Goal: Task Accomplishment & Management: Manage account settings

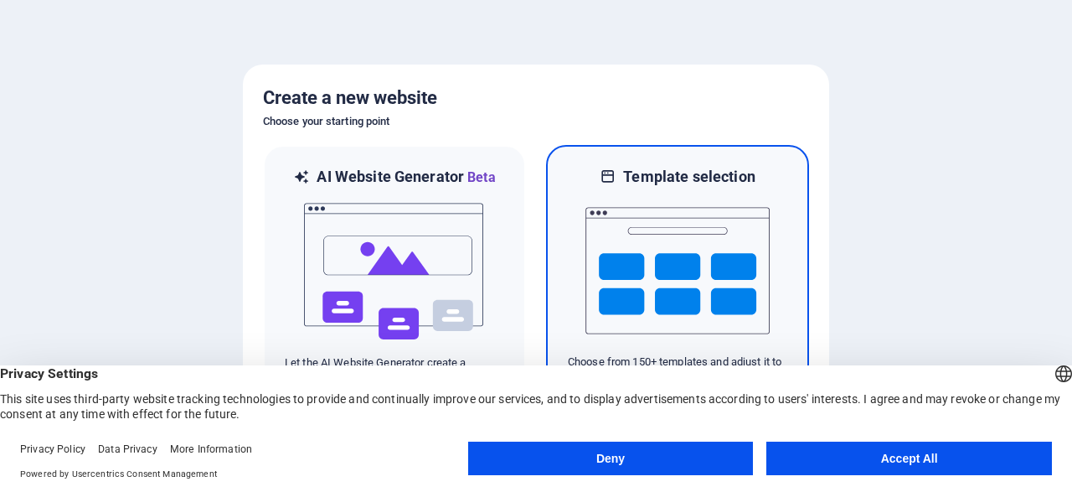
click at [699, 234] on img at bounding box center [678, 271] width 184 height 168
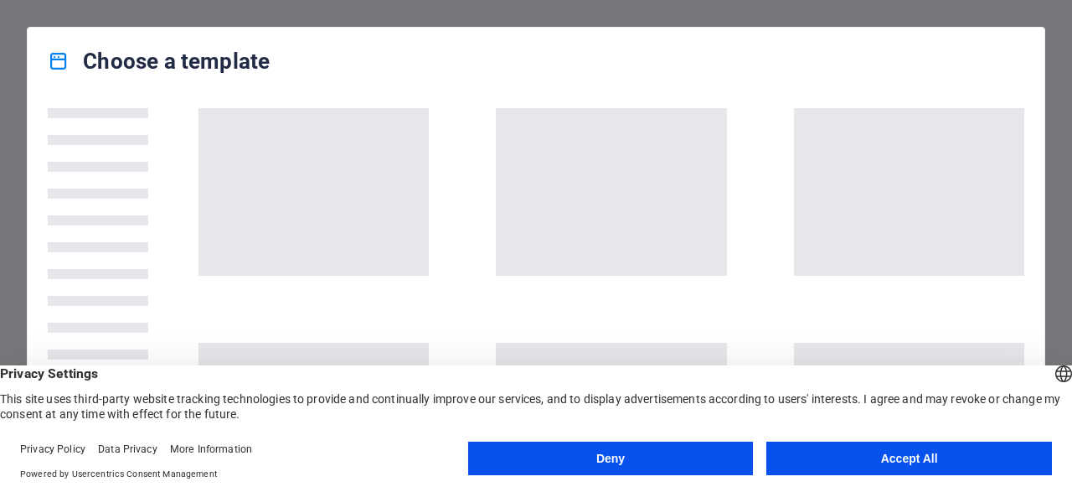
click at [942, 456] on button "Accept All" at bounding box center [910, 459] width 286 height 34
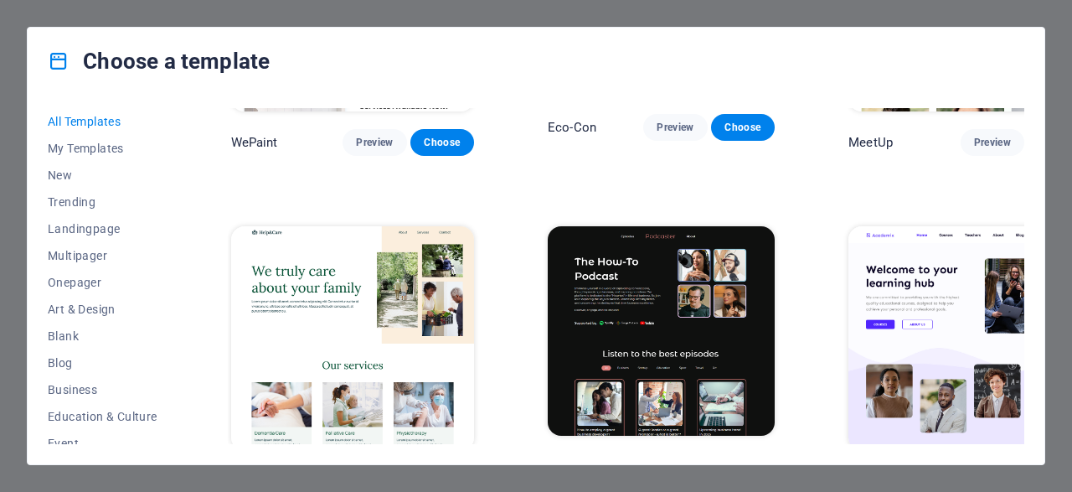
scroll to position [1242, 0]
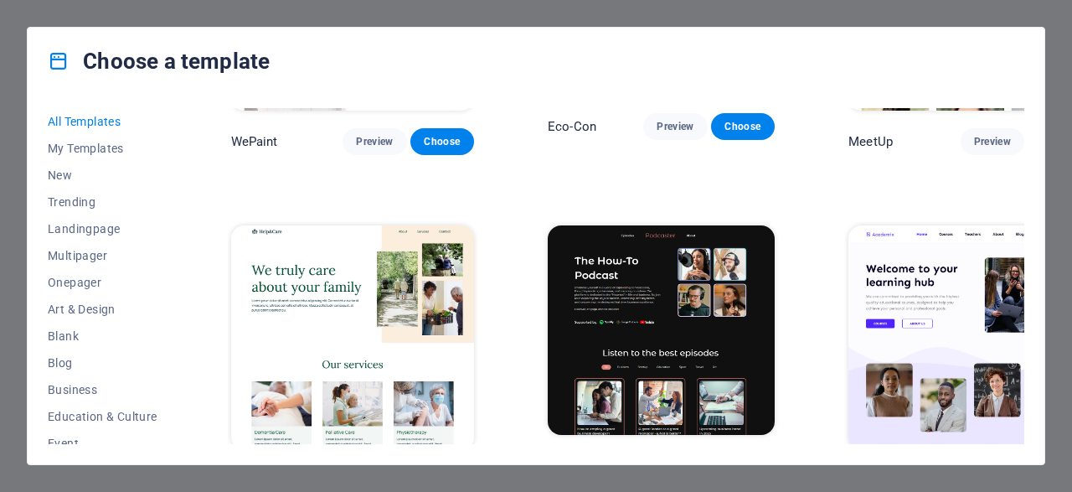
click at [1041, 474] on span "Choose" at bounding box center [1059, 480] width 37 height 13
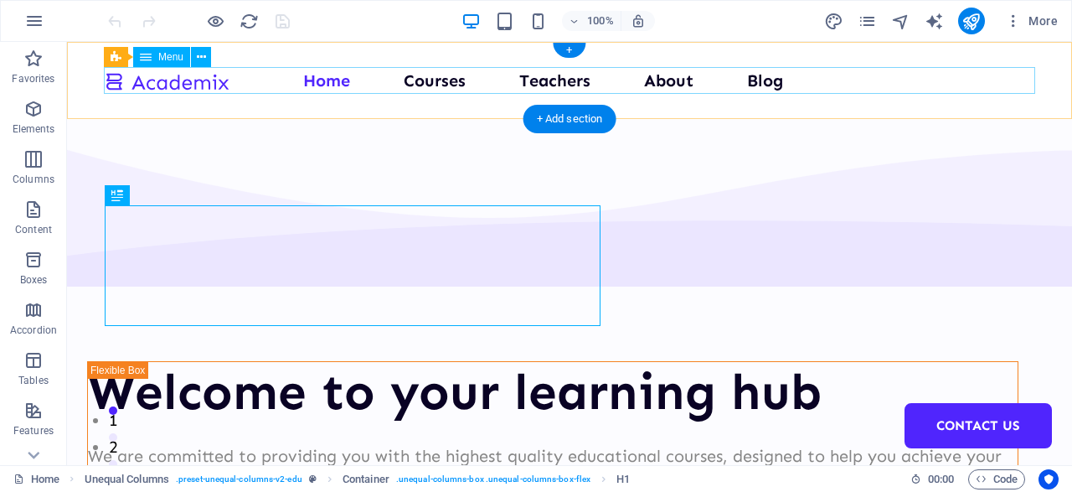
click at [338, 79] on nav "Home Courses Teachers About Blog Contact Us" at bounding box center [570, 80] width 932 height 27
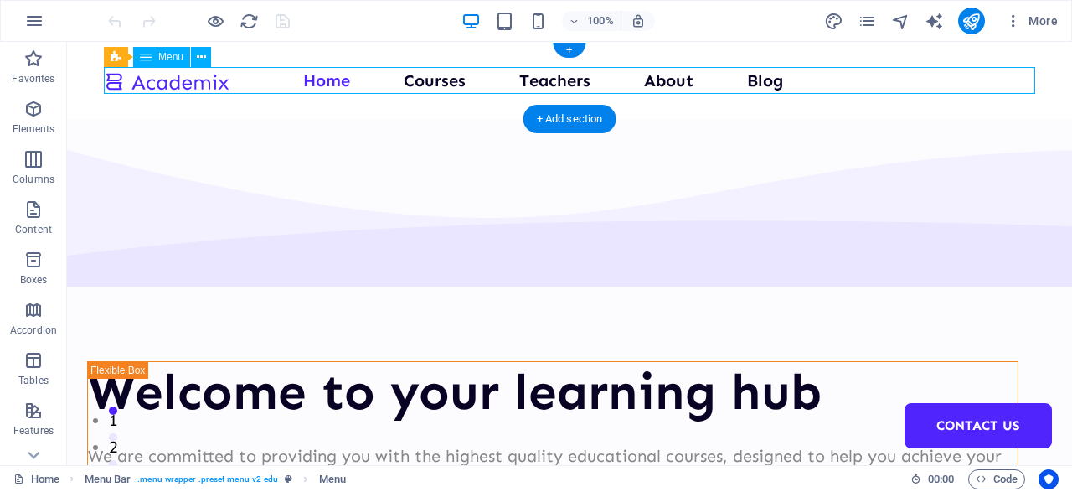
click at [378, 91] on nav "Home Courses Teachers About Blog Contact Us" at bounding box center [570, 80] width 932 height 27
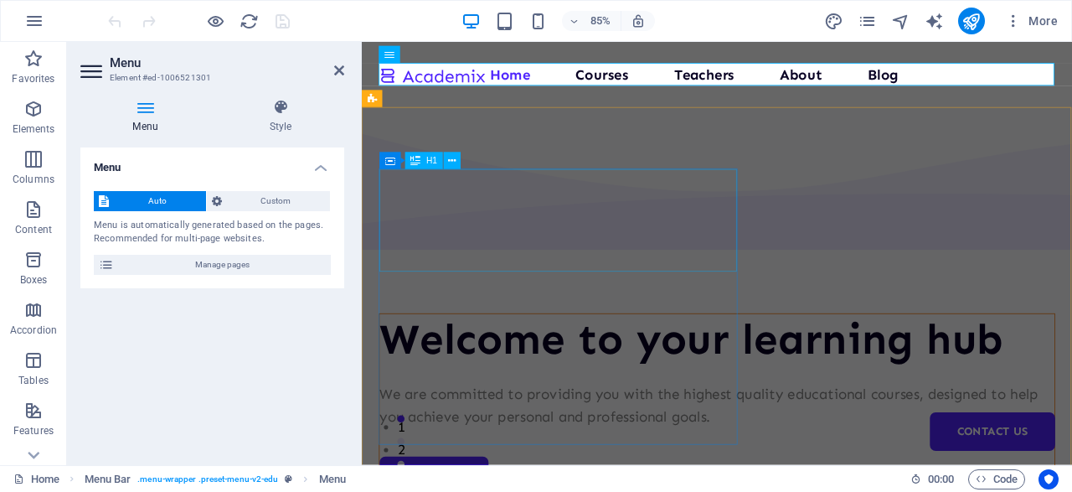
click at [560, 362] on div "Welcome to your learning hub" at bounding box center [780, 392] width 794 height 60
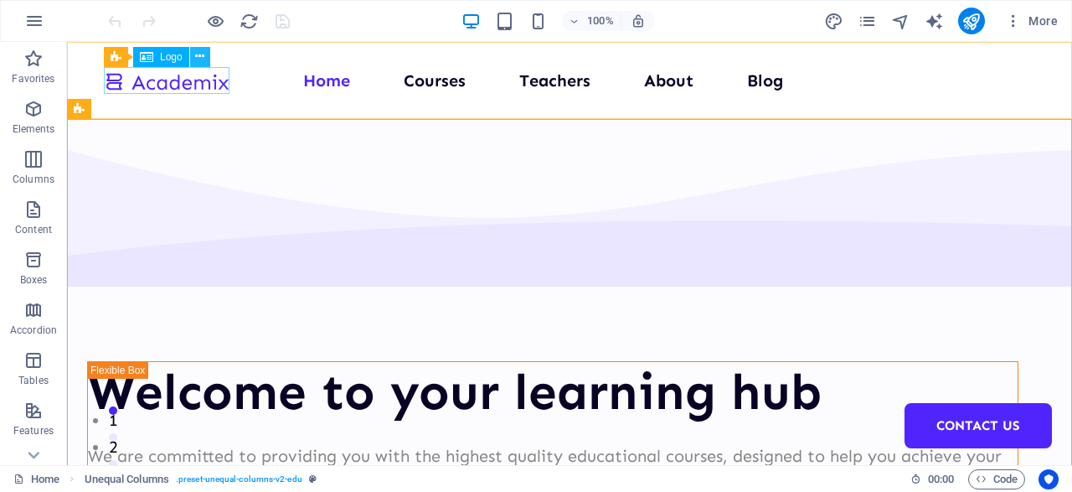
click at [199, 53] on icon at bounding box center [199, 57] width 9 height 18
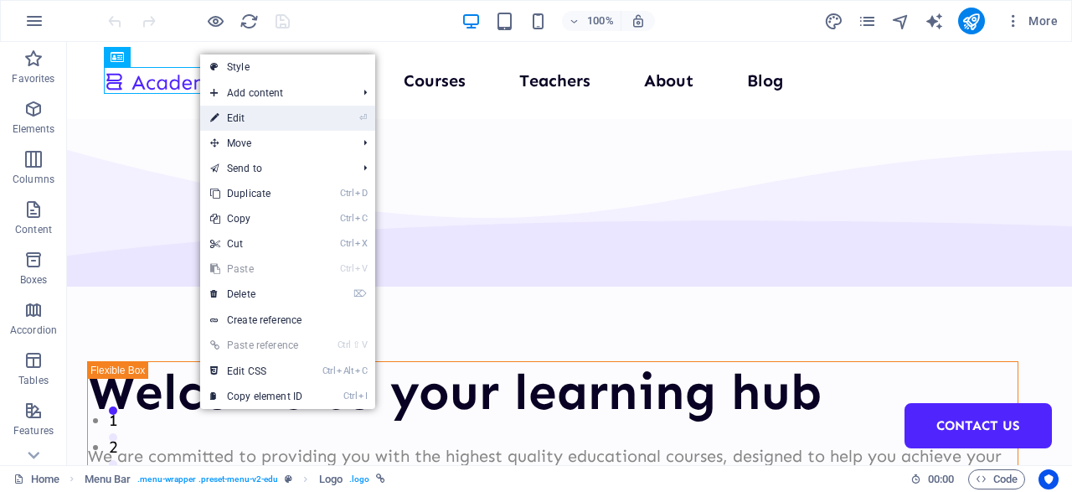
click at [283, 113] on link "⏎ Edit" at bounding box center [256, 118] width 112 height 25
select select "px"
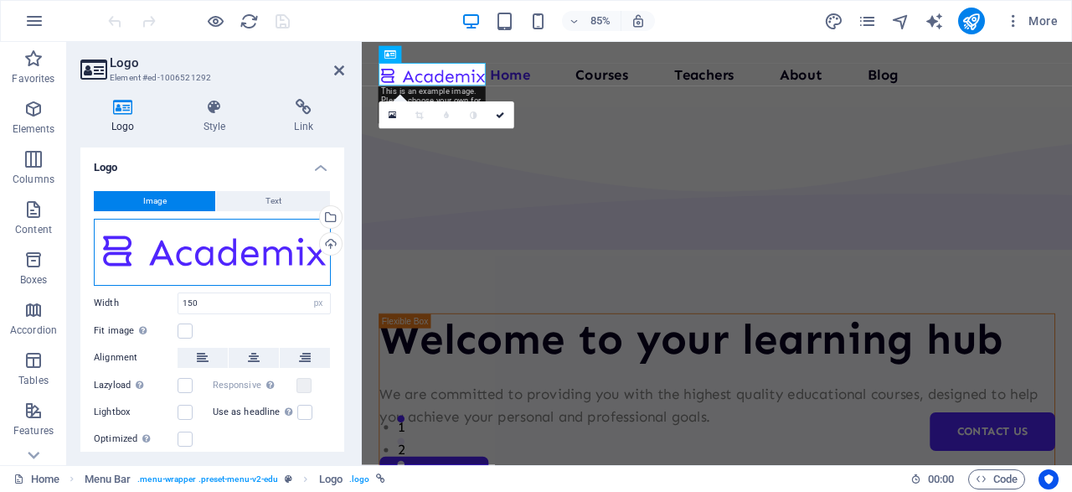
click at [264, 256] on div "Drag files here, click to choose files or select files from Files or our free s…" at bounding box center [212, 252] width 237 height 67
click at [264, 256] on body "wishesforourwarriors.com Home Favorites Elements Columns Content Boxes Accordio…" at bounding box center [536, 246] width 1072 height 492
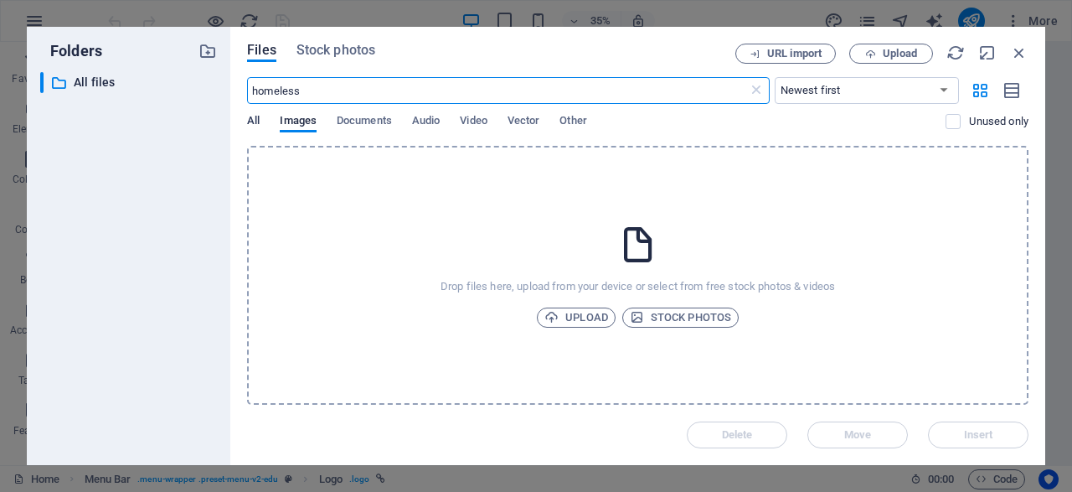
type input "homeless"
click at [260, 119] on span "All" at bounding box center [253, 122] width 13 height 23
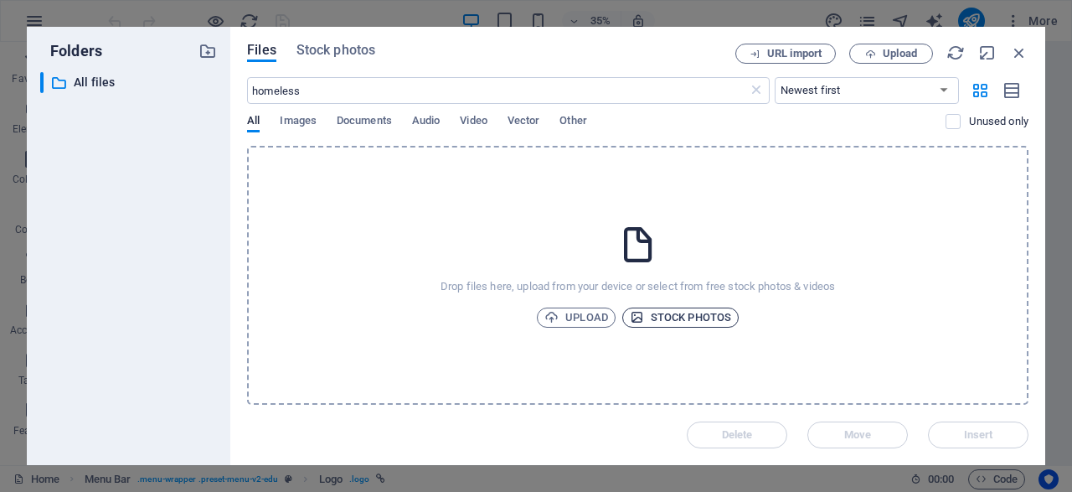
click at [663, 313] on span "Stock photos" at bounding box center [680, 317] width 101 height 20
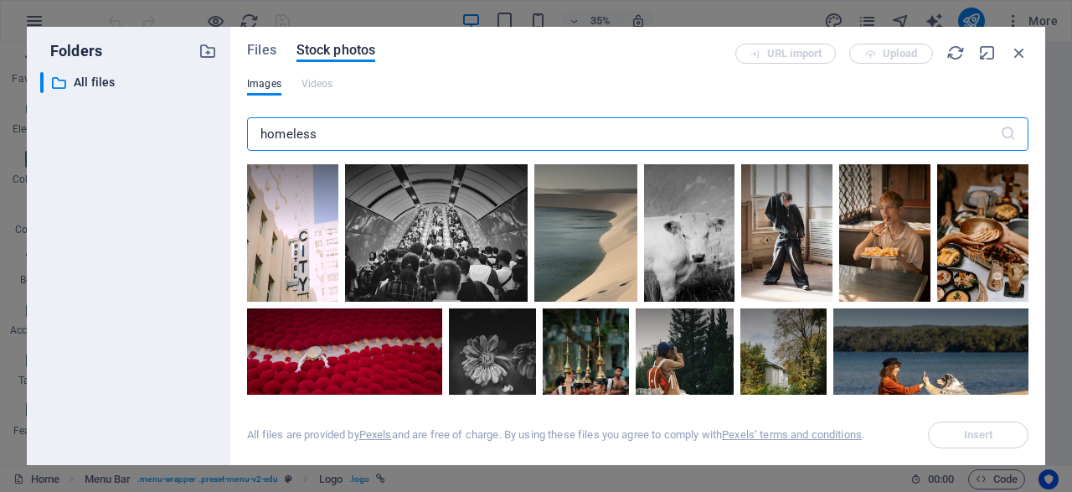
type input "homeless"
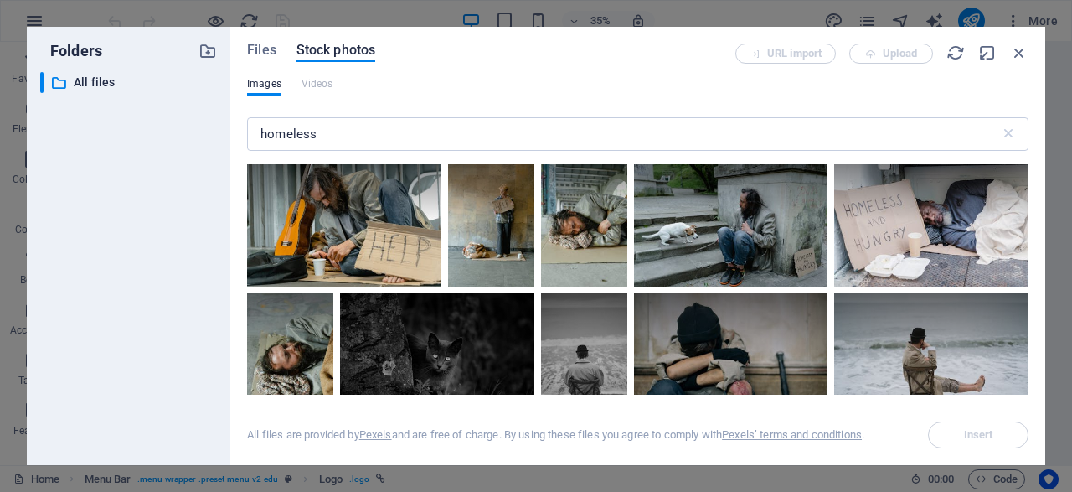
scroll to position [603, 0]
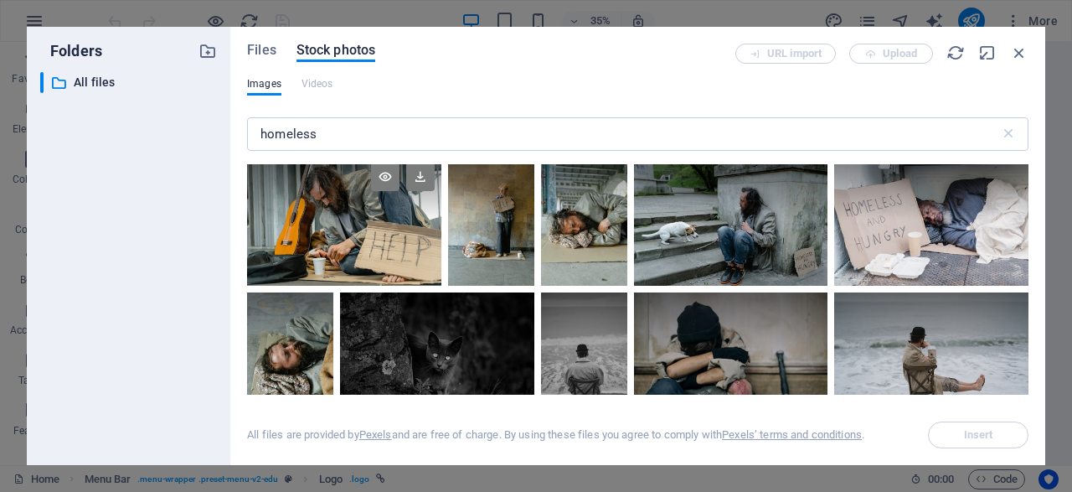
click at [344, 219] on div at bounding box center [344, 188] width 194 height 65
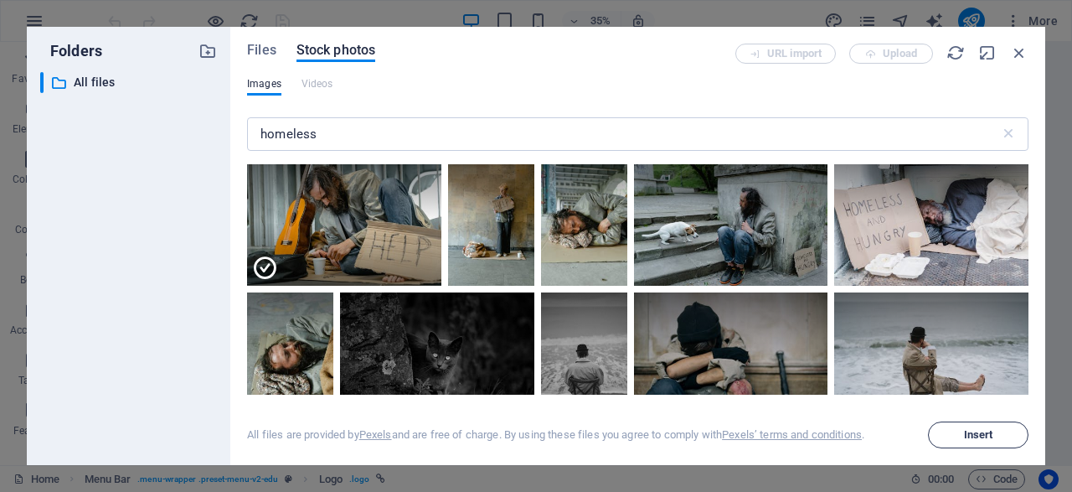
click at [956, 442] on button "Insert" at bounding box center [978, 434] width 101 height 27
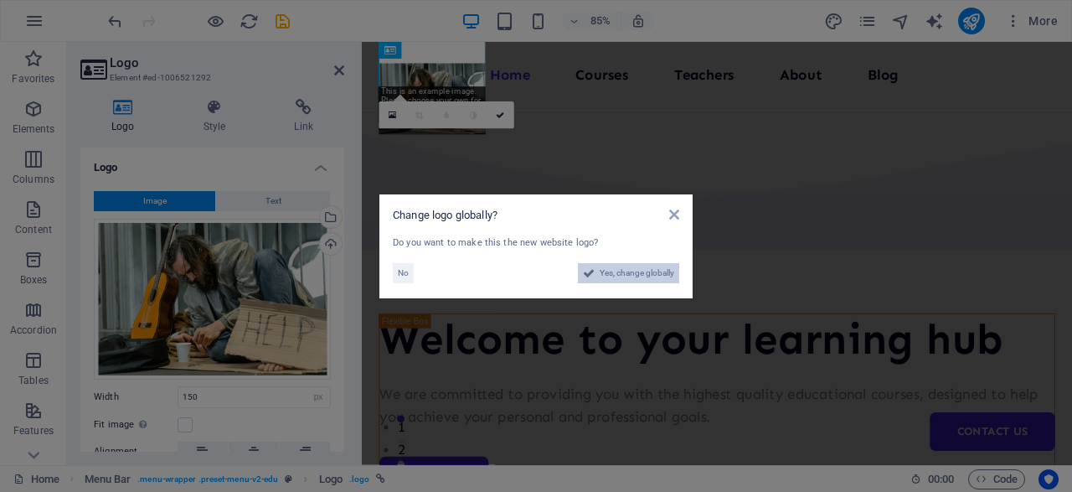
click at [642, 281] on span "Yes, change globally" at bounding box center [637, 273] width 75 height 20
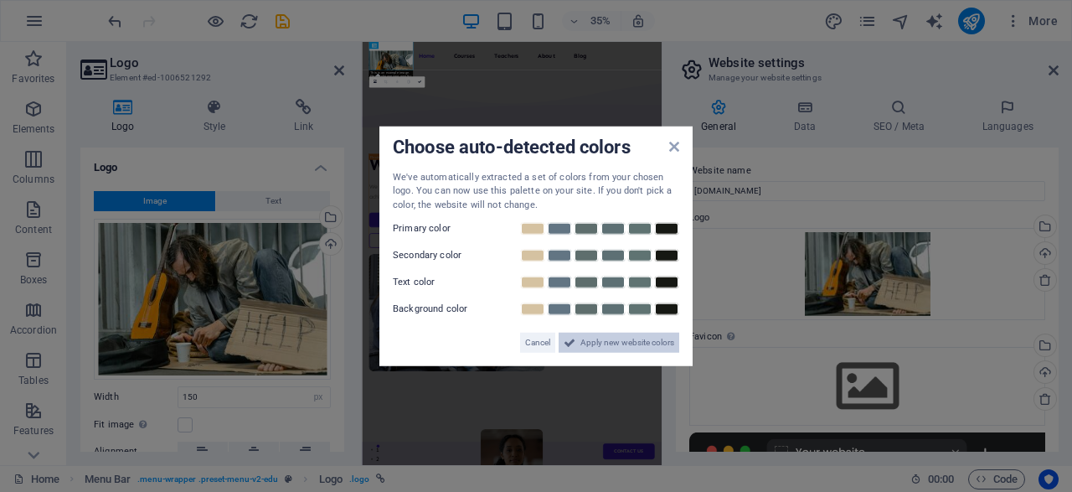
click at [617, 343] on span "Apply new website colors" at bounding box center [628, 343] width 94 height 20
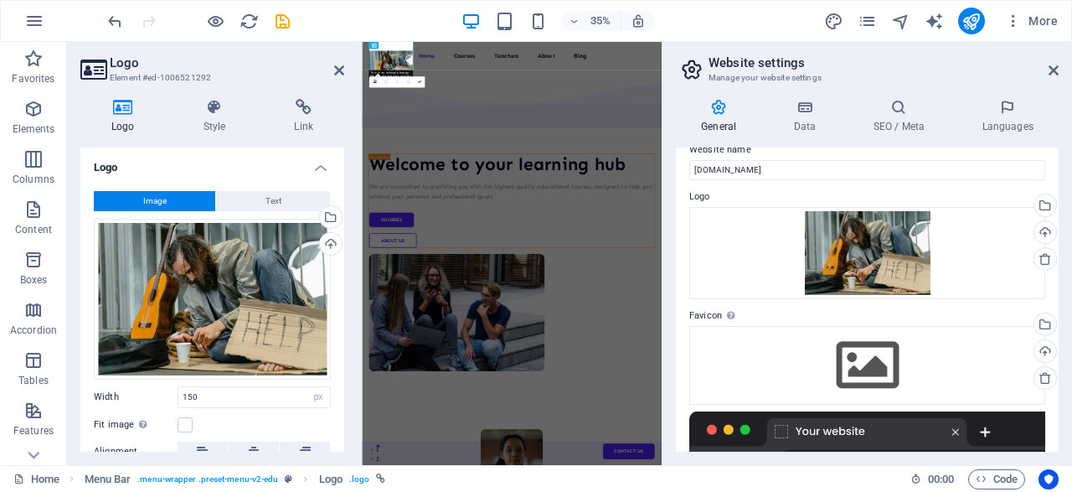
scroll to position [0, 0]
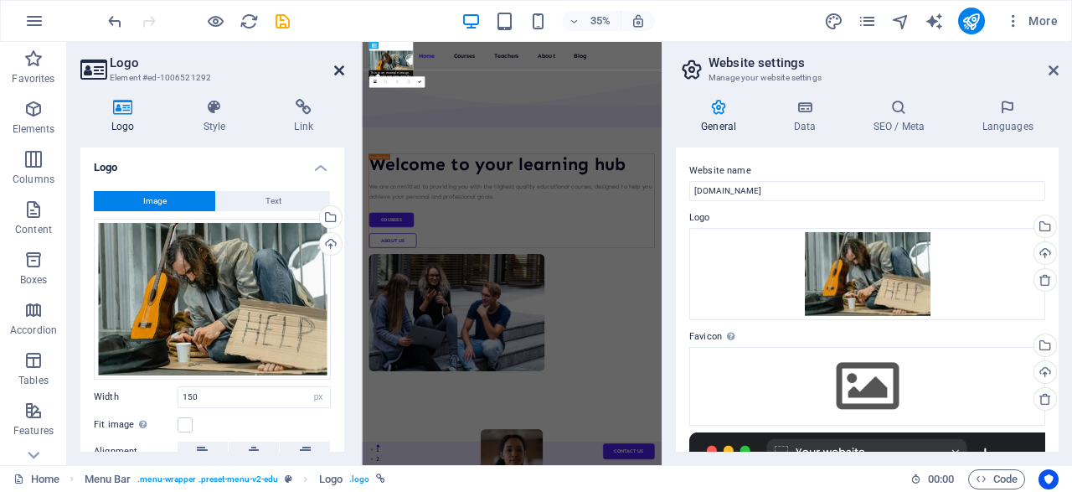
click at [338, 68] on icon at bounding box center [339, 70] width 10 height 13
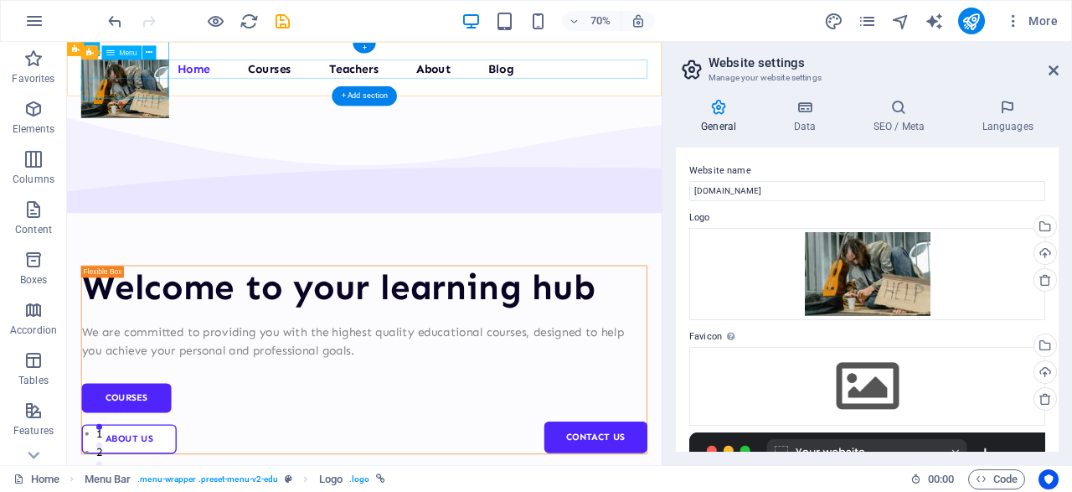
click at [330, 73] on nav "Home Courses Teachers About Blog Contact Us" at bounding box center [491, 80] width 809 height 27
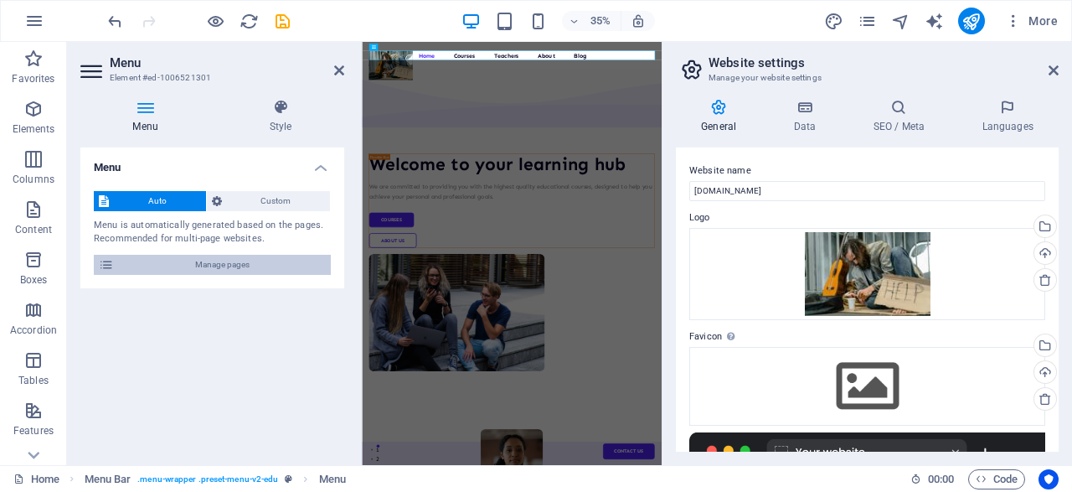
click at [230, 264] on span "Manage pages" at bounding box center [222, 265] width 207 height 20
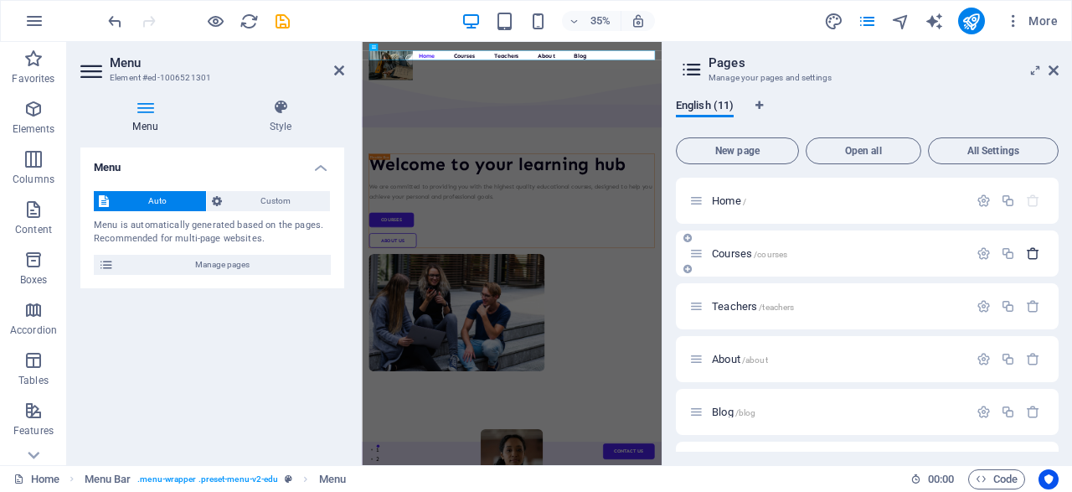
click at [1036, 256] on icon "button" at bounding box center [1033, 253] width 14 height 14
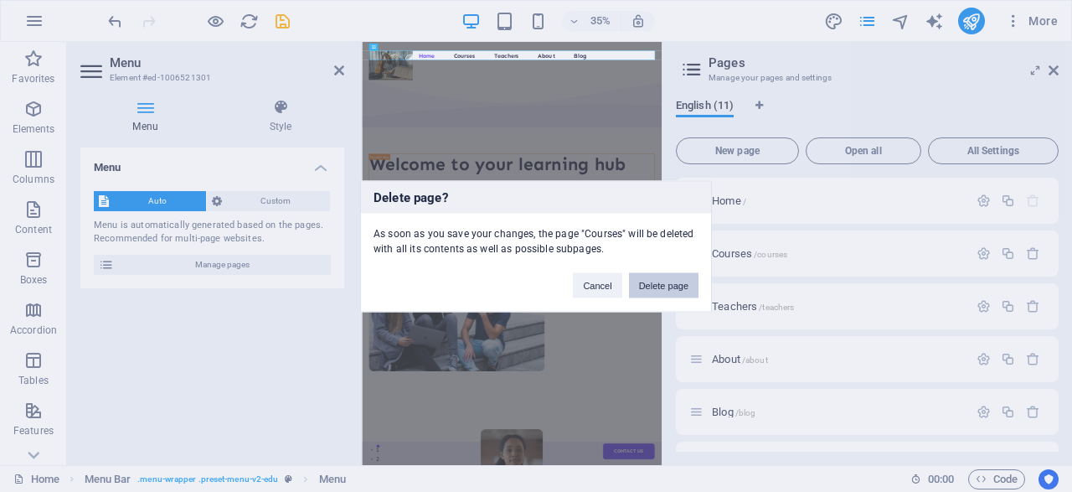
click at [658, 280] on button "Delete page" at bounding box center [664, 284] width 70 height 25
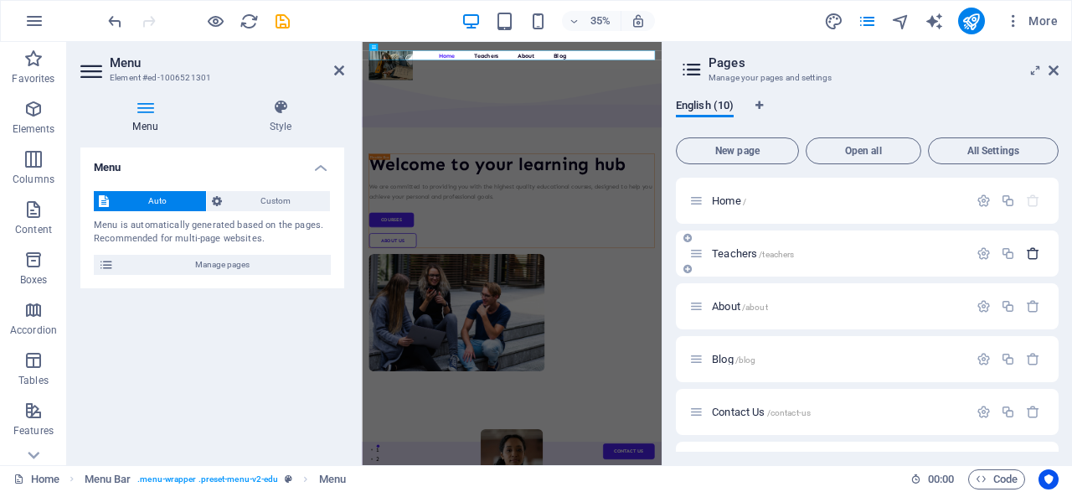
click at [1031, 251] on icon "button" at bounding box center [1033, 253] width 14 height 14
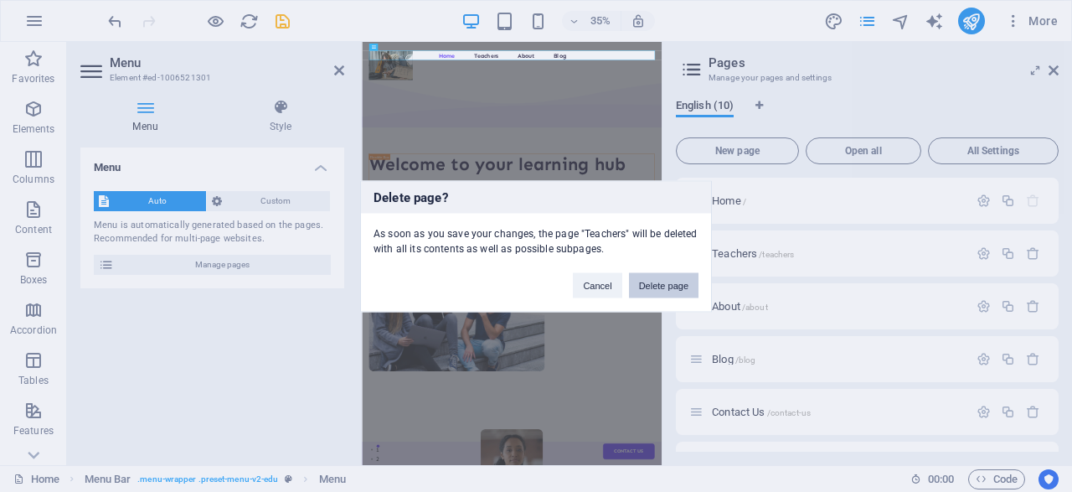
click at [665, 282] on button "Delete page" at bounding box center [664, 284] width 70 height 25
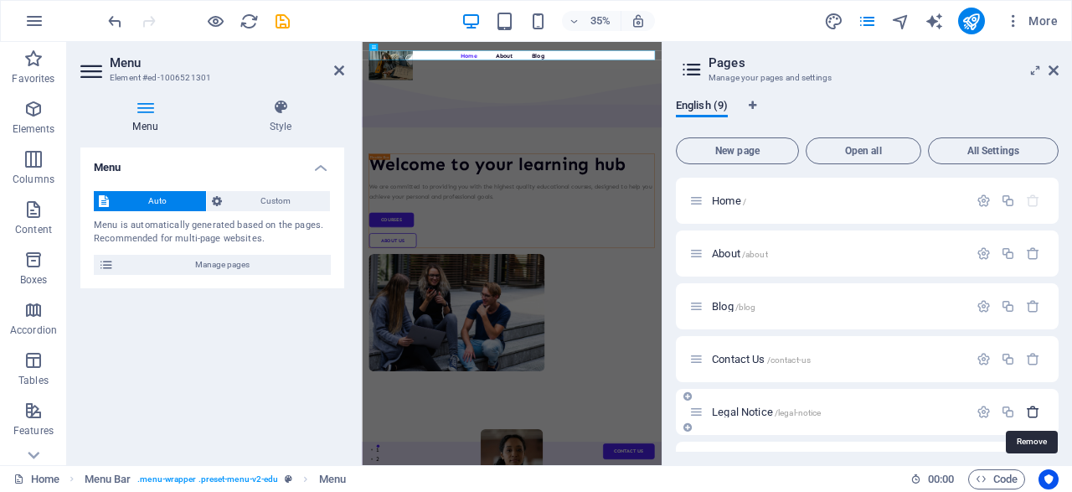
click at [1035, 412] on icon "button" at bounding box center [1033, 412] width 14 height 14
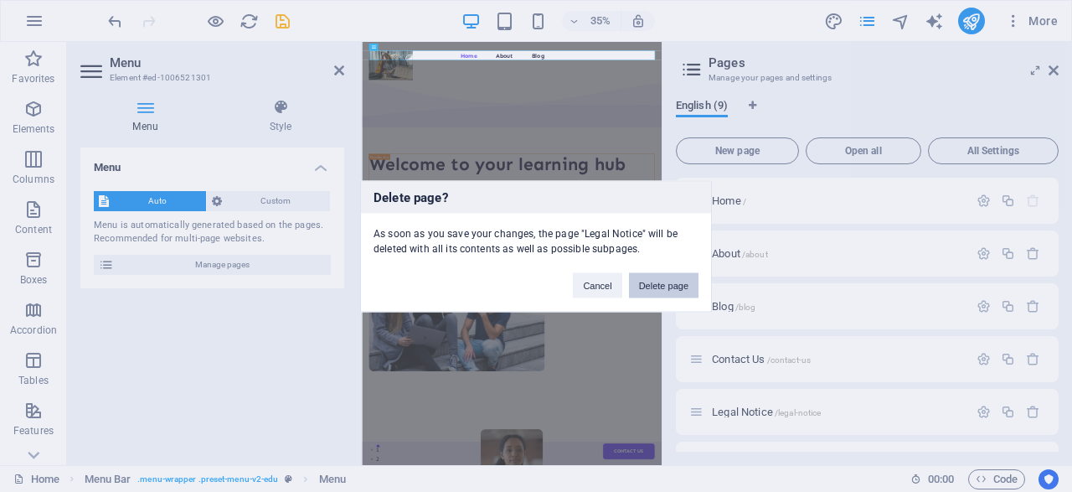
click at [674, 287] on button "Delete page" at bounding box center [664, 284] width 70 height 25
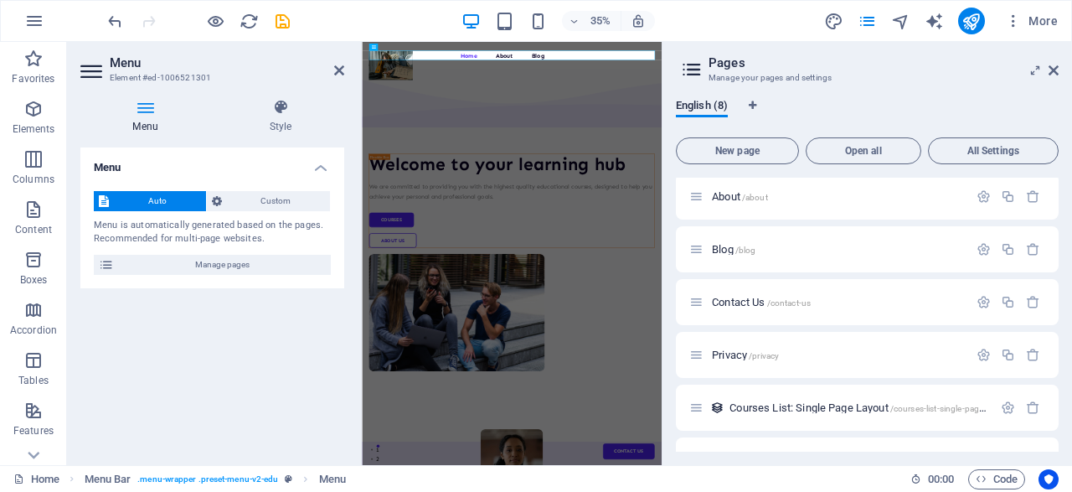
scroll to position [64, 0]
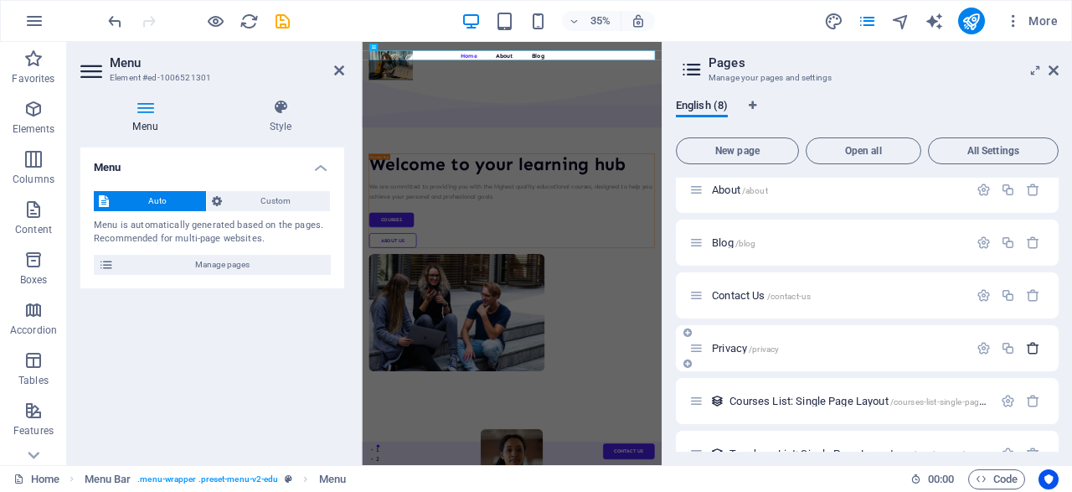
click at [1036, 343] on icon "button" at bounding box center [1033, 348] width 14 height 14
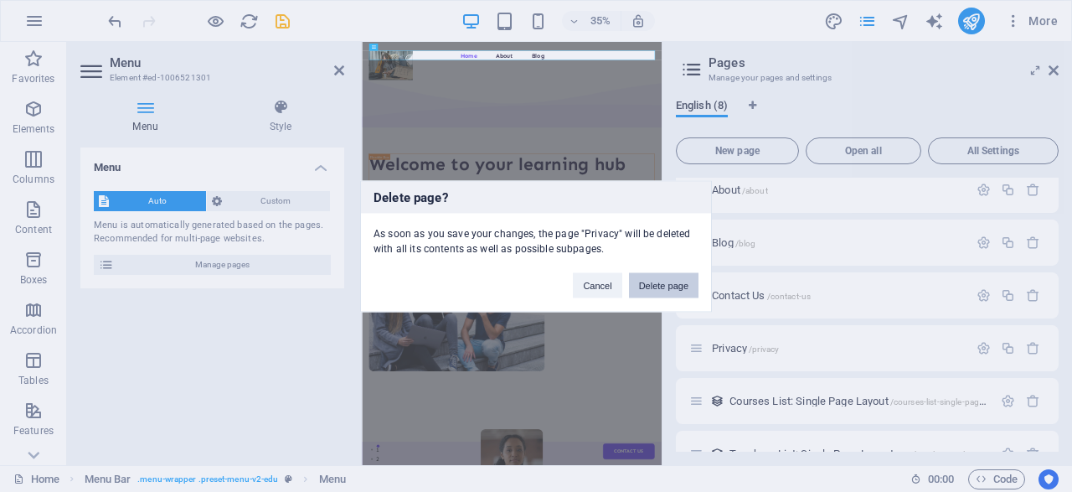
click at [671, 287] on button "Delete page" at bounding box center [664, 284] width 70 height 25
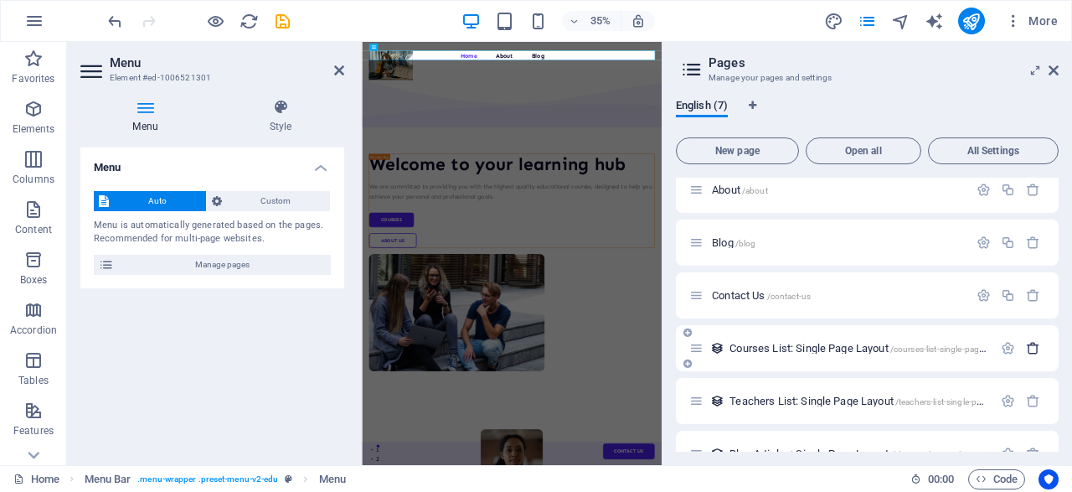
click at [1034, 349] on icon "button" at bounding box center [1033, 348] width 14 height 14
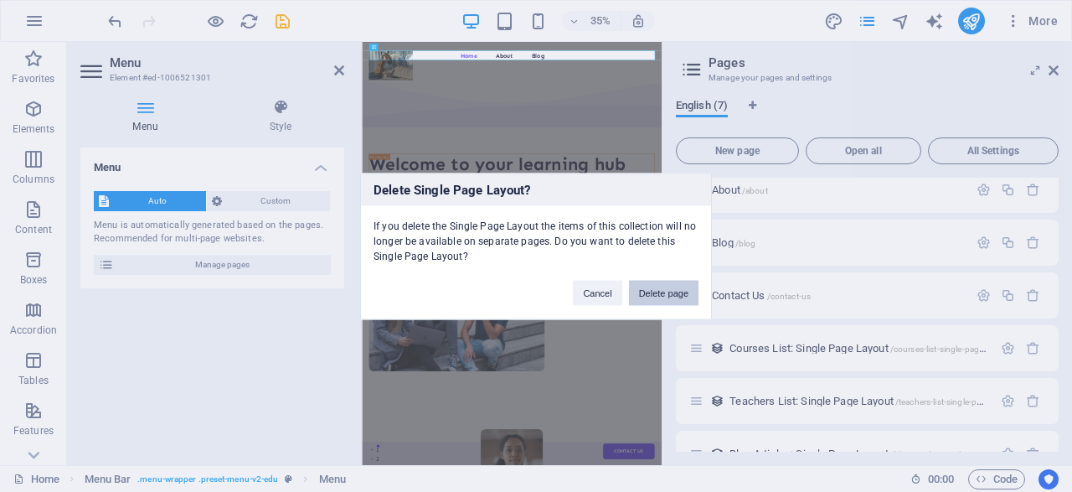
click at [681, 285] on button "Delete page" at bounding box center [664, 292] width 70 height 25
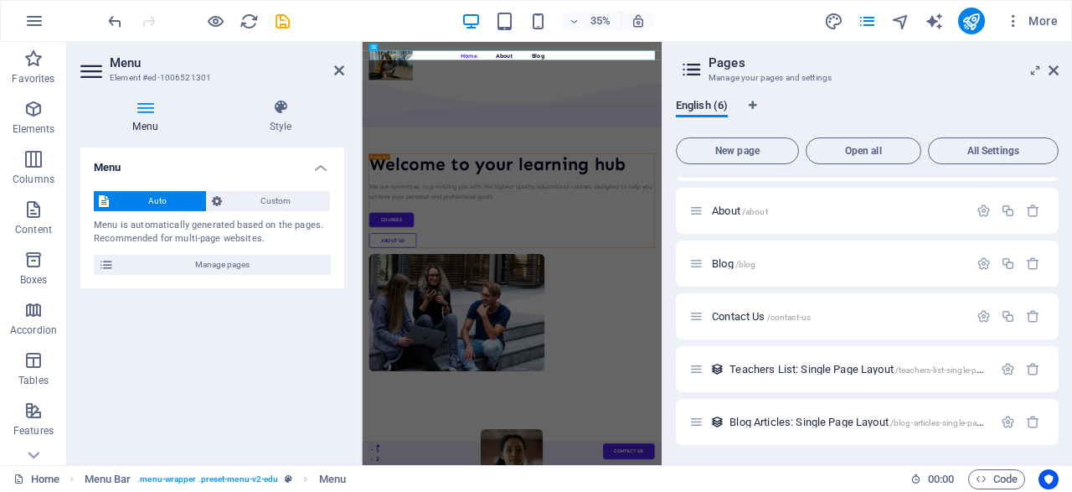
scroll to position [42, 0]
click at [1035, 374] on icon "button" at bounding box center [1033, 370] width 14 height 14
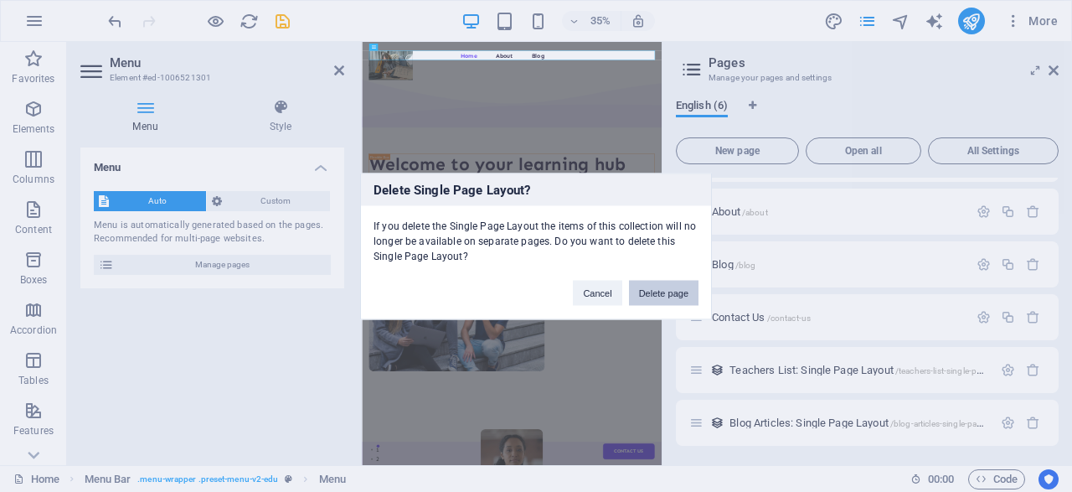
click at [666, 289] on button "Delete page" at bounding box center [664, 292] width 70 height 25
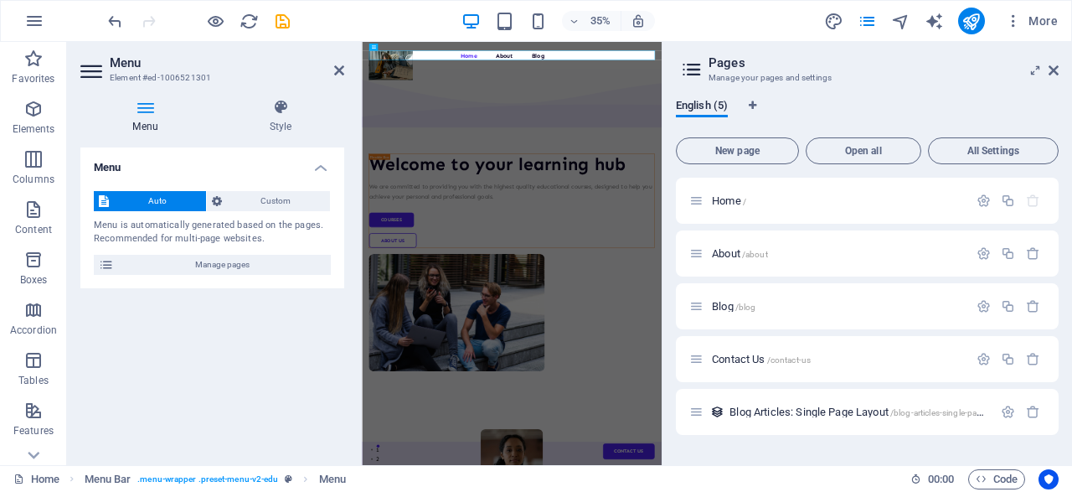
scroll to position [0, 0]
click at [1036, 408] on icon "button" at bounding box center [1033, 412] width 14 height 14
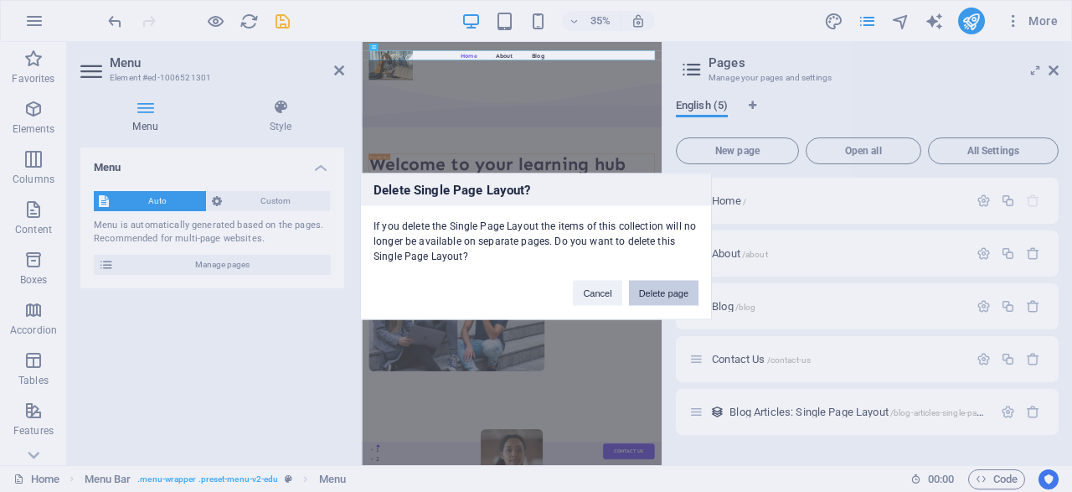
click at [676, 289] on button "Delete page" at bounding box center [664, 292] width 70 height 25
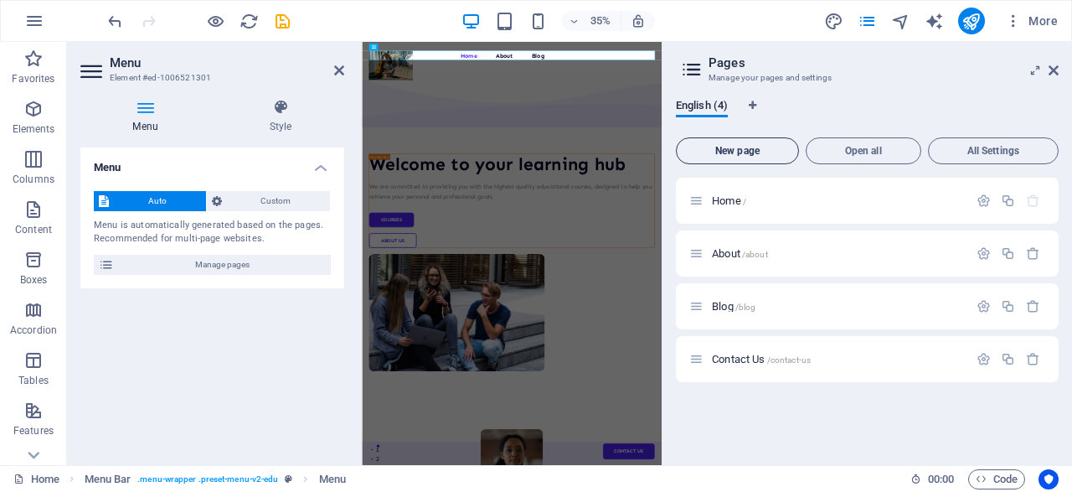
click at [748, 148] on span "New page" at bounding box center [738, 151] width 108 height 10
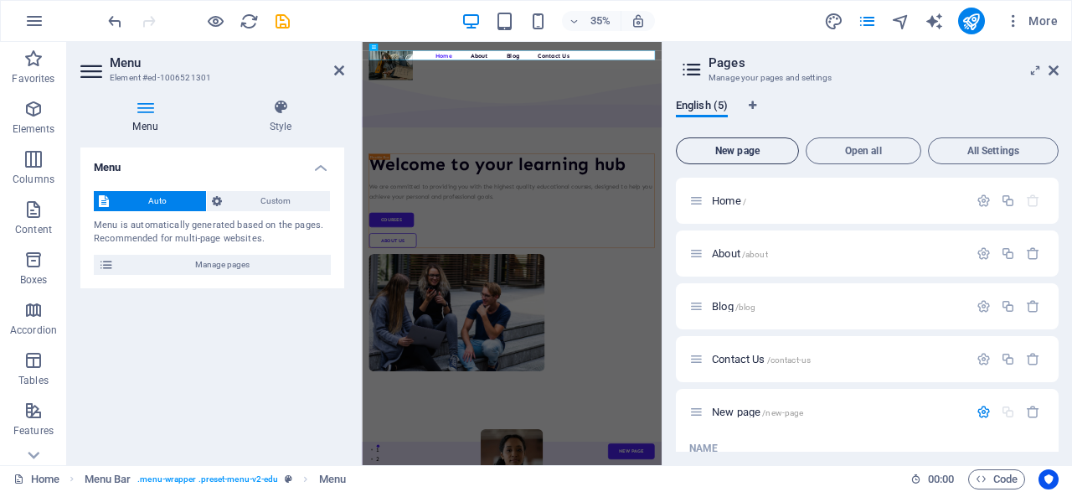
scroll to position [160, 0]
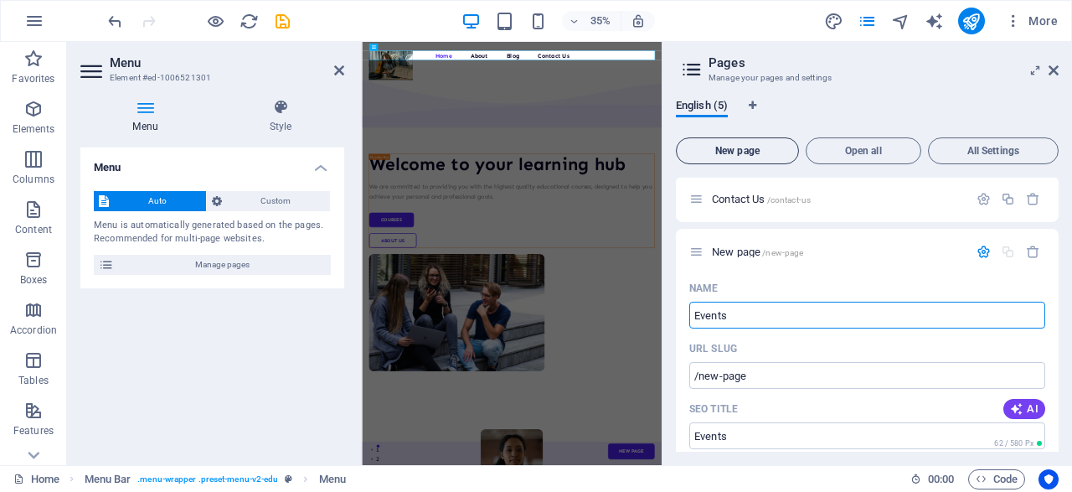
type input "Events"
type input "/events"
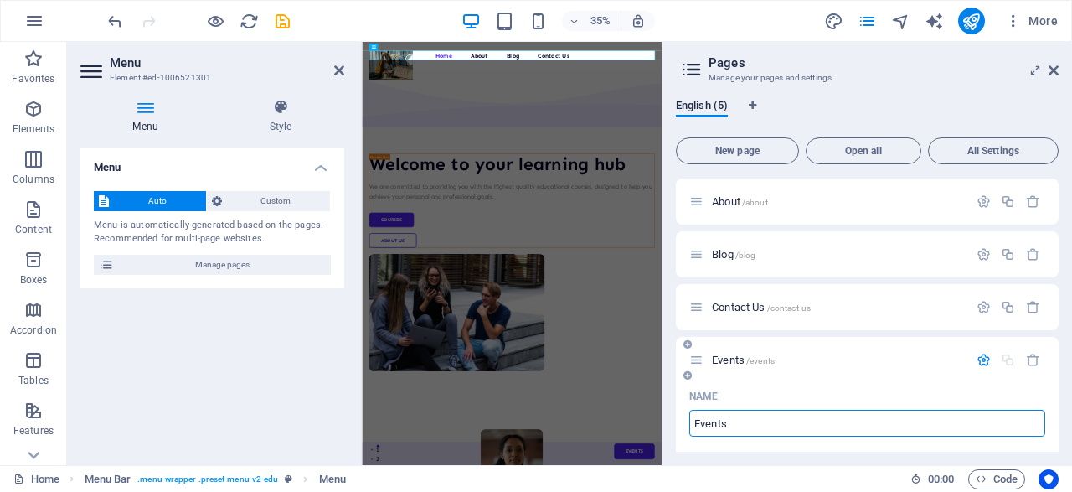
scroll to position [0, 0]
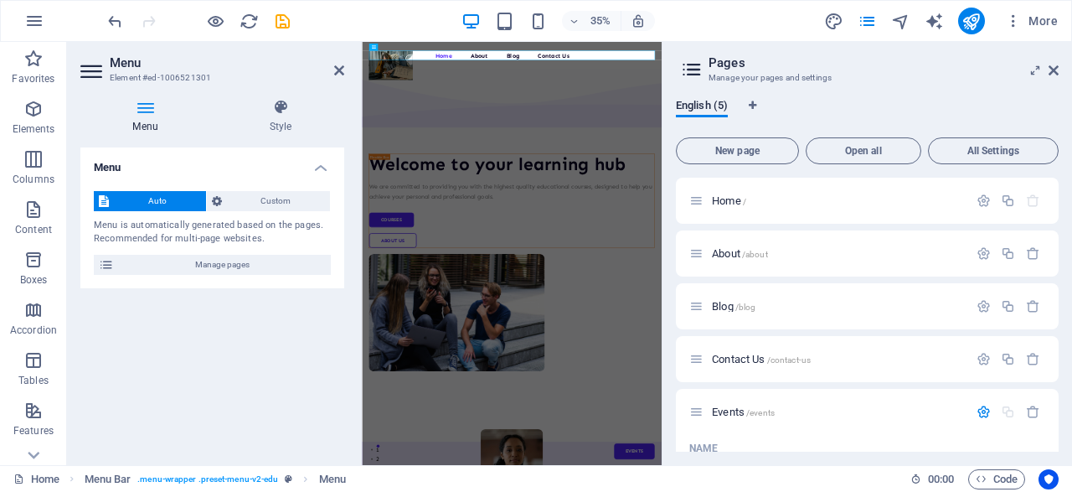
click at [918, 85] on h3 "Manage your pages and settings" at bounding box center [867, 77] width 317 height 15
click at [280, 359] on div "Menu Auto Custom Menu is automatically generated based on the pages. Recommende…" at bounding box center [212, 299] width 264 height 304
click at [342, 75] on icon at bounding box center [339, 70] width 10 height 13
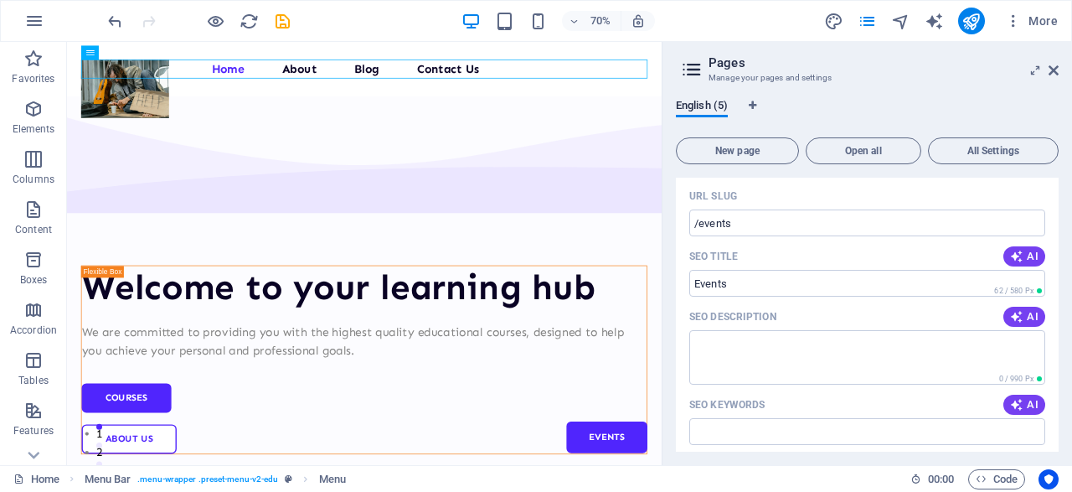
scroll to position [395, 0]
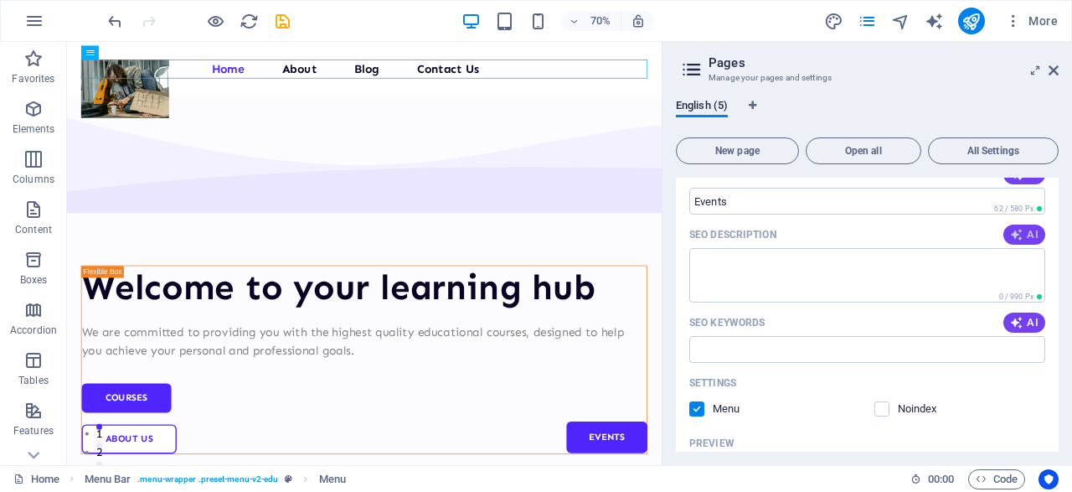
click at [1018, 237] on icon "button" at bounding box center [1016, 234] width 13 height 13
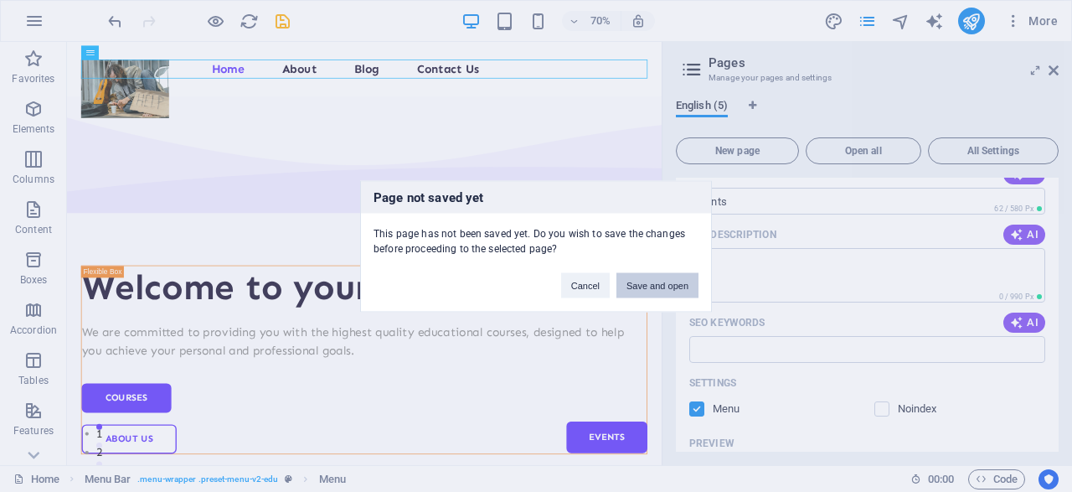
click at [645, 286] on button "Save and open" at bounding box center [658, 284] width 82 height 25
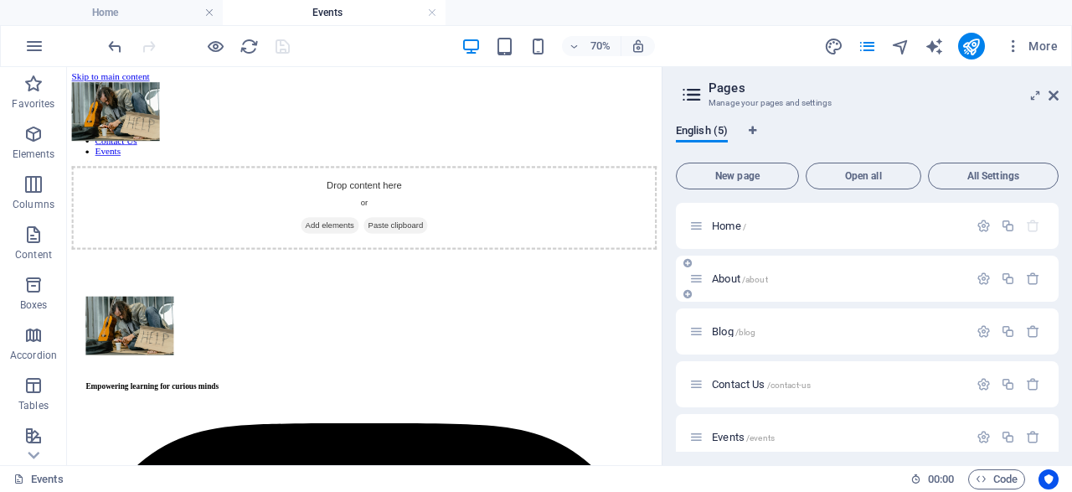
scroll to position [15, 0]
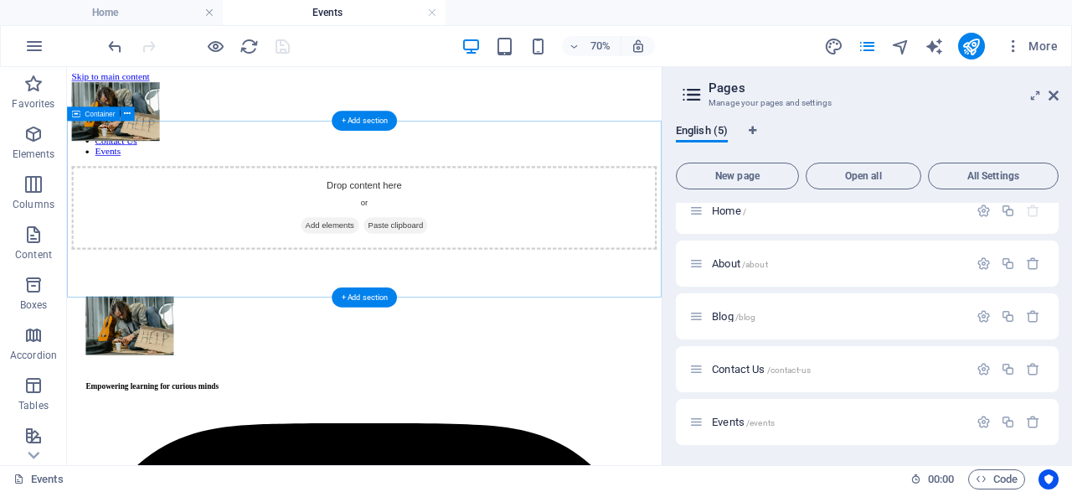
click at [433, 293] on span "Add elements" at bounding box center [442, 293] width 83 height 23
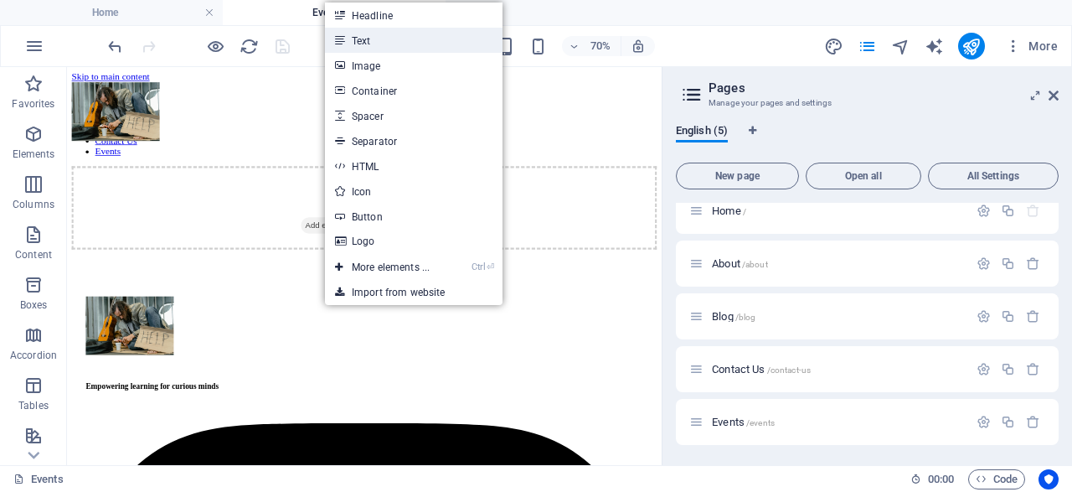
click at [364, 43] on link "Text" at bounding box center [414, 40] width 178 height 25
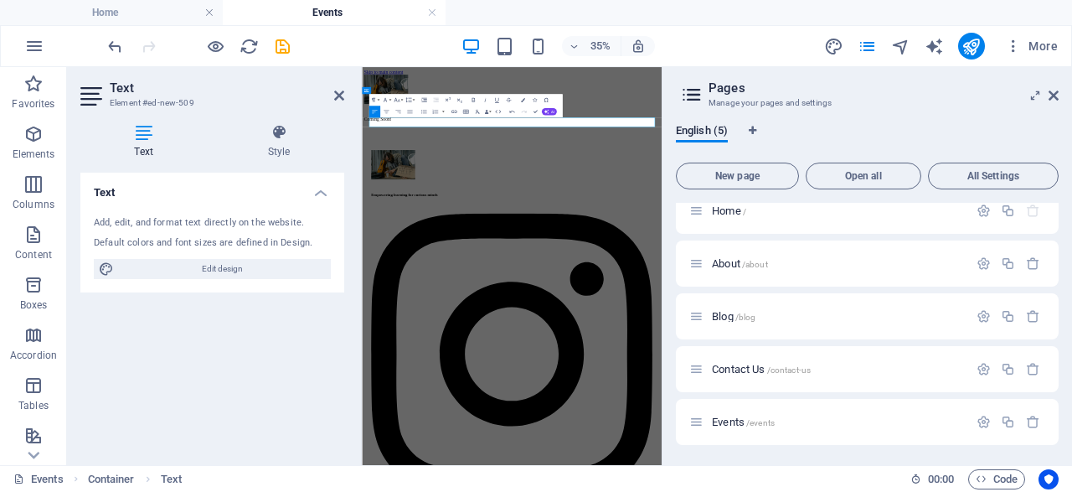
click at [341, 100] on icon at bounding box center [339, 95] width 10 height 13
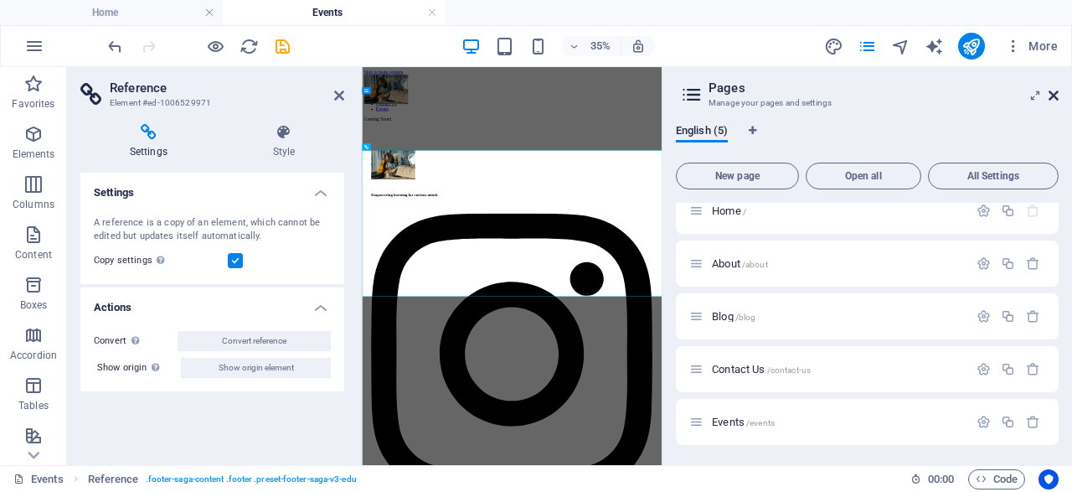
click at [1057, 93] on icon at bounding box center [1054, 95] width 10 height 13
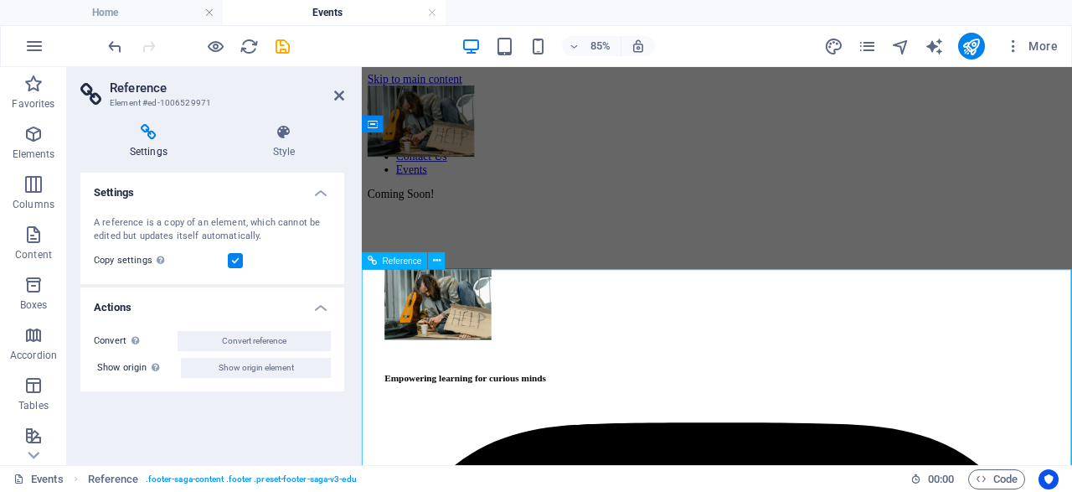
click at [278, 132] on icon at bounding box center [284, 132] width 121 height 17
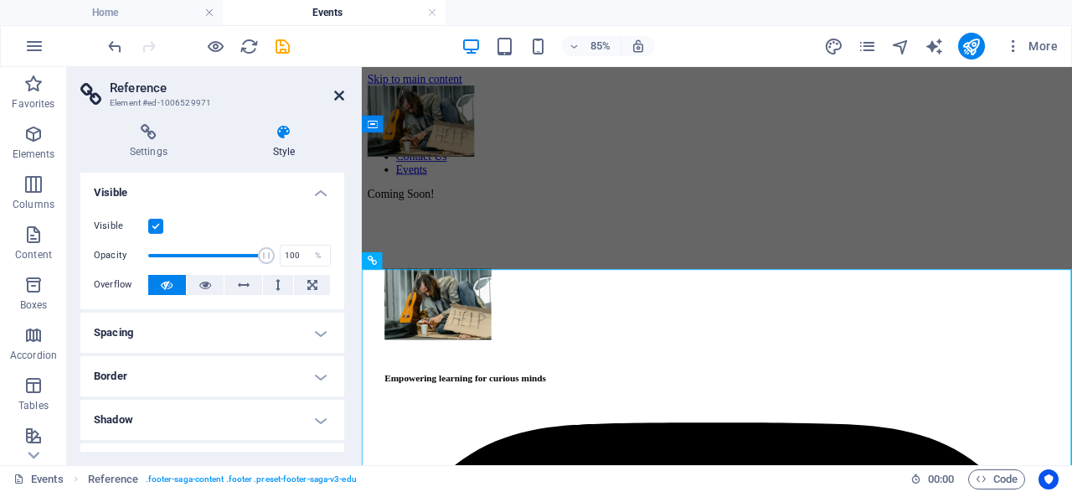
click at [338, 95] on icon at bounding box center [339, 95] width 10 height 13
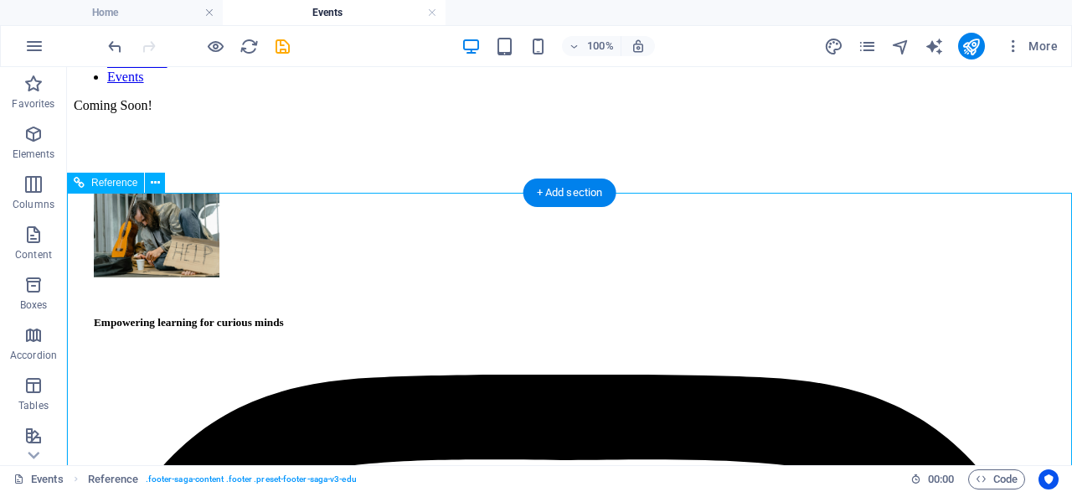
scroll to position [112, 0]
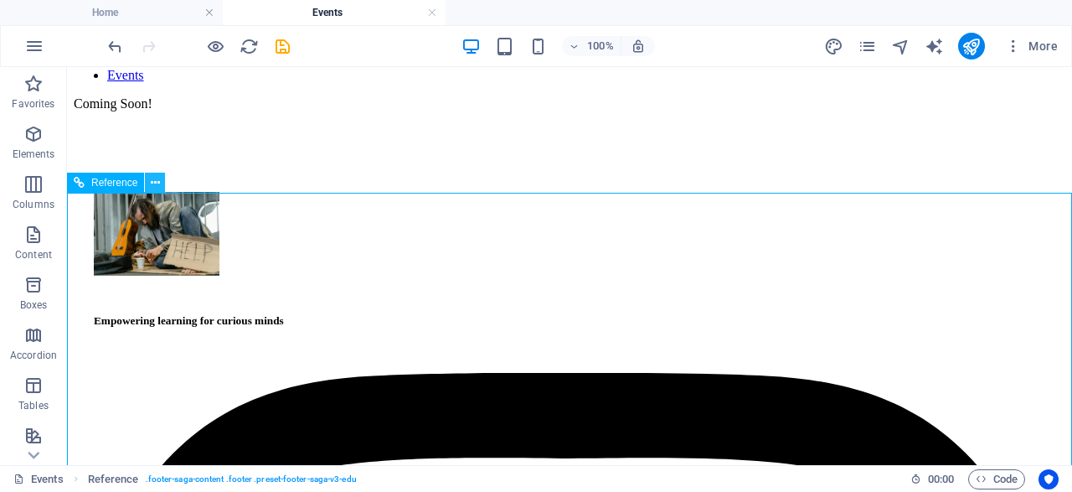
click at [153, 183] on icon at bounding box center [155, 183] width 9 height 18
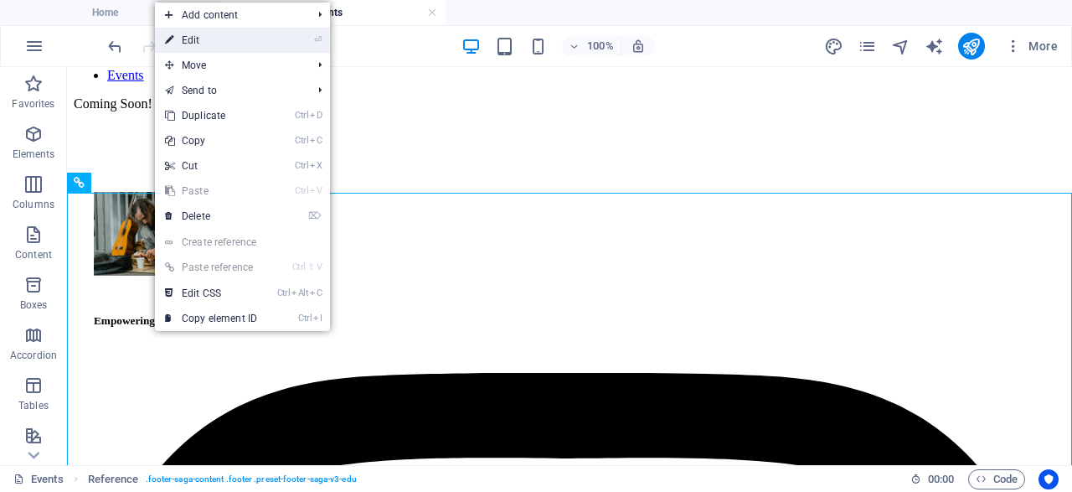
click at [195, 51] on link "⏎ Edit" at bounding box center [211, 40] width 112 height 25
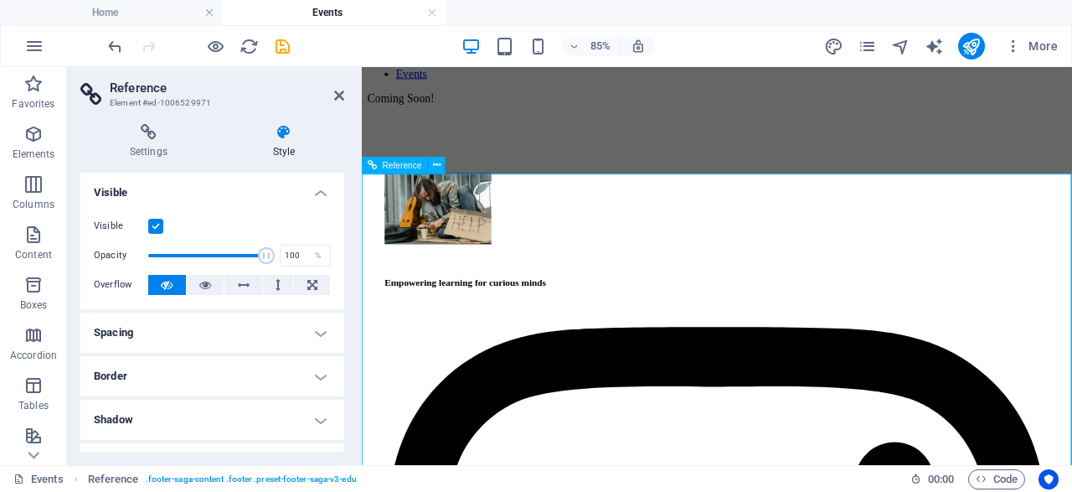
click at [461, 328] on div "Empowering learning for curious minds" at bounding box center [780, 320] width 783 height 13
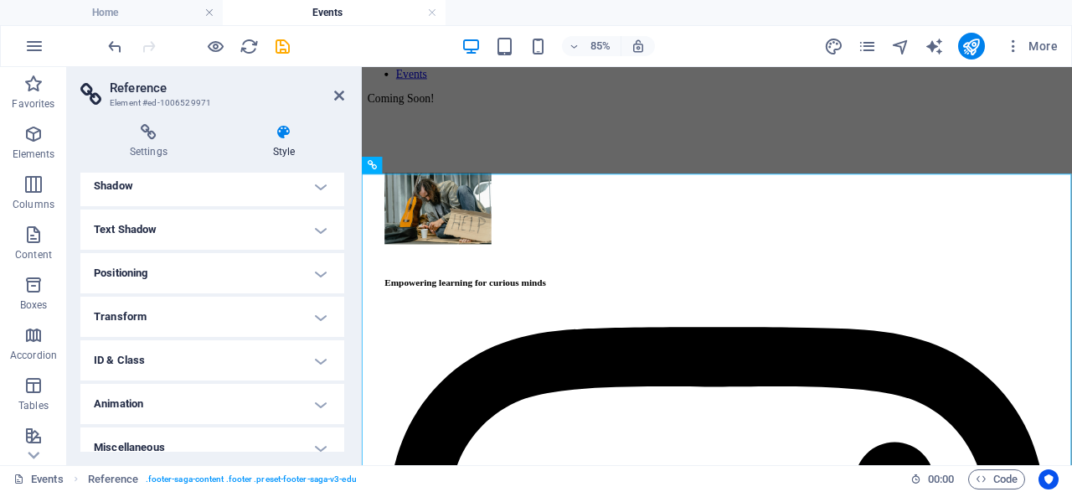
scroll to position [249, 0]
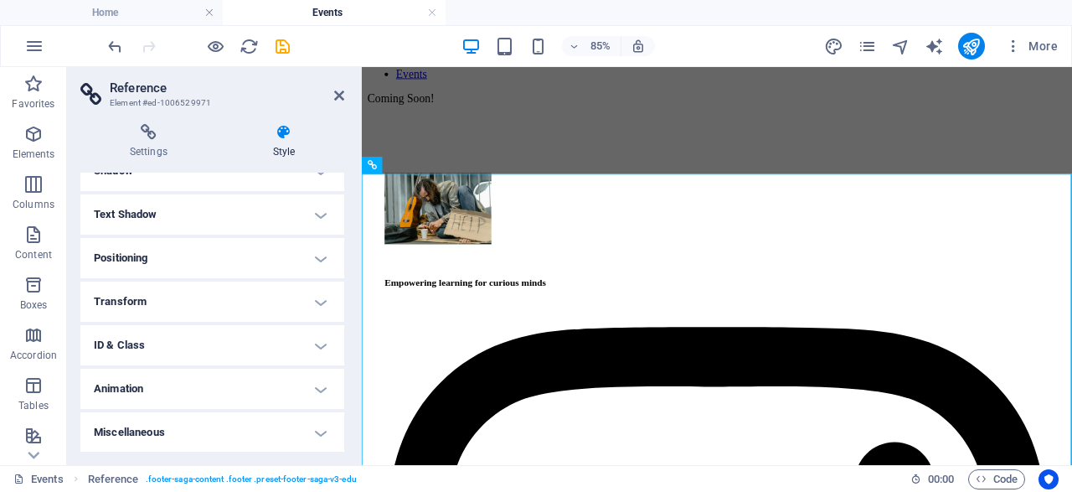
click at [220, 355] on h4 "ID & Class" at bounding box center [212, 345] width 264 height 40
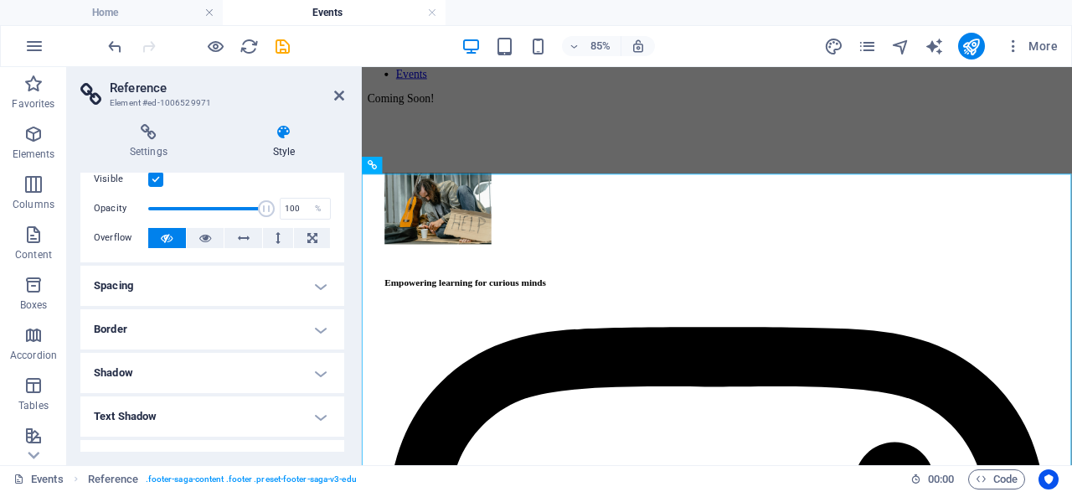
scroll to position [0, 0]
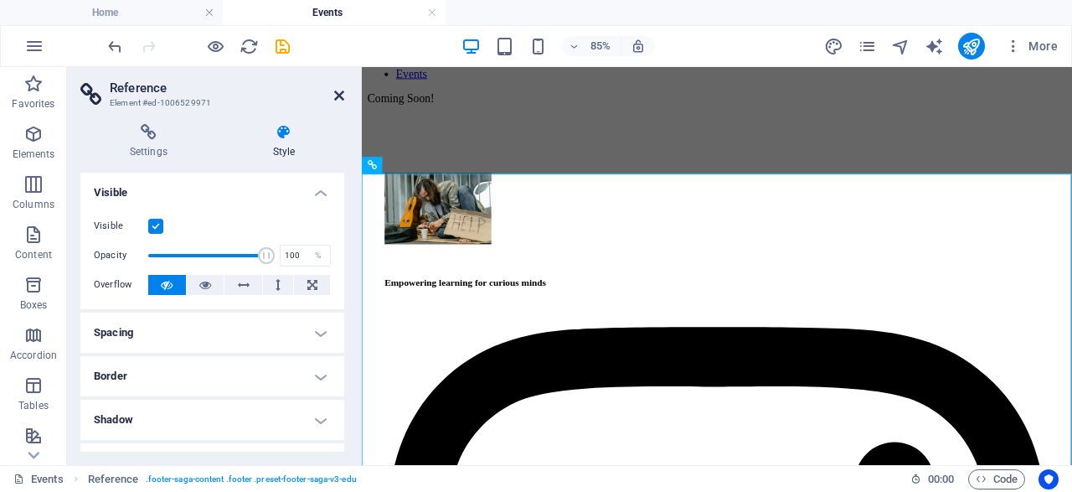
click at [344, 96] on icon at bounding box center [339, 95] width 10 height 13
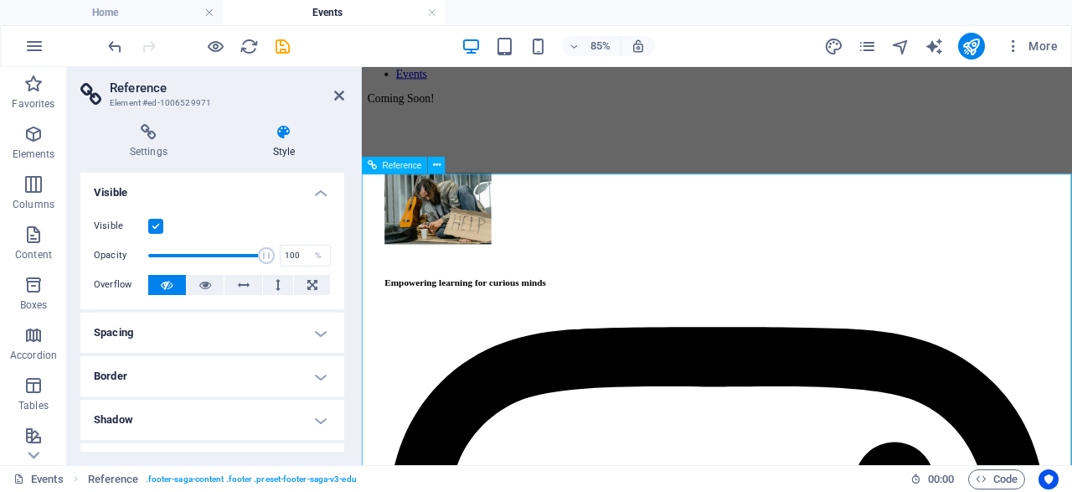
click at [395, 168] on span "Reference" at bounding box center [402, 165] width 39 height 8
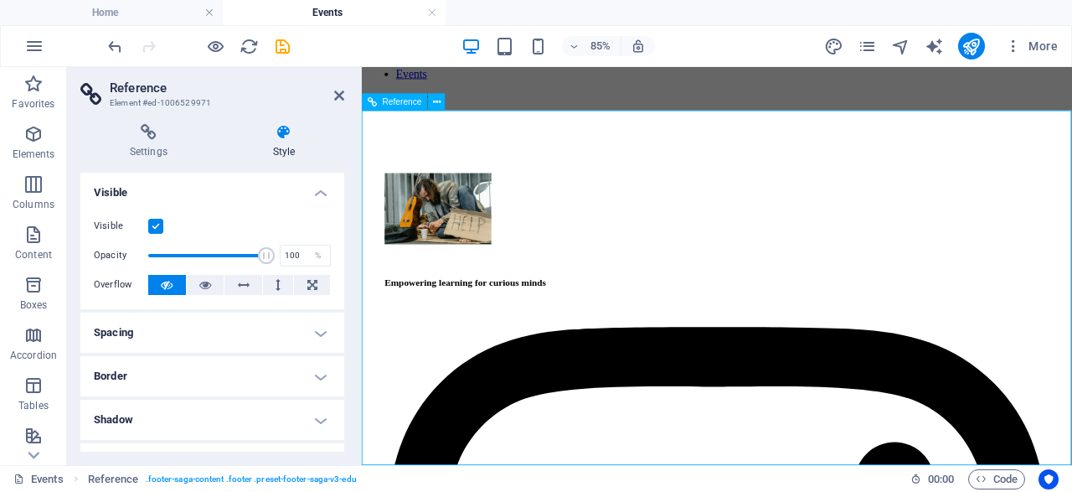
scroll to position [186, 0]
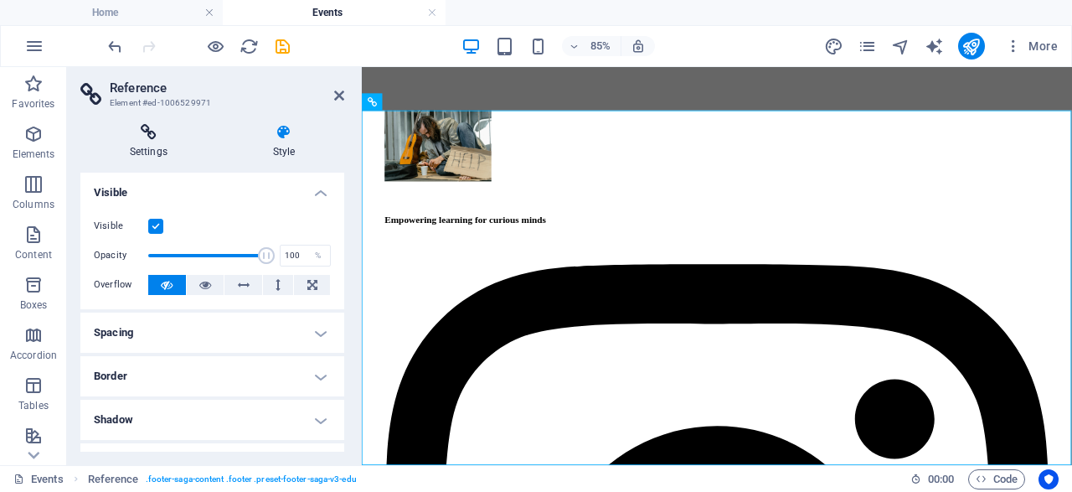
click at [162, 131] on icon at bounding box center [148, 132] width 137 height 17
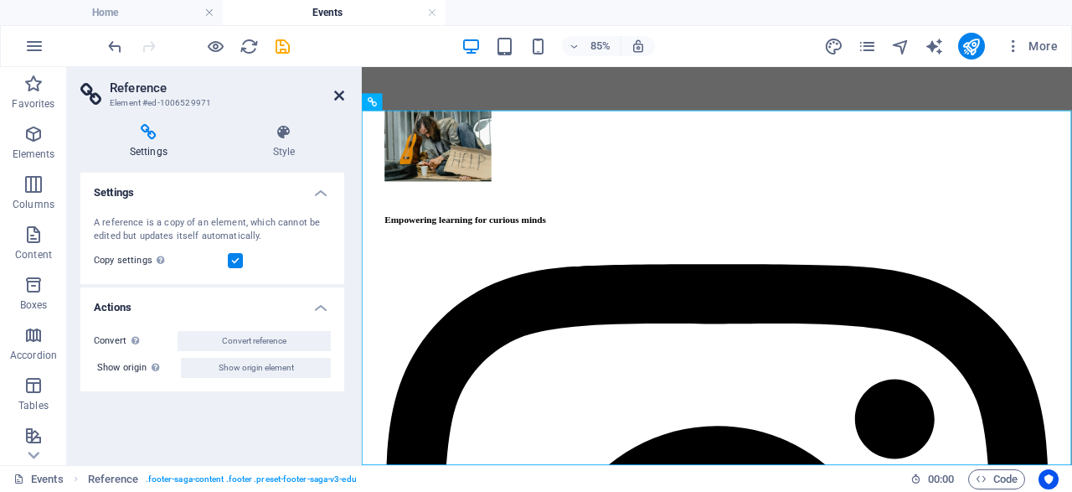
click at [338, 93] on icon at bounding box center [339, 95] width 10 height 13
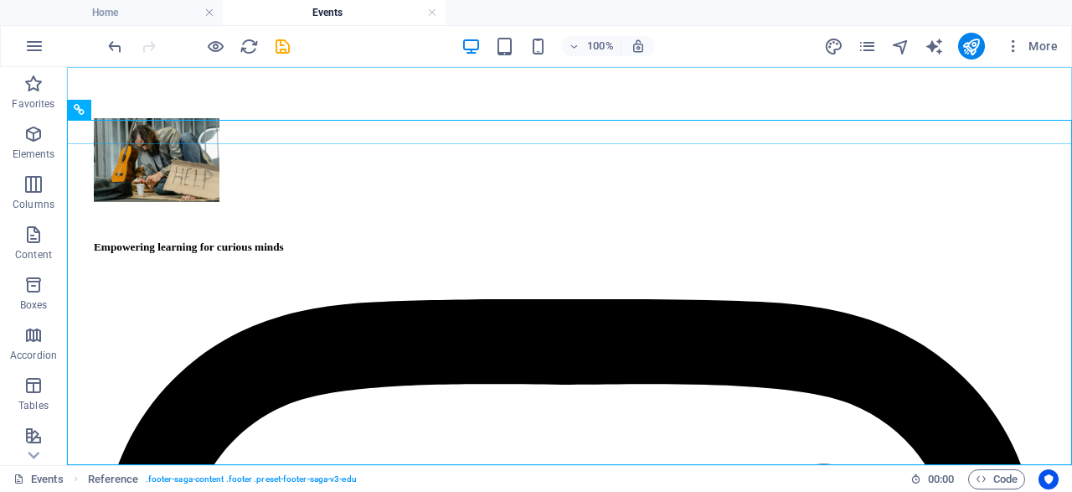
scroll to position [184, 0]
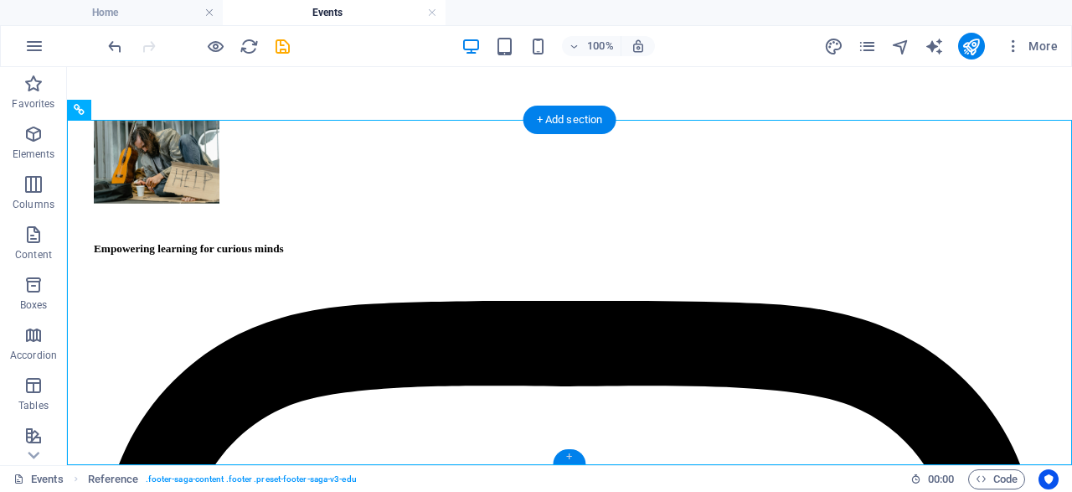
click at [568, 453] on div "+" at bounding box center [569, 456] width 33 height 15
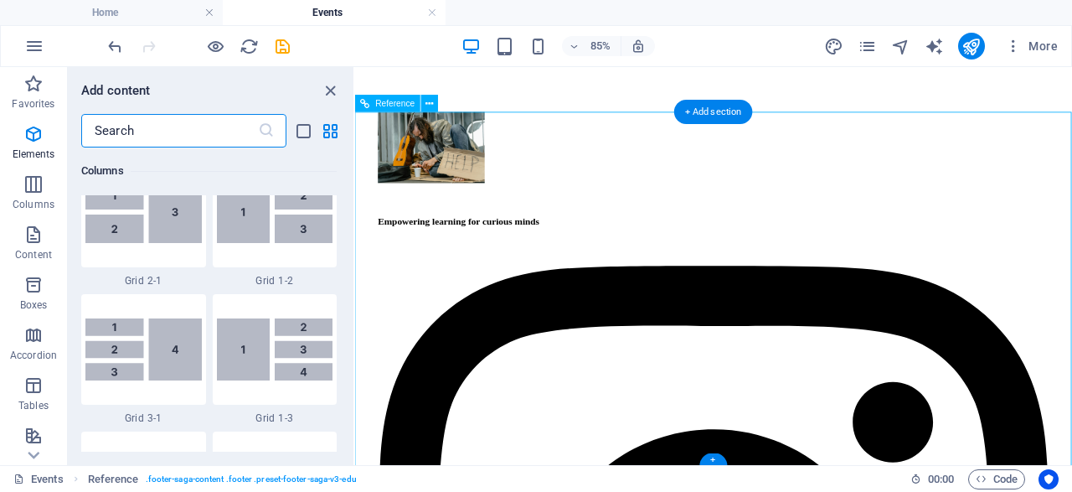
scroll to position [2931, 0]
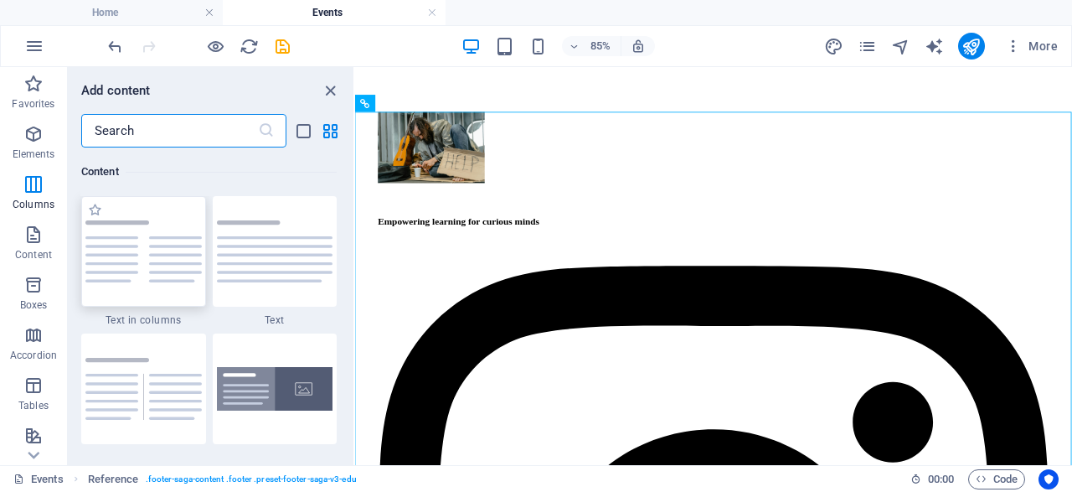
click at [120, 282] on img at bounding box center [143, 251] width 116 height 62
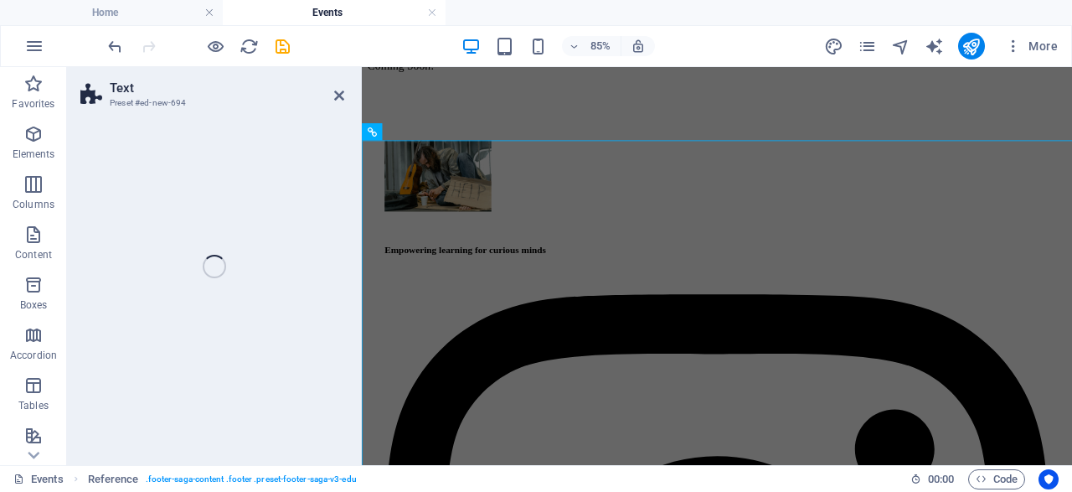
select select "rem"
select select "px"
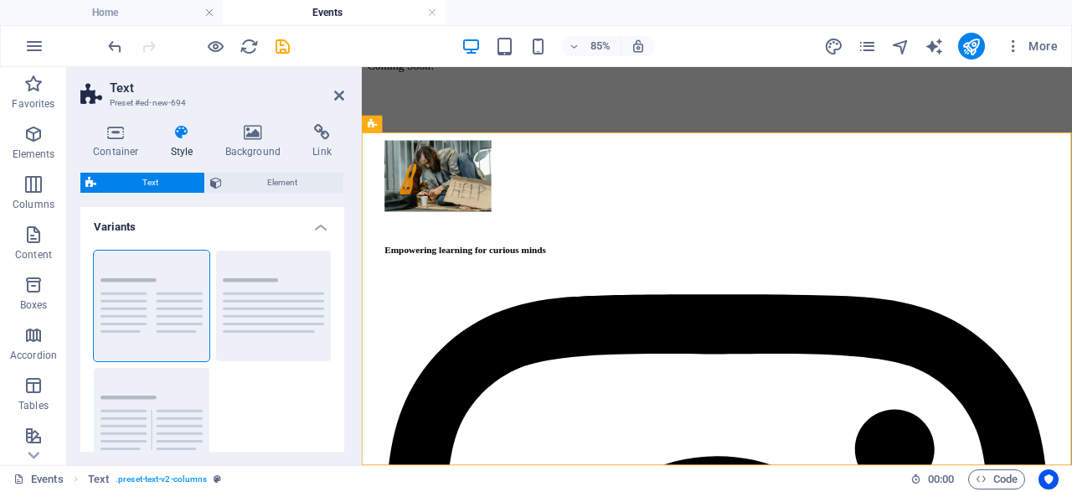
scroll to position [578, 0]
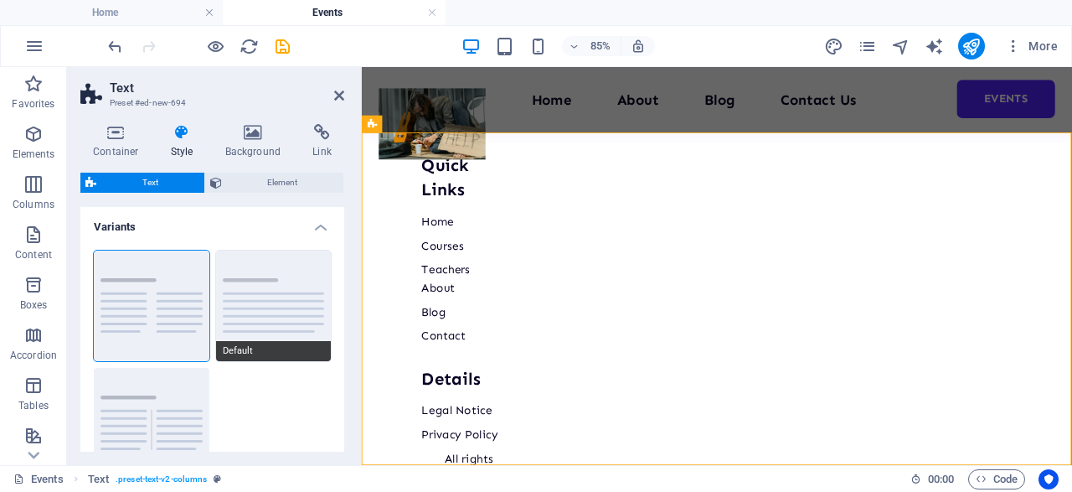
click at [254, 305] on button "Default" at bounding box center [274, 306] width 116 height 111
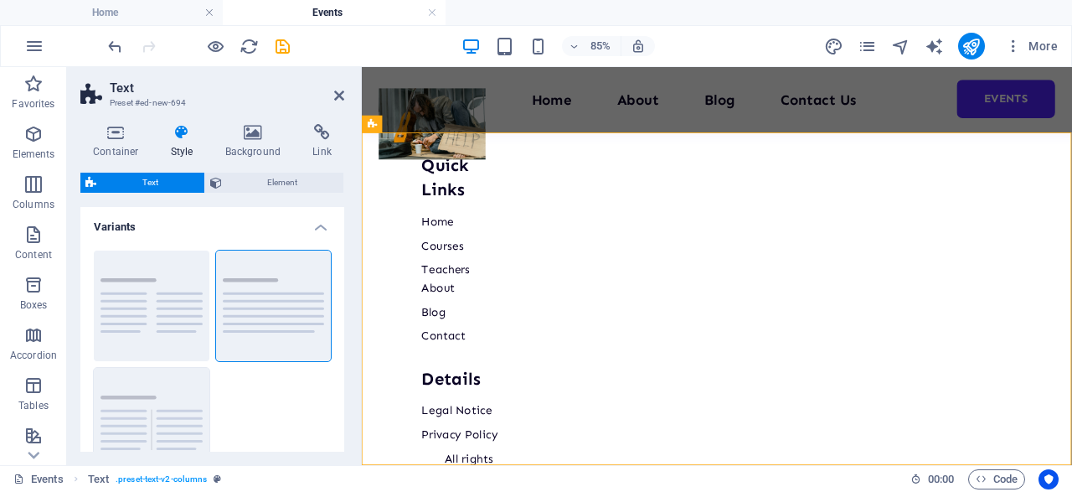
click at [158, 411] on button "Separator" at bounding box center [152, 423] width 116 height 111
type input "4"
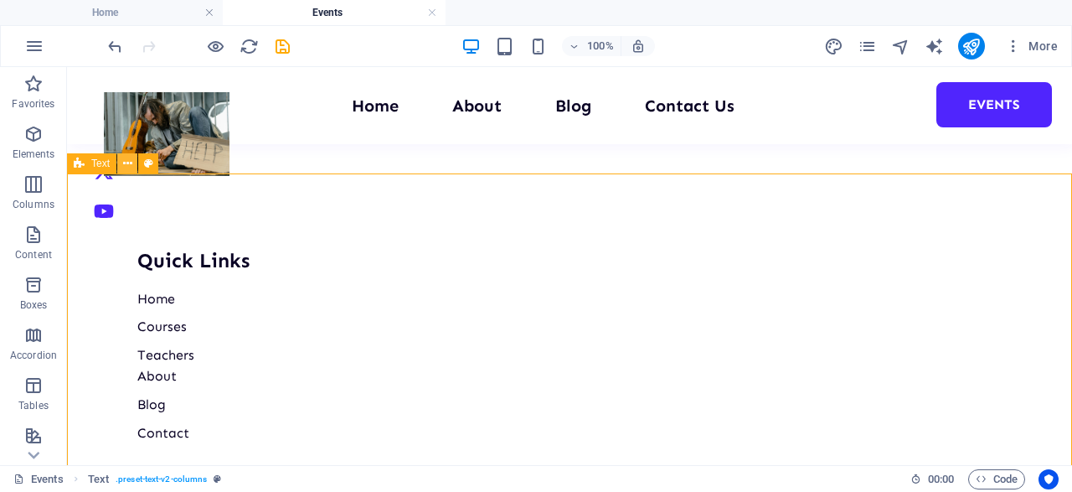
click at [127, 160] on icon at bounding box center [127, 164] width 9 height 18
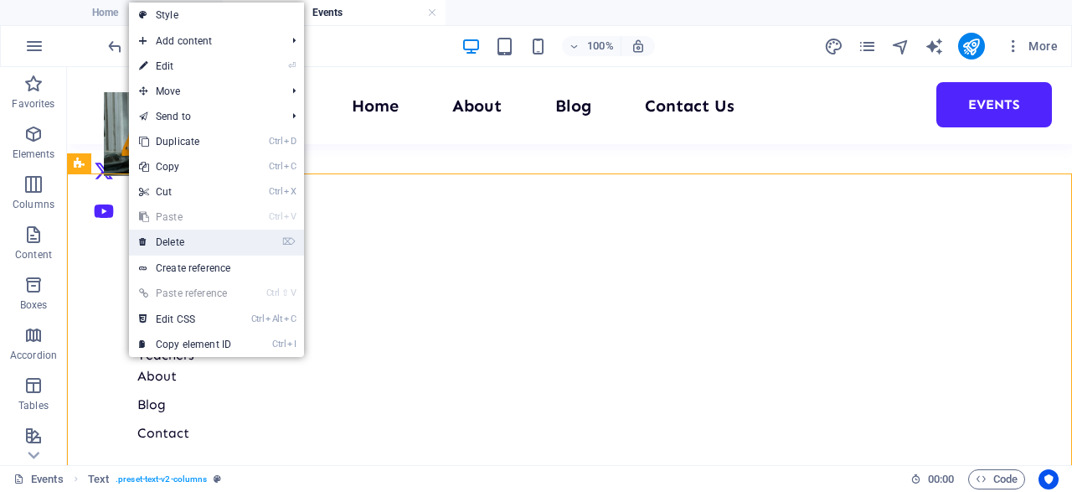
click at [179, 243] on link "⌦ Delete" at bounding box center [185, 242] width 112 height 25
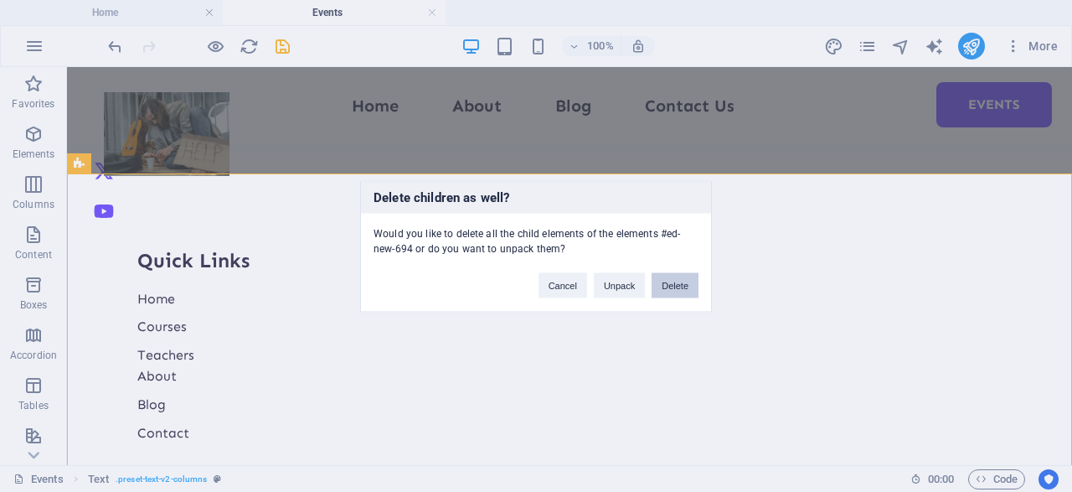
click at [685, 280] on button "Delete" at bounding box center [675, 284] width 47 height 25
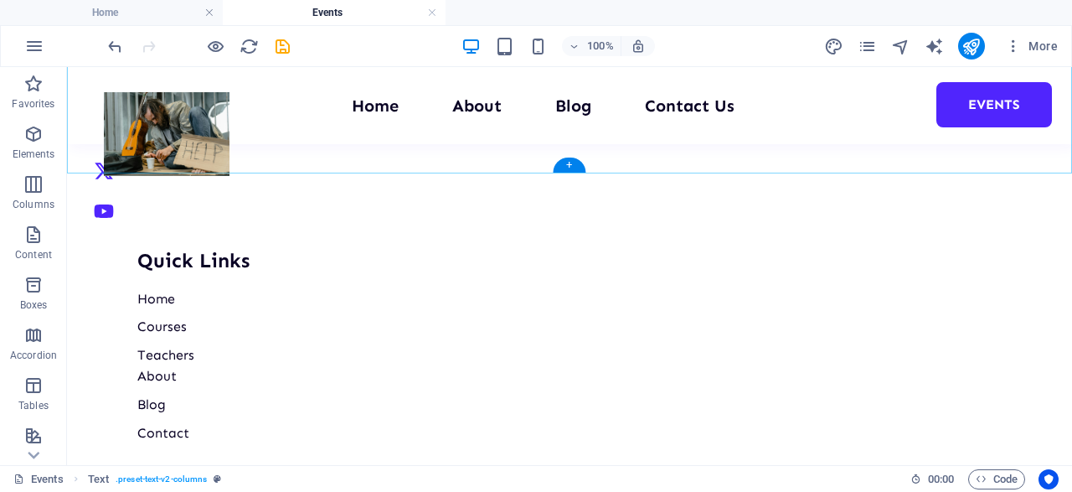
scroll to position [184, 0]
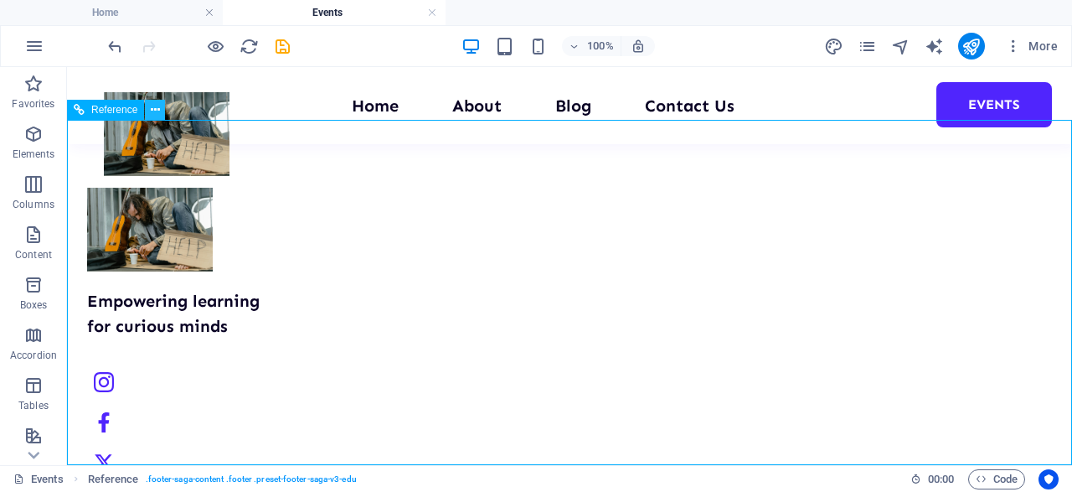
click at [162, 111] on button at bounding box center [155, 110] width 20 height 20
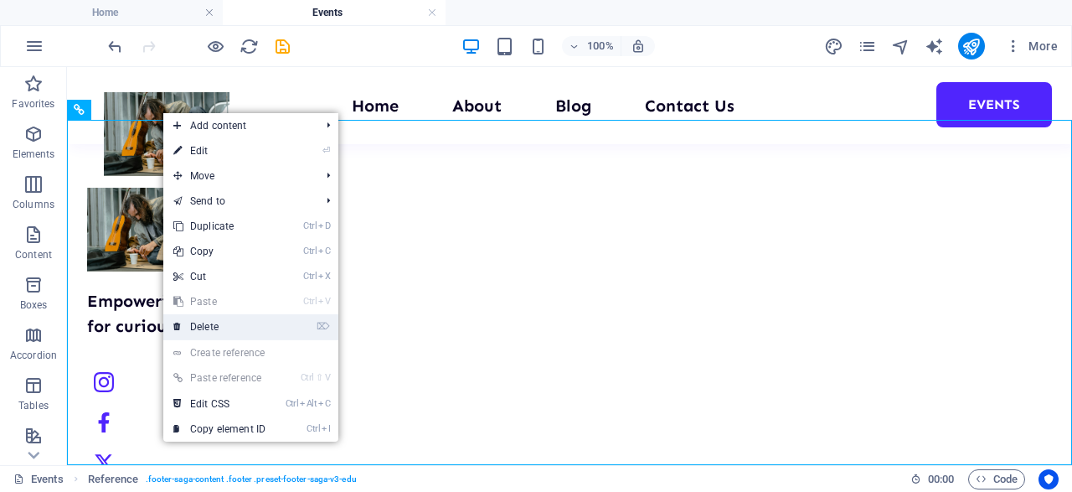
click at [218, 338] on link "⌦ Delete" at bounding box center [219, 326] width 112 height 25
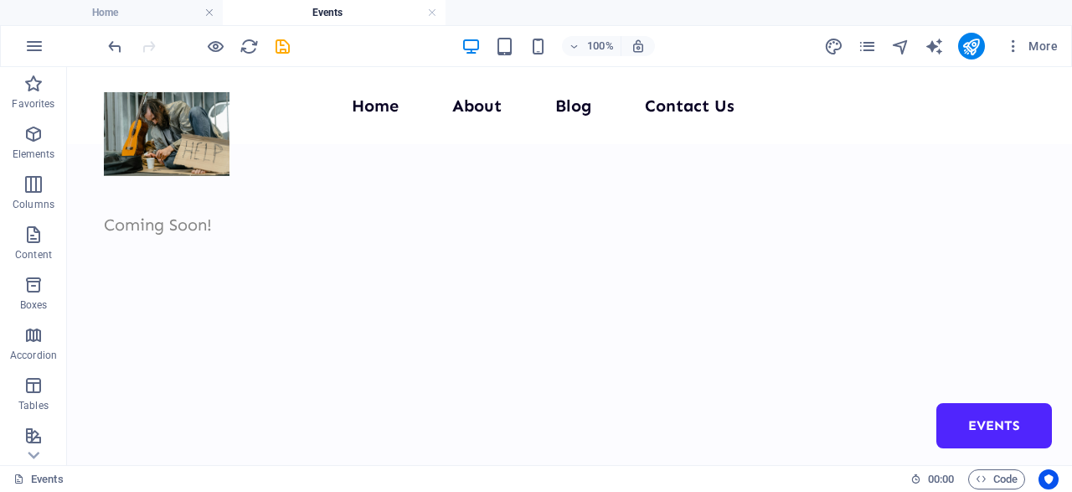
scroll to position [0, 0]
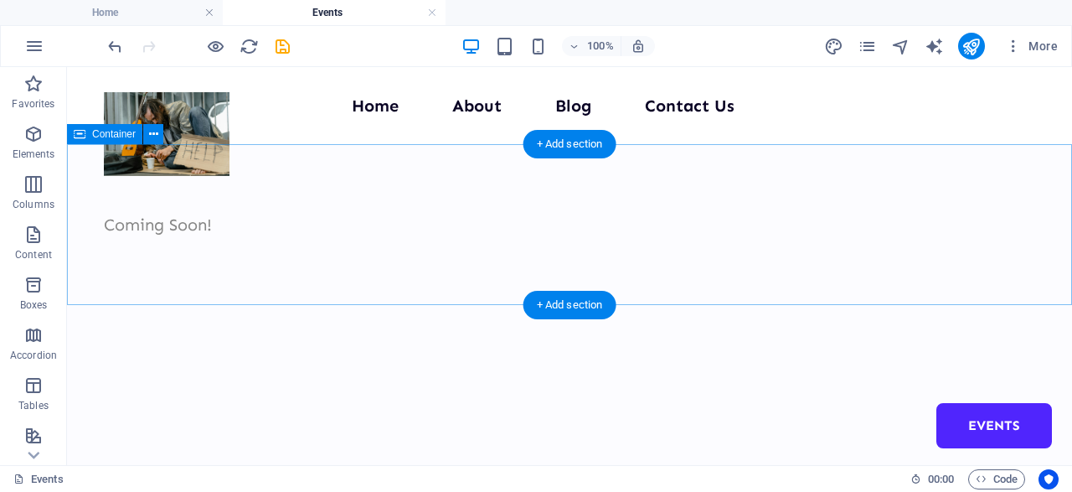
click at [758, 253] on div "Coming Soon!" at bounding box center [569, 224] width 1005 height 161
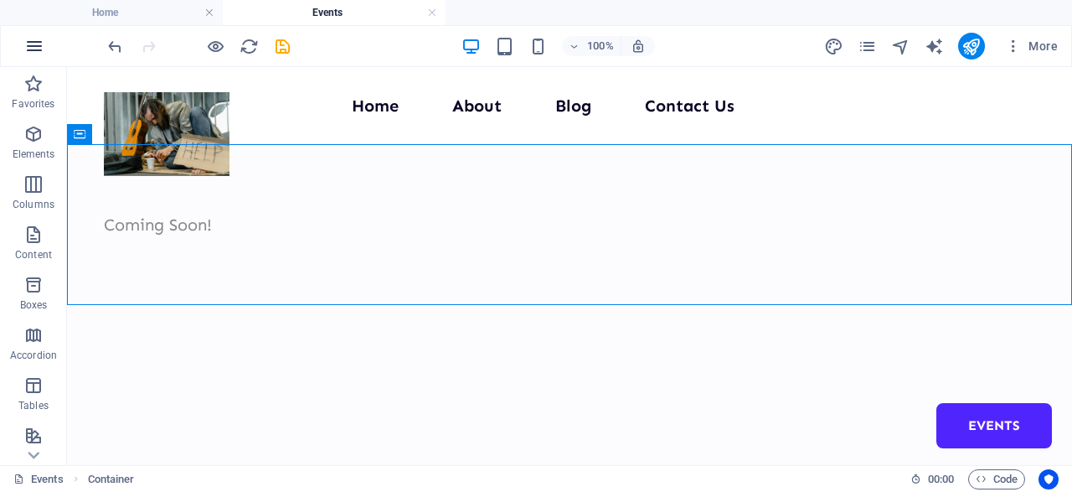
click at [29, 48] on icon "button" at bounding box center [34, 46] width 20 height 20
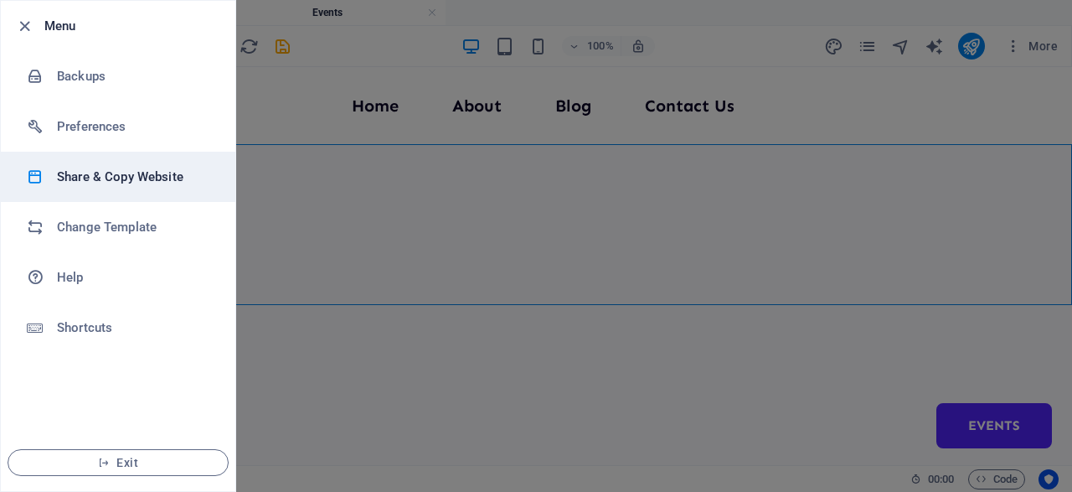
click at [181, 190] on li "Share & Copy Website" at bounding box center [118, 177] width 235 height 50
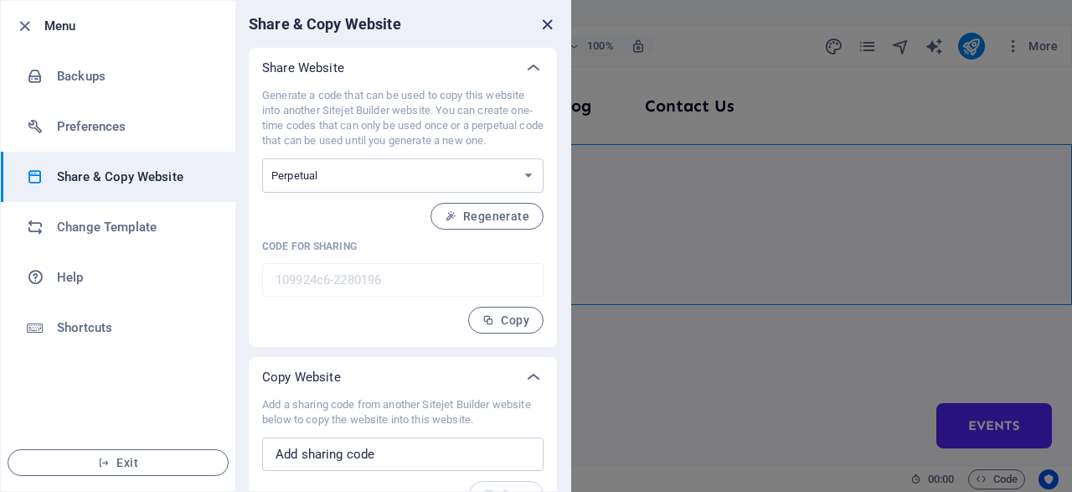
click at [550, 23] on icon "close" at bounding box center [547, 24] width 19 height 19
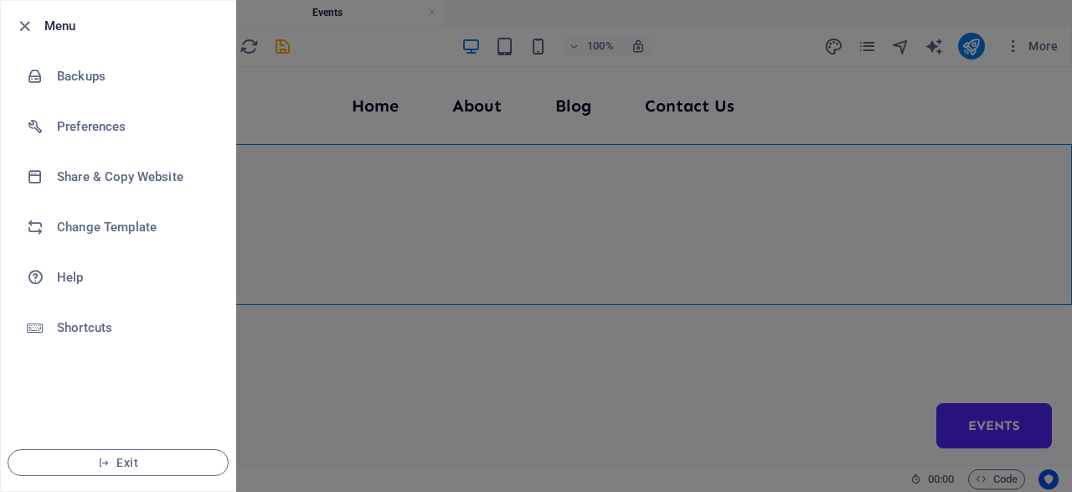
click at [609, 277] on div at bounding box center [536, 246] width 1072 height 492
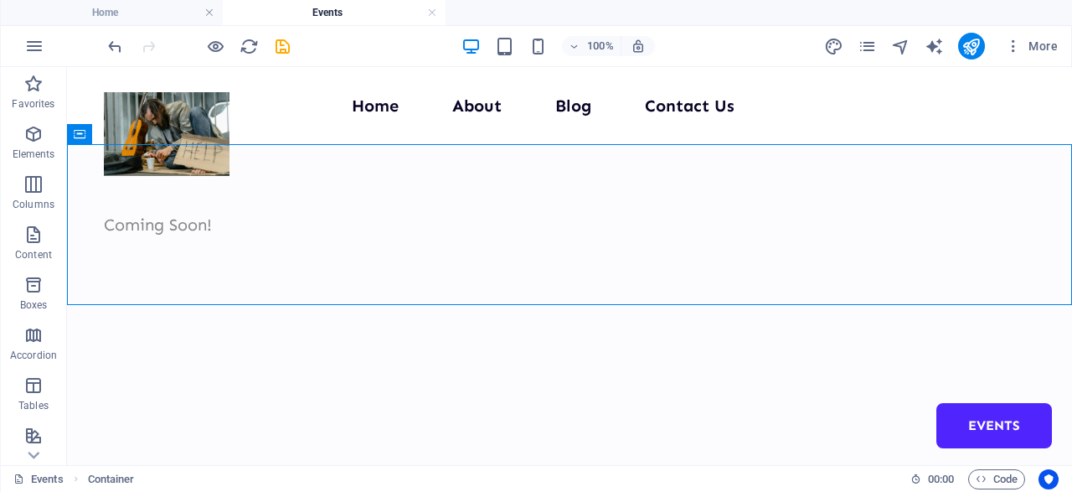
click at [609, 277] on div at bounding box center [536, 246] width 1072 height 492
click at [864, 44] on icon "pages" at bounding box center [867, 46] width 19 height 19
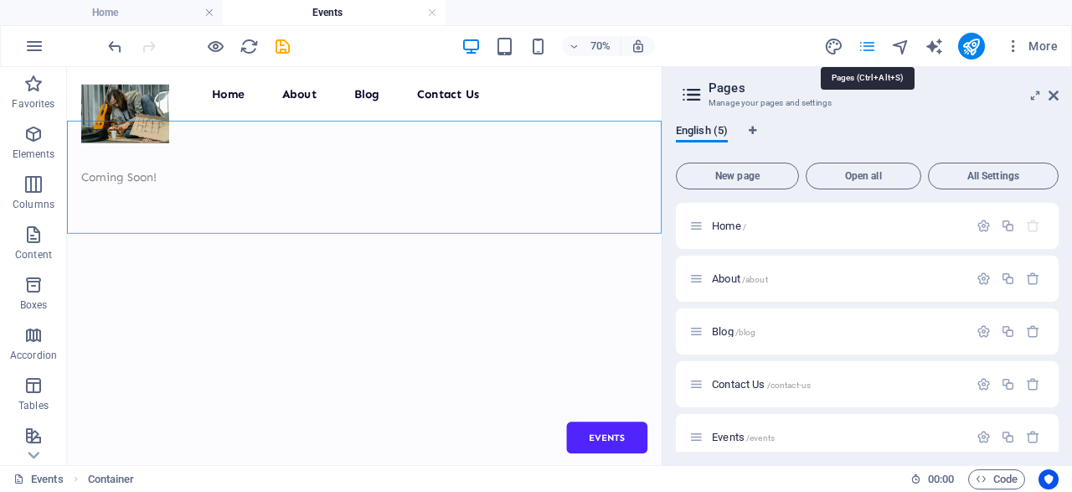
click at [864, 44] on icon "pages" at bounding box center [867, 46] width 19 height 19
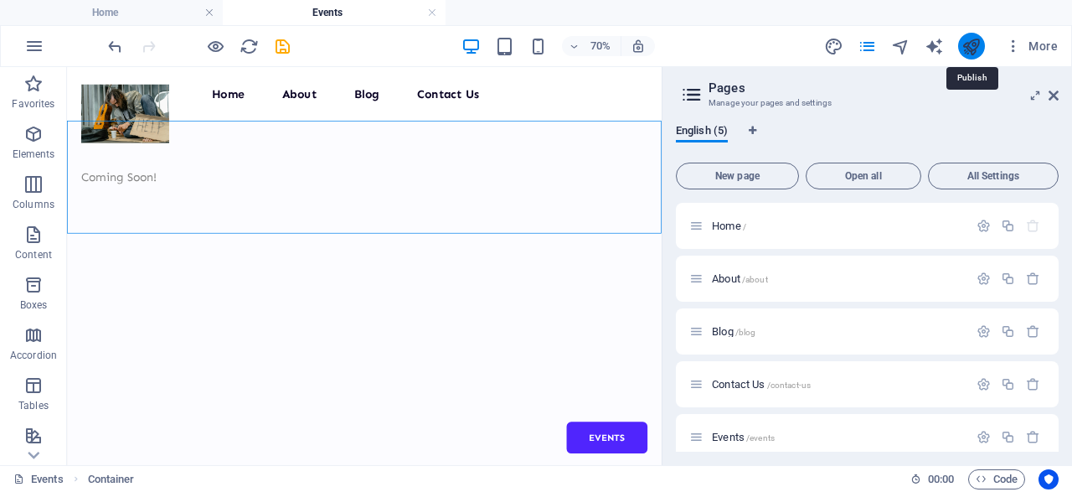
click at [979, 48] on icon "publish" at bounding box center [971, 46] width 19 height 19
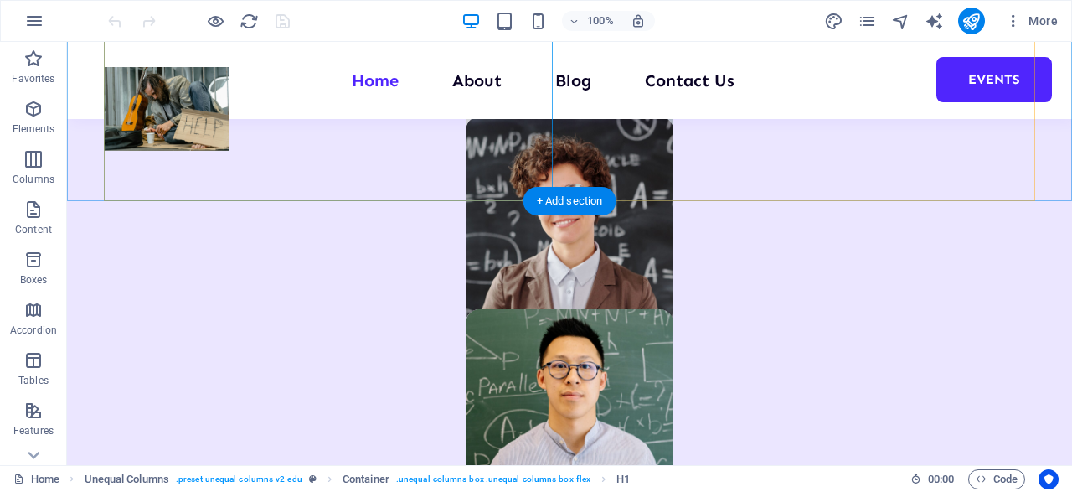
scroll to position [1438, 0]
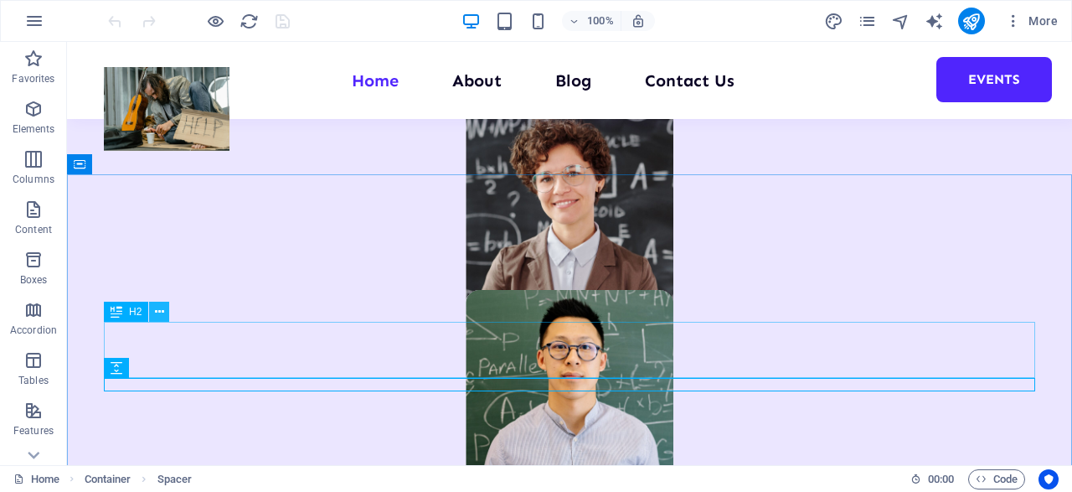
click at [163, 314] on icon at bounding box center [159, 312] width 9 height 18
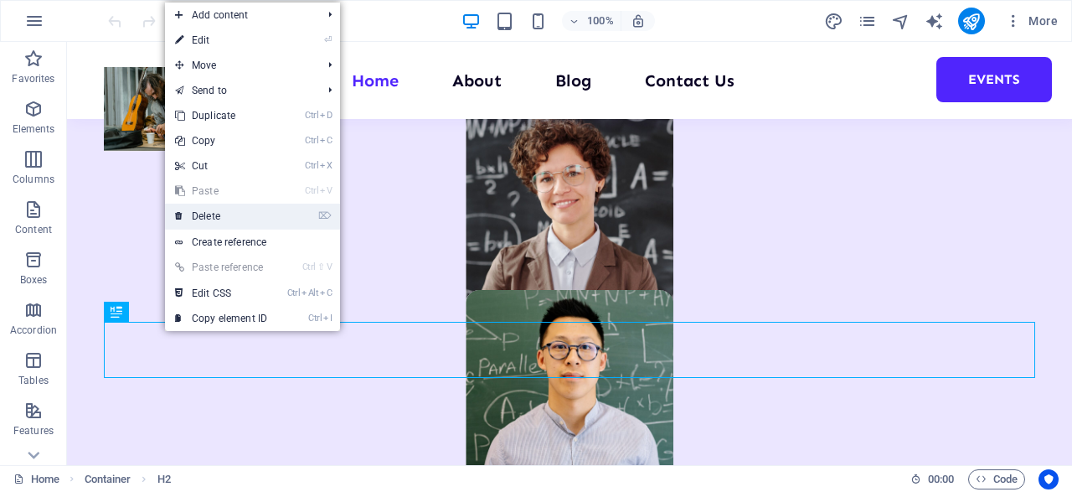
click at [235, 213] on link "⌦ Delete" at bounding box center [221, 216] width 112 height 25
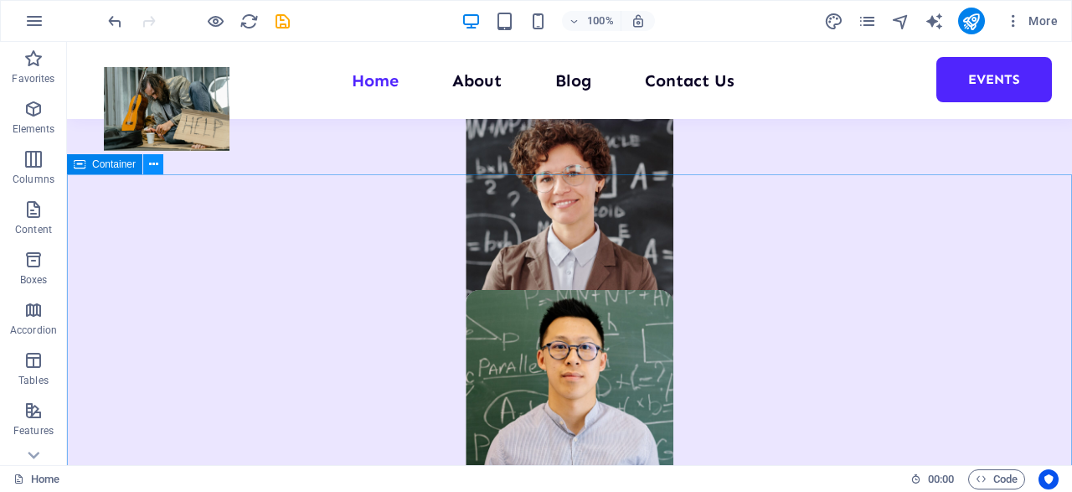
click at [152, 163] on icon at bounding box center [153, 165] width 9 height 18
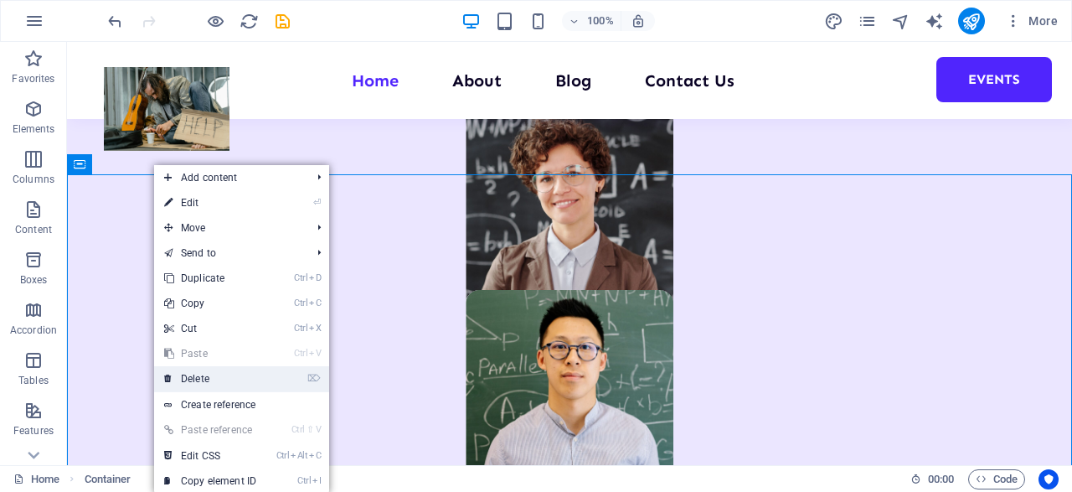
click at [212, 380] on link "⌦ Delete" at bounding box center [210, 378] width 112 height 25
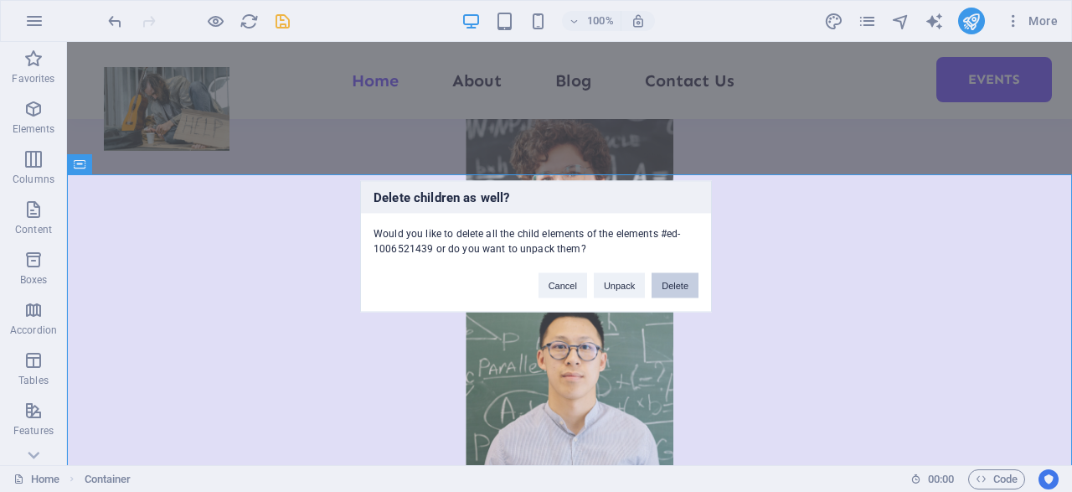
click at [662, 286] on button "Delete" at bounding box center [675, 284] width 47 height 25
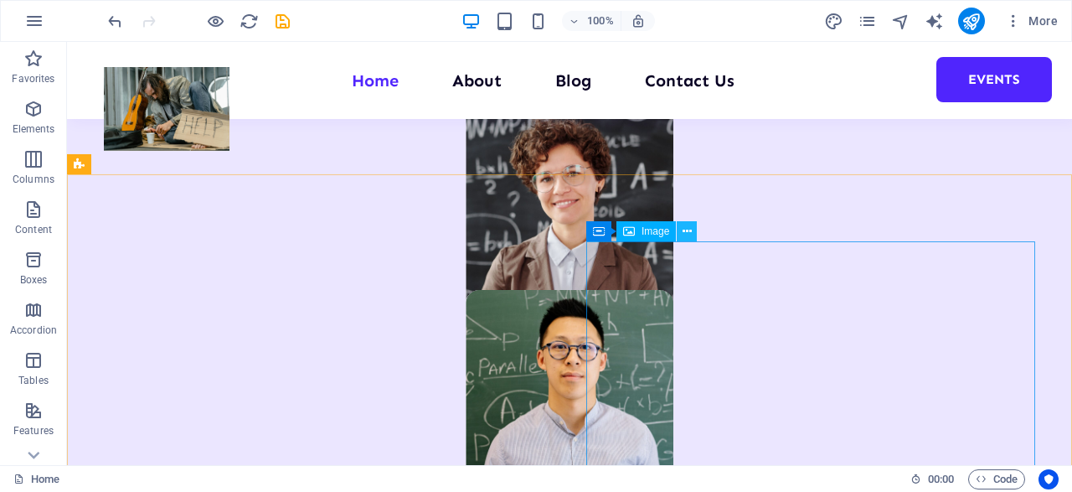
click at [689, 232] on icon at bounding box center [687, 232] width 9 height 18
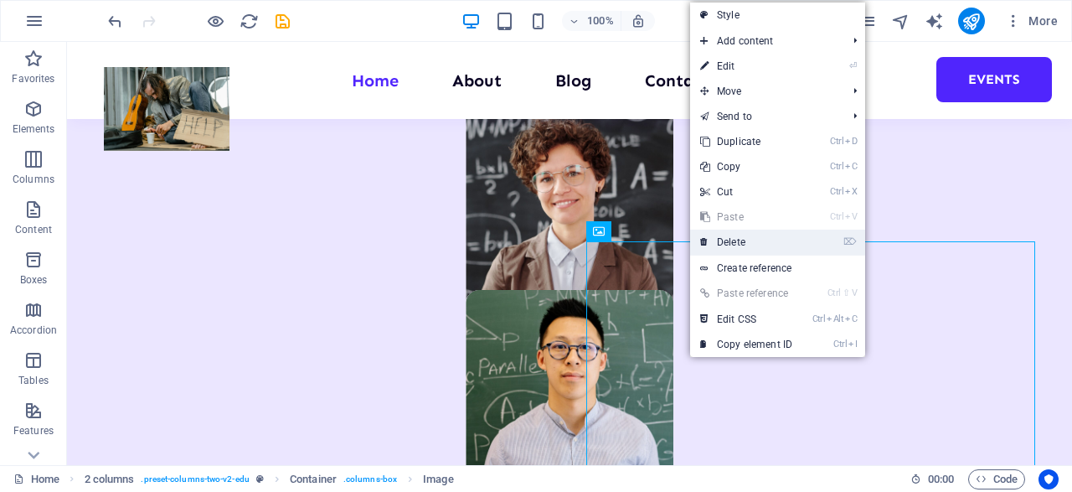
click at [741, 242] on link "⌦ Delete" at bounding box center [746, 242] width 112 height 25
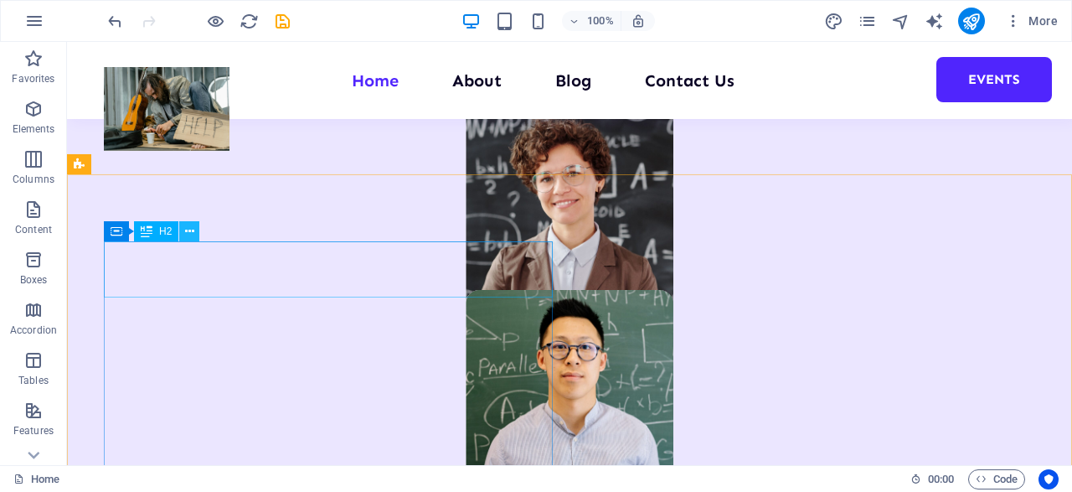
click at [188, 225] on icon at bounding box center [189, 232] width 9 height 18
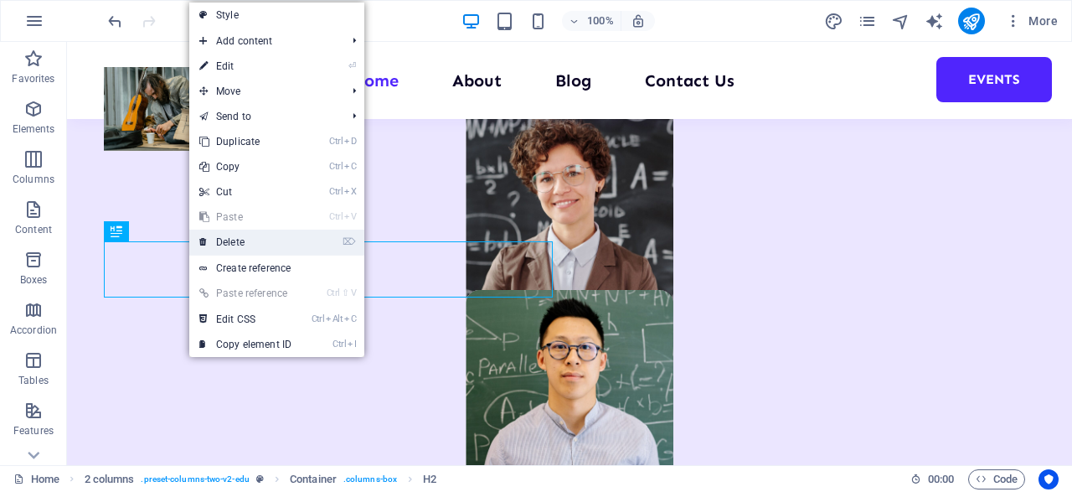
click at [242, 242] on link "⌦ Delete" at bounding box center [245, 242] width 112 height 25
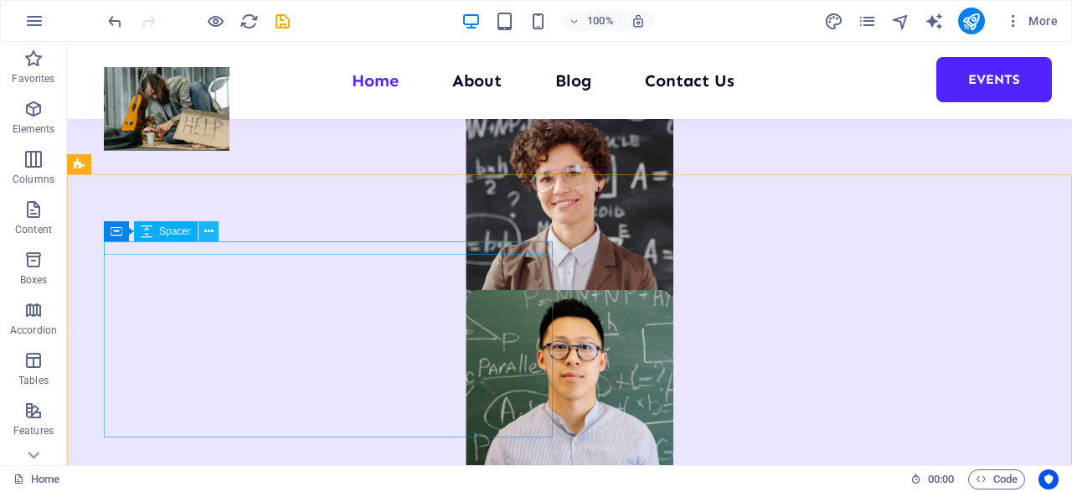
click at [209, 231] on icon at bounding box center [208, 232] width 9 height 18
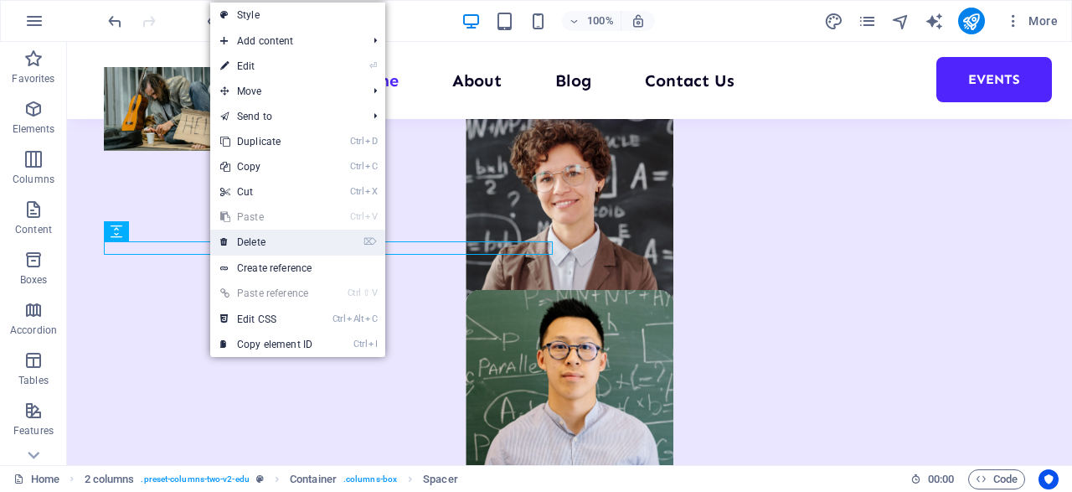
click at [282, 242] on link "⌦ Delete" at bounding box center [266, 242] width 112 height 25
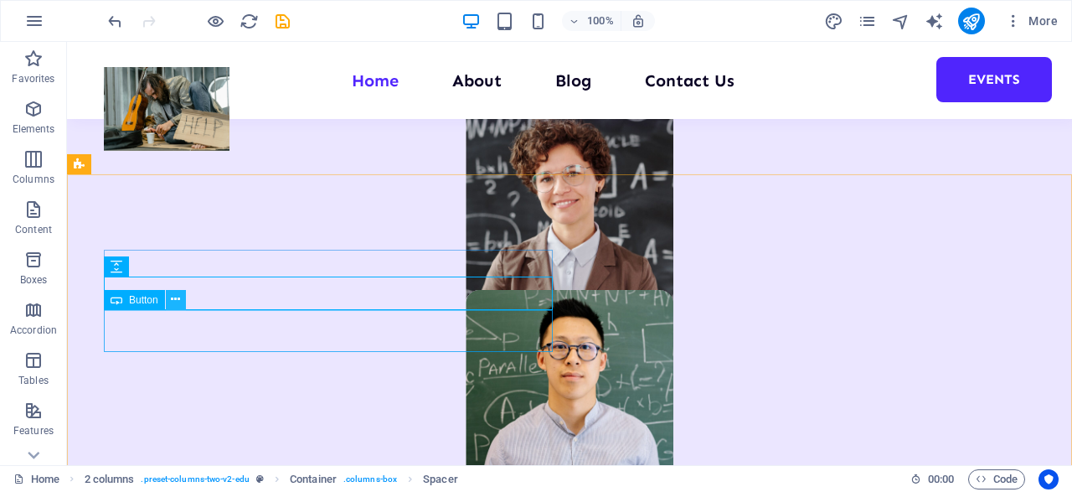
click at [174, 307] on icon at bounding box center [175, 300] width 9 height 18
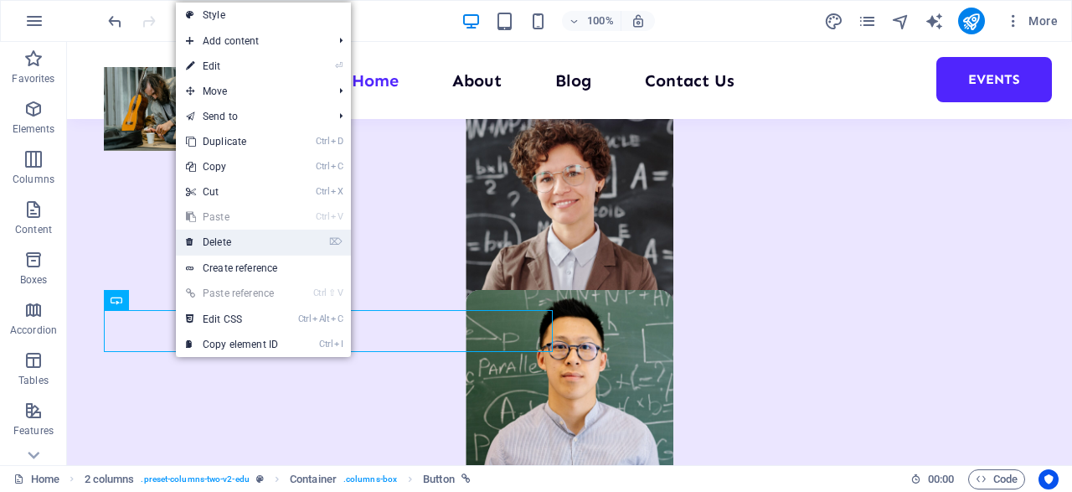
click at [247, 240] on link "⌦ Delete" at bounding box center [232, 242] width 112 height 25
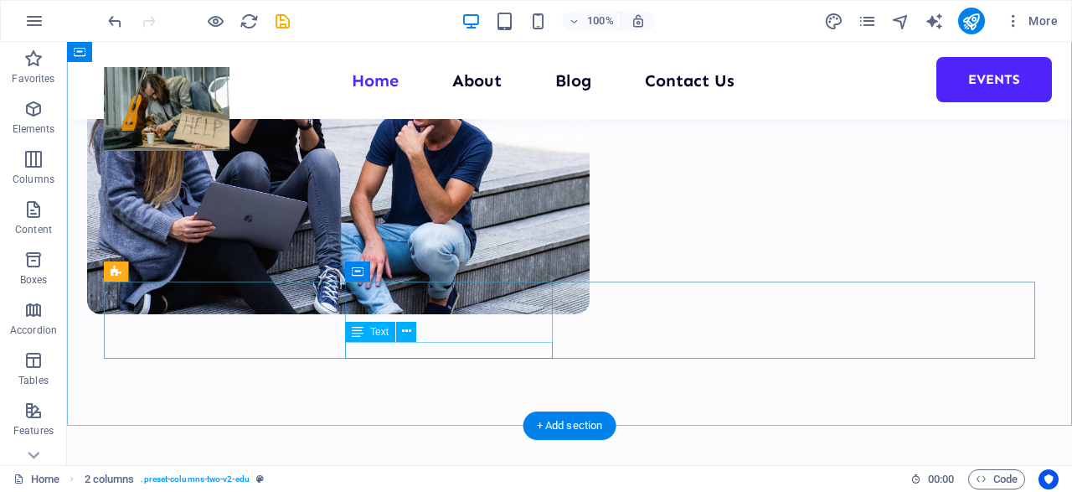
scroll to position [654, 0]
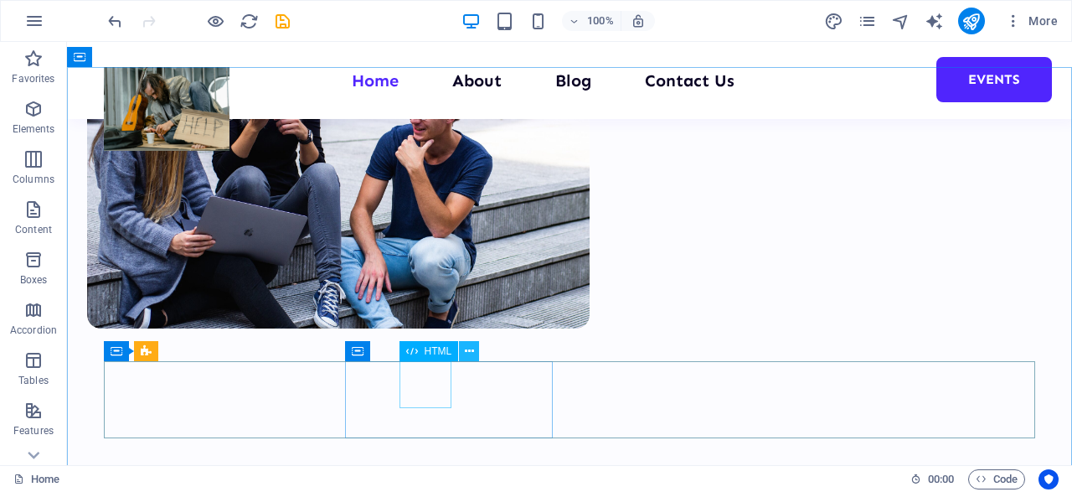
click at [468, 347] on icon at bounding box center [469, 352] width 9 height 18
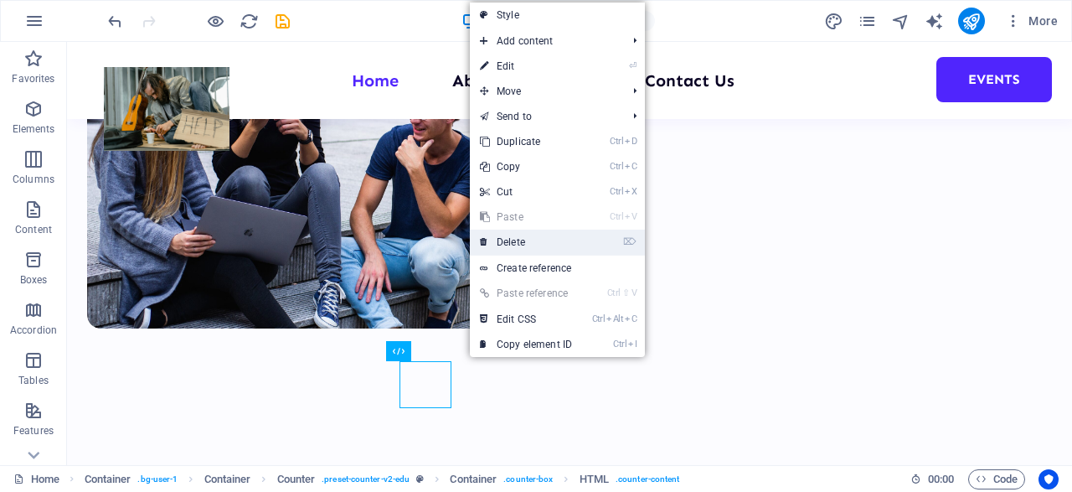
click at [519, 240] on link "⌦ Delete" at bounding box center [526, 242] width 112 height 25
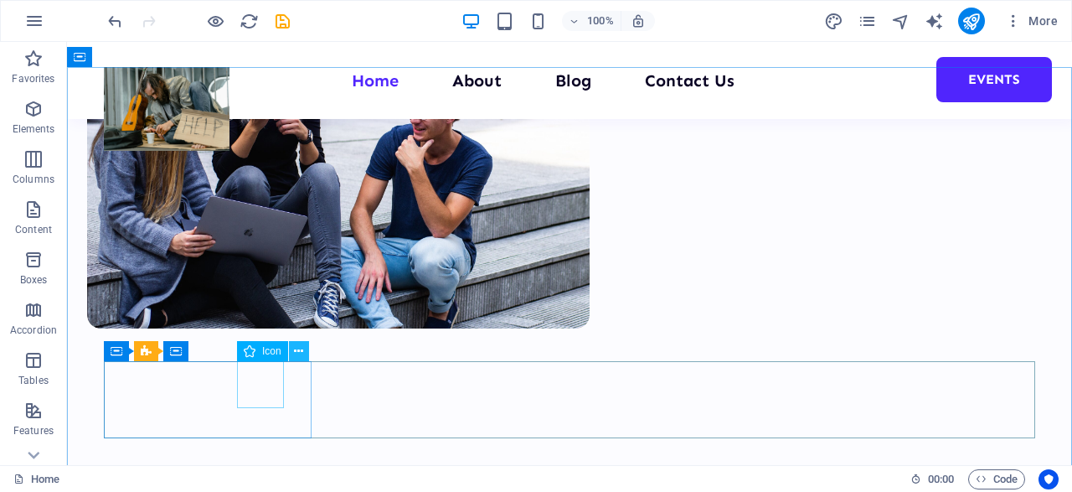
click at [300, 349] on icon at bounding box center [298, 352] width 9 height 18
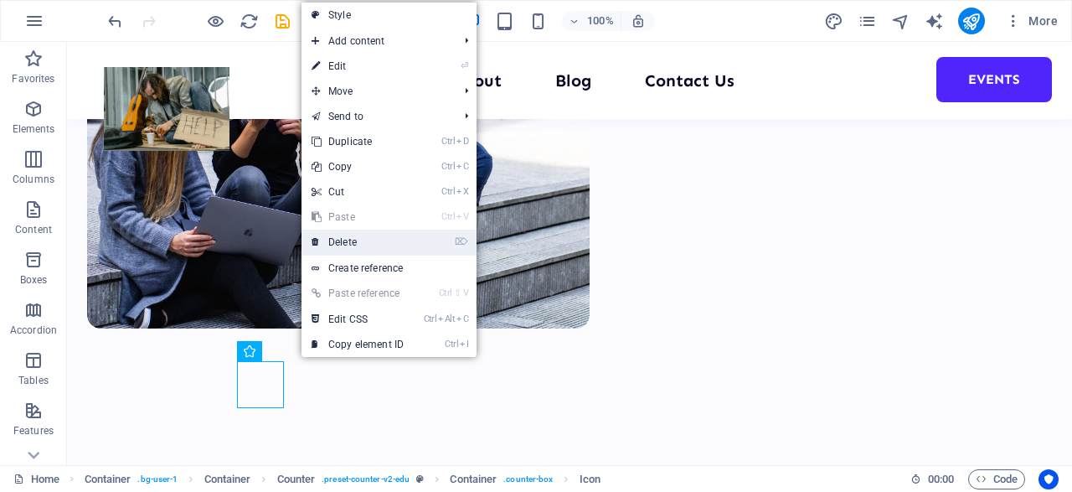
click at [343, 243] on link "⌦ Delete" at bounding box center [358, 242] width 112 height 25
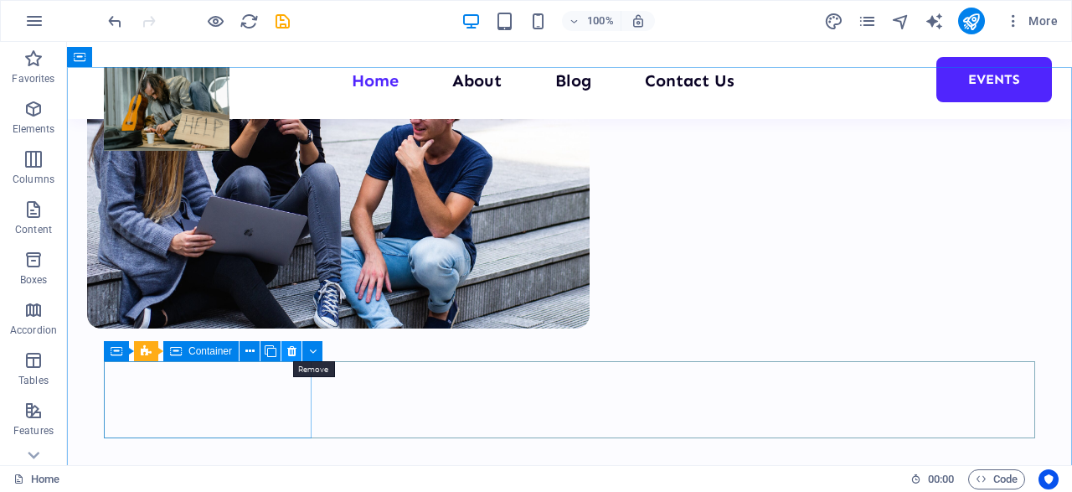
click at [287, 349] on icon at bounding box center [291, 352] width 9 height 18
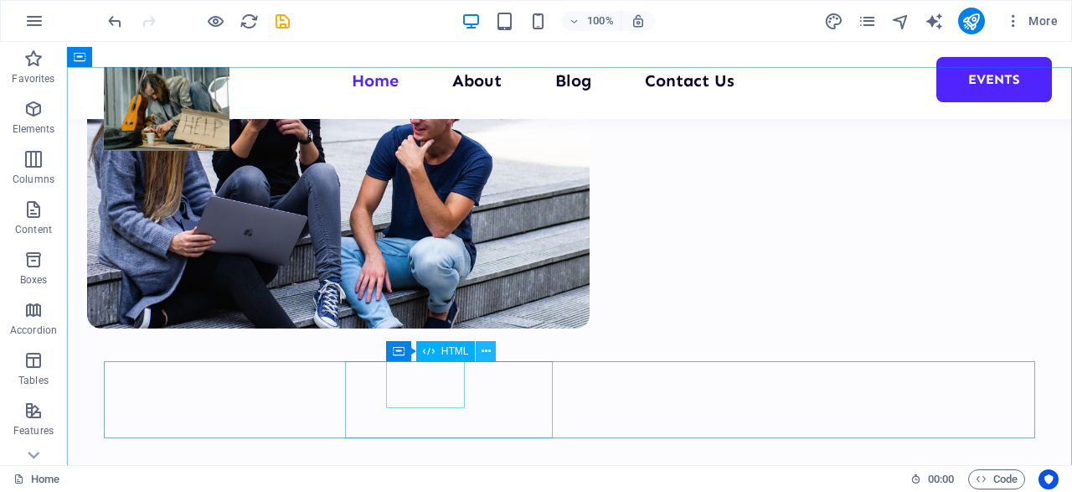
click at [489, 353] on icon at bounding box center [486, 352] width 9 height 18
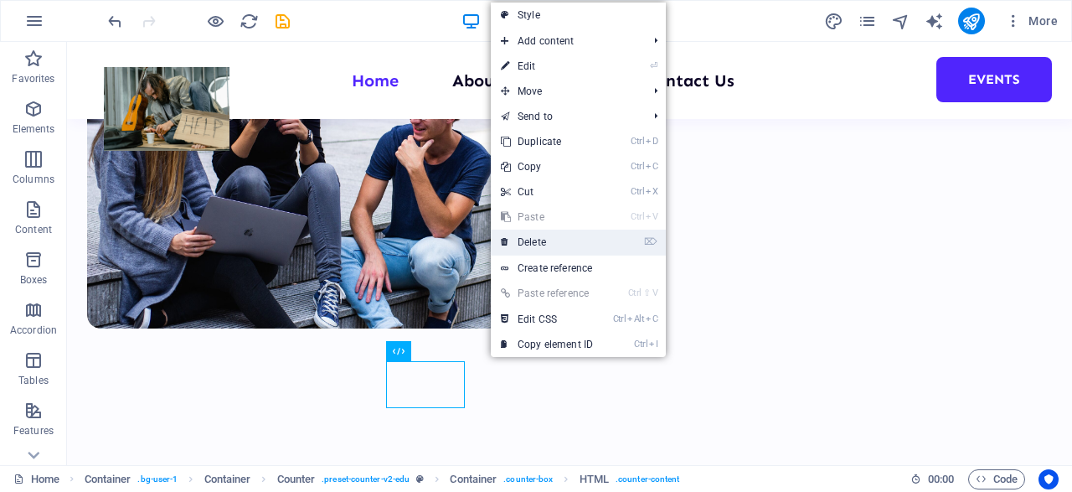
click at [526, 247] on link "⌦ Delete" at bounding box center [547, 242] width 112 height 25
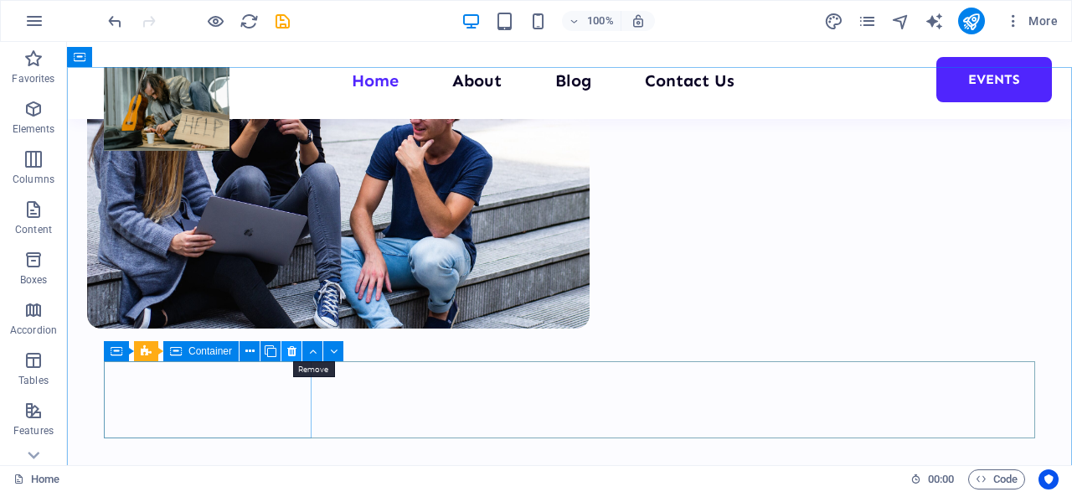
click at [289, 350] on icon at bounding box center [291, 352] width 9 height 18
click at [292, 351] on icon at bounding box center [291, 352] width 9 height 18
click at [255, 347] on button at bounding box center [250, 351] width 20 height 20
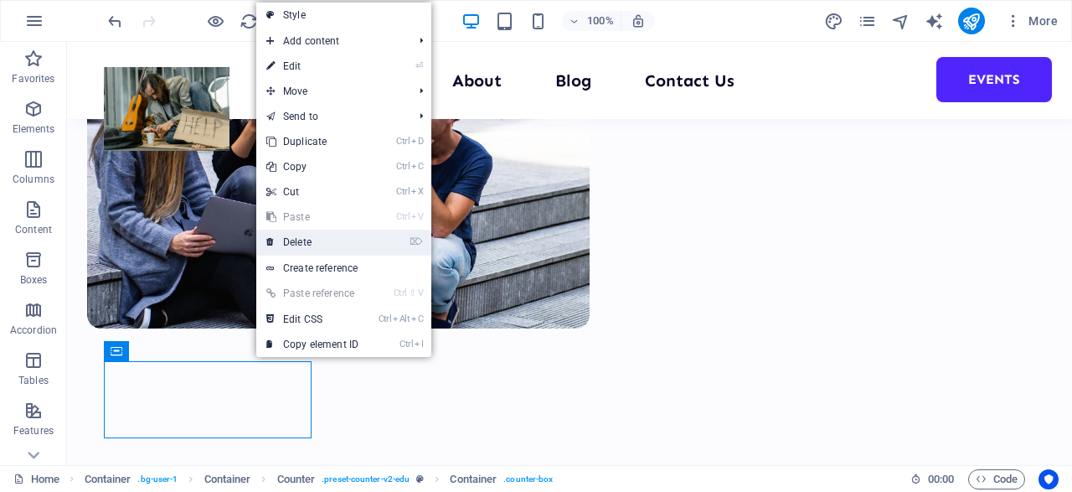
click at [308, 244] on link "⌦ Delete" at bounding box center [312, 242] width 112 height 25
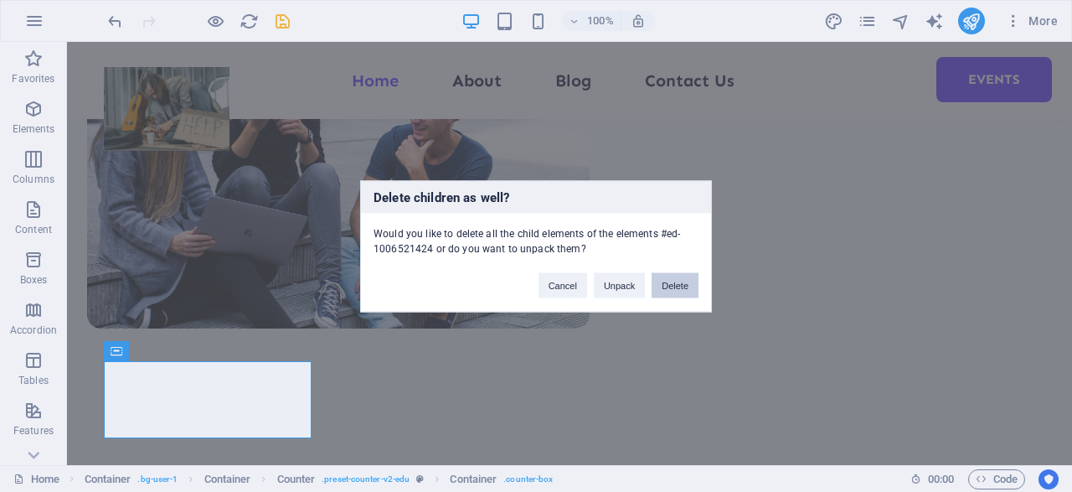
click at [669, 277] on button "Delete" at bounding box center [675, 284] width 47 height 25
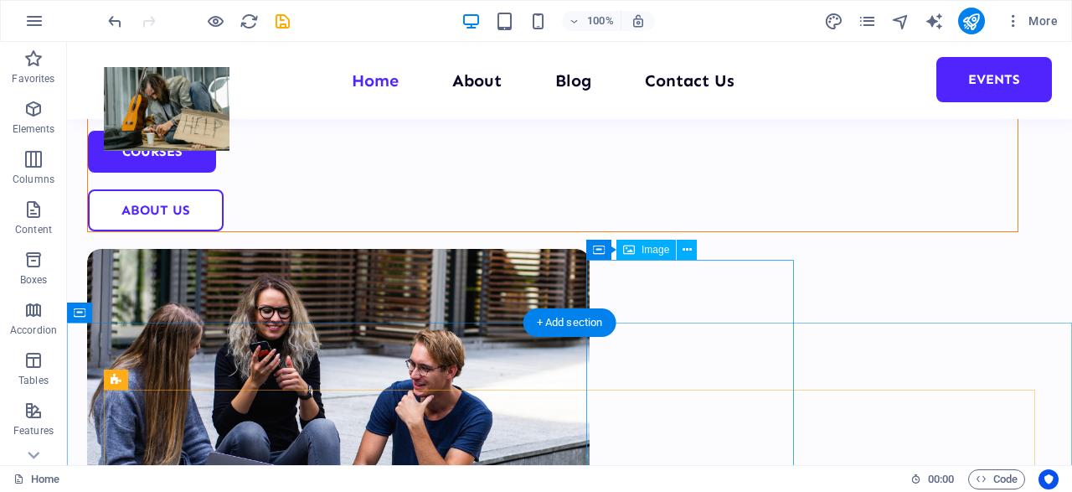
scroll to position [397, 0]
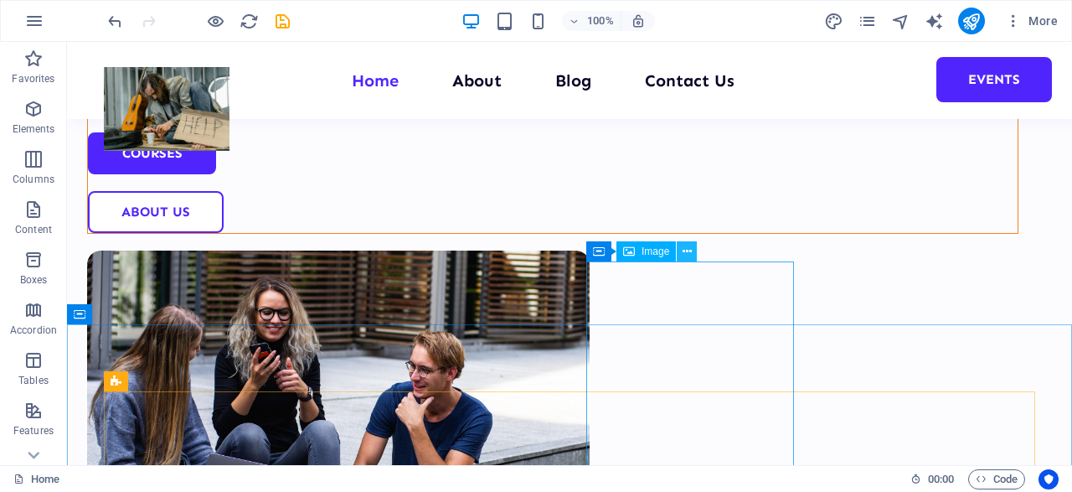
click at [683, 244] on button at bounding box center [687, 251] width 20 height 20
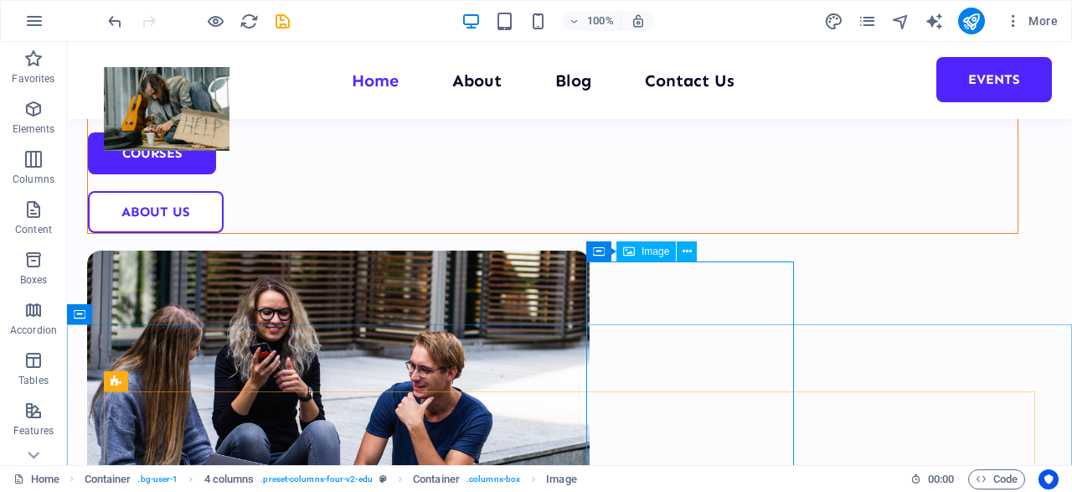
click at [653, 250] on span "Image" at bounding box center [656, 251] width 28 height 10
select select "%"
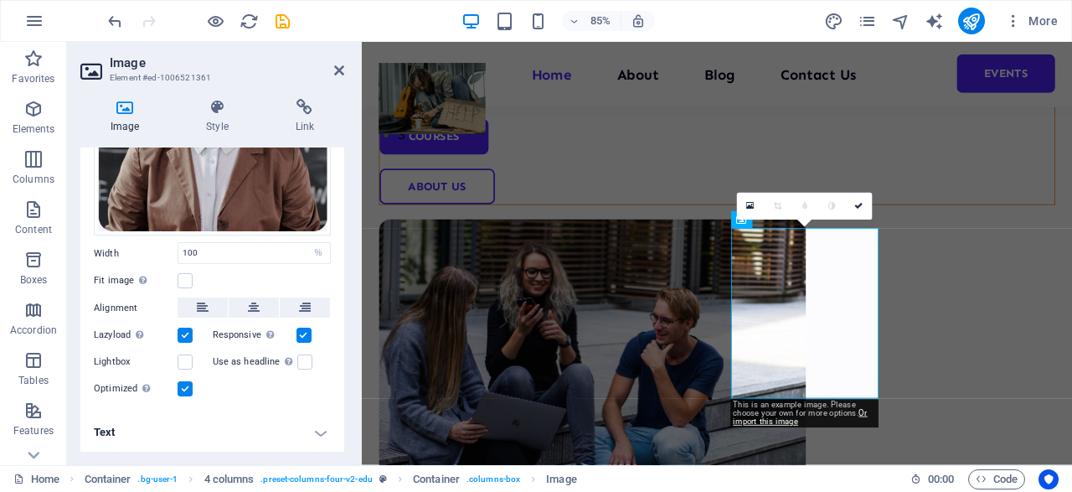
scroll to position [0, 0]
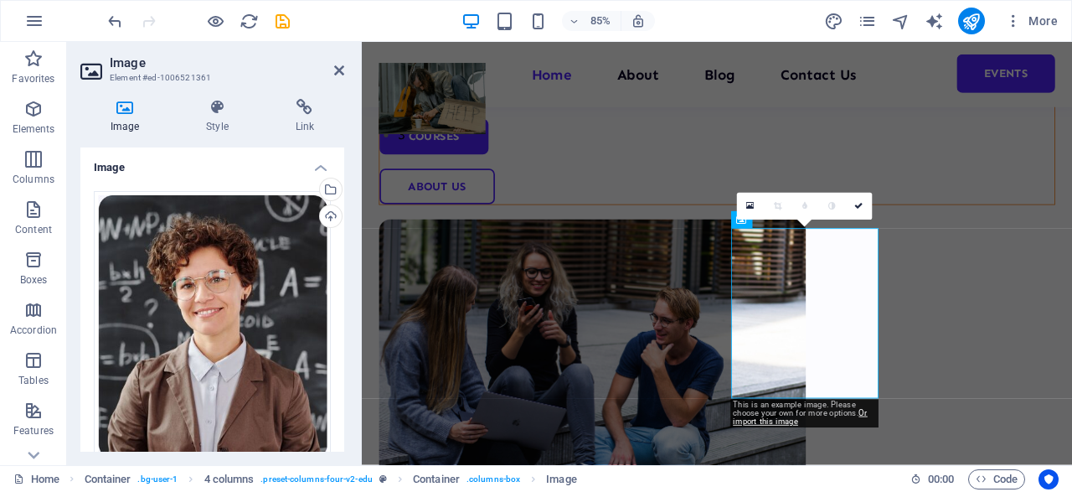
click at [121, 105] on icon at bounding box center [124, 107] width 89 height 17
click at [752, 207] on icon at bounding box center [751, 206] width 8 height 10
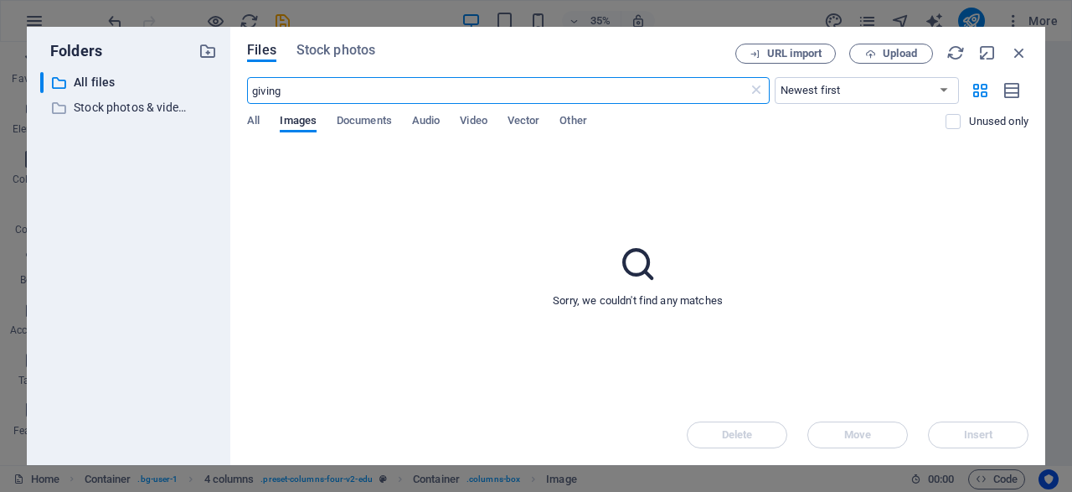
drag, startPoint x: 314, startPoint y: 95, endPoint x: 139, endPoint y: 80, distance: 175.7
click at [247, 80] on input "giving" at bounding box center [497, 90] width 500 height 27
type input "homeless"
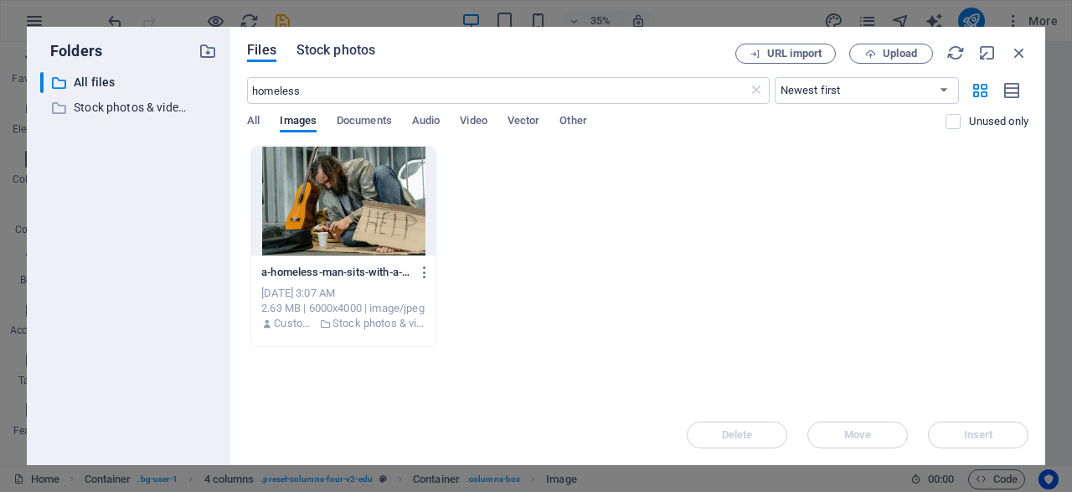
click at [333, 55] on span "Stock photos" at bounding box center [336, 50] width 79 height 20
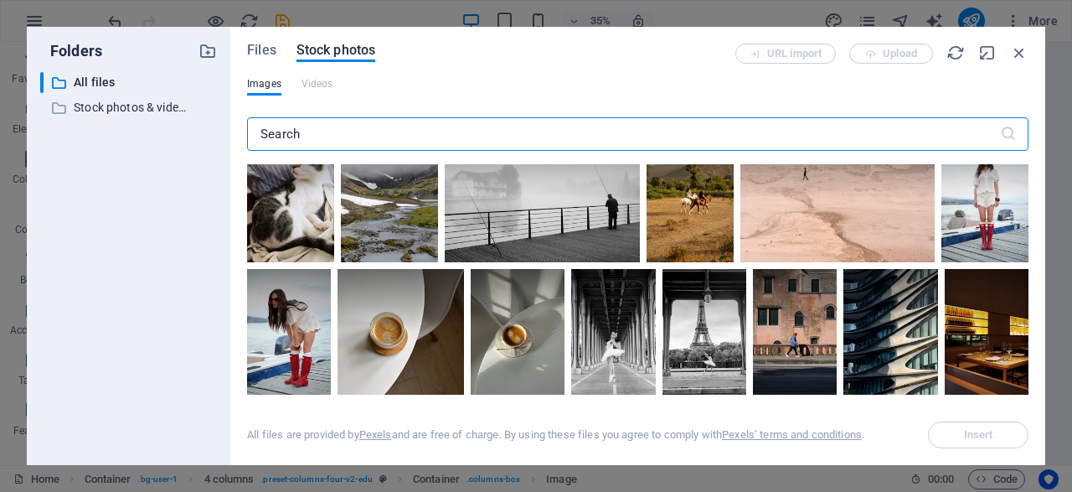
scroll to position [1354, 0]
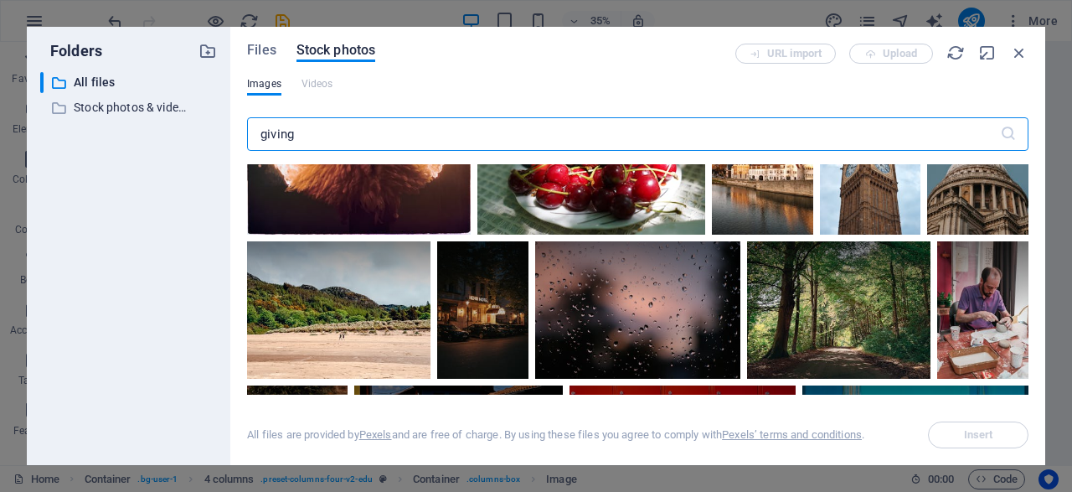
type input "giving"
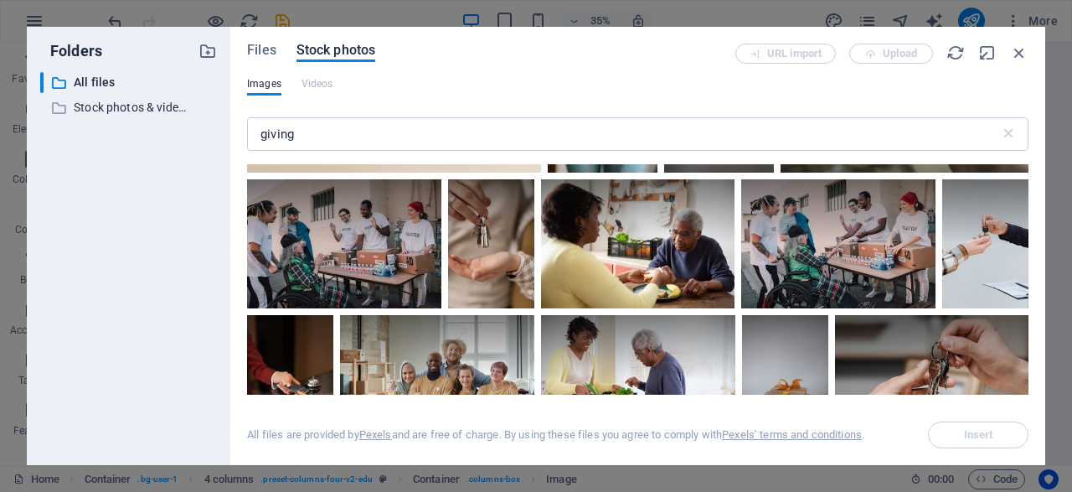
scroll to position [1087, 0]
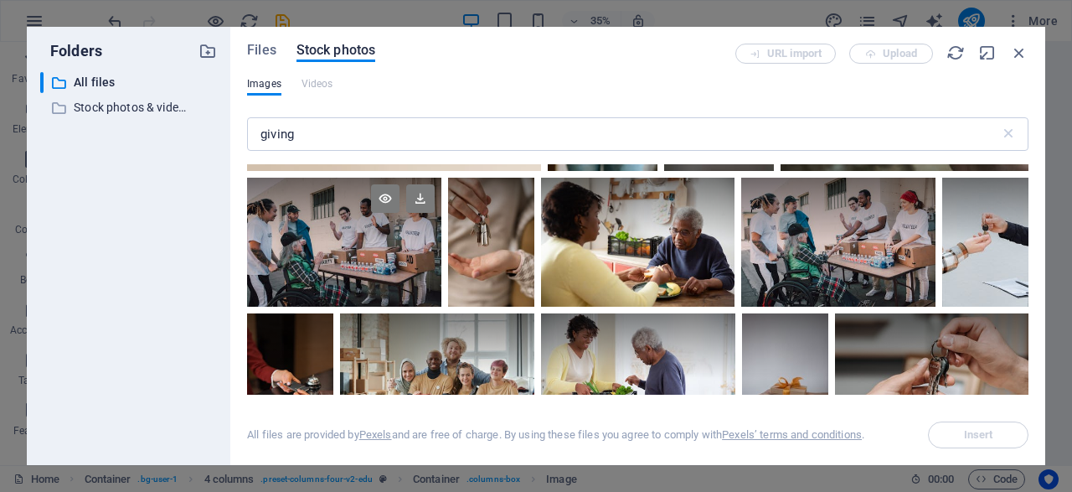
click at [381, 230] on div at bounding box center [344, 210] width 194 height 65
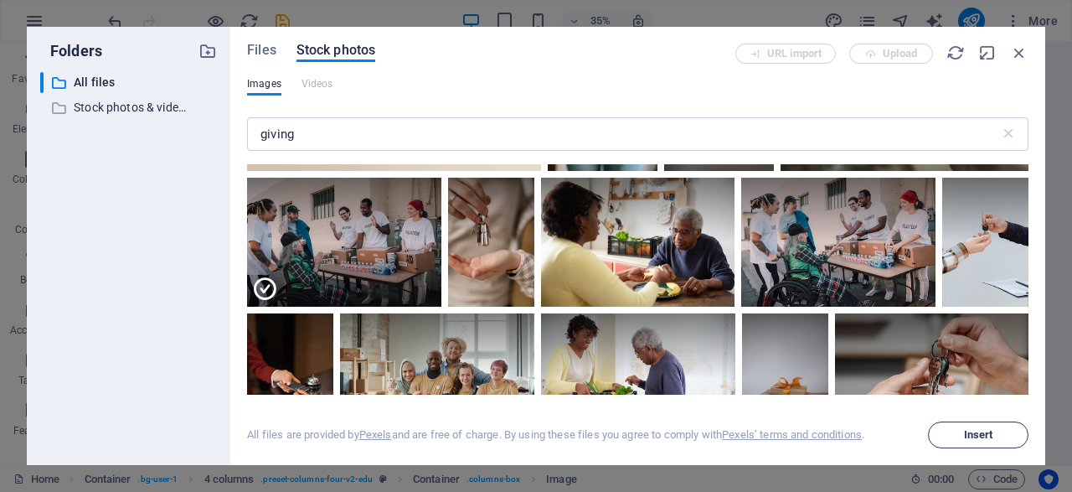
click at [966, 434] on span "Insert" at bounding box center [978, 435] width 29 height 10
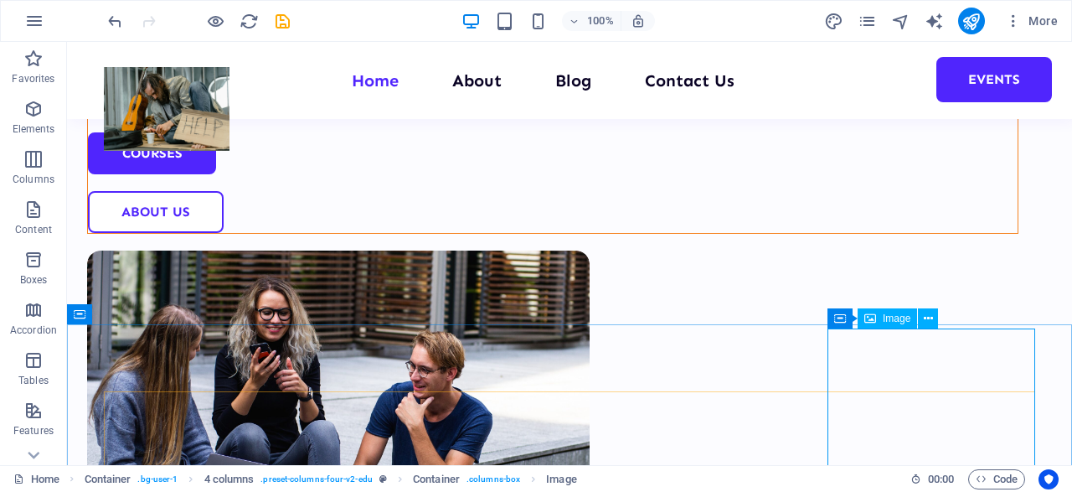
click at [907, 321] on span "Image" at bounding box center [897, 318] width 28 height 10
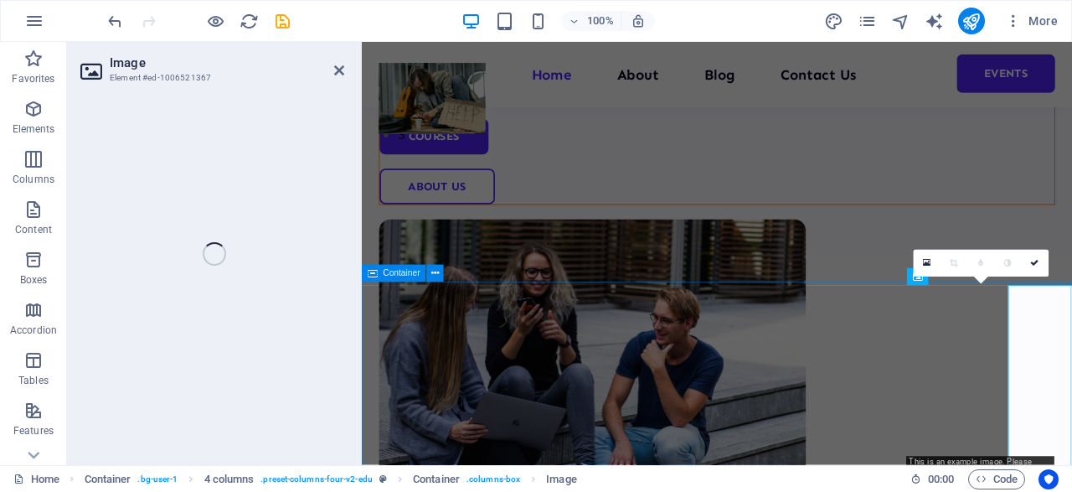
select select "%"
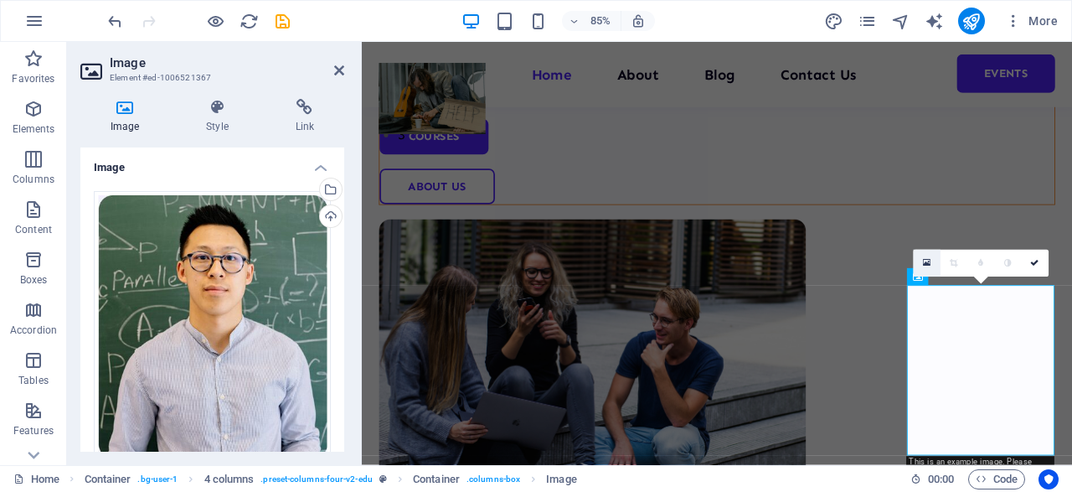
click at [929, 266] on icon at bounding box center [927, 263] width 8 height 10
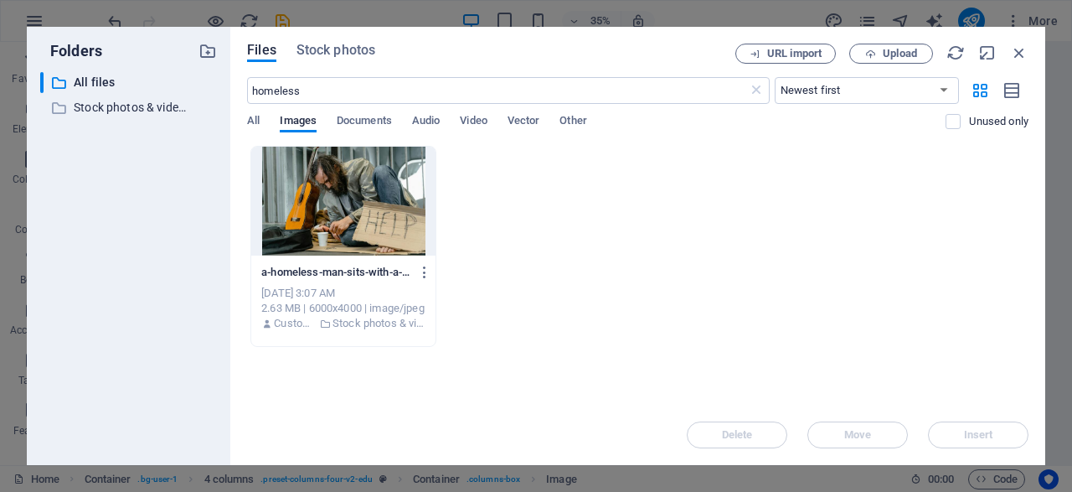
click at [321, 43] on div "Files Stock photos URL import Upload homeless ​ Newest first Oldest first Name …" at bounding box center [637, 246] width 815 height 438
click at [333, 54] on span "Stock photos" at bounding box center [336, 50] width 79 height 20
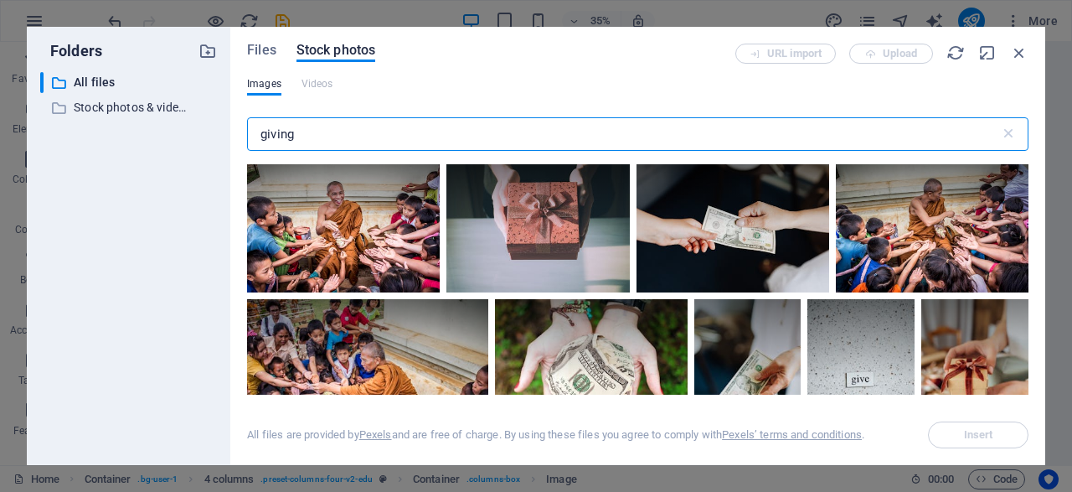
drag, startPoint x: 352, startPoint y: 137, endPoint x: 195, endPoint y: 140, distance: 156.7
click at [247, 140] on input "giving" at bounding box center [623, 134] width 753 height 34
type input "homeless"
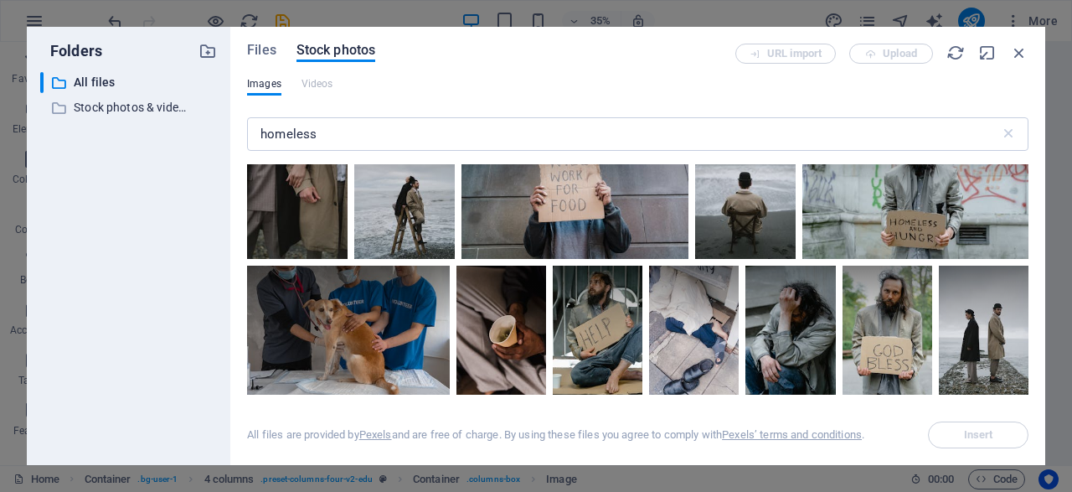
scroll to position [602, 0]
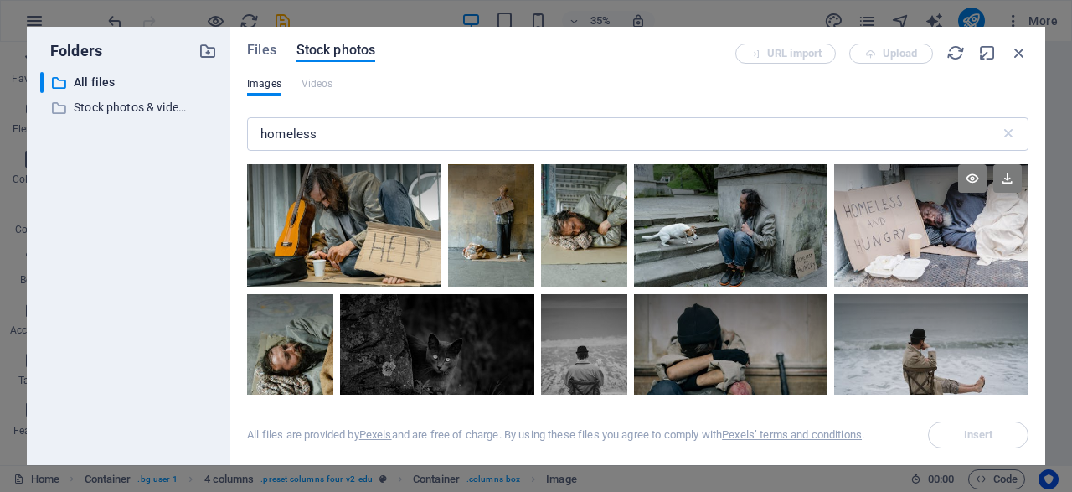
click at [884, 235] on div at bounding box center [932, 222] width 194 height 129
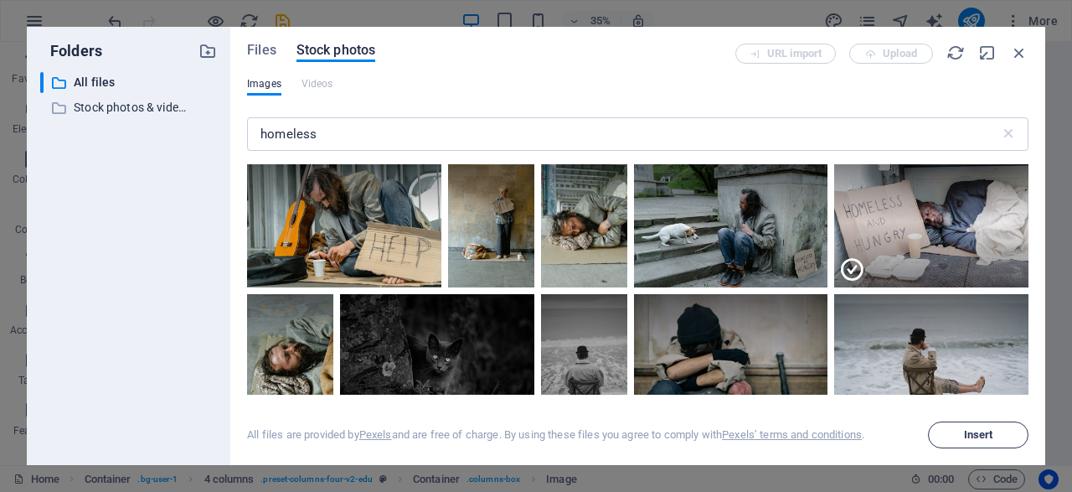
click at [961, 435] on span "Insert" at bounding box center [978, 435] width 85 height 10
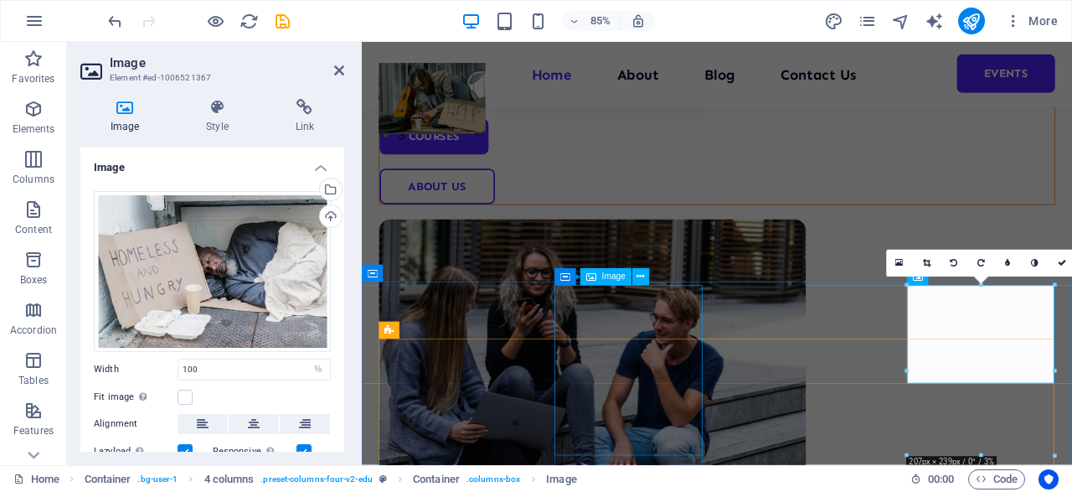
select select "%"
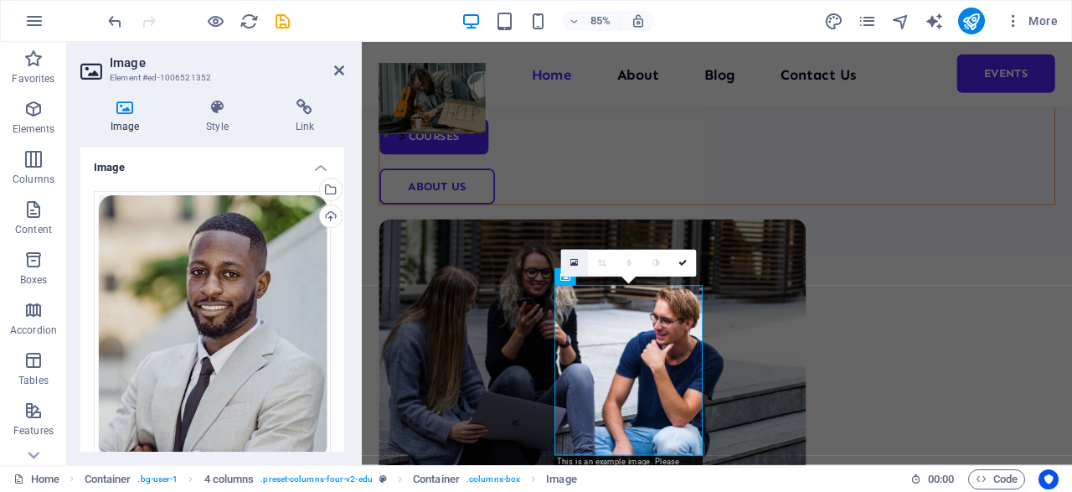
click at [573, 259] on icon at bounding box center [575, 263] width 8 height 10
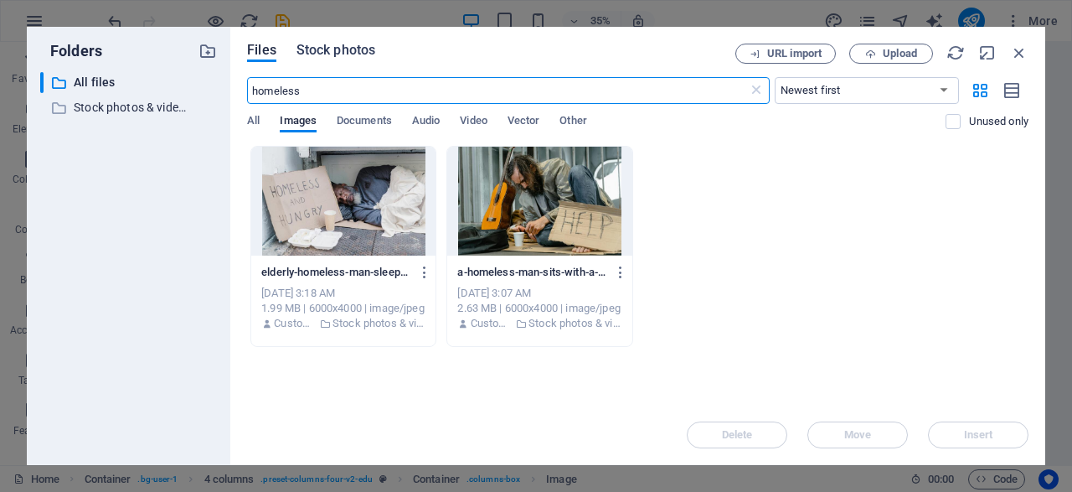
click at [327, 56] on span "Stock photos" at bounding box center [336, 50] width 79 height 20
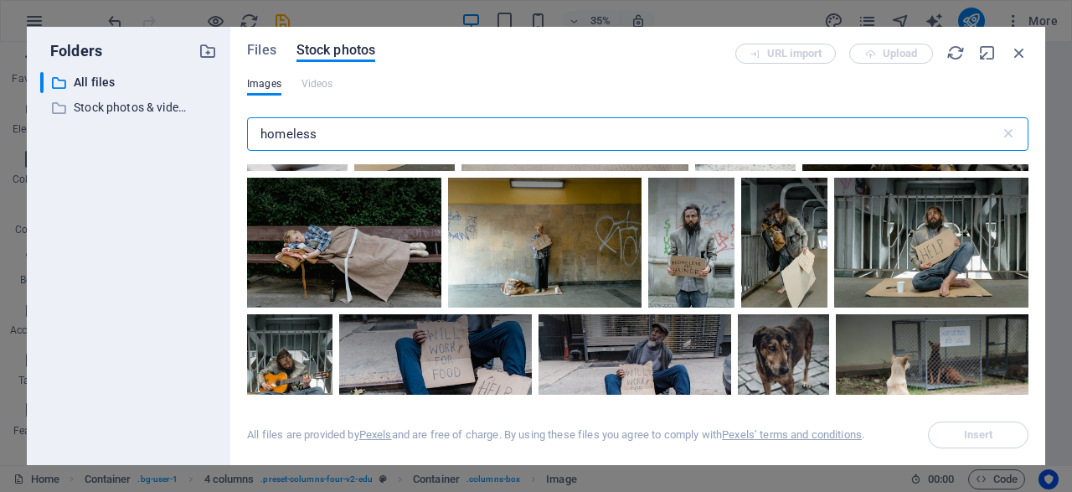
scroll to position [1351, 0]
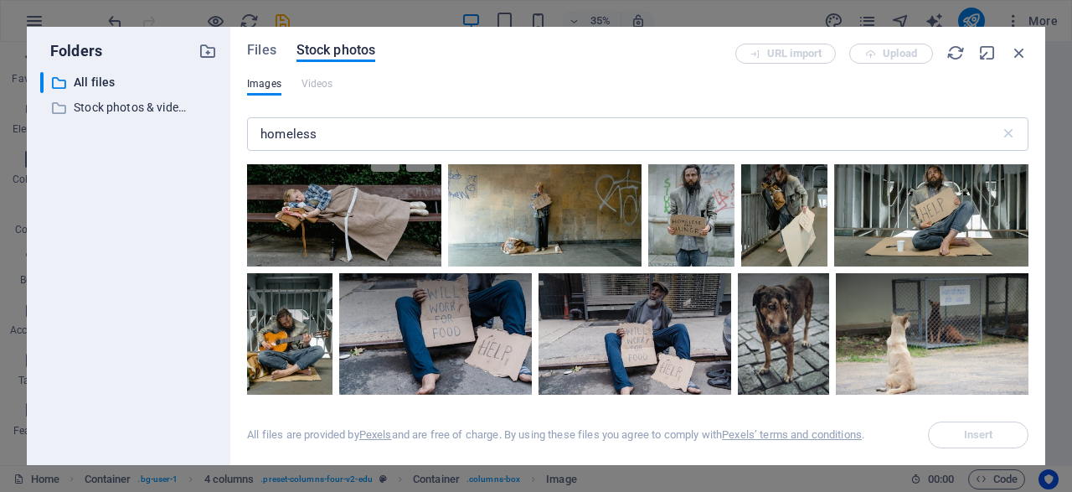
click at [344, 226] on div at bounding box center [344, 201] width 194 height 129
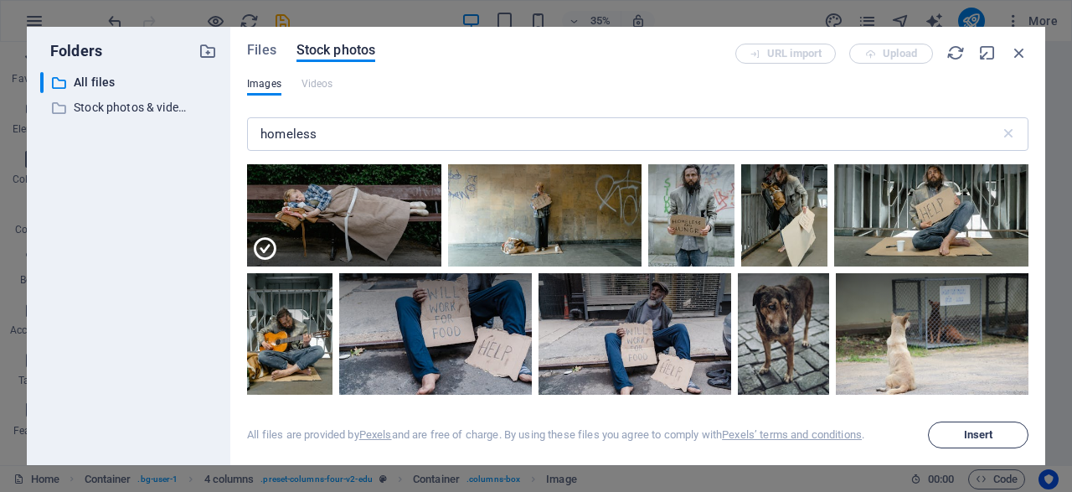
click at [974, 440] on span "Insert" at bounding box center [978, 435] width 29 height 10
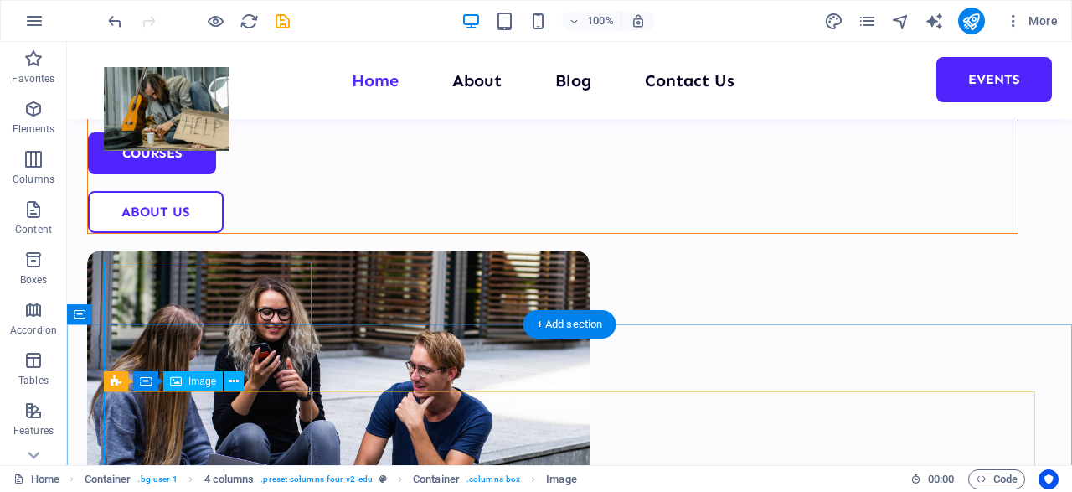
select select "%"
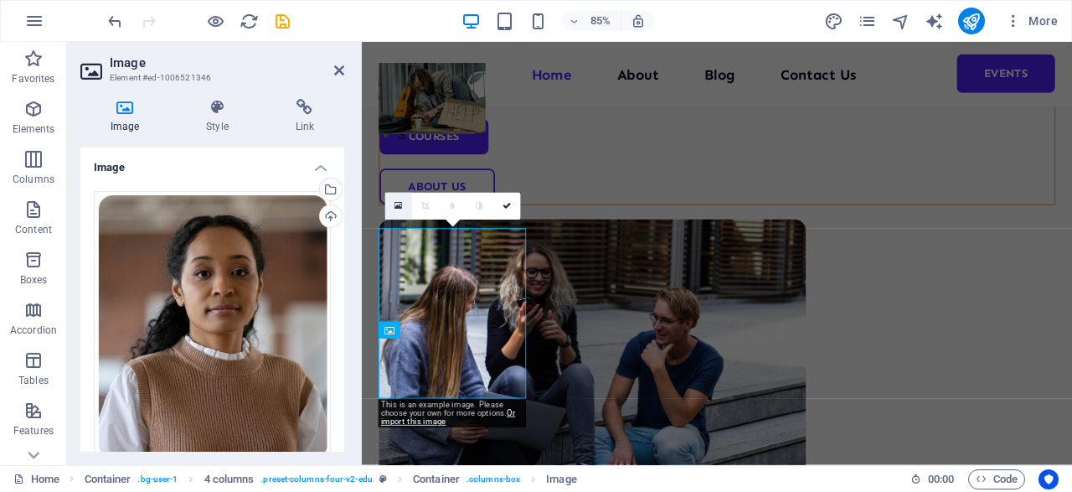
click at [400, 204] on icon at bounding box center [399, 206] width 8 height 10
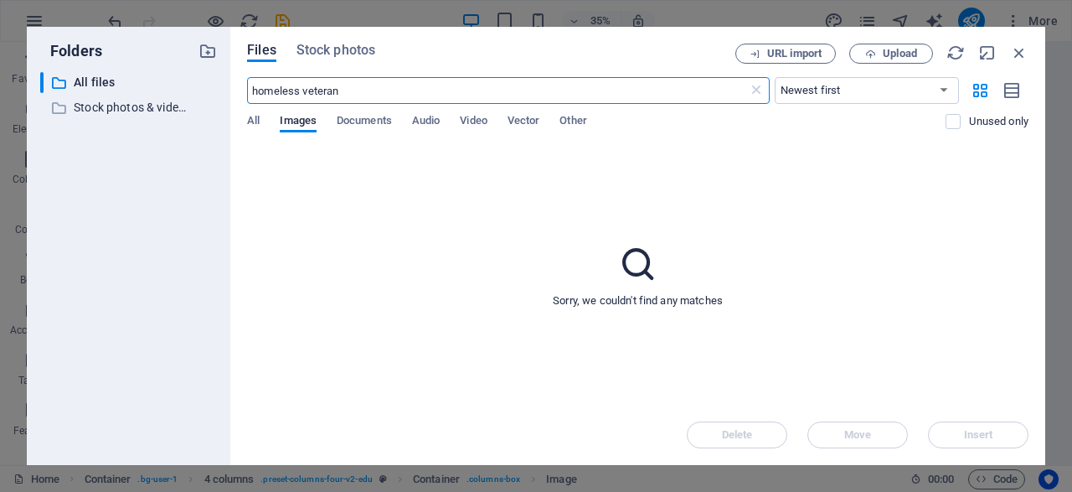
type input "homeless veteran"
click at [316, 48] on span "Stock photos" at bounding box center [336, 50] width 79 height 20
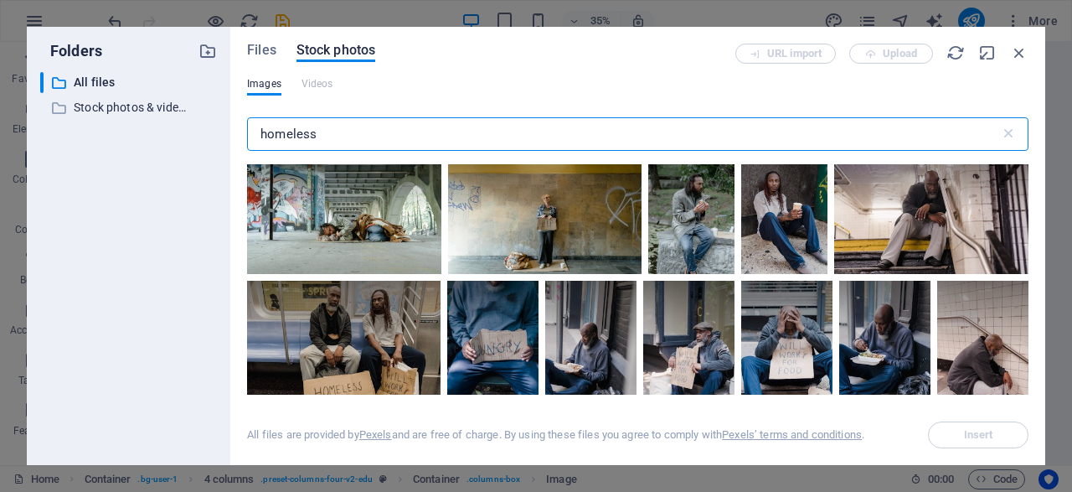
scroll to position [3335, 0]
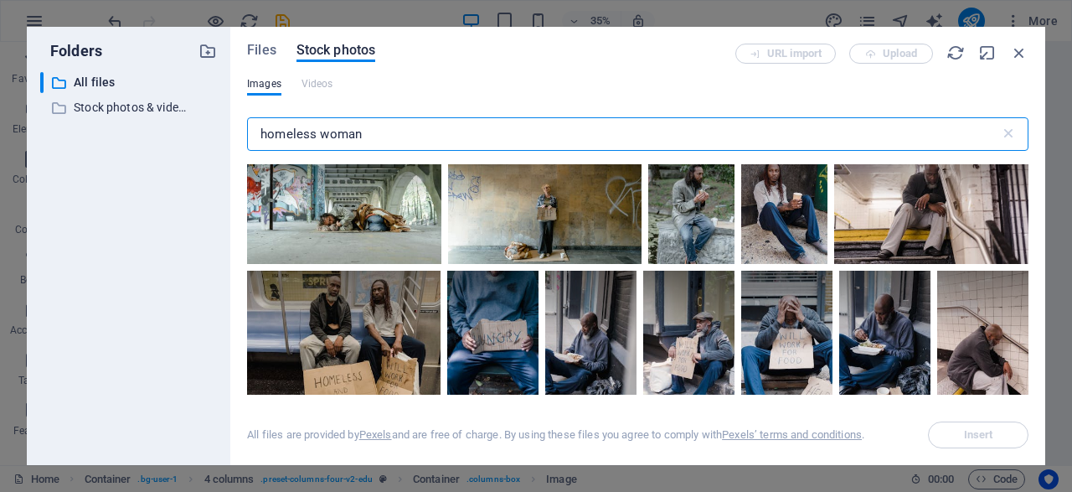
type input "homeless woman"
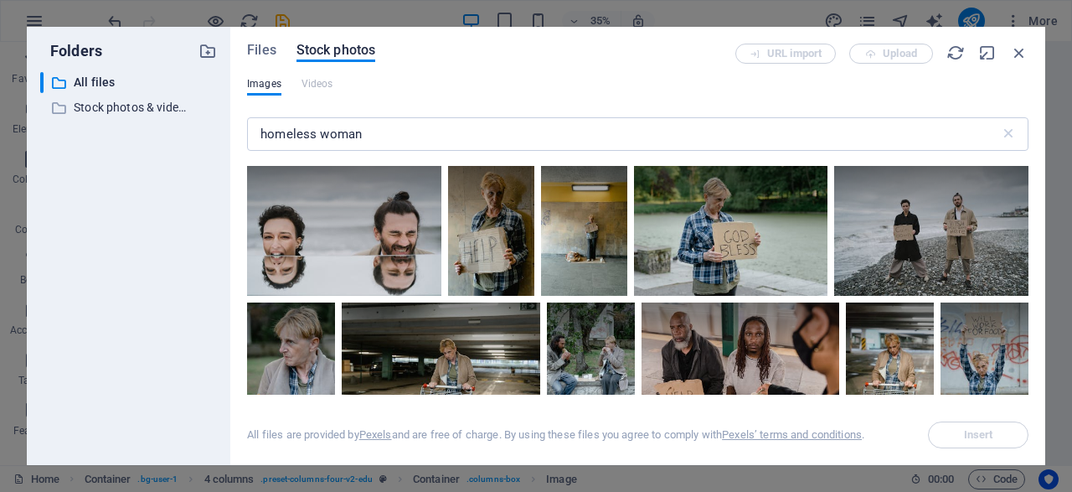
scroll to position [315, 0]
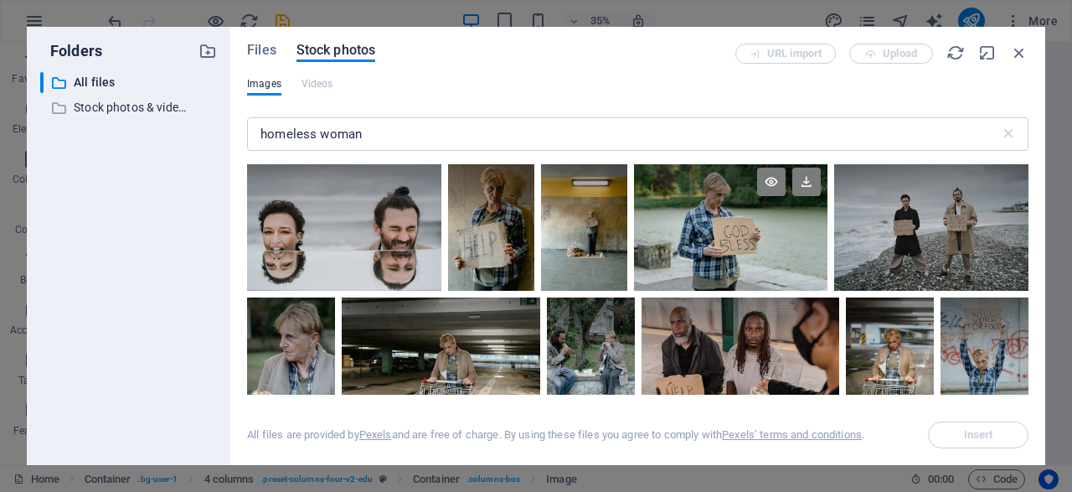
click at [722, 251] on div at bounding box center [731, 225] width 194 height 129
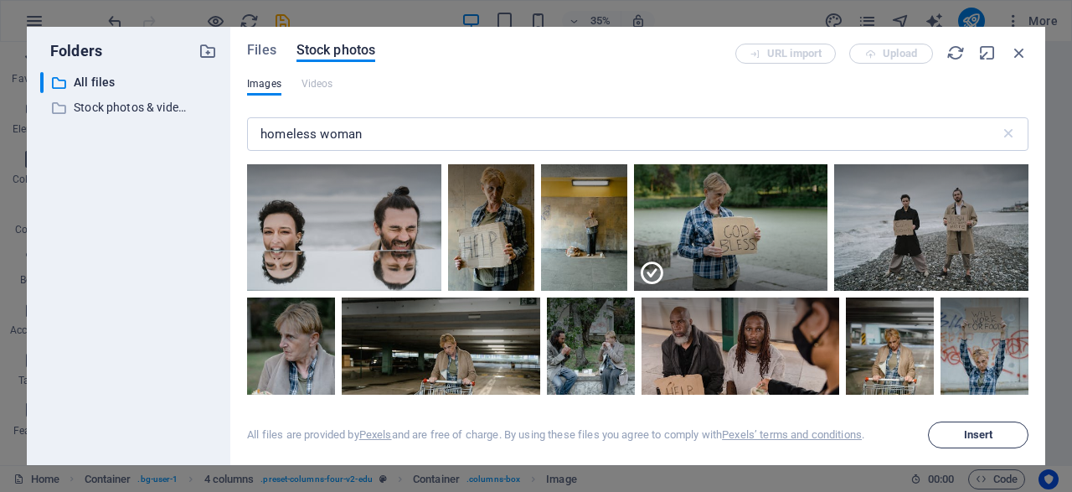
click at [988, 437] on span "Insert" at bounding box center [978, 435] width 29 height 10
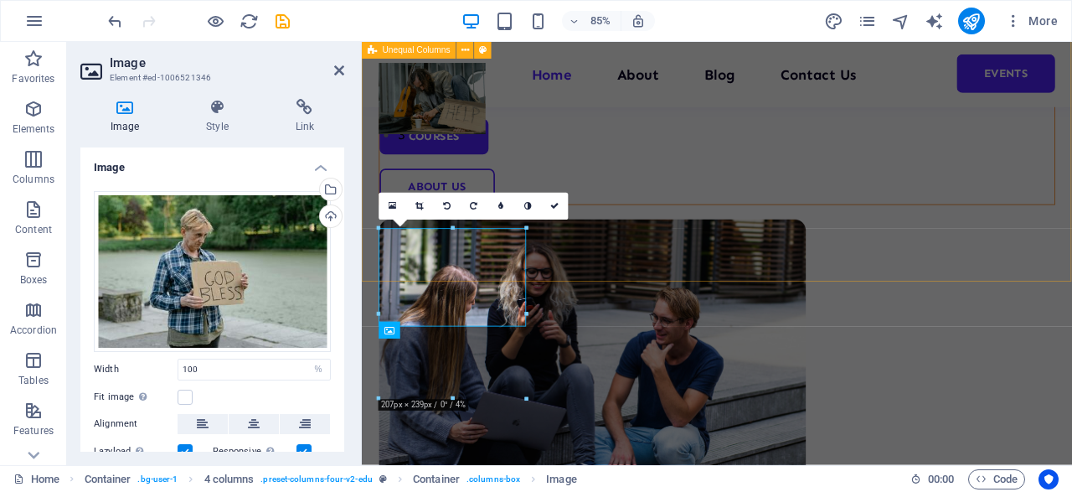
click at [972, 203] on div "Welcome to your learning hub We are committed to providing you with the highest…" at bounding box center [780, 216] width 836 height 1142
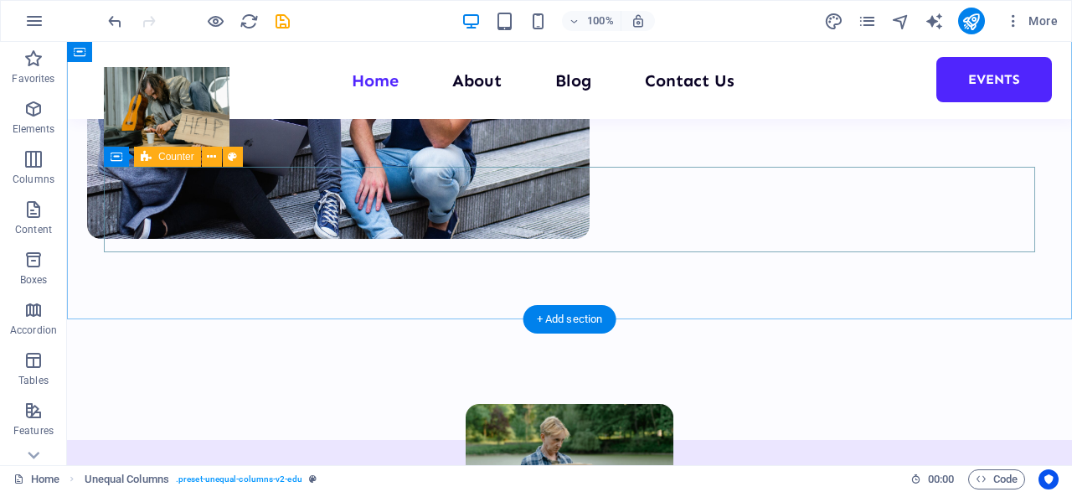
scroll to position [743, 0]
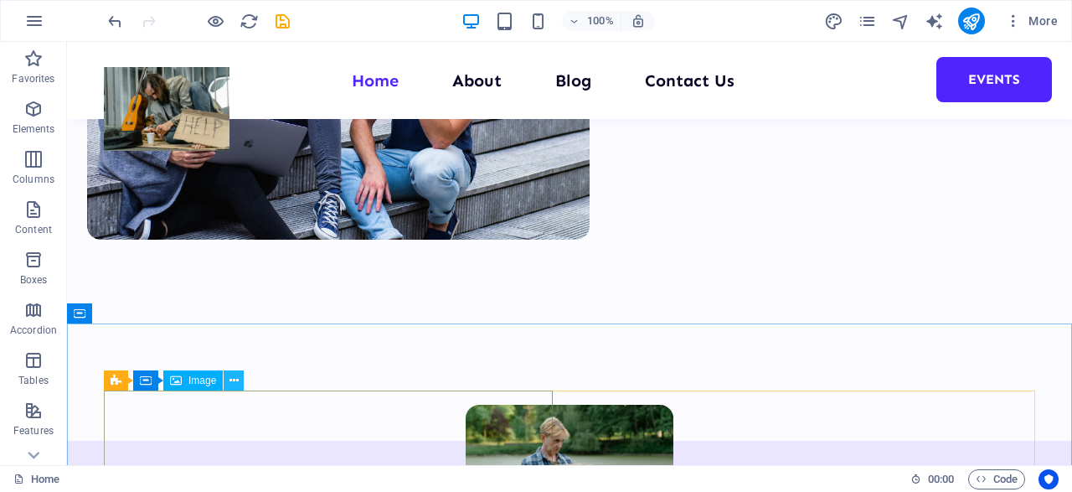
click at [237, 380] on icon at bounding box center [234, 381] width 9 height 18
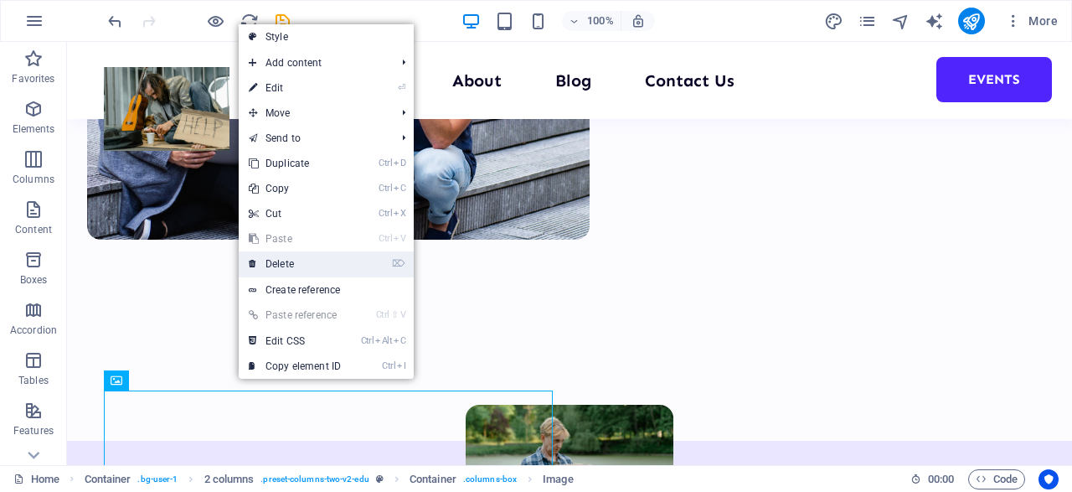
click at [283, 264] on link "⌦ Delete" at bounding box center [295, 263] width 112 height 25
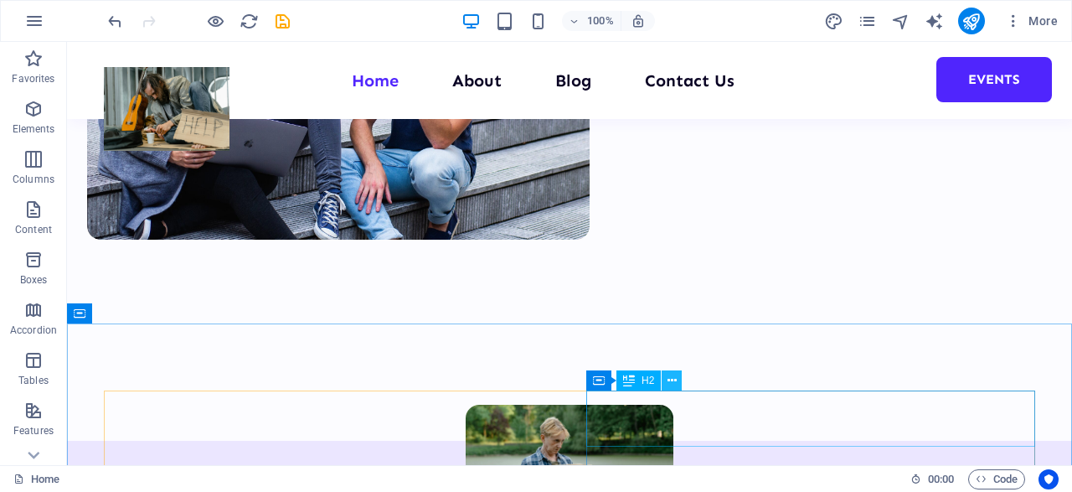
click at [671, 380] on icon at bounding box center [672, 381] width 9 height 18
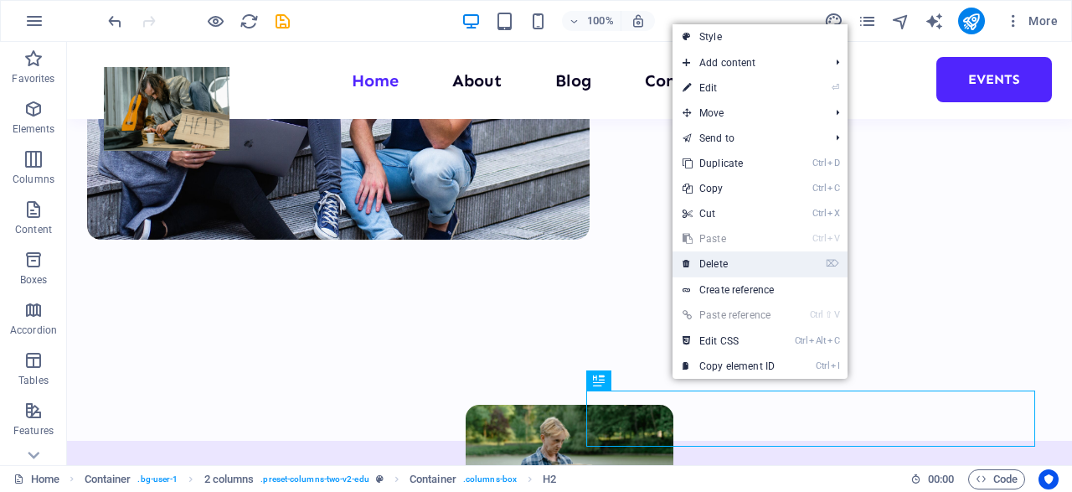
click at [711, 253] on link "⌦ Delete" at bounding box center [729, 263] width 112 height 25
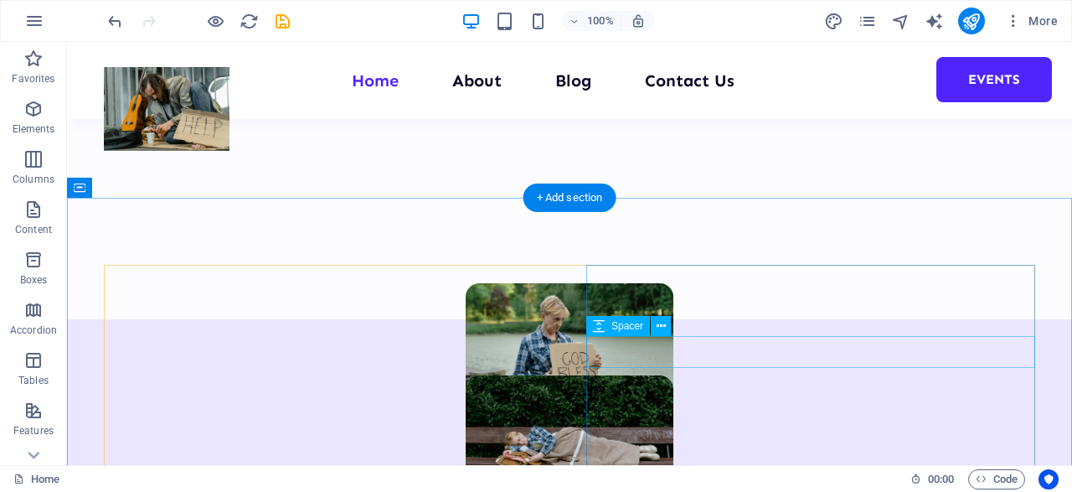
scroll to position [871, 0]
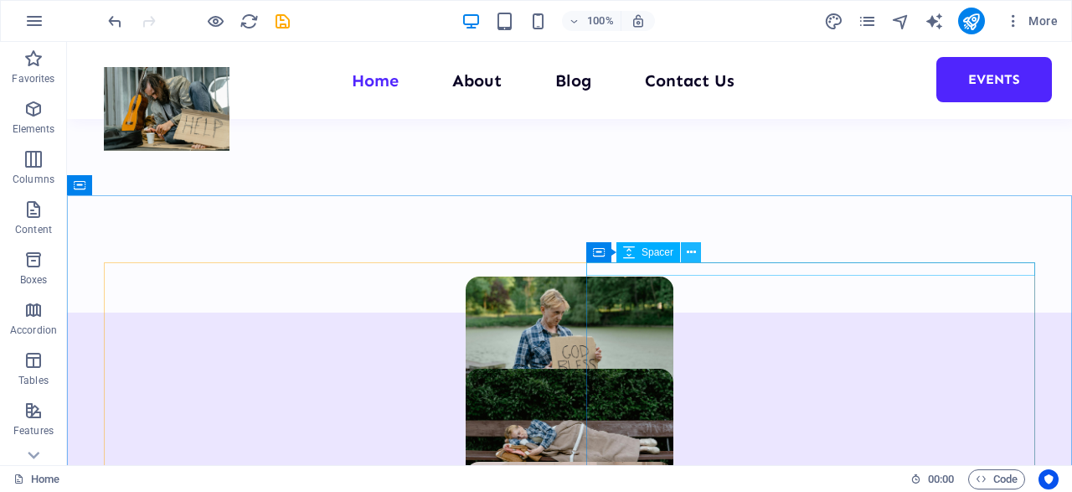
click at [693, 253] on icon at bounding box center [691, 253] width 9 height 18
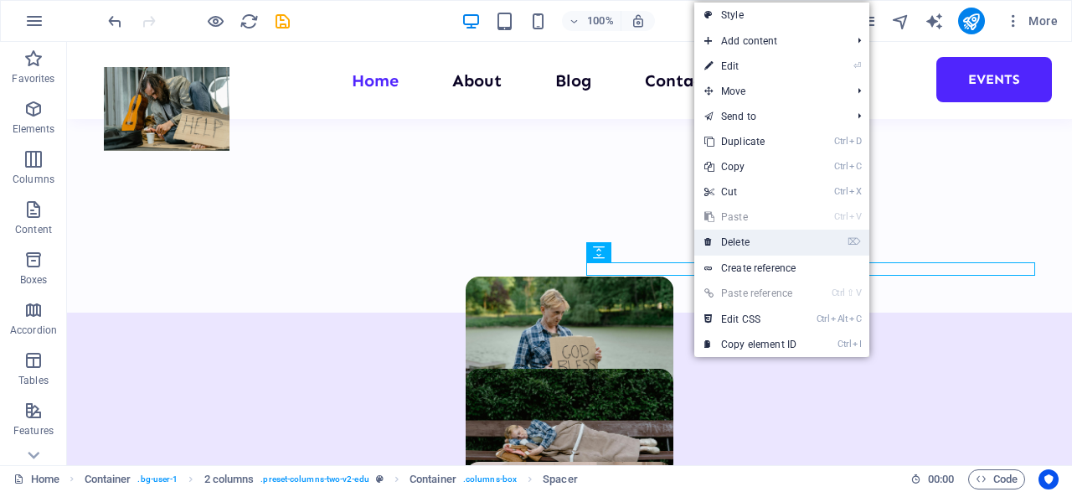
click at [720, 248] on link "⌦ Delete" at bounding box center [751, 242] width 112 height 25
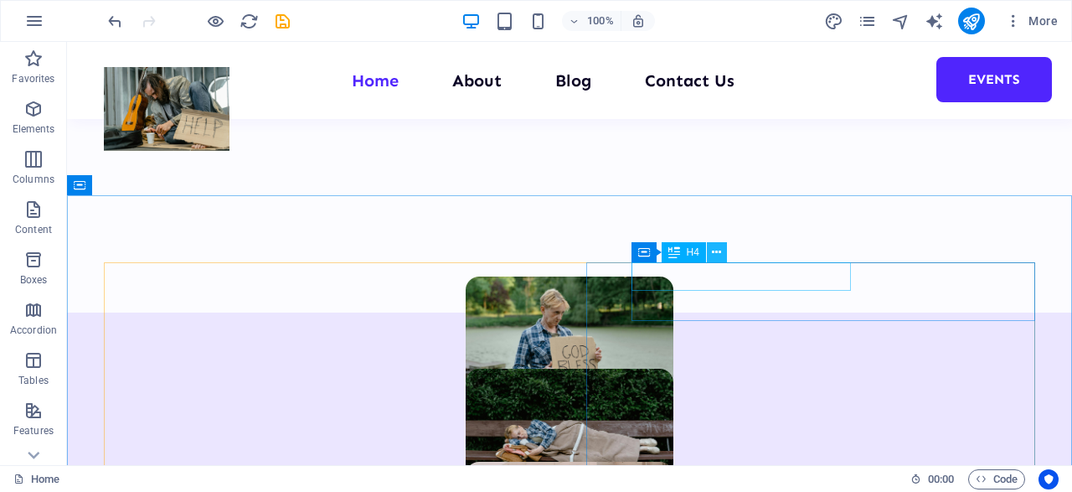
click at [720, 253] on icon at bounding box center [716, 253] width 9 height 18
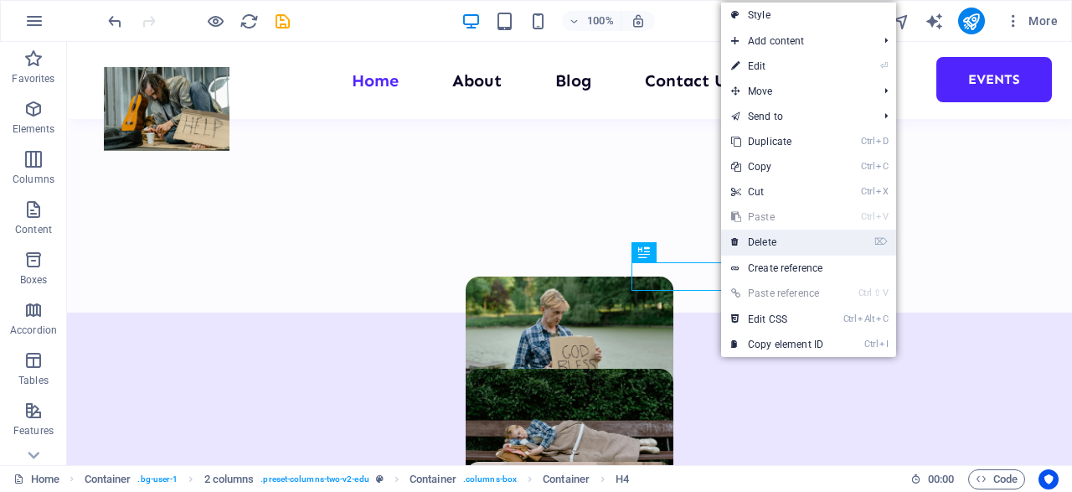
click at [759, 240] on link "⌦ Delete" at bounding box center [777, 242] width 112 height 25
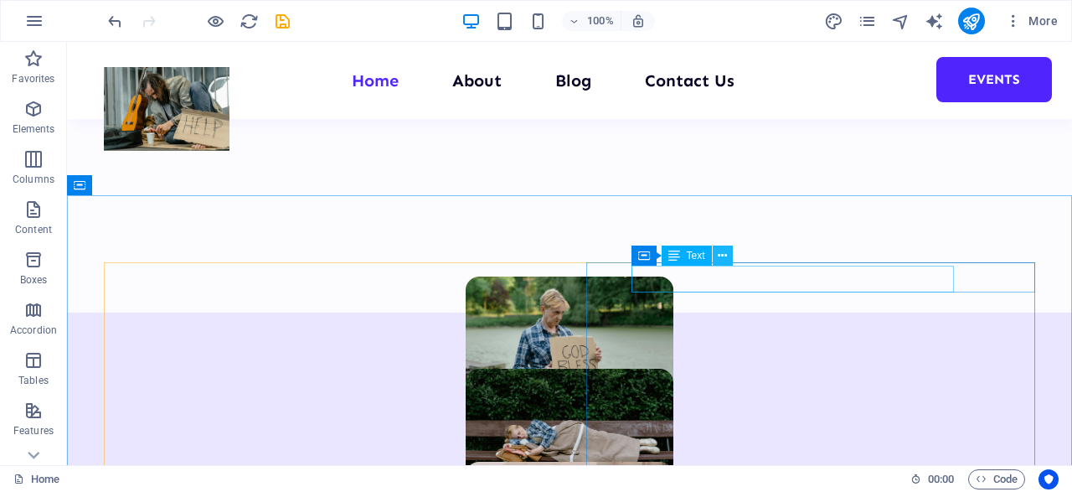
click at [721, 256] on icon at bounding box center [722, 256] width 9 height 18
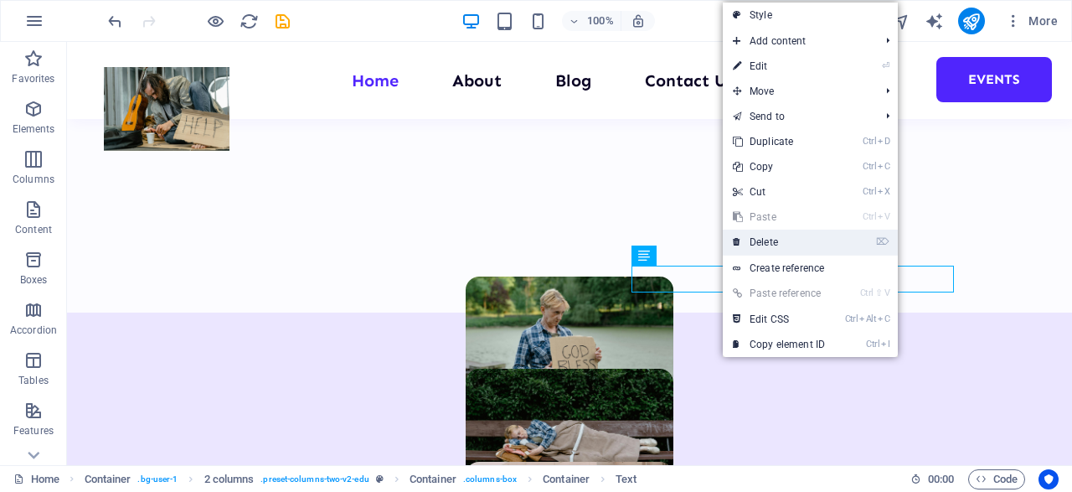
click at [752, 242] on link "⌦ Delete" at bounding box center [779, 242] width 112 height 25
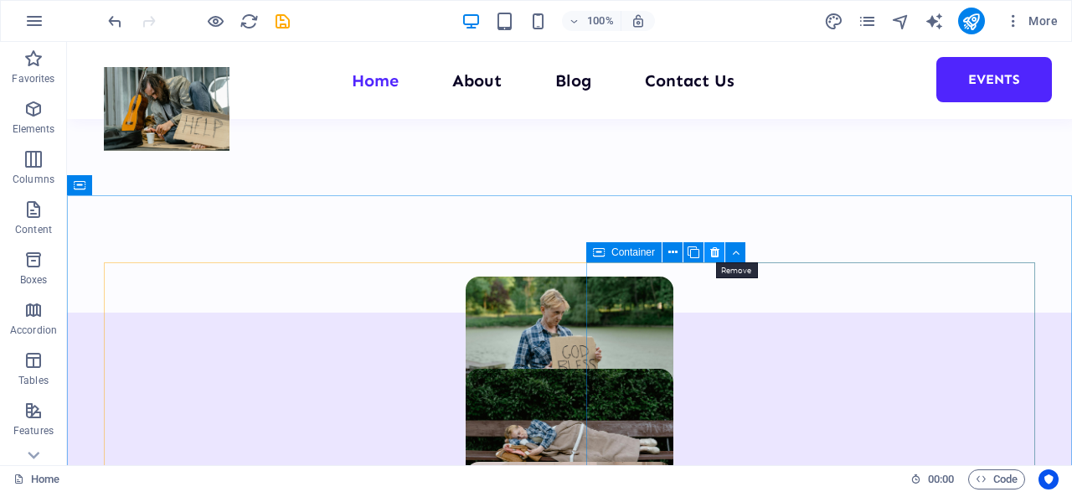
click at [716, 255] on icon at bounding box center [714, 253] width 9 height 18
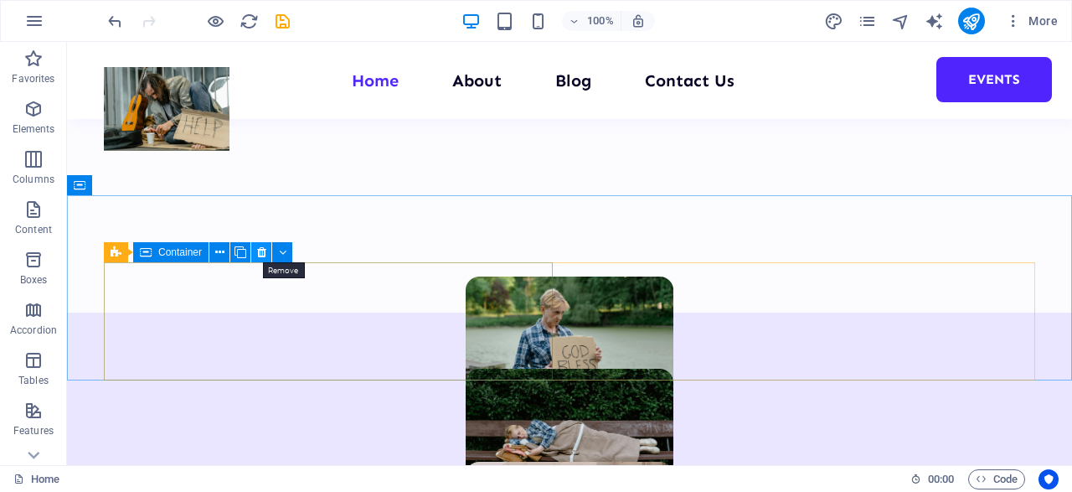
click at [261, 251] on icon at bounding box center [261, 253] width 9 height 18
click at [265, 255] on icon at bounding box center [261, 253] width 9 height 18
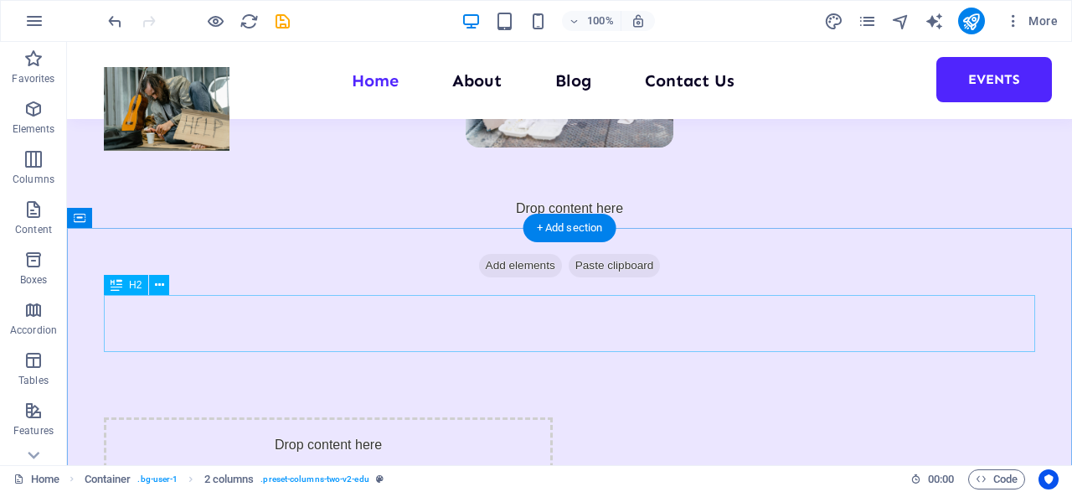
scroll to position [1404, 0]
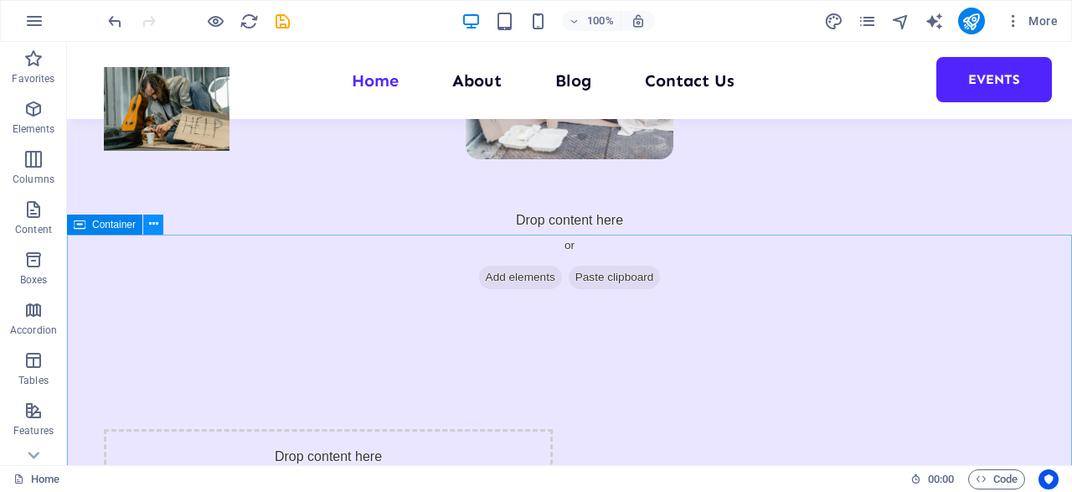
click at [155, 227] on icon at bounding box center [153, 224] width 9 height 18
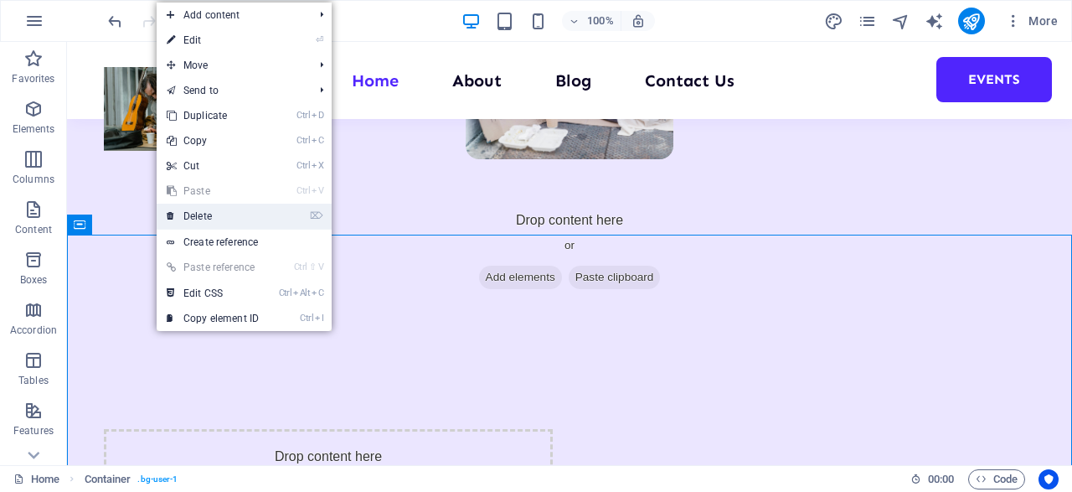
click at [191, 222] on link "⌦ Delete" at bounding box center [213, 216] width 112 height 25
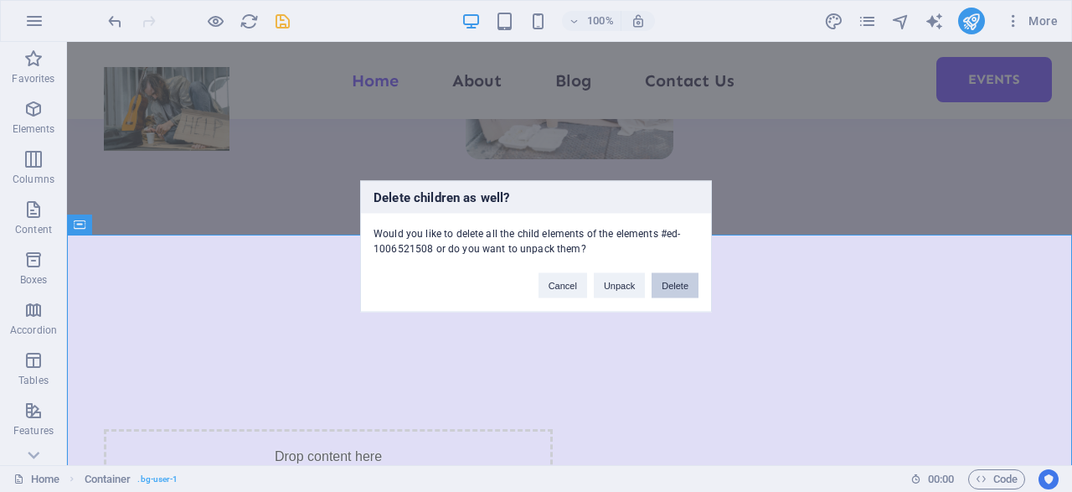
click at [680, 283] on button "Delete" at bounding box center [675, 284] width 47 height 25
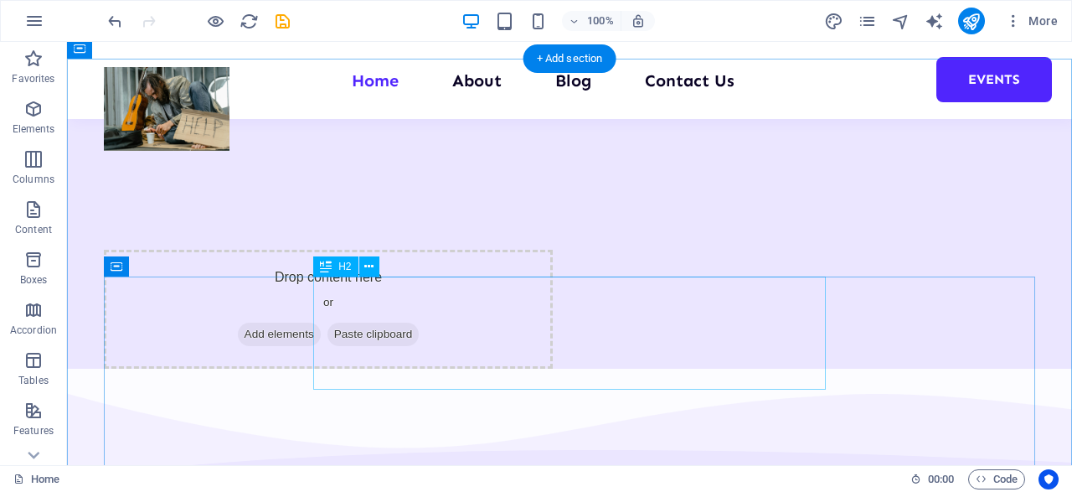
scroll to position [1579, 0]
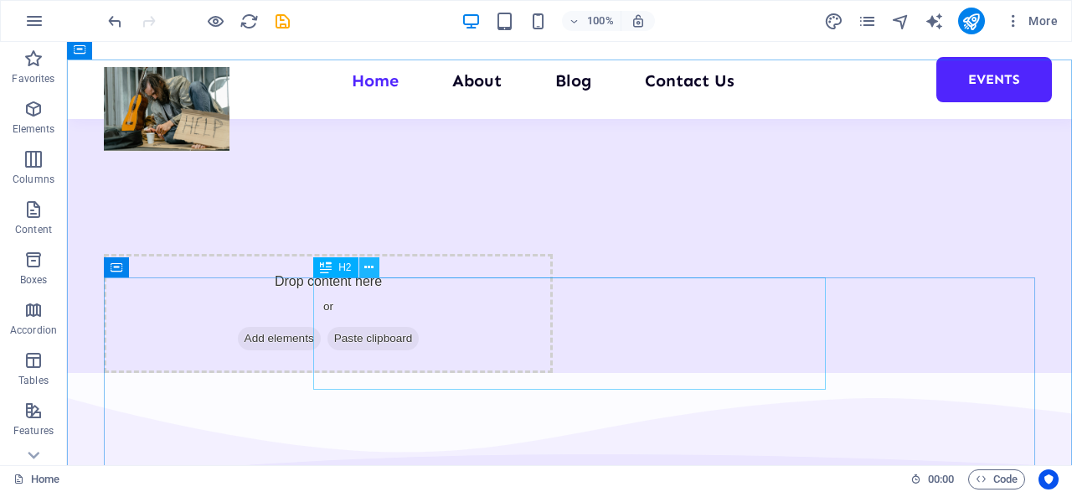
click at [367, 267] on icon at bounding box center [368, 268] width 9 height 18
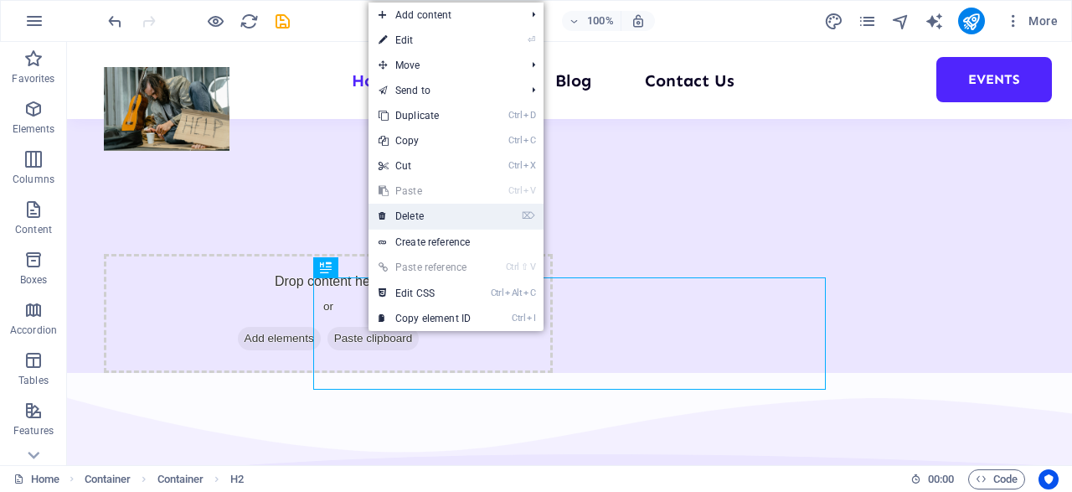
click at [423, 212] on link "⌦ Delete" at bounding box center [425, 216] width 112 height 25
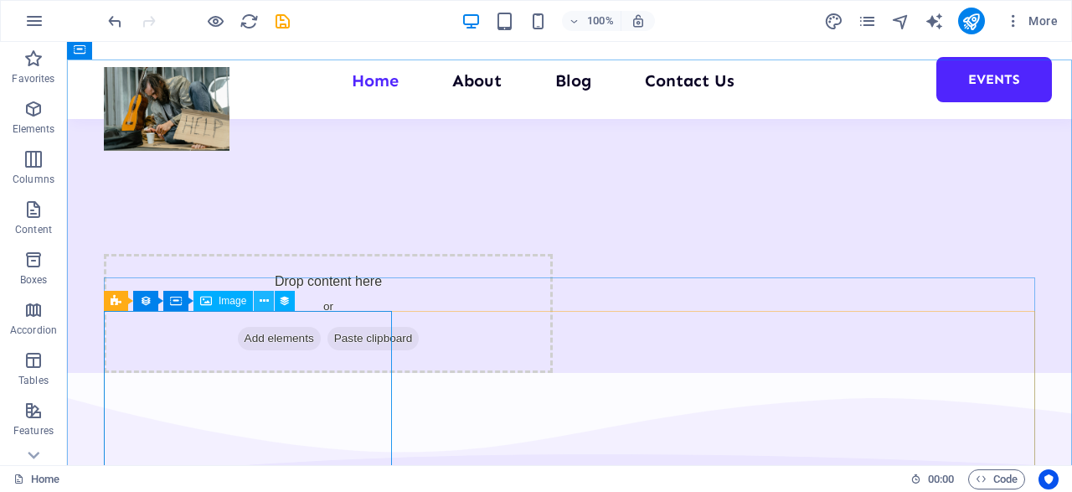
click at [264, 307] on icon at bounding box center [264, 301] width 9 height 18
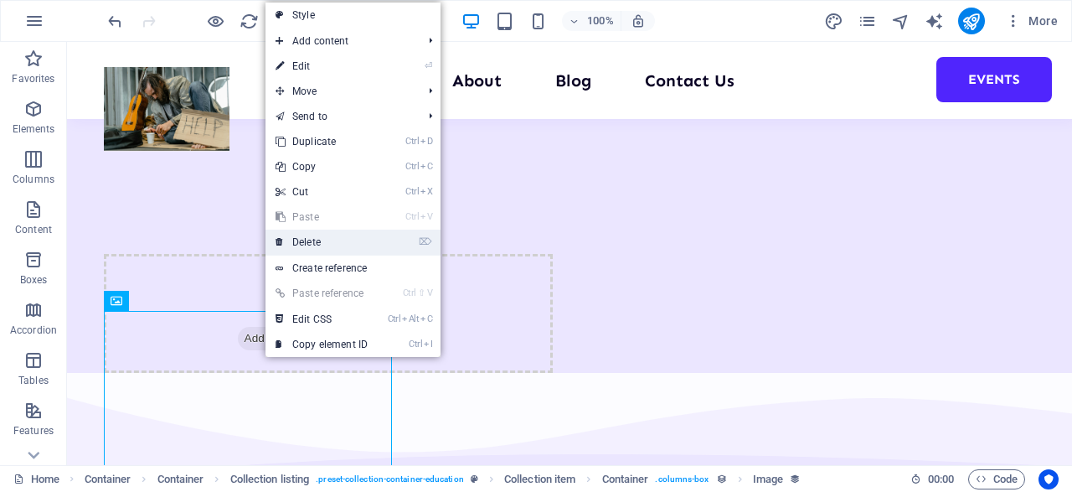
click at [334, 240] on link "⌦ Delete" at bounding box center [322, 242] width 112 height 25
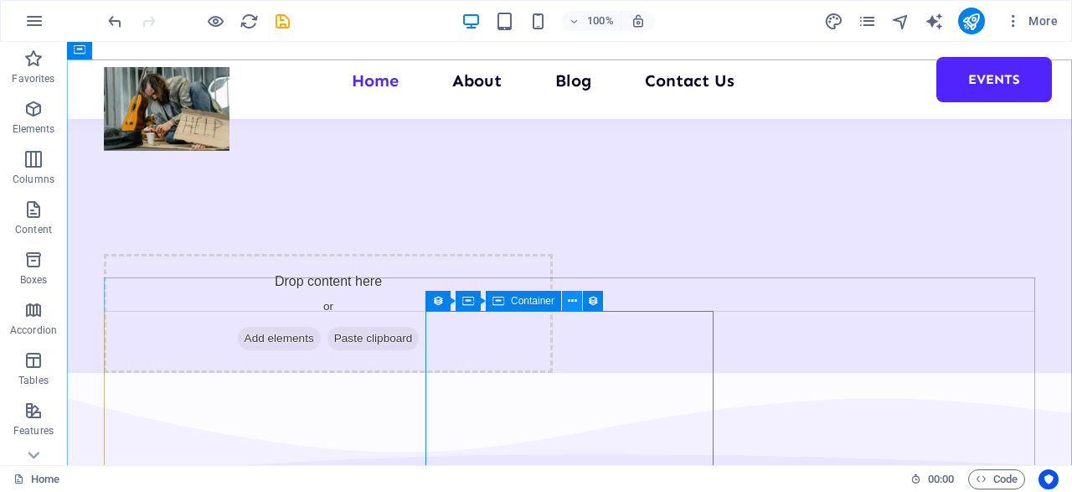
click at [572, 302] on icon at bounding box center [572, 301] width 9 height 18
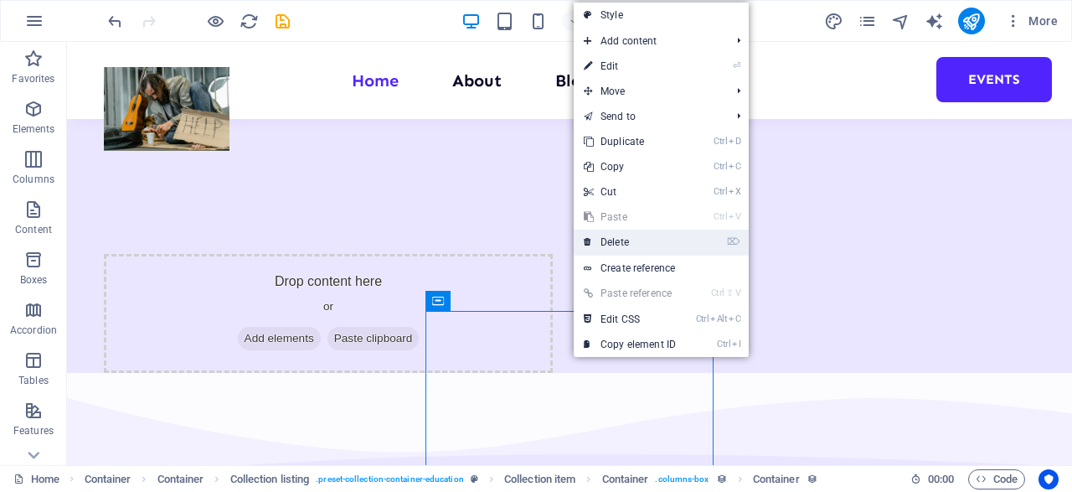
click at [629, 247] on link "⌦ Delete" at bounding box center [630, 242] width 112 height 25
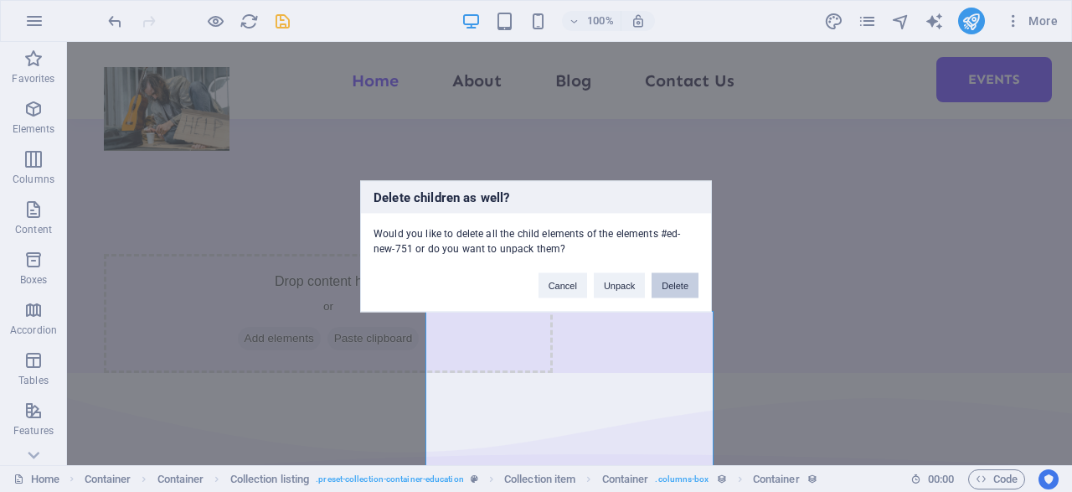
click at [664, 289] on button "Delete" at bounding box center [675, 284] width 47 height 25
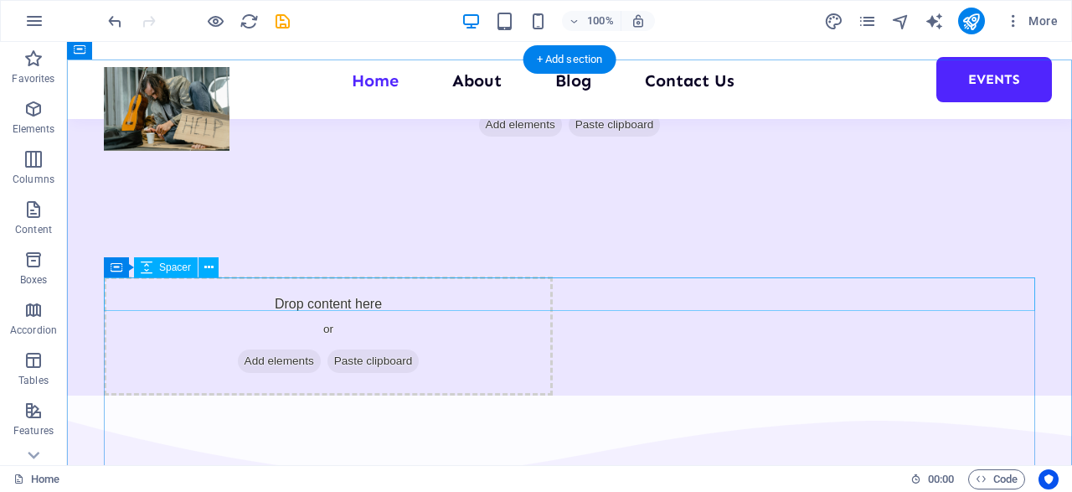
select select "px"
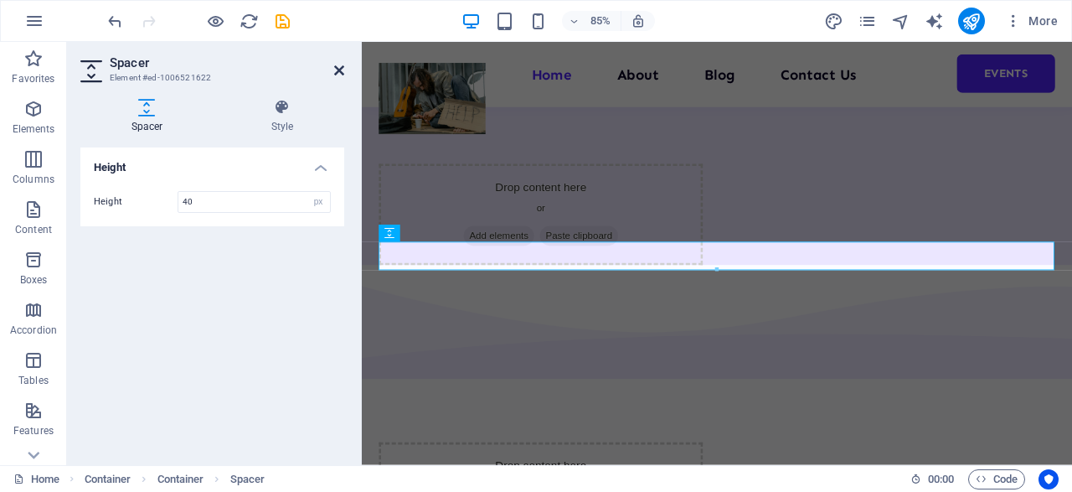
click at [338, 71] on icon at bounding box center [339, 70] width 10 height 13
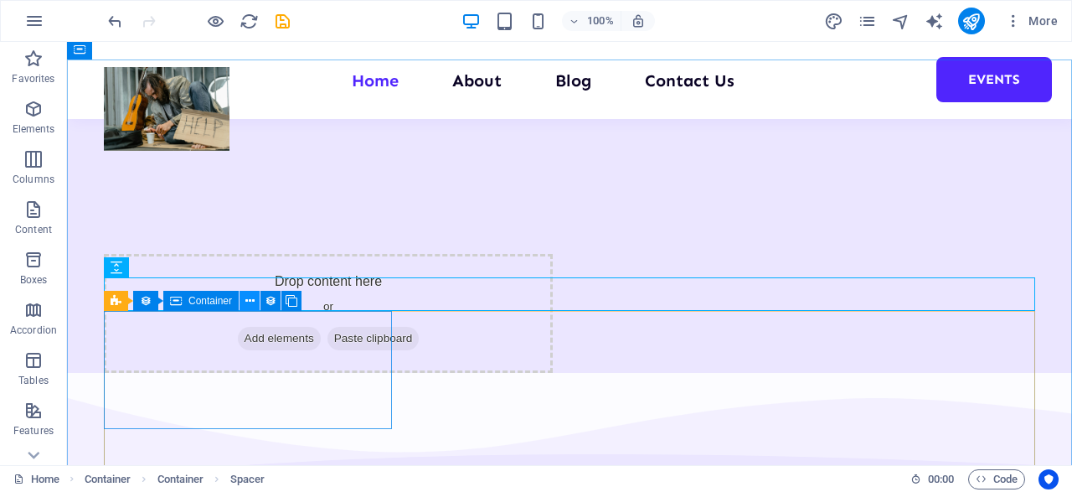
click at [247, 302] on icon at bounding box center [249, 301] width 9 height 18
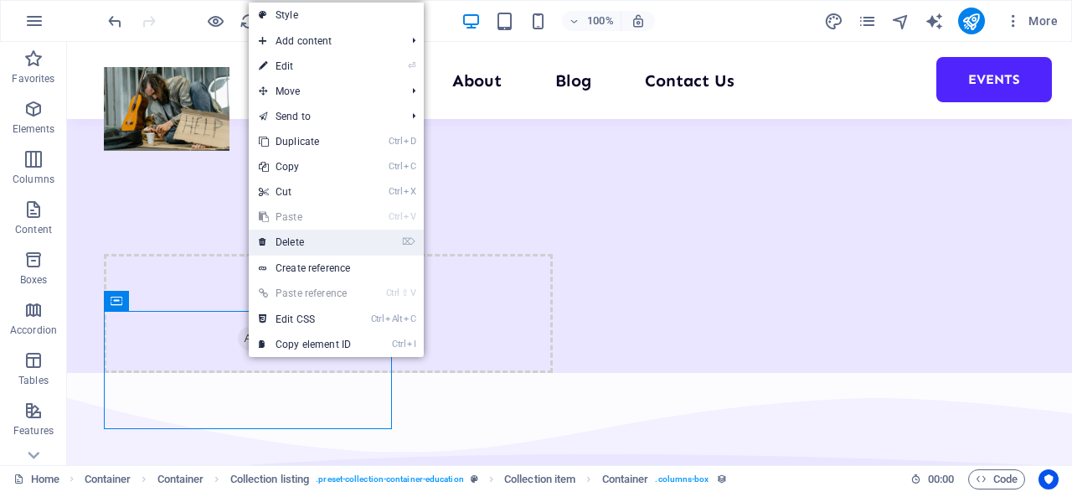
click at [293, 242] on link "⌦ Delete" at bounding box center [305, 242] width 112 height 25
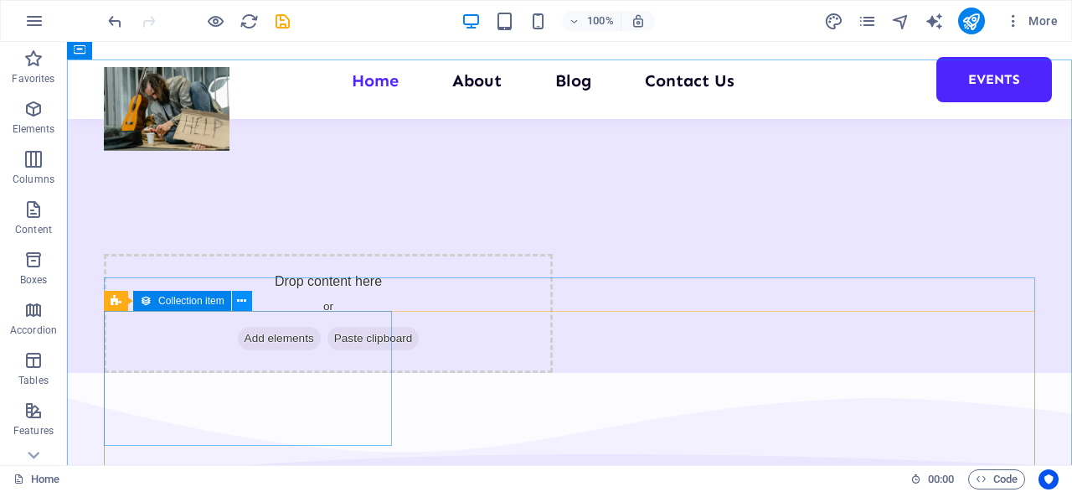
click at [244, 301] on icon at bounding box center [241, 301] width 9 height 18
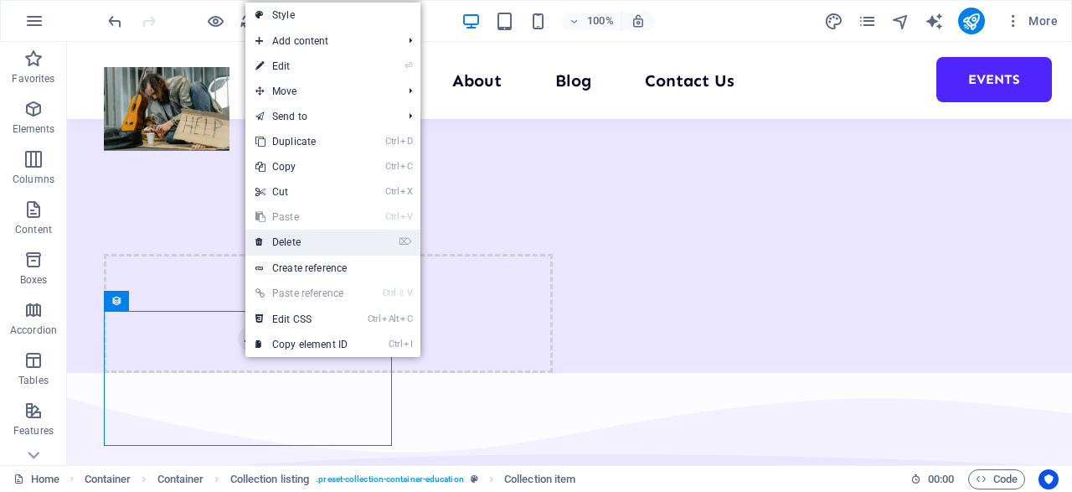
click at [314, 240] on link "⌦ Delete" at bounding box center [301, 242] width 112 height 25
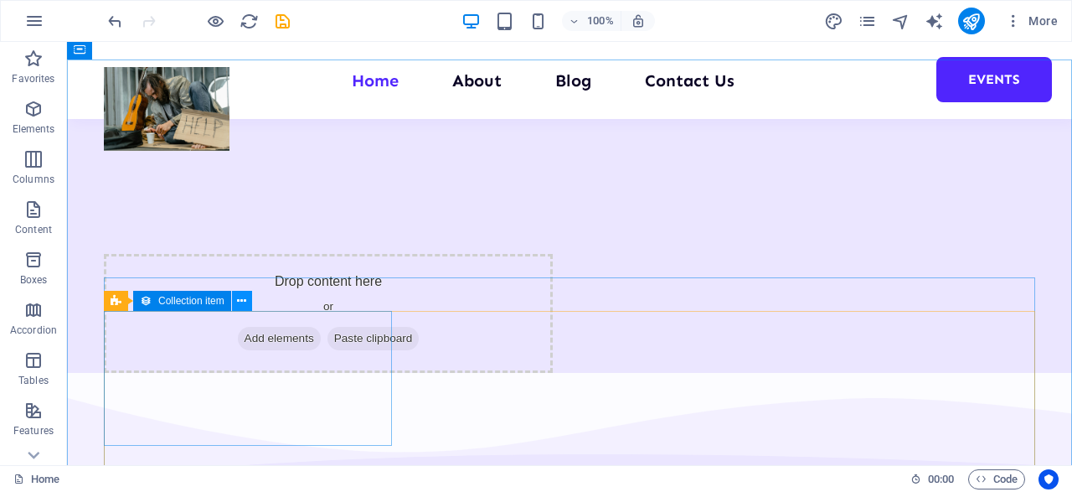
click at [242, 298] on icon at bounding box center [241, 301] width 9 height 18
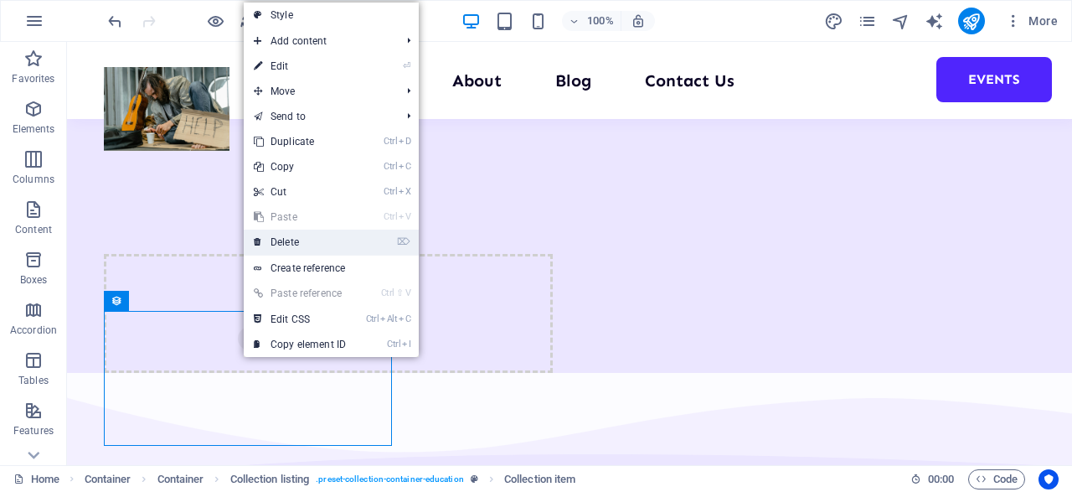
click at [311, 245] on link "⌦ Delete" at bounding box center [300, 242] width 112 height 25
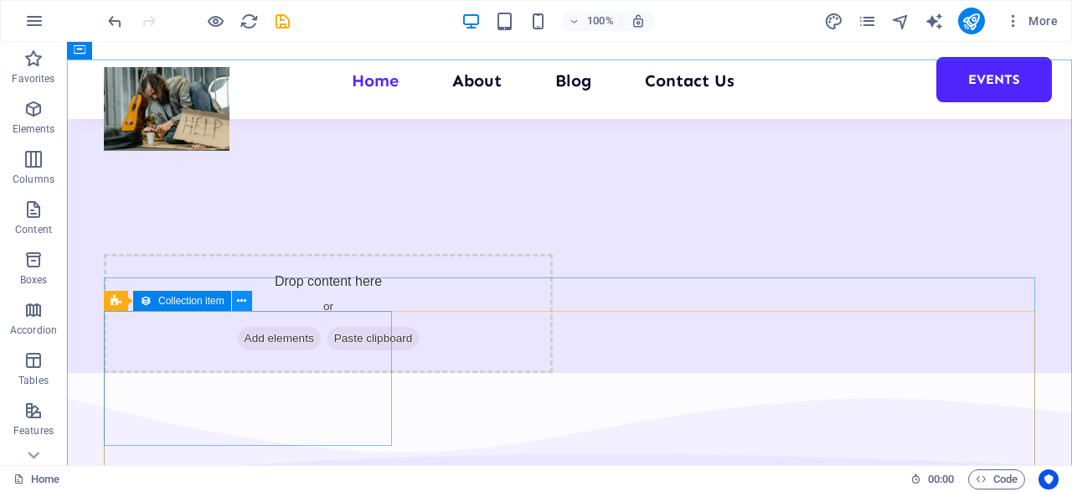
click at [239, 294] on icon at bounding box center [241, 301] width 9 height 18
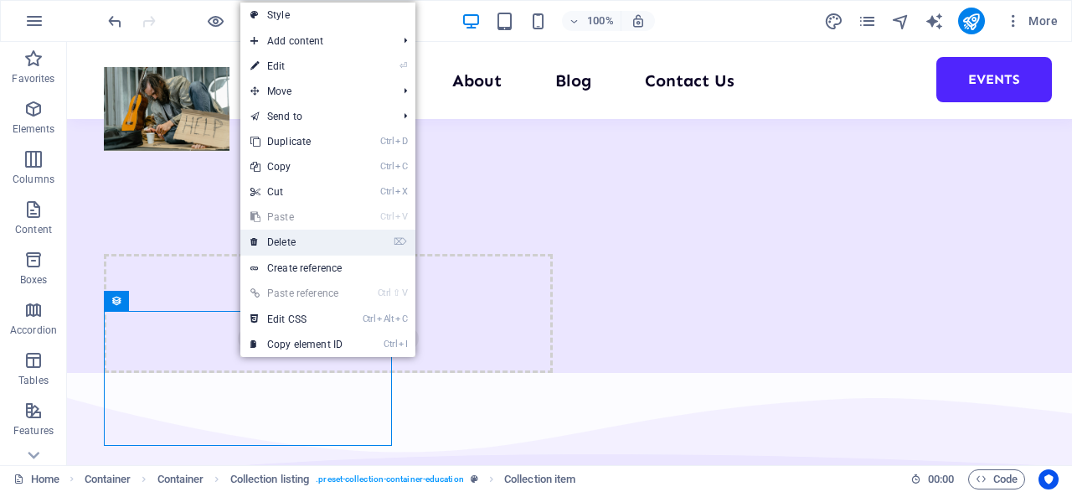
click at [287, 232] on link "⌦ Delete" at bounding box center [296, 242] width 112 height 25
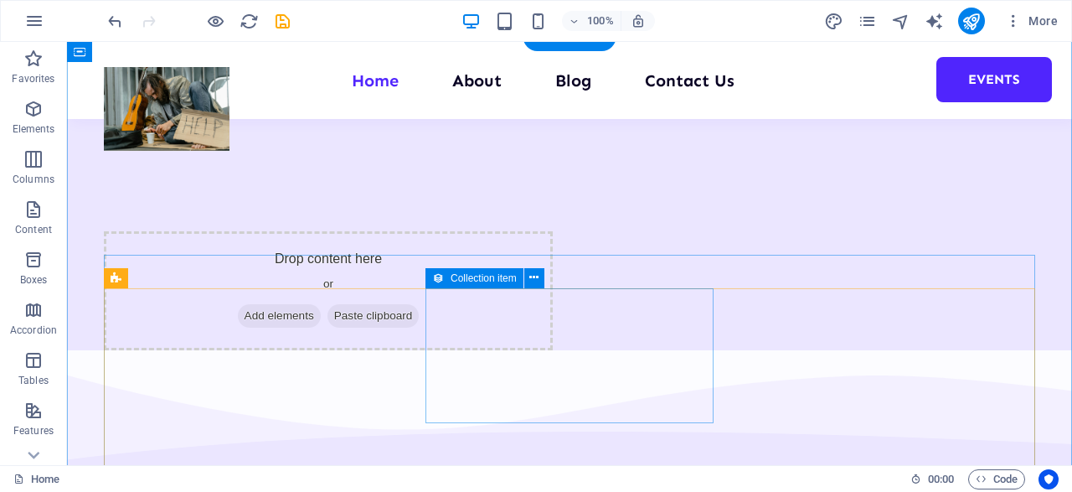
scroll to position [1602, 0]
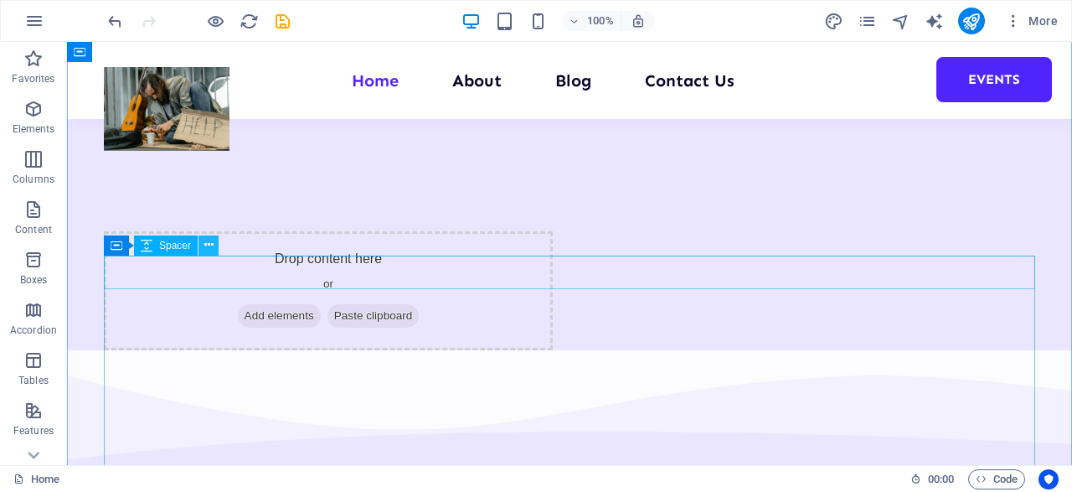
click at [214, 240] on button at bounding box center [209, 245] width 20 height 20
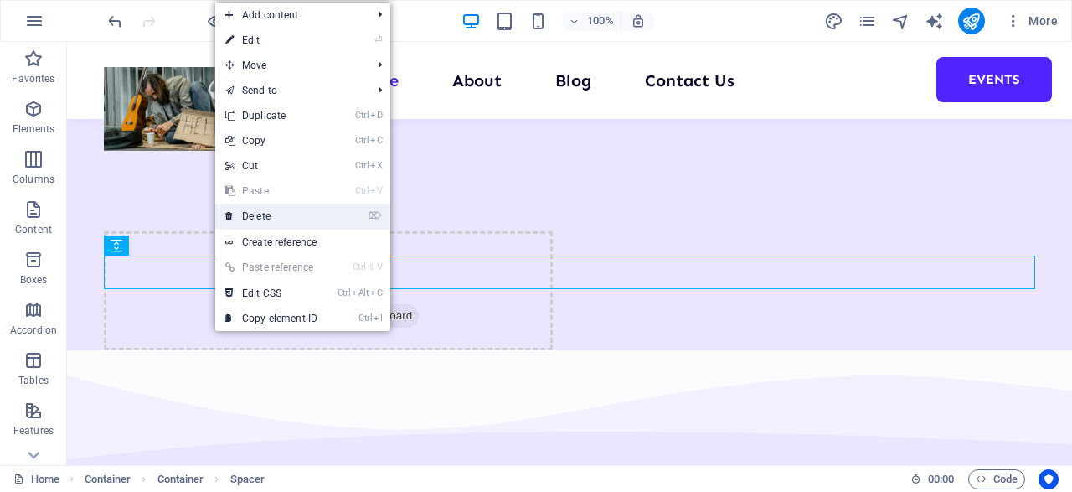
click at [259, 212] on link "⌦ Delete" at bounding box center [271, 216] width 112 height 25
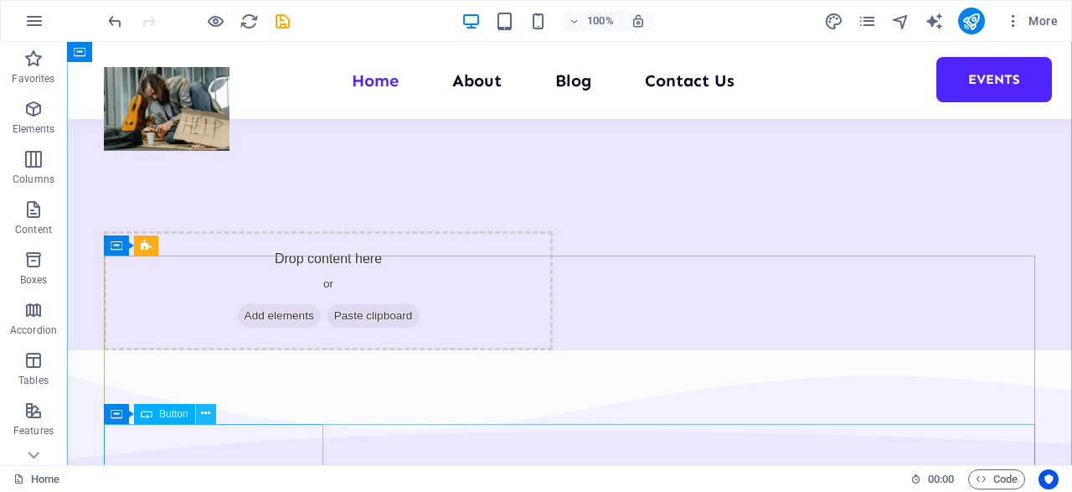
click at [207, 415] on icon at bounding box center [205, 414] width 9 height 18
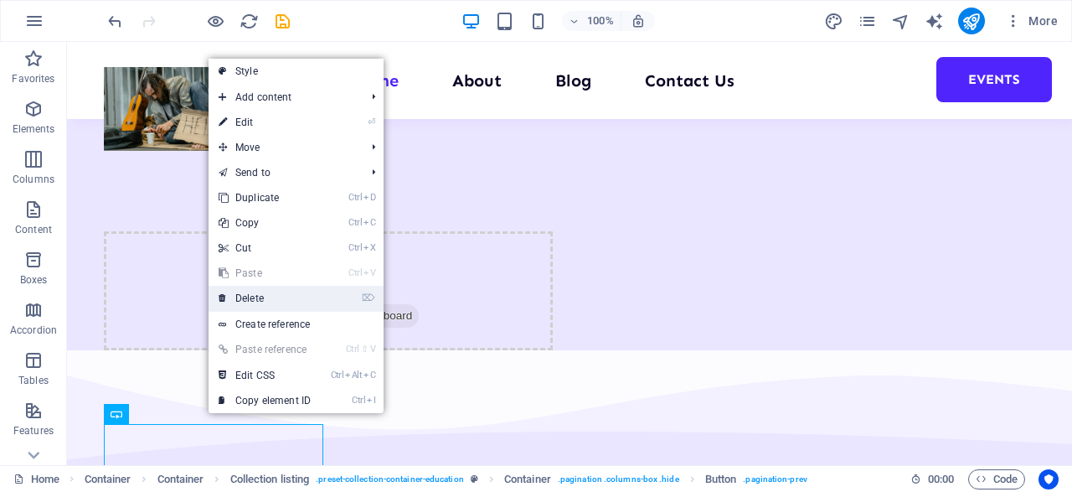
click at [265, 298] on link "⌦ Delete" at bounding box center [265, 298] width 112 height 25
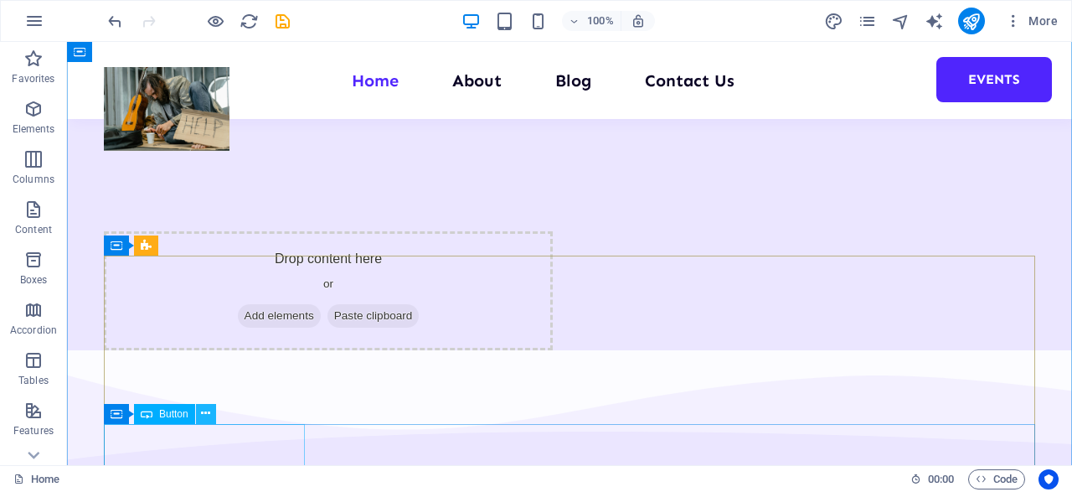
click at [204, 408] on icon at bounding box center [205, 414] width 9 height 18
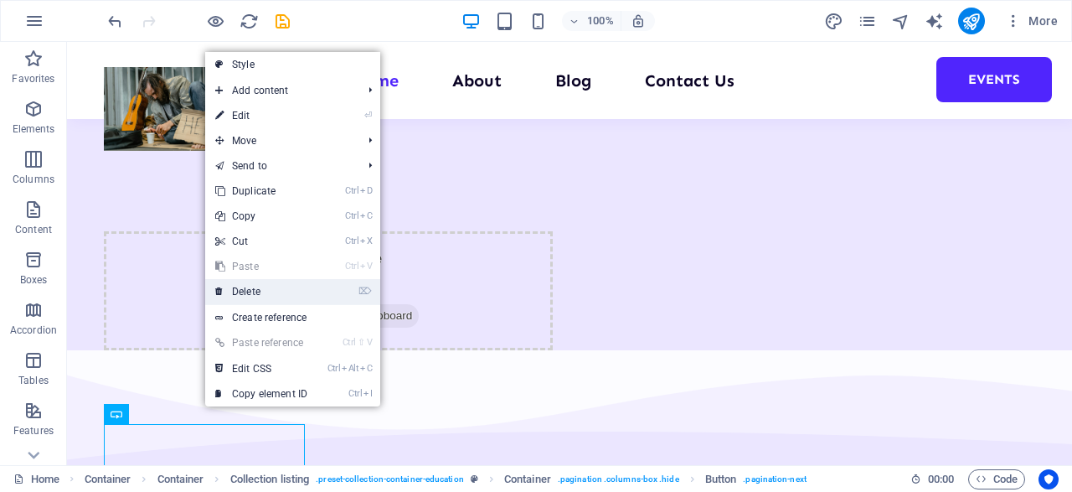
click at [256, 292] on link "⌦ Delete" at bounding box center [261, 291] width 112 height 25
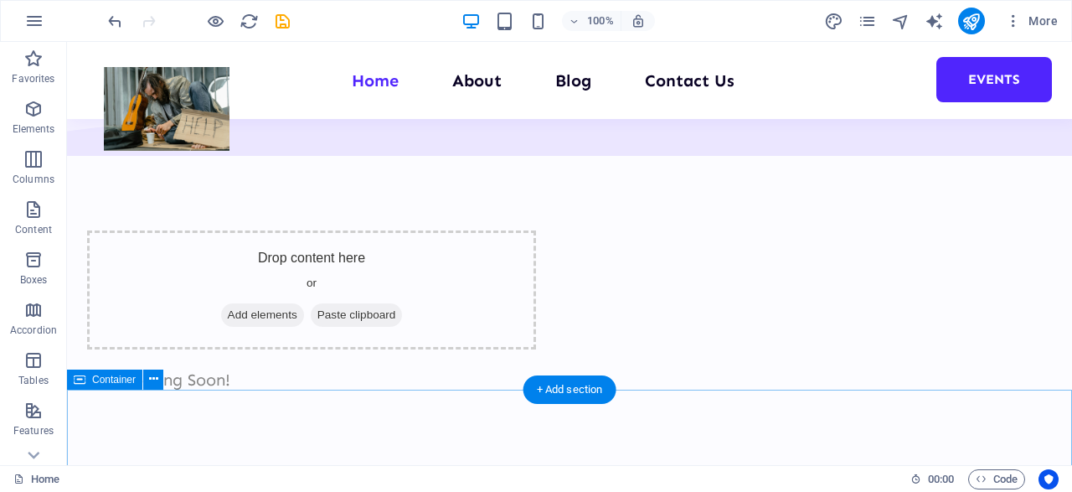
scroll to position [1930, 0]
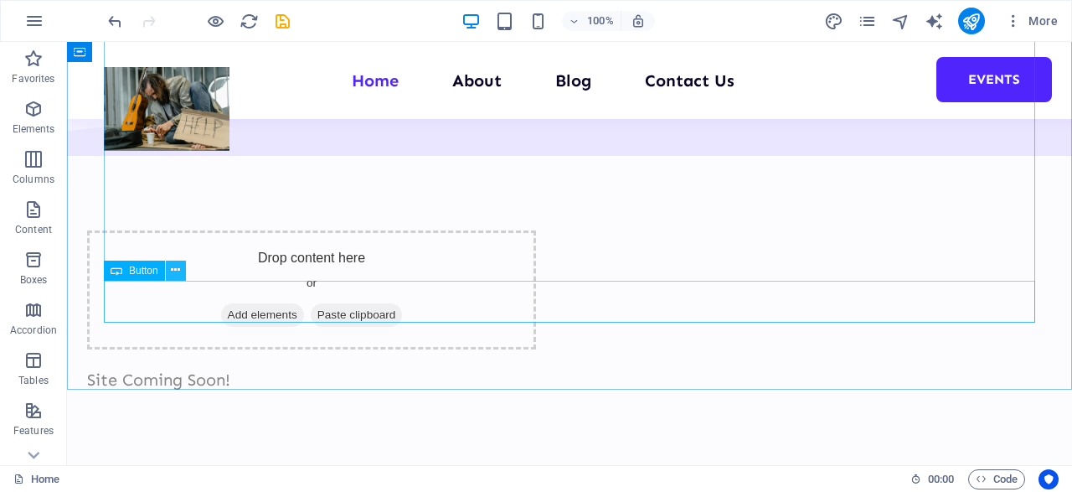
click at [177, 272] on icon at bounding box center [175, 270] width 9 height 18
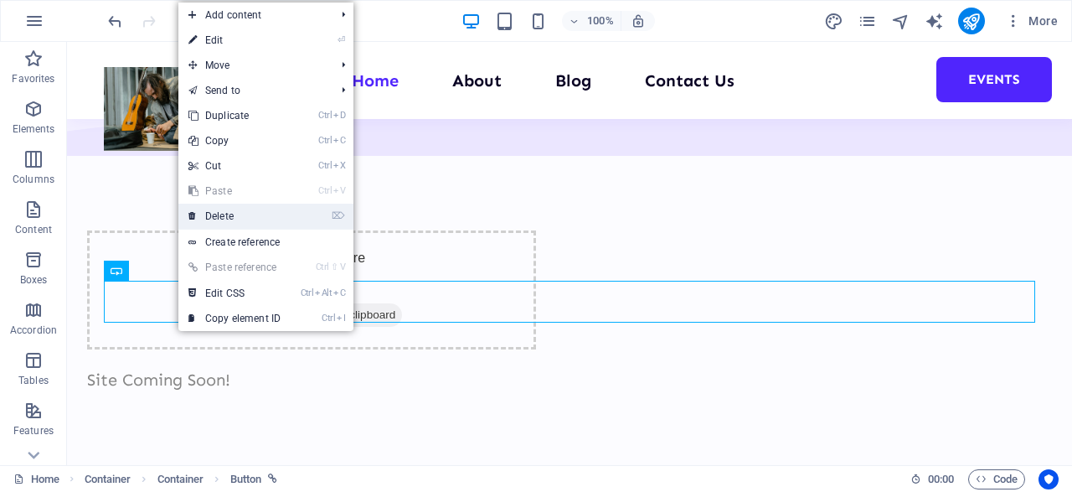
click at [229, 211] on link "⌦ Delete" at bounding box center [234, 216] width 112 height 25
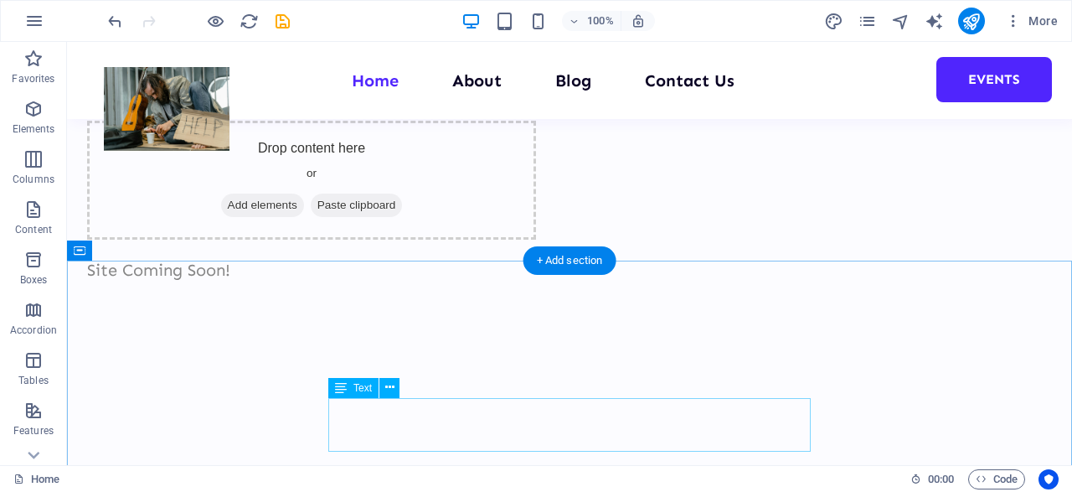
scroll to position [2048, 0]
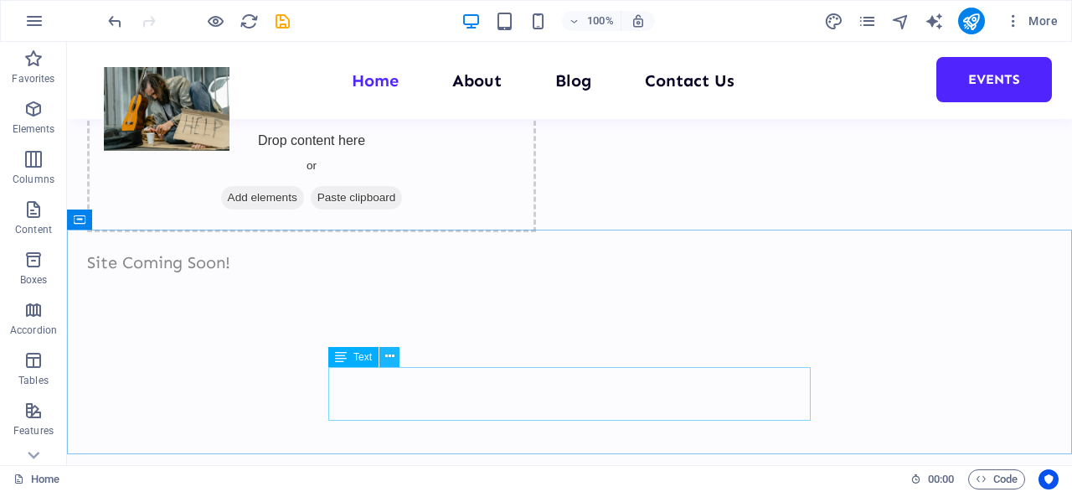
click at [391, 353] on icon at bounding box center [389, 357] width 9 height 18
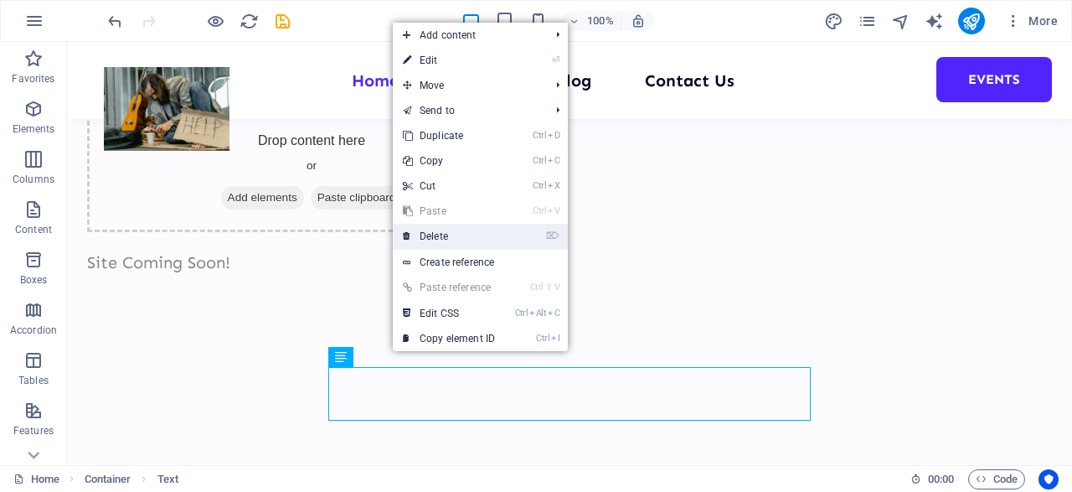
click at [449, 237] on link "⌦ Delete" at bounding box center [449, 236] width 112 height 25
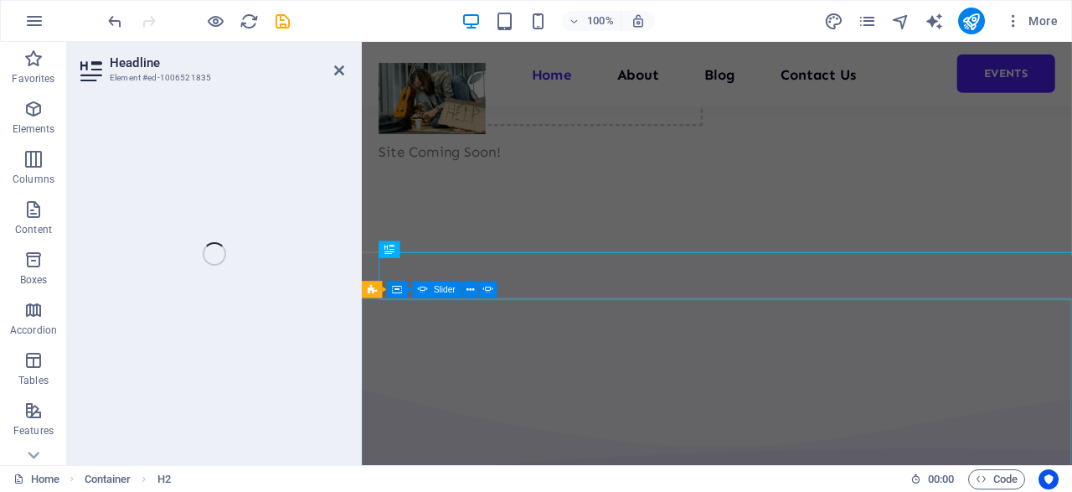
scroll to position [2055, 0]
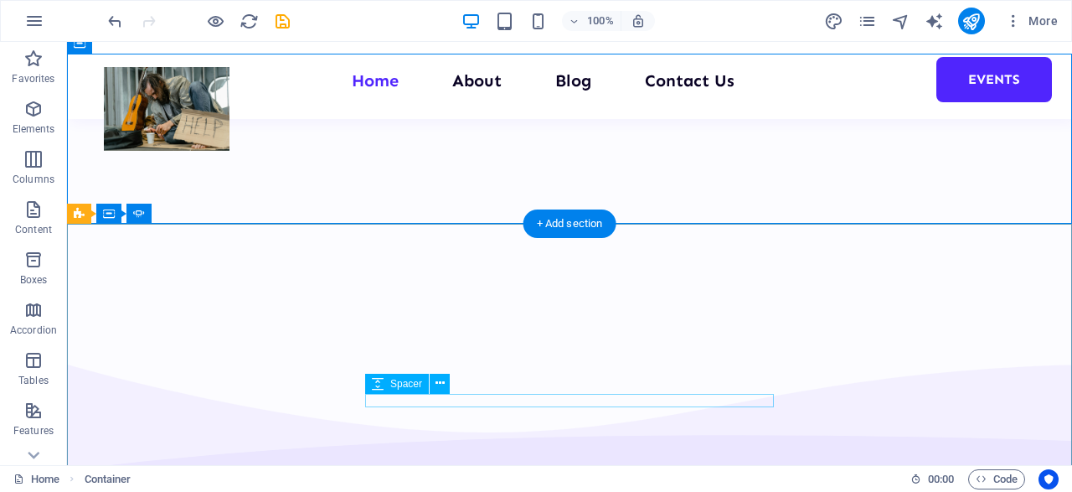
scroll to position [2225, 0]
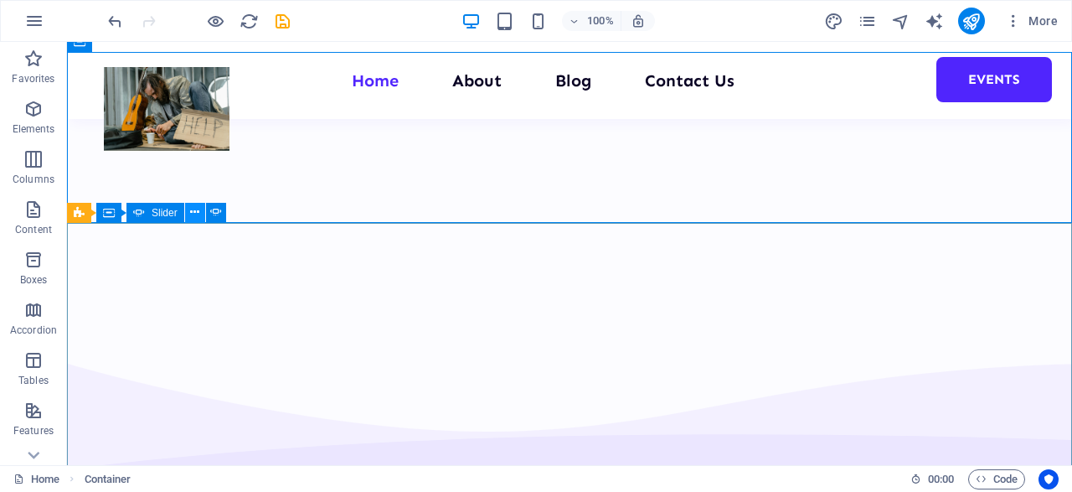
click at [198, 207] on icon at bounding box center [194, 213] width 9 height 18
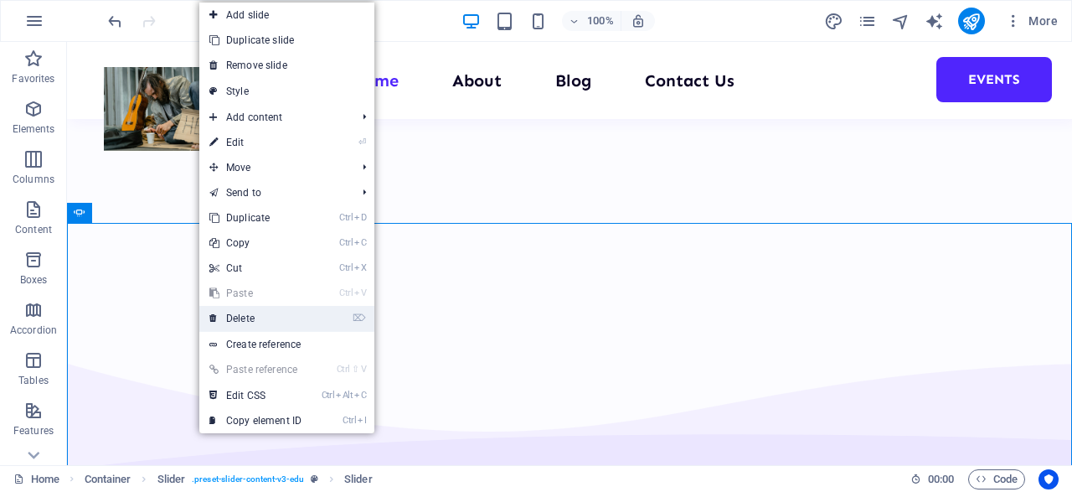
click at [260, 323] on link "⌦ Delete" at bounding box center [255, 318] width 112 height 25
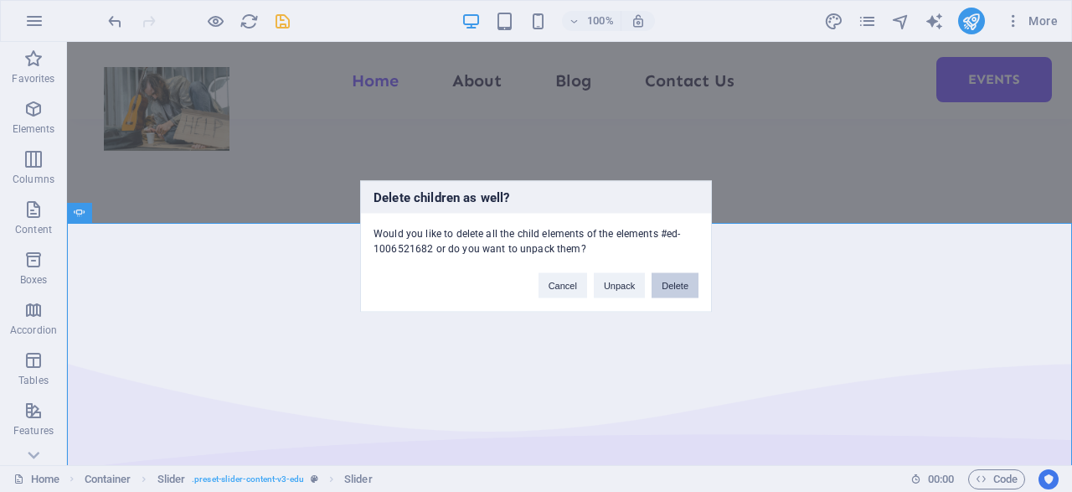
click at [686, 281] on button "Delete" at bounding box center [675, 284] width 47 height 25
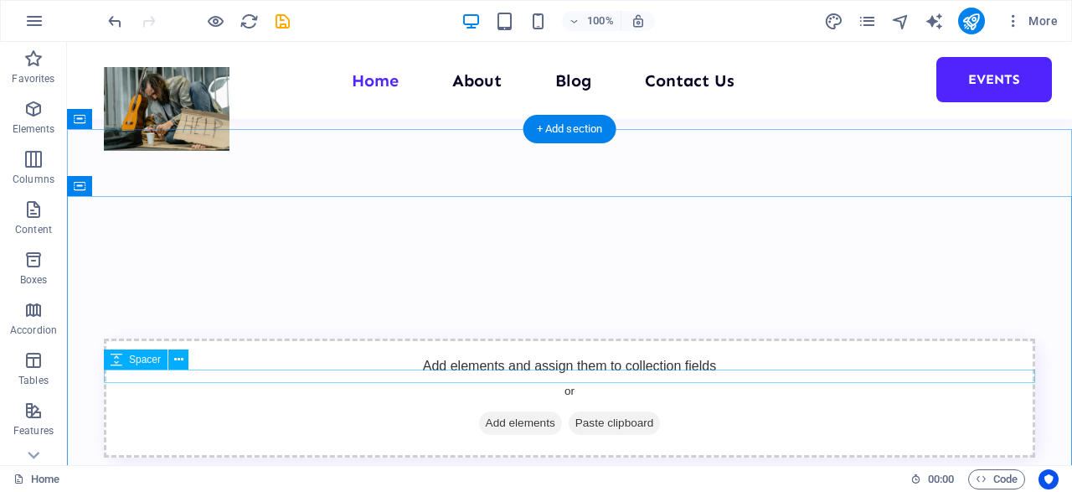
scroll to position [2613, 0]
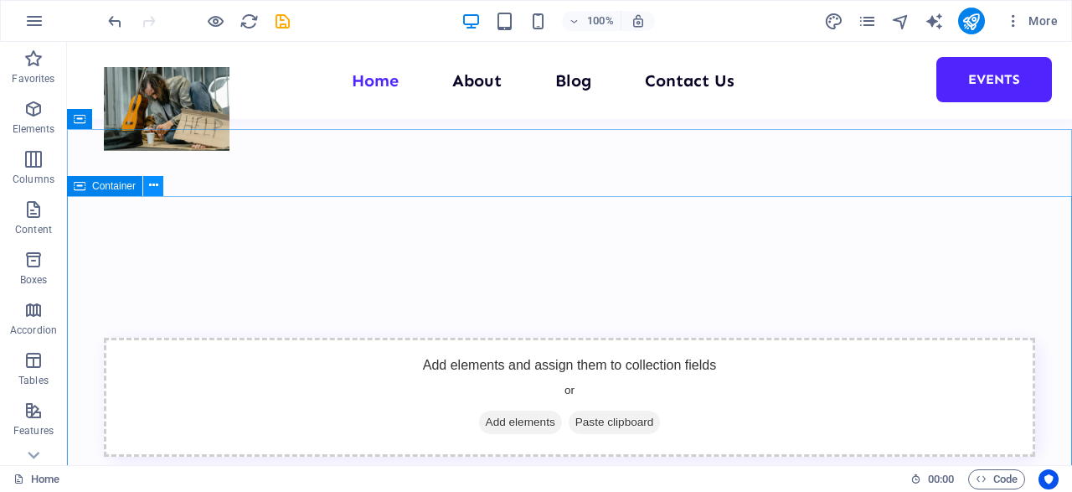
click at [157, 183] on icon at bounding box center [153, 186] width 9 height 18
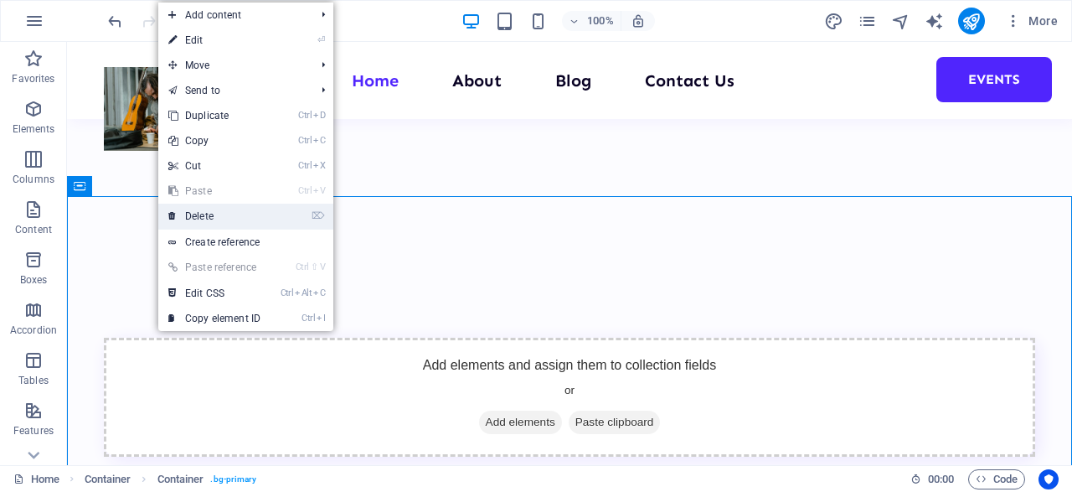
click at [210, 209] on link "⌦ Delete" at bounding box center [214, 216] width 112 height 25
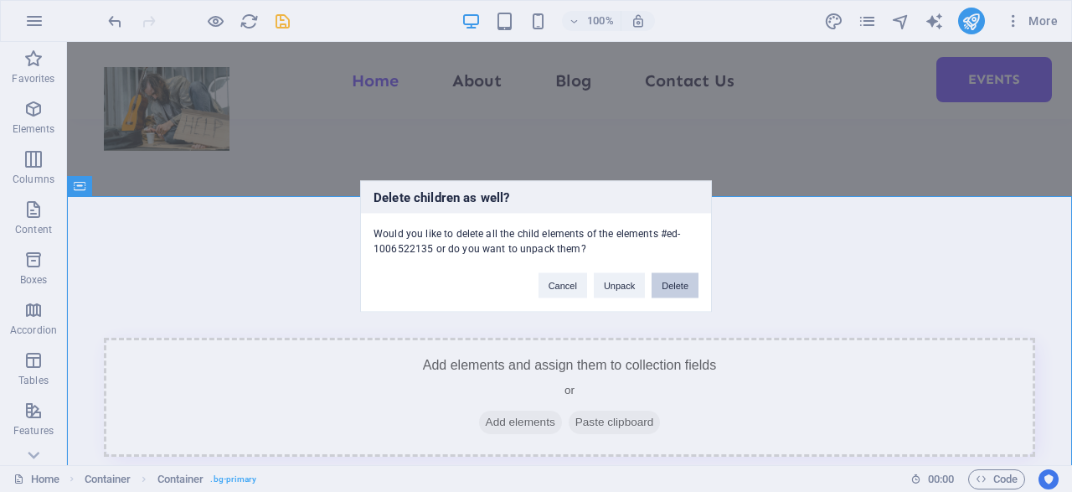
click at [679, 281] on button "Delete" at bounding box center [675, 284] width 47 height 25
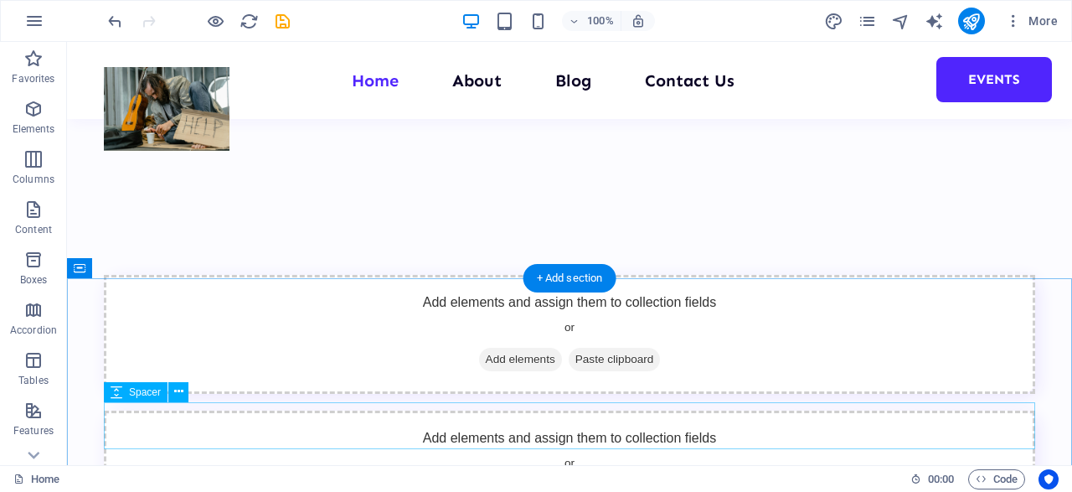
scroll to position [2720, 0]
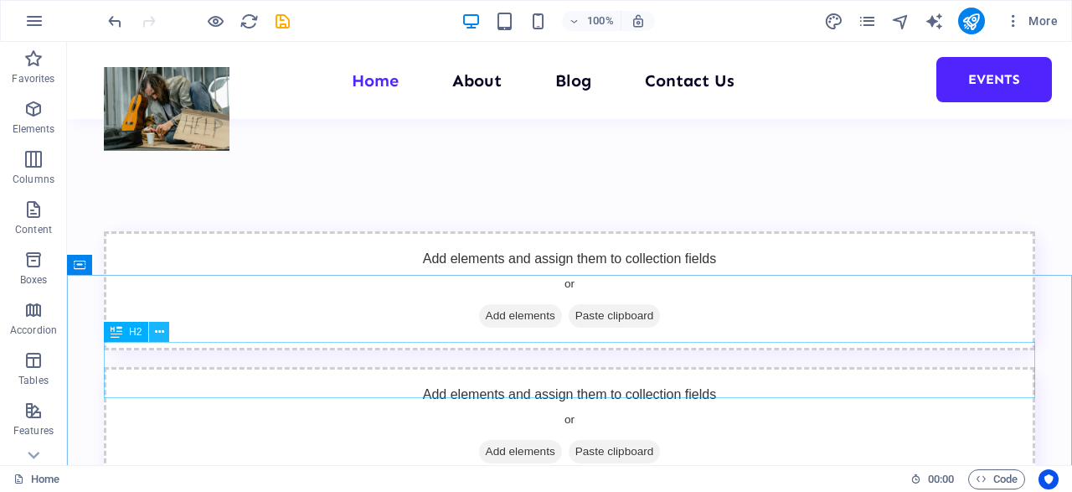
click at [160, 341] on icon at bounding box center [159, 332] width 9 height 18
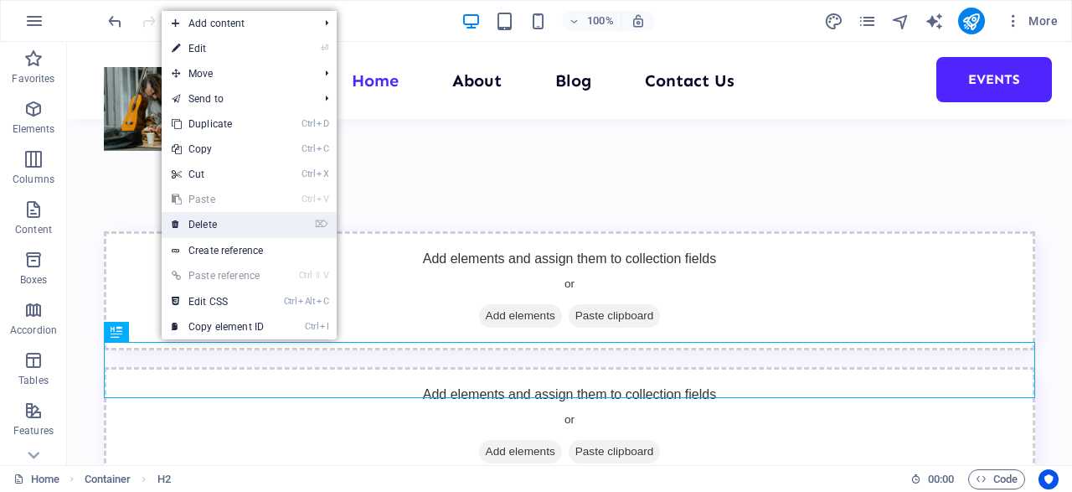
click at [220, 225] on link "⌦ Delete" at bounding box center [218, 224] width 112 height 25
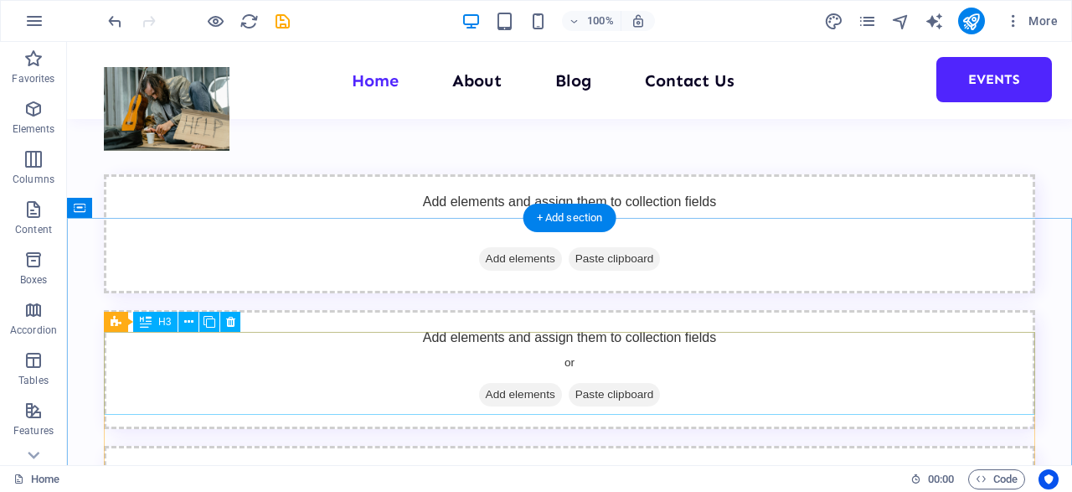
scroll to position [2777, 0]
click at [227, 316] on icon at bounding box center [230, 322] width 9 height 18
click at [230, 321] on icon at bounding box center [230, 322] width 9 height 18
click at [230, 318] on icon at bounding box center [230, 322] width 9 height 18
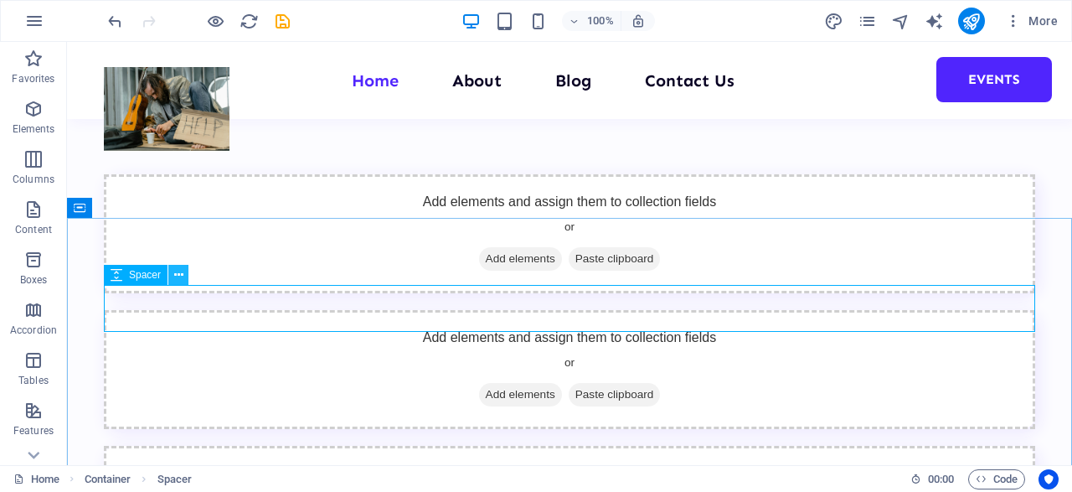
click at [178, 273] on icon at bounding box center [178, 275] width 9 height 18
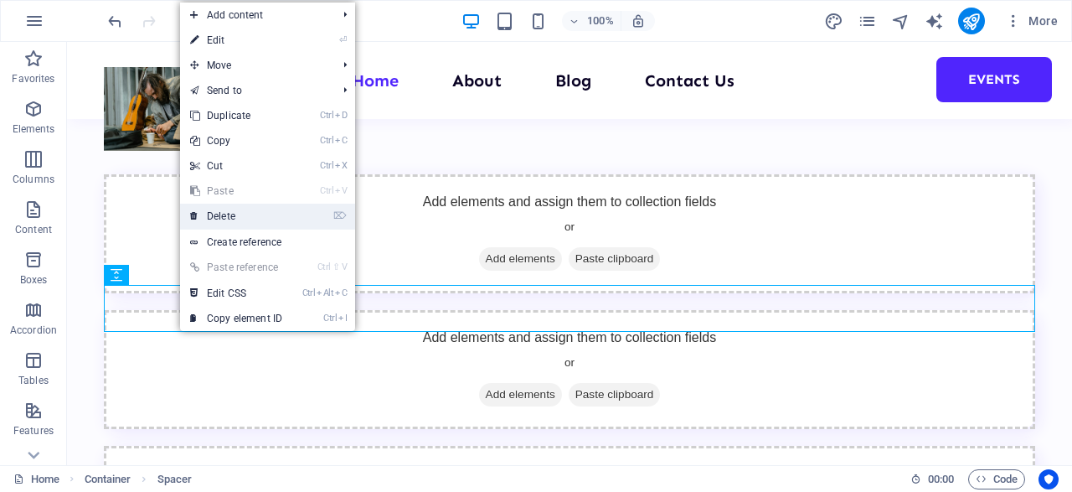
click at [237, 217] on link "⌦ Delete" at bounding box center [236, 216] width 112 height 25
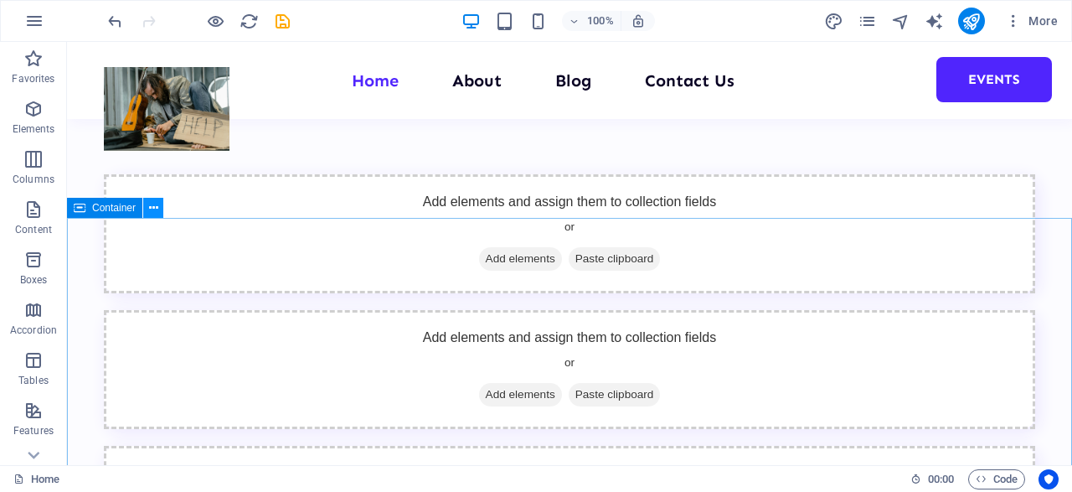
click at [155, 207] on icon at bounding box center [153, 208] width 9 height 18
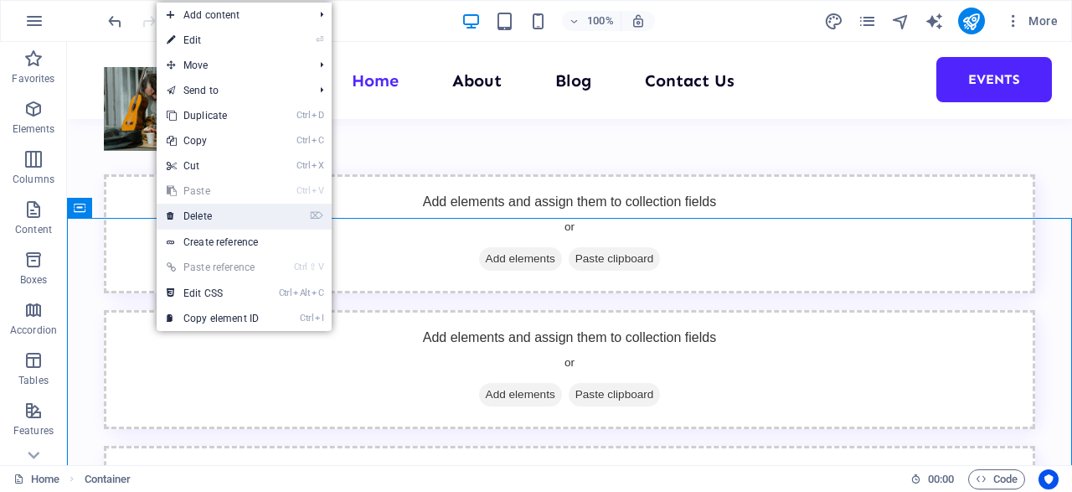
click at [186, 214] on link "⌦ Delete" at bounding box center [213, 216] width 112 height 25
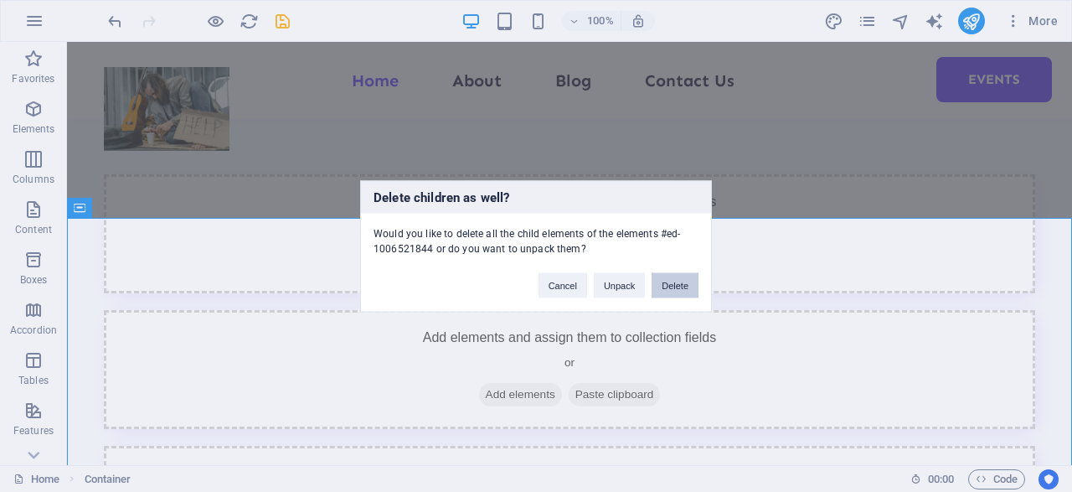
click at [685, 287] on button "Delete" at bounding box center [675, 284] width 47 height 25
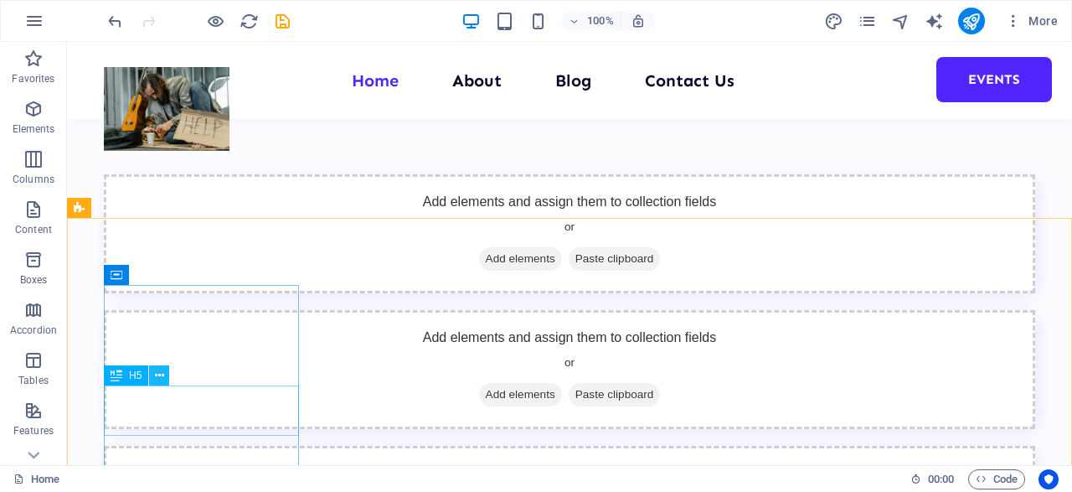
click at [163, 380] on icon at bounding box center [159, 376] width 9 height 18
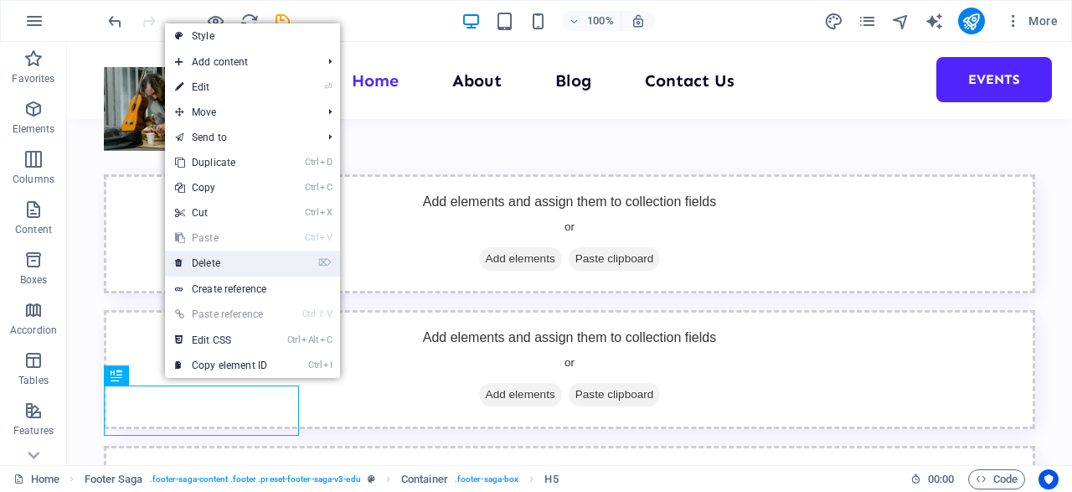
click at [220, 264] on link "⌦ Delete" at bounding box center [221, 263] width 112 height 25
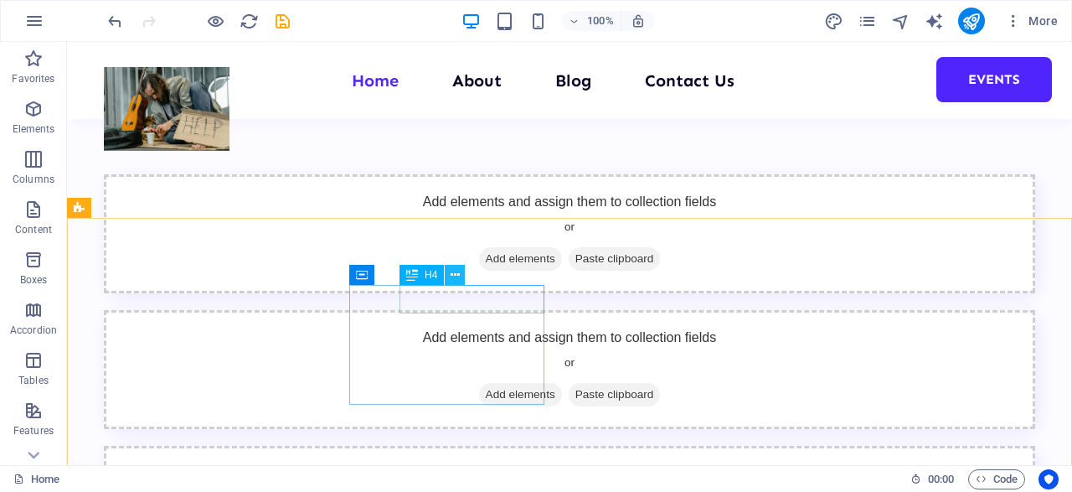
click at [458, 269] on icon at bounding box center [455, 275] width 9 height 18
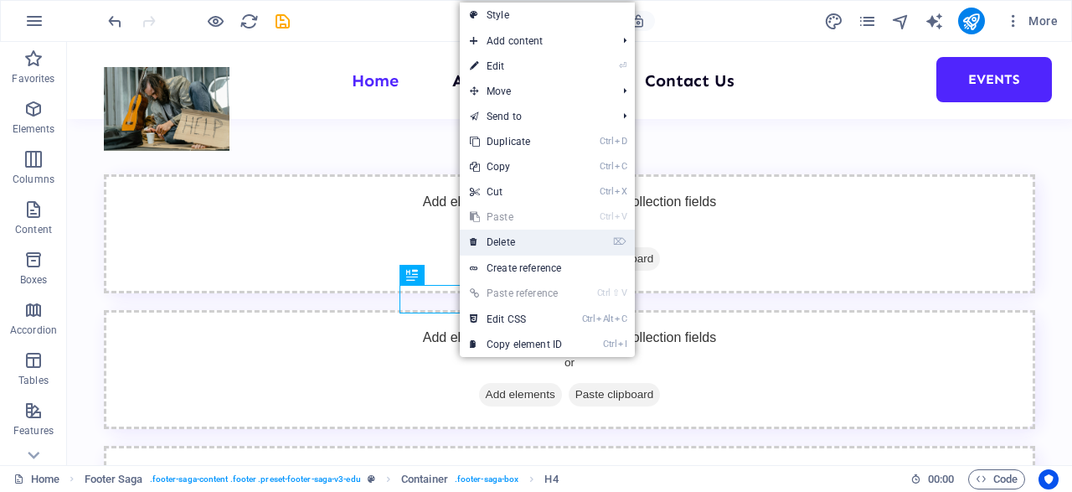
click at [504, 235] on link "⌦ Delete" at bounding box center [516, 242] width 112 height 25
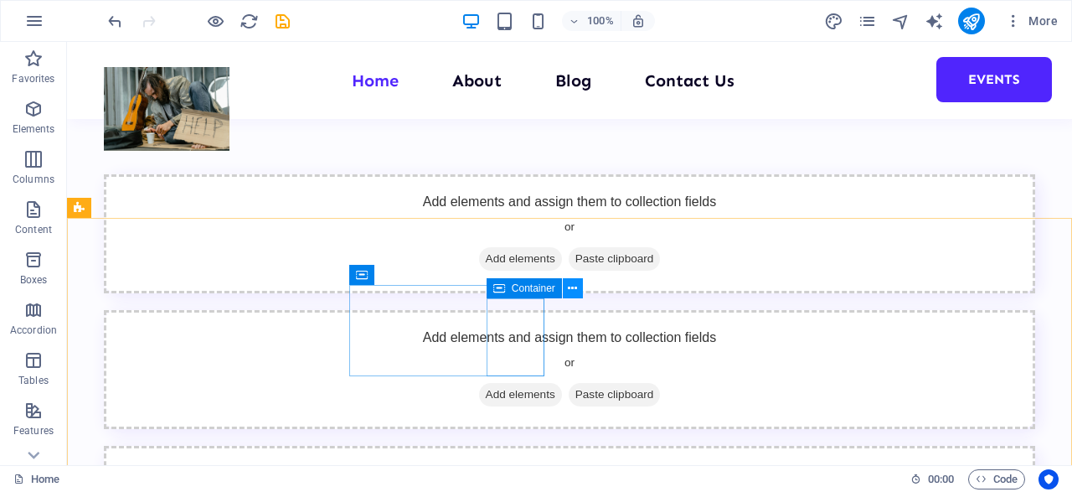
click at [577, 290] on button at bounding box center [573, 288] width 20 height 20
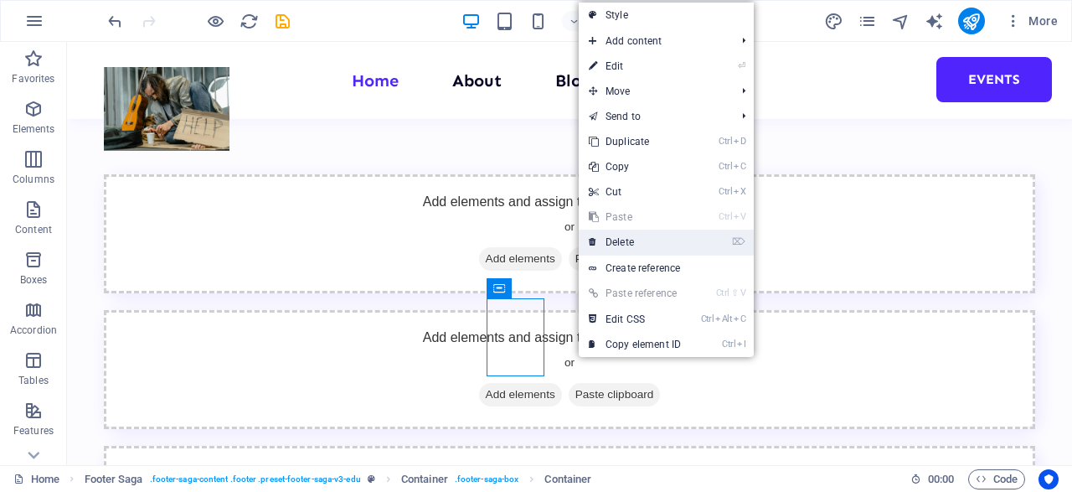
click at [617, 232] on link "⌦ Delete" at bounding box center [635, 242] width 112 height 25
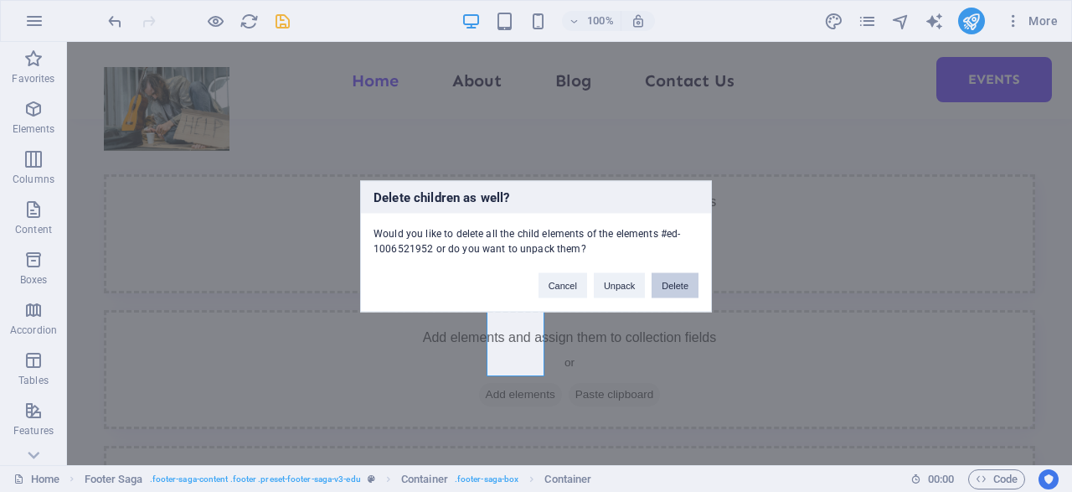
click at [667, 275] on button "Delete" at bounding box center [675, 284] width 47 height 25
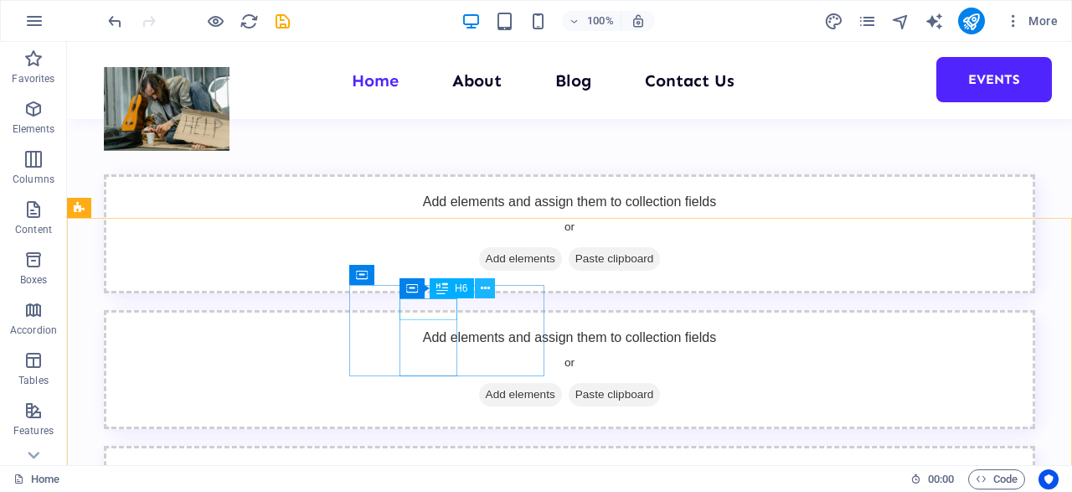
click at [483, 289] on icon at bounding box center [485, 289] width 9 height 18
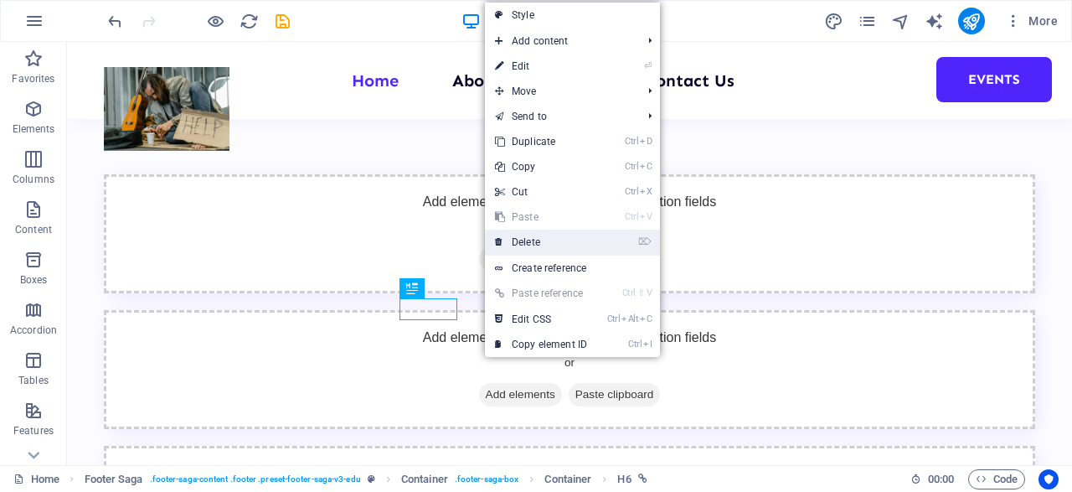
click at [536, 246] on link "⌦ Delete" at bounding box center [541, 242] width 112 height 25
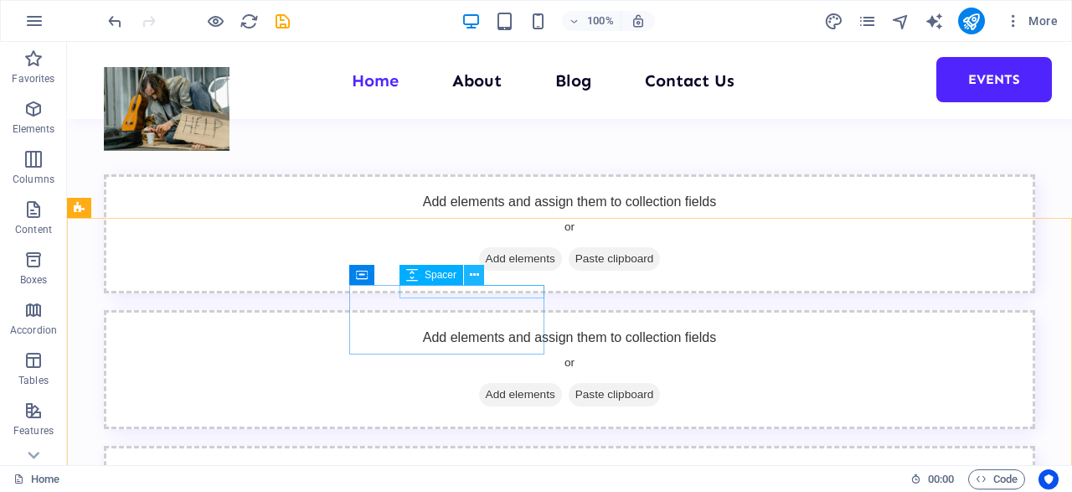
click at [479, 276] on button at bounding box center [474, 275] width 20 height 20
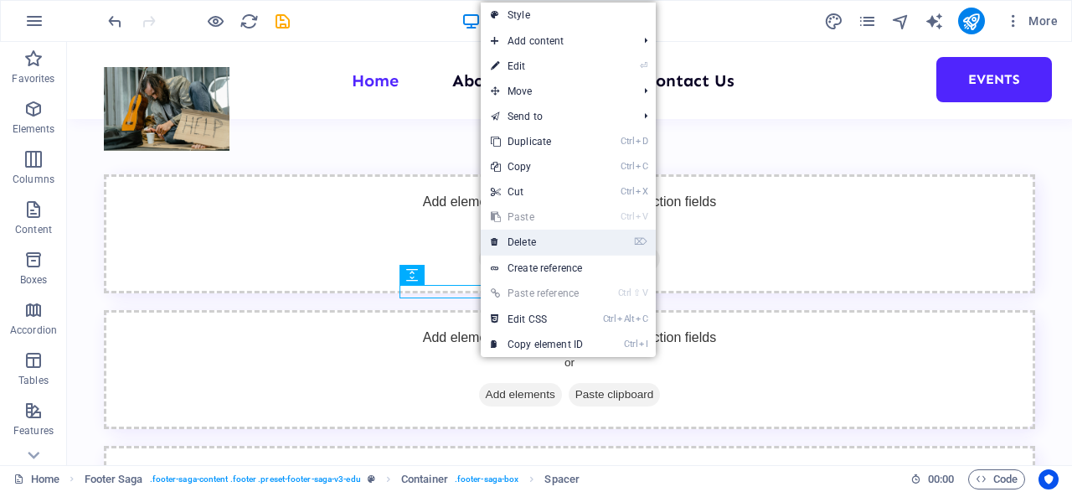
click at [529, 247] on link "⌦ Delete" at bounding box center [537, 242] width 112 height 25
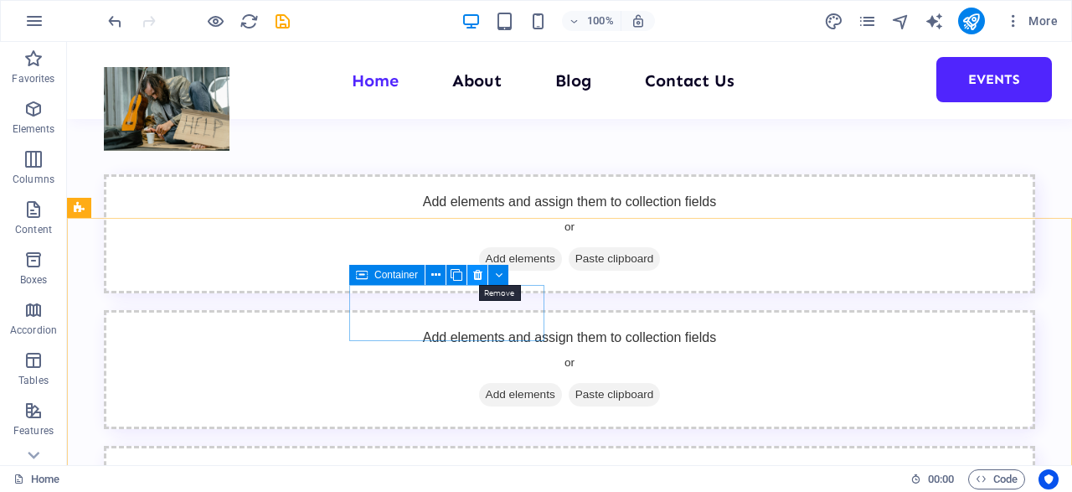
click at [479, 276] on icon at bounding box center [477, 275] width 9 height 18
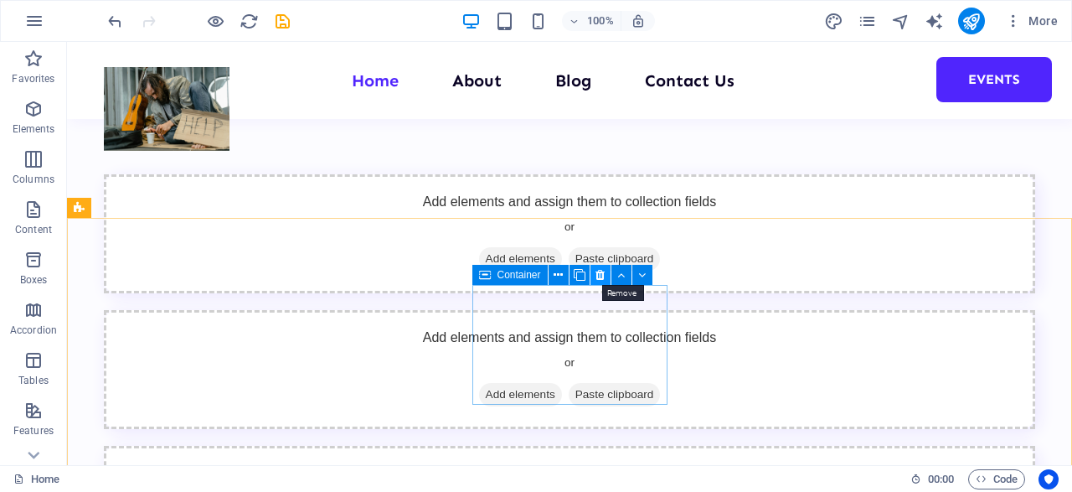
click at [602, 282] on icon at bounding box center [600, 275] width 9 height 18
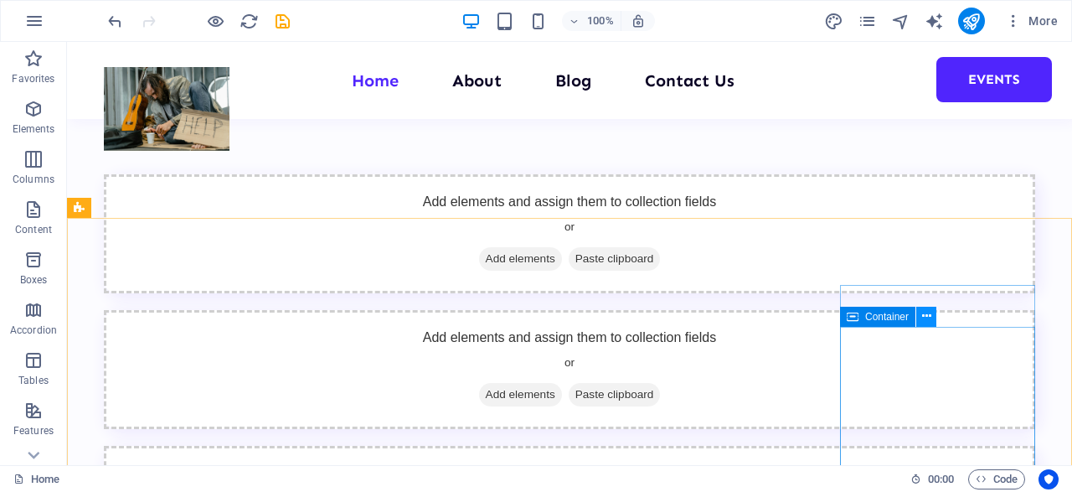
click at [931, 320] on icon at bounding box center [926, 316] width 9 height 18
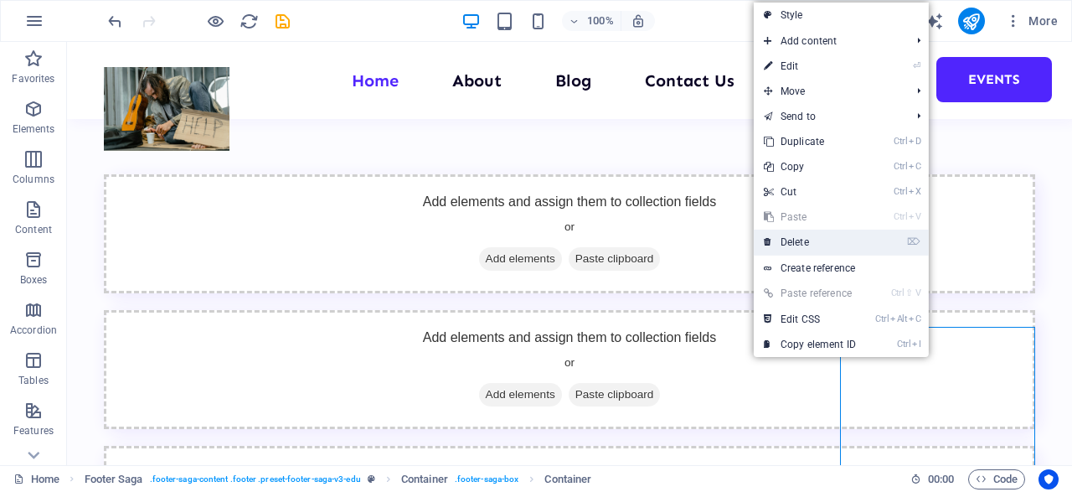
click at [834, 245] on link "⌦ Delete" at bounding box center [810, 242] width 112 height 25
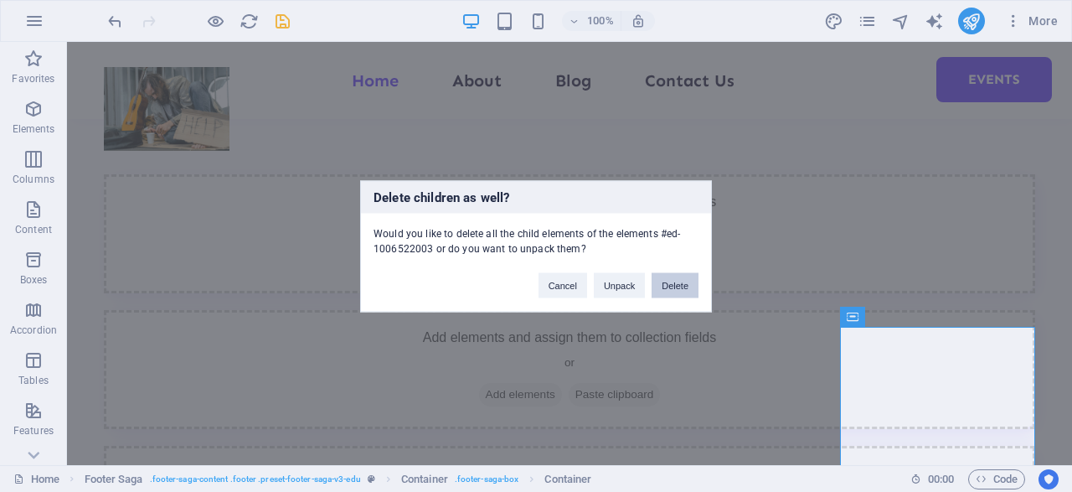
click at [678, 283] on button "Delete" at bounding box center [675, 284] width 47 height 25
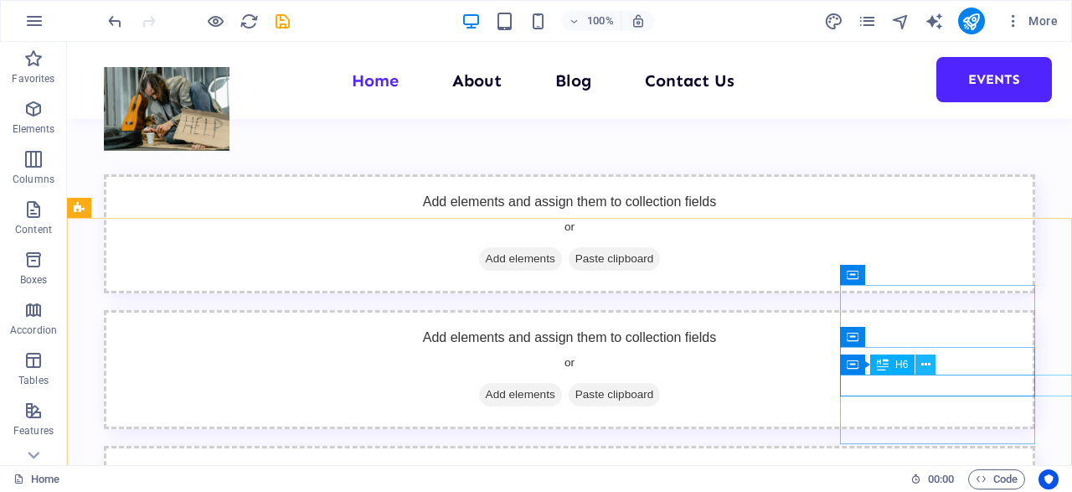
click at [928, 366] on icon at bounding box center [926, 365] width 9 height 18
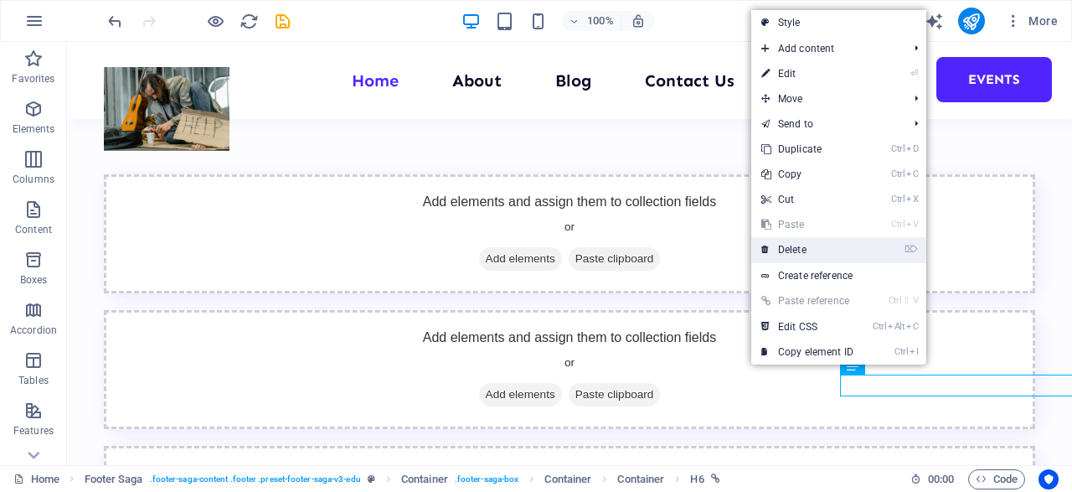
click at [814, 247] on link "⌦ Delete" at bounding box center [808, 249] width 112 height 25
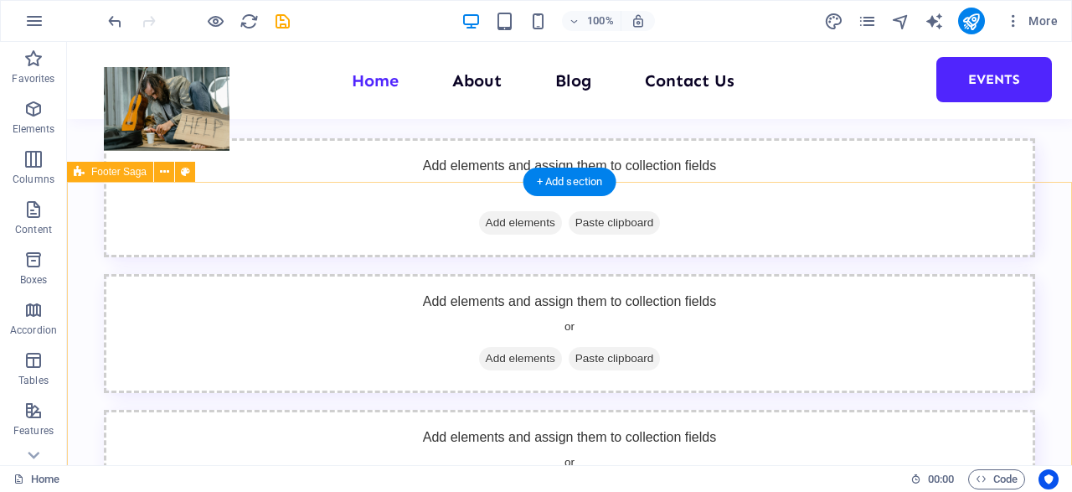
scroll to position [2816, 0]
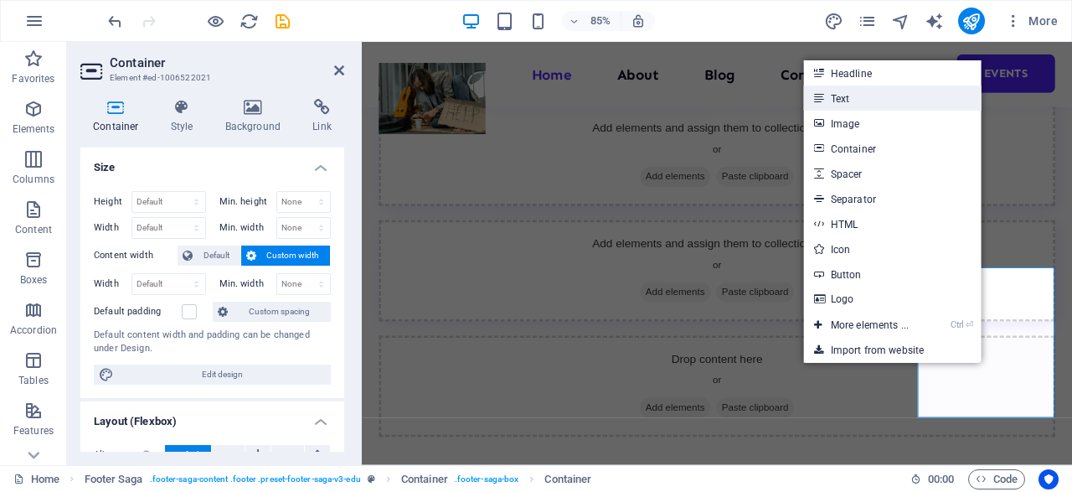
click at [839, 106] on link "Text" at bounding box center [893, 97] width 178 height 25
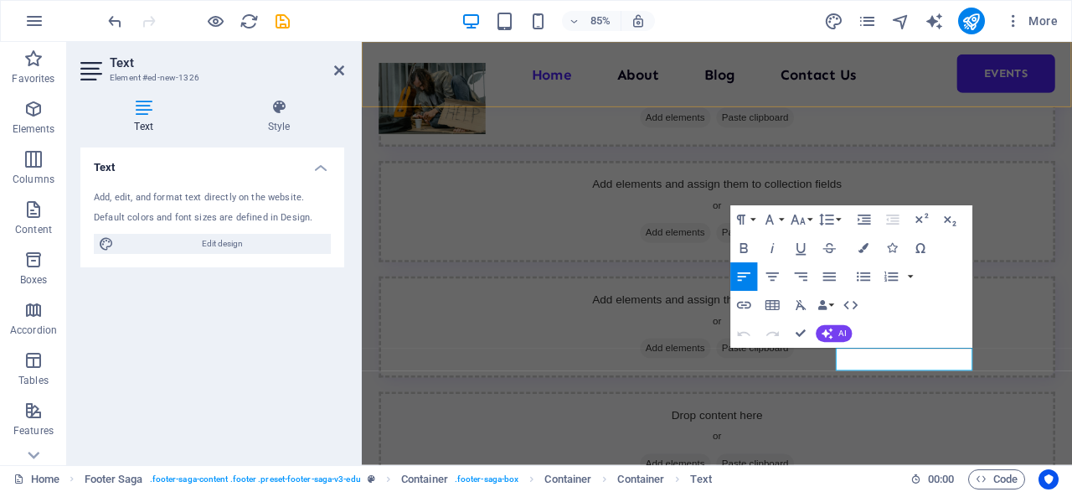
scroll to position [0, 111]
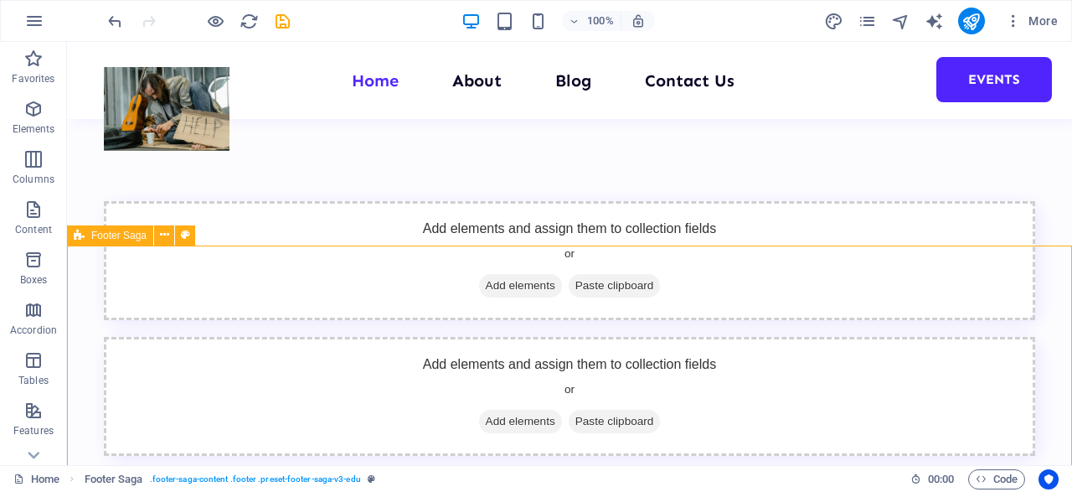
scroll to position [0, 77]
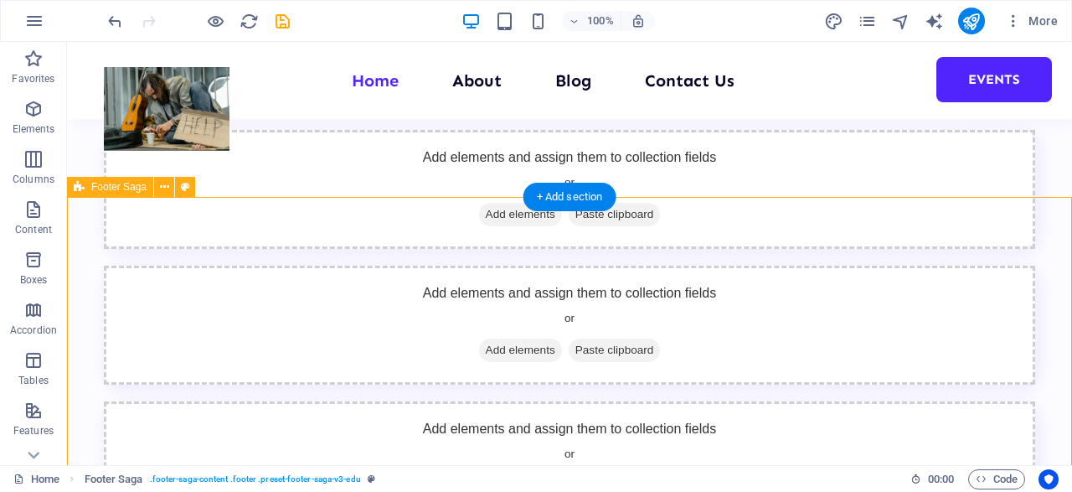
scroll to position [2829, 0]
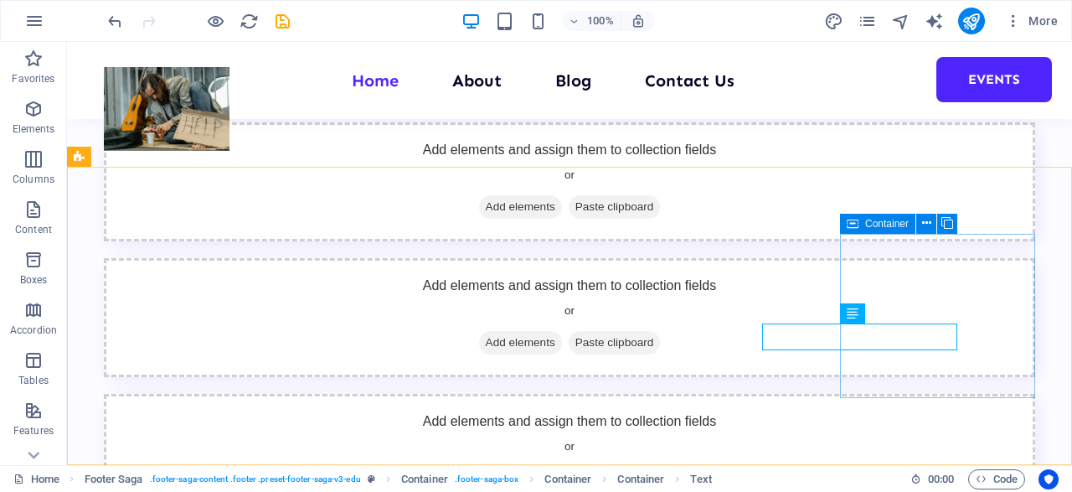
click at [853, 228] on icon at bounding box center [853, 224] width 12 height 20
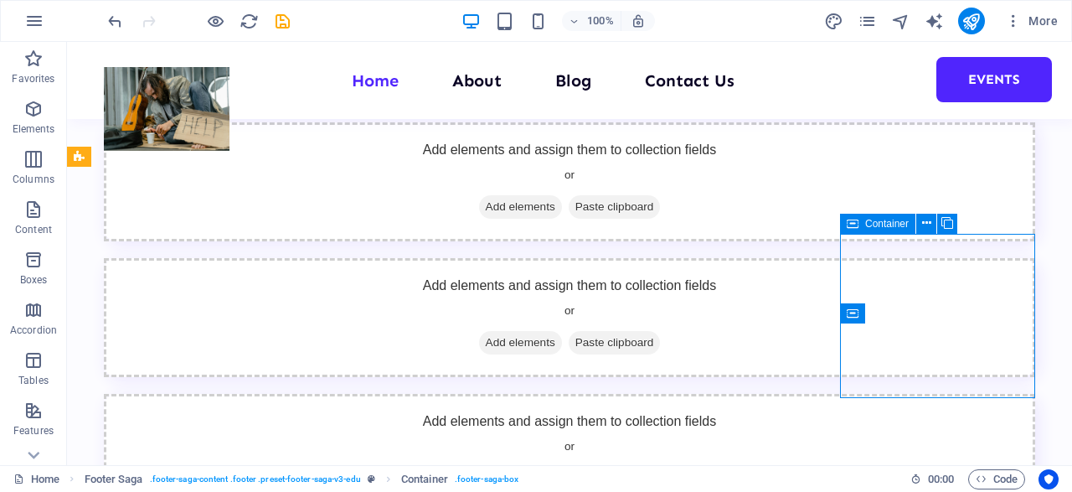
click at [853, 228] on icon at bounding box center [853, 224] width 12 height 20
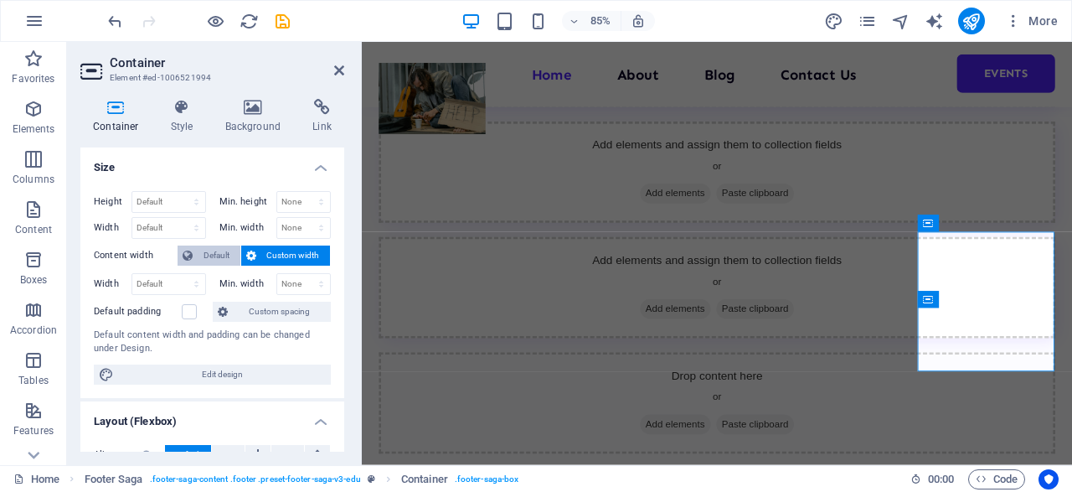
click at [221, 256] on span "Default" at bounding box center [217, 255] width 38 height 20
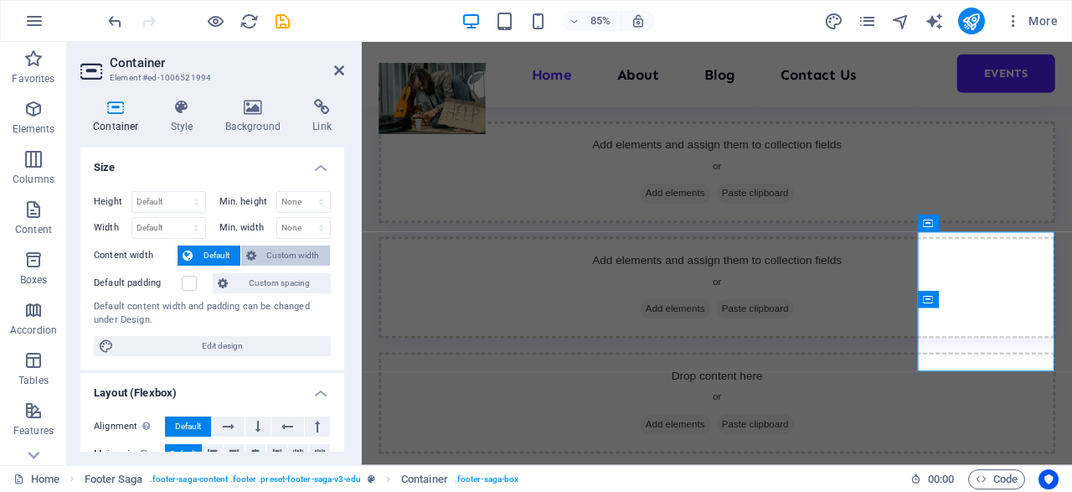
click at [281, 251] on span "Custom width" at bounding box center [293, 255] width 65 height 20
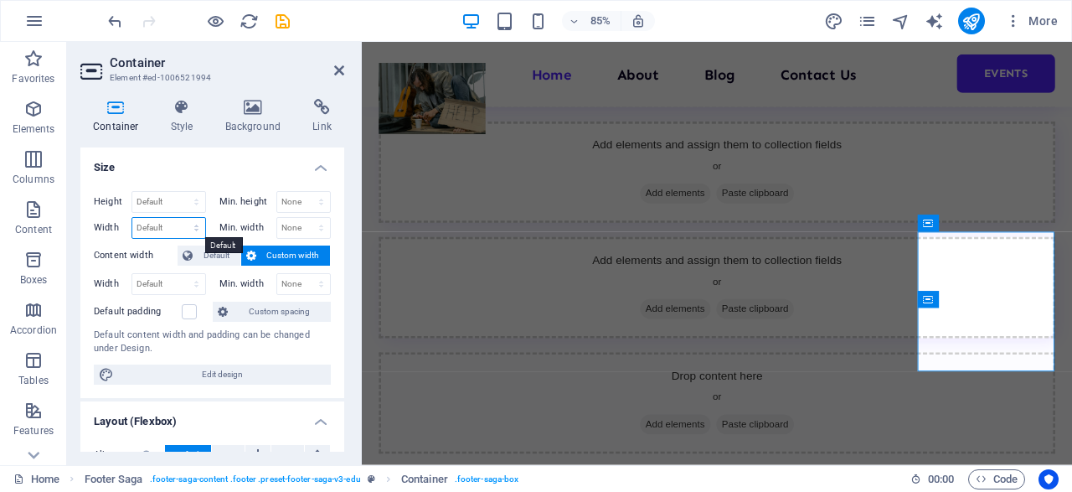
click at [132, 218] on select "Default px rem % em vh vw" at bounding box center [168, 228] width 73 height 20
select select "%"
click option "%" at bounding box center [0, 0] width 0 height 0
drag, startPoint x: 150, startPoint y: 227, endPoint x: 95, endPoint y: 222, distance: 55.5
click at [132, 222] on input "30" at bounding box center [168, 228] width 73 height 20
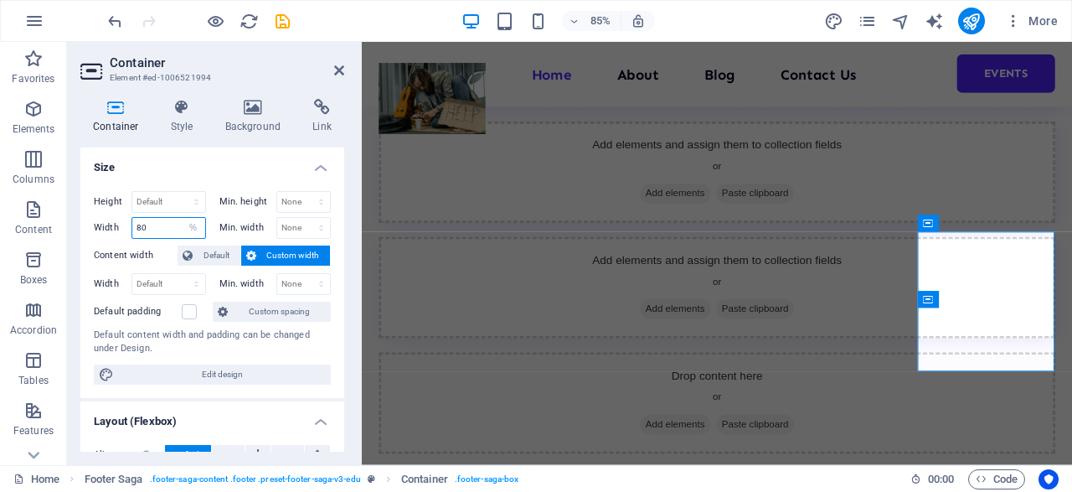
type input "80"
click at [132, 274] on select "Default px rem % em vh vw" at bounding box center [168, 284] width 73 height 20
click at [220, 239] on div "Height Default px rem % vh vw Min. height None px rem % vh vw Width 80 Default …" at bounding box center [212, 288] width 264 height 220
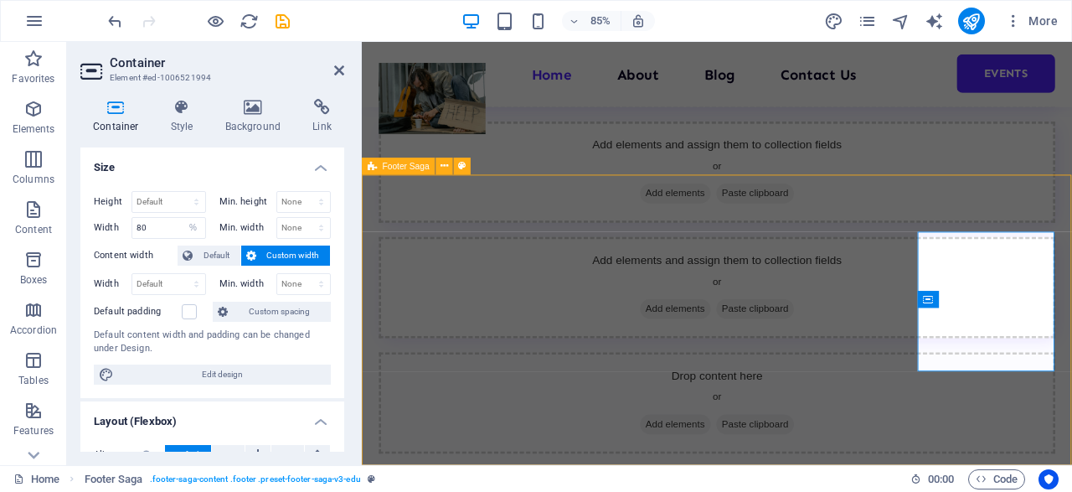
scroll to position [2796, 0]
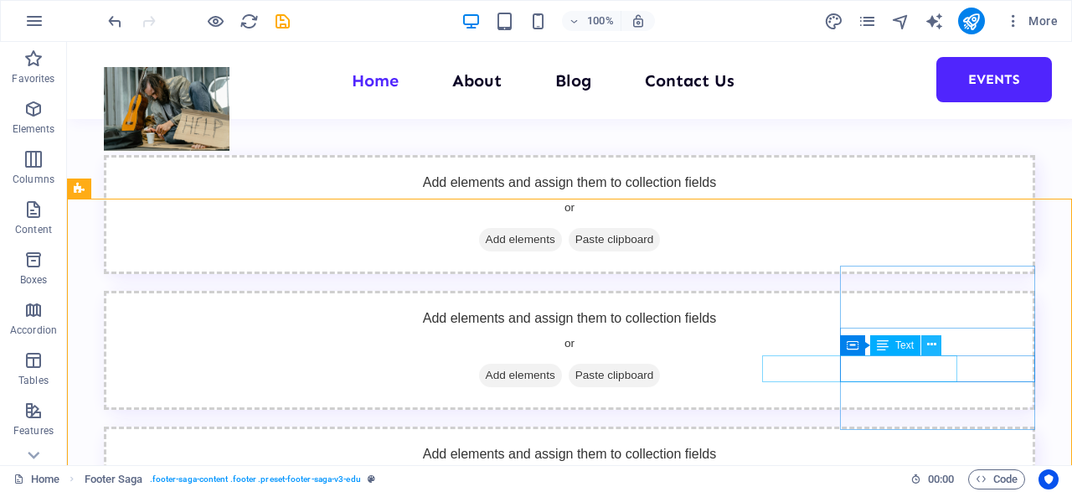
click at [929, 346] on icon at bounding box center [932, 345] width 9 height 18
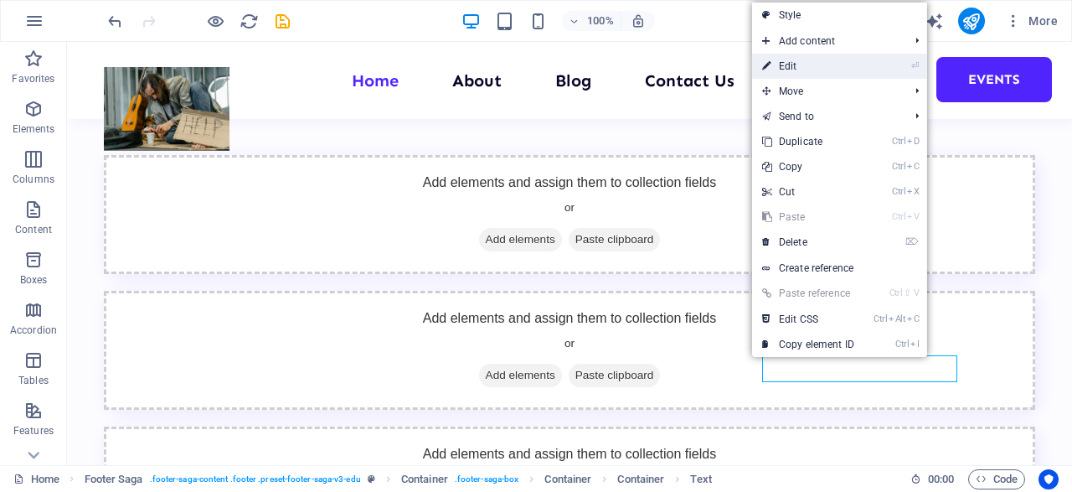
click at [820, 68] on link "⏎ Edit" at bounding box center [808, 66] width 112 height 25
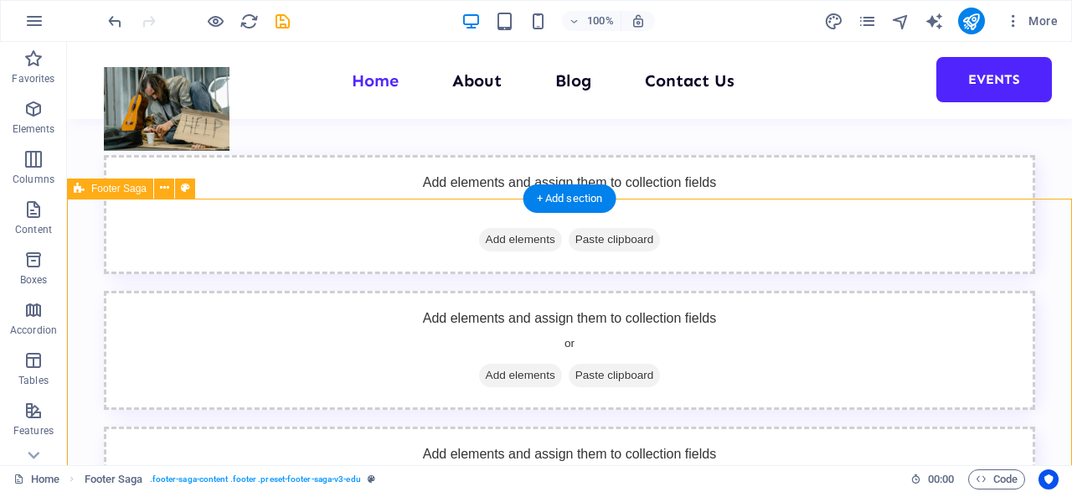
drag, startPoint x: 840, startPoint y: 391, endPoint x: 716, endPoint y: 389, distance: 124.9
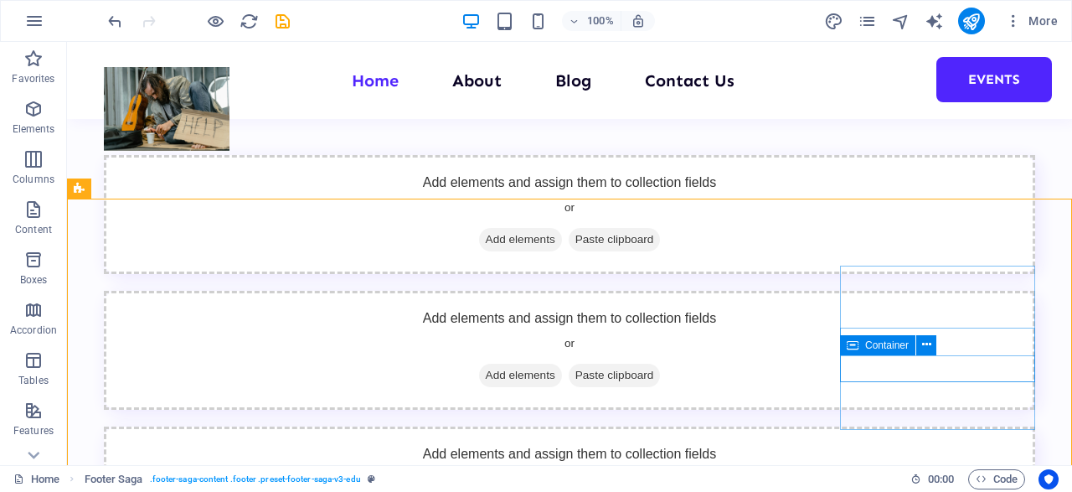
click at [854, 351] on icon at bounding box center [853, 345] width 12 height 20
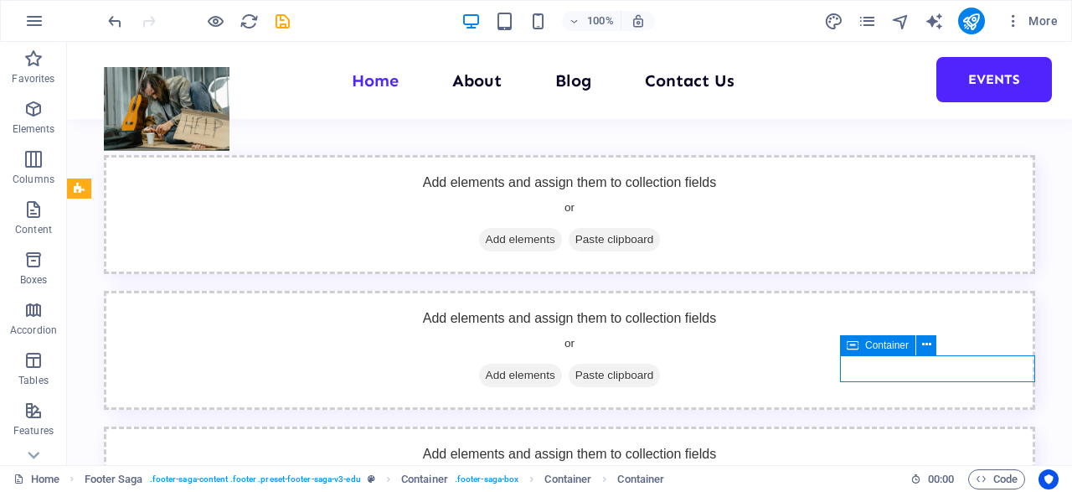
click at [854, 351] on icon at bounding box center [853, 345] width 12 height 20
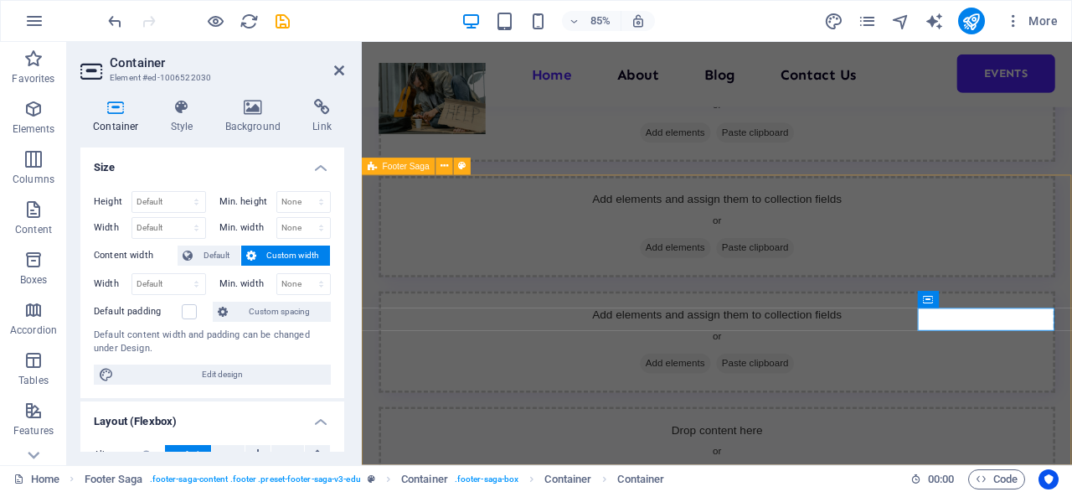
scroll to position [2860, 0]
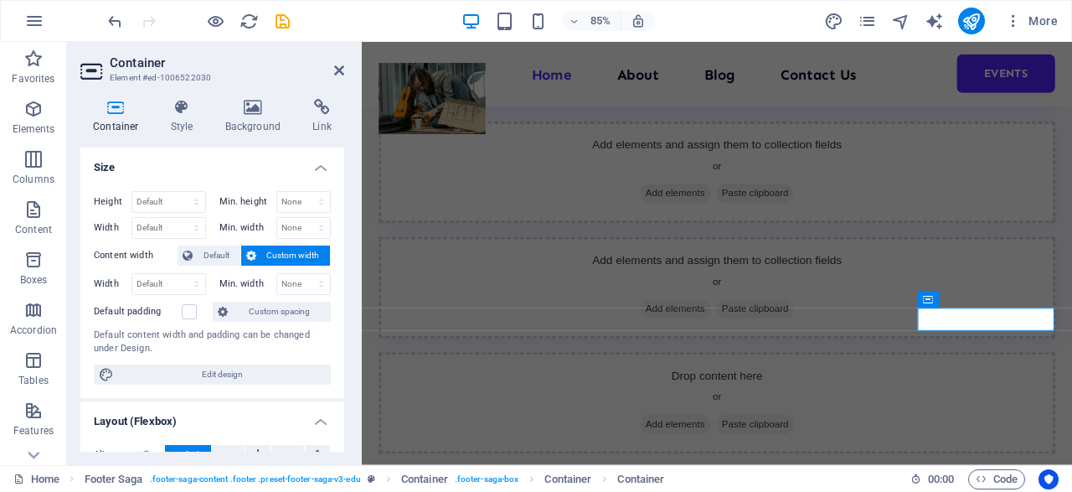
click at [122, 113] on icon at bounding box center [115, 107] width 71 height 17
click at [219, 251] on span "Default" at bounding box center [217, 255] width 38 height 20
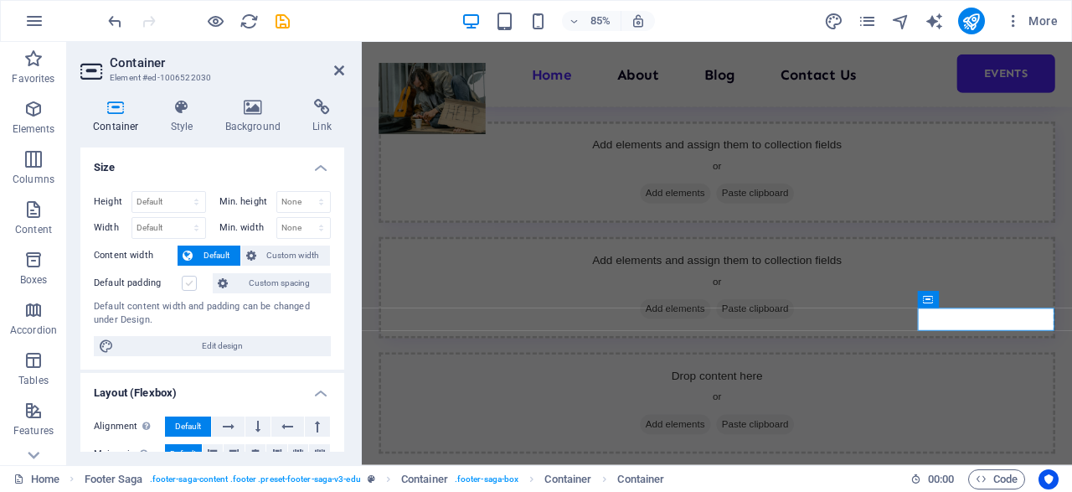
click at [189, 284] on label at bounding box center [189, 283] width 15 height 15
click at [0, 0] on input "Default padding" at bounding box center [0, 0] width 0 height 0
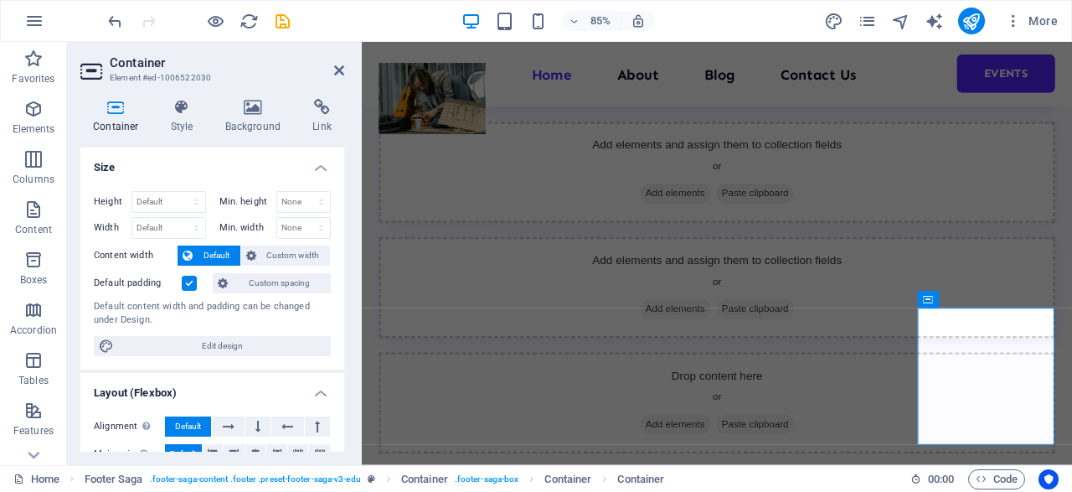
click at [344, 66] on aside "Container Element #ed-1006522030 Container Style Background Link Size Height De…" at bounding box center [214, 253] width 295 height 423
click at [342, 70] on icon at bounding box center [339, 70] width 10 height 13
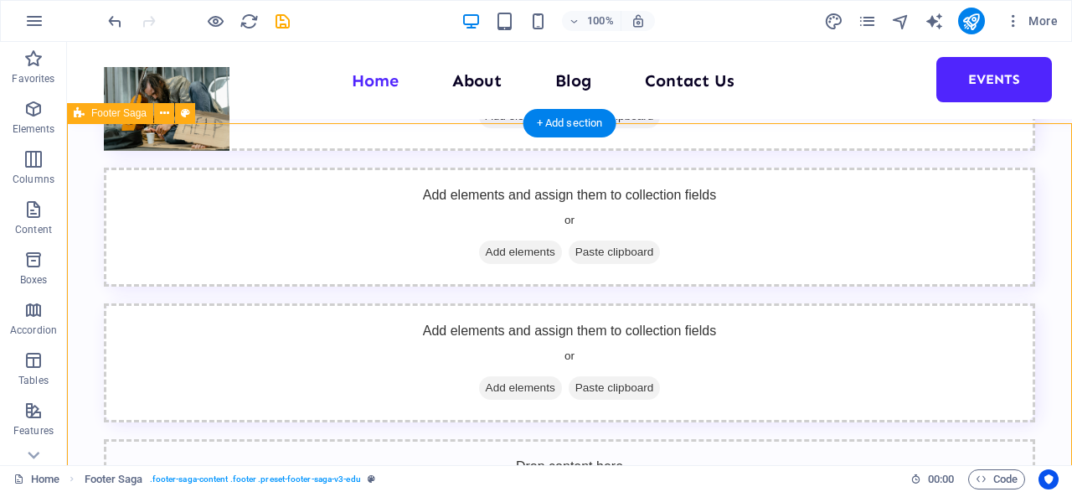
scroll to position [2963, 0]
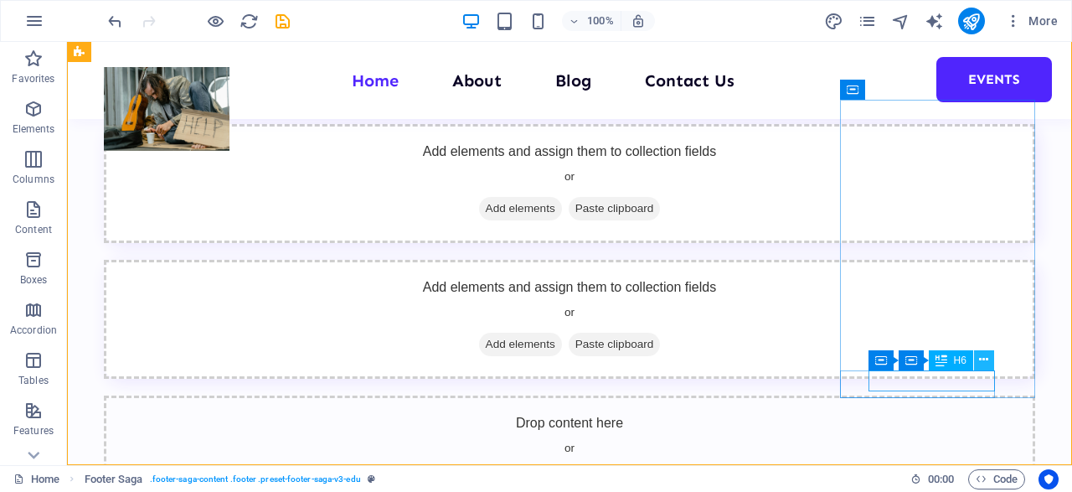
click at [983, 356] on icon at bounding box center [983, 360] width 9 height 18
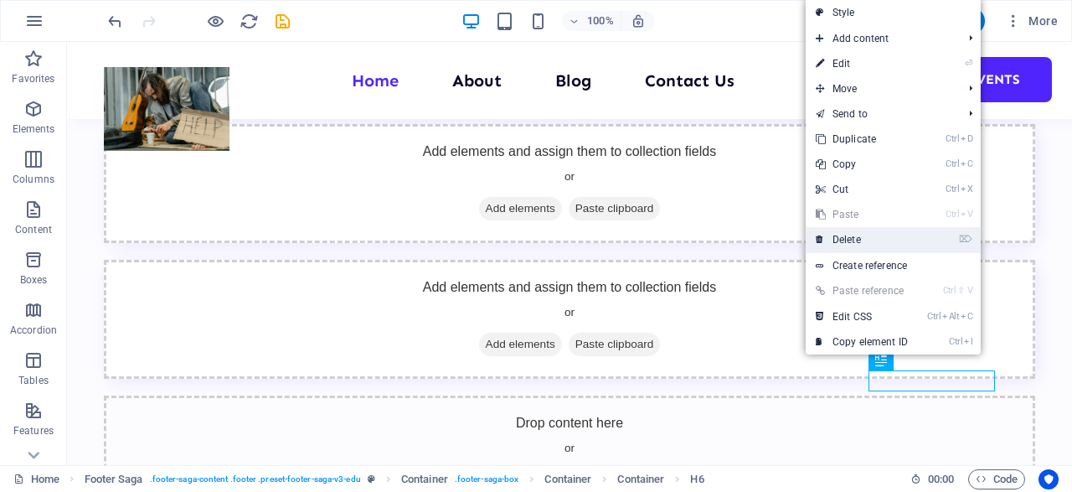
click at [876, 234] on link "⌦ Delete" at bounding box center [862, 239] width 112 height 25
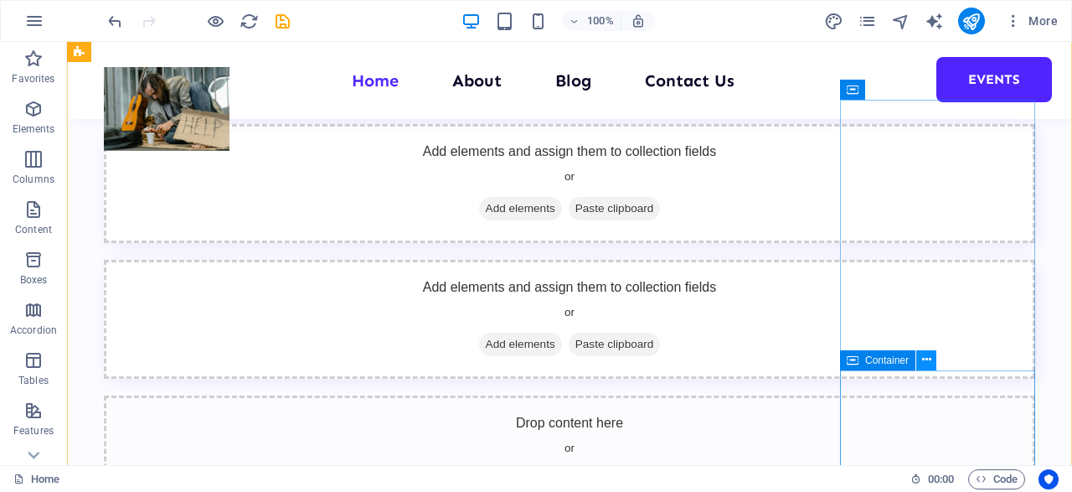
click at [923, 361] on icon at bounding box center [926, 360] width 9 height 18
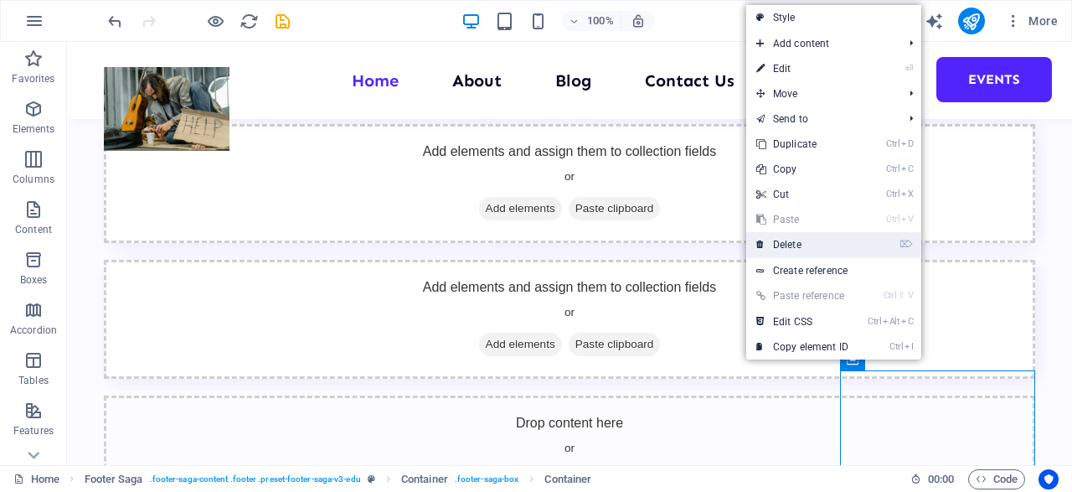
click at [798, 240] on link "⌦ Delete" at bounding box center [803, 244] width 112 height 25
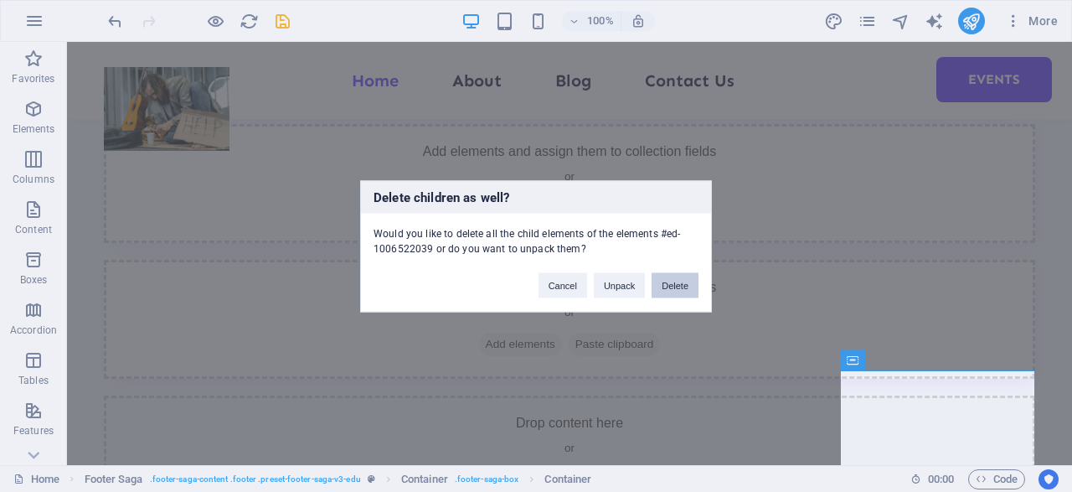
click at [675, 291] on button "Delete" at bounding box center [675, 284] width 47 height 25
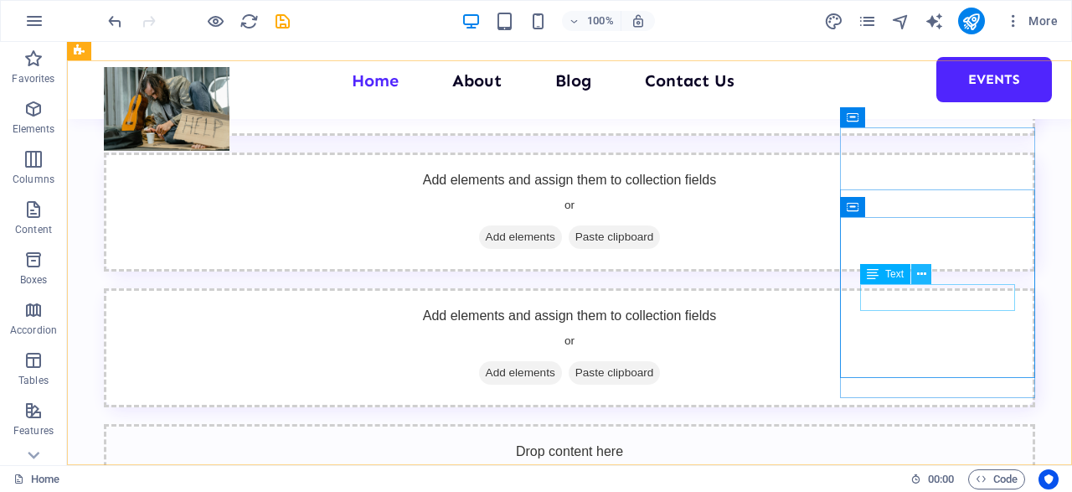
click at [920, 271] on icon at bounding box center [921, 275] width 9 height 18
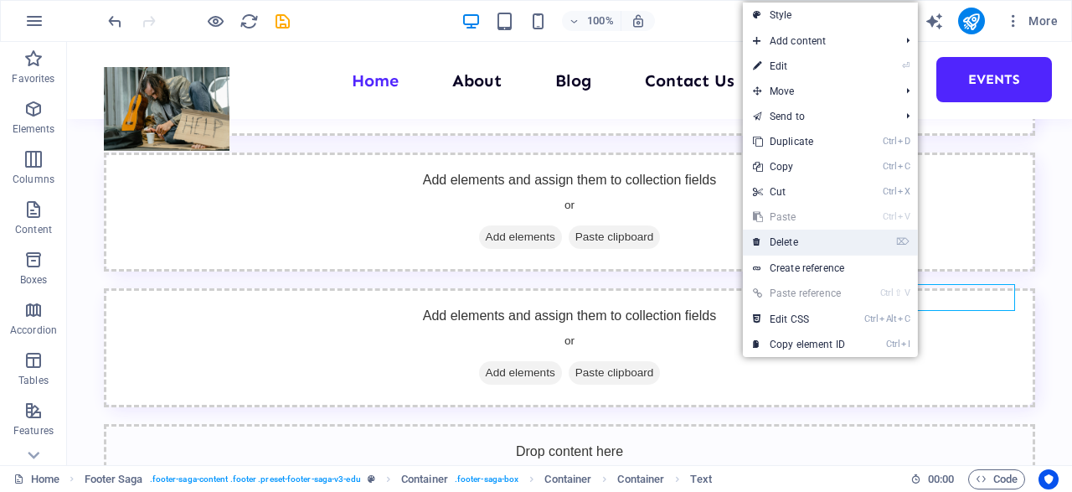
click at [809, 237] on link "⌦ Delete" at bounding box center [799, 242] width 112 height 25
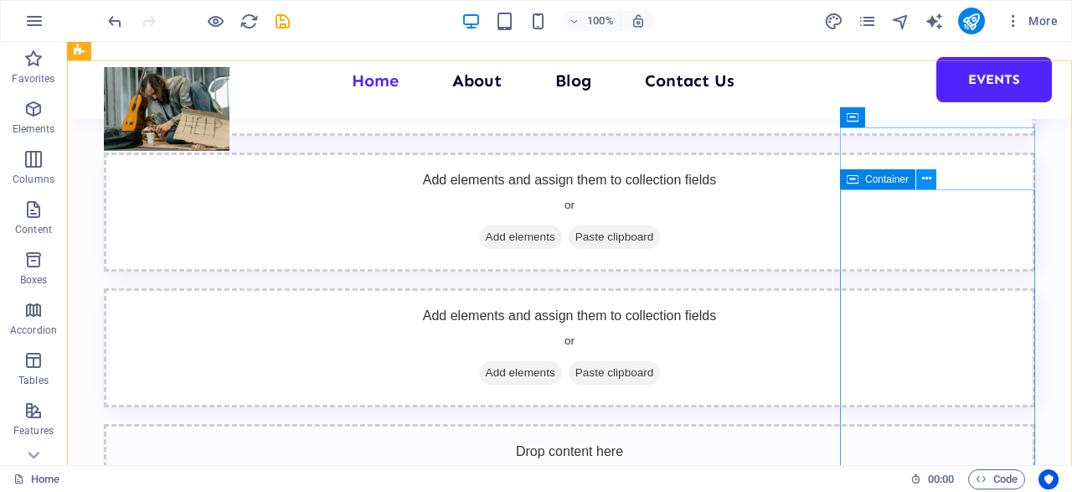
click at [925, 183] on icon at bounding box center [926, 179] width 9 height 18
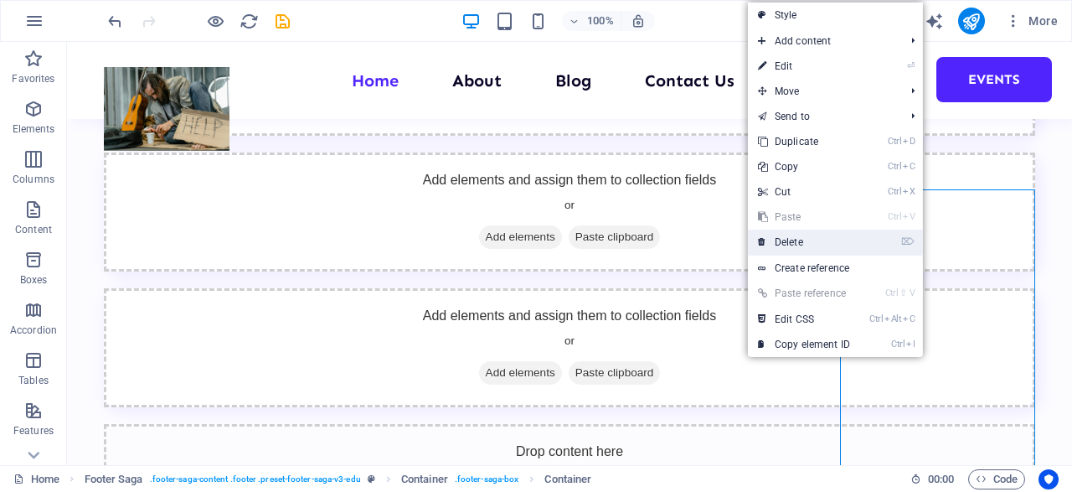
click at [823, 245] on link "⌦ Delete" at bounding box center [804, 242] width 112 height 25
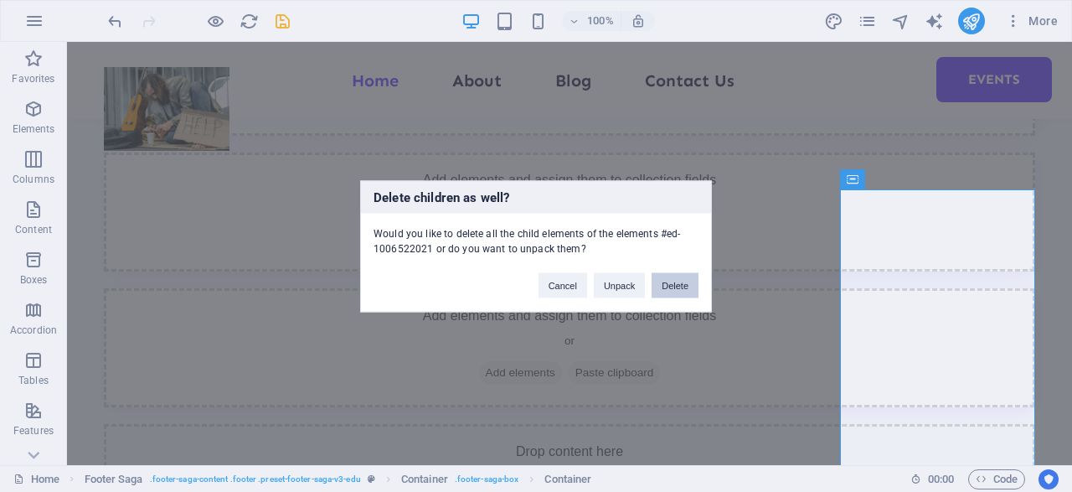
click at [680, 279] on button "Delete" at bounding box center [675, 284] width 47 height 25
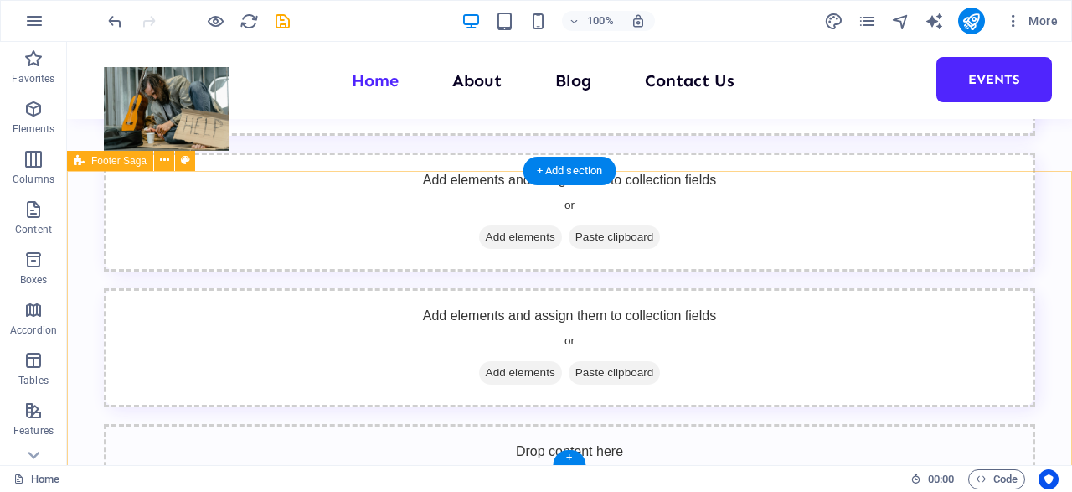
scroll to position [2824, 0]
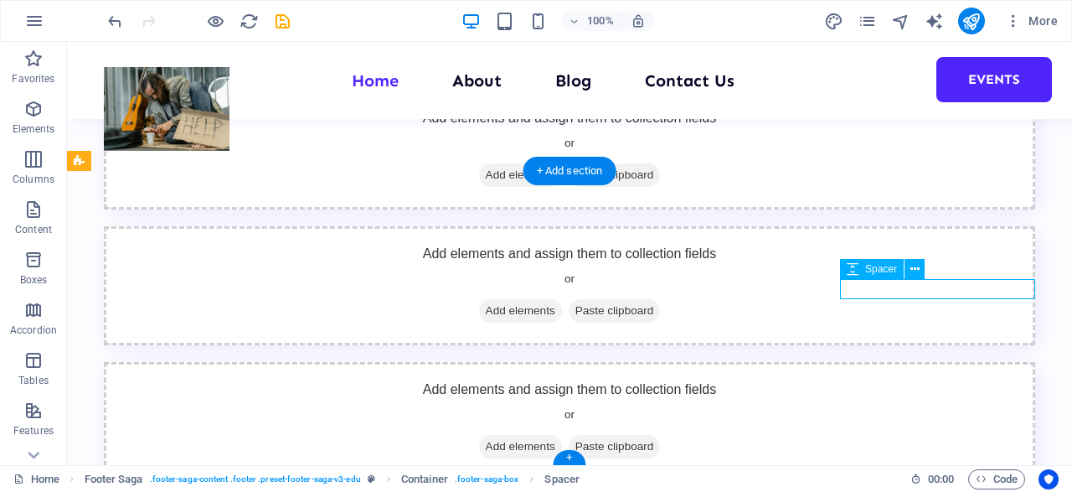
select select "px"
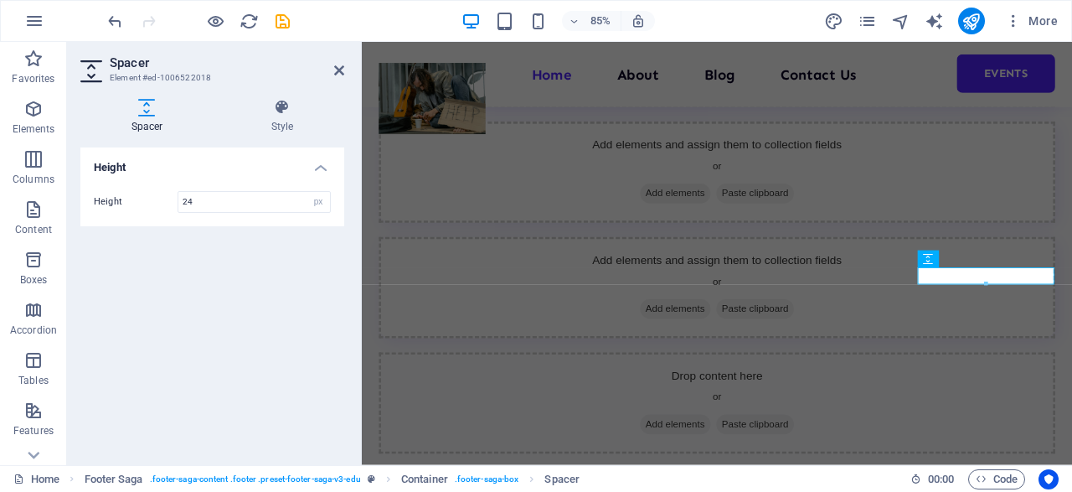
scroll to position [2858, 0]
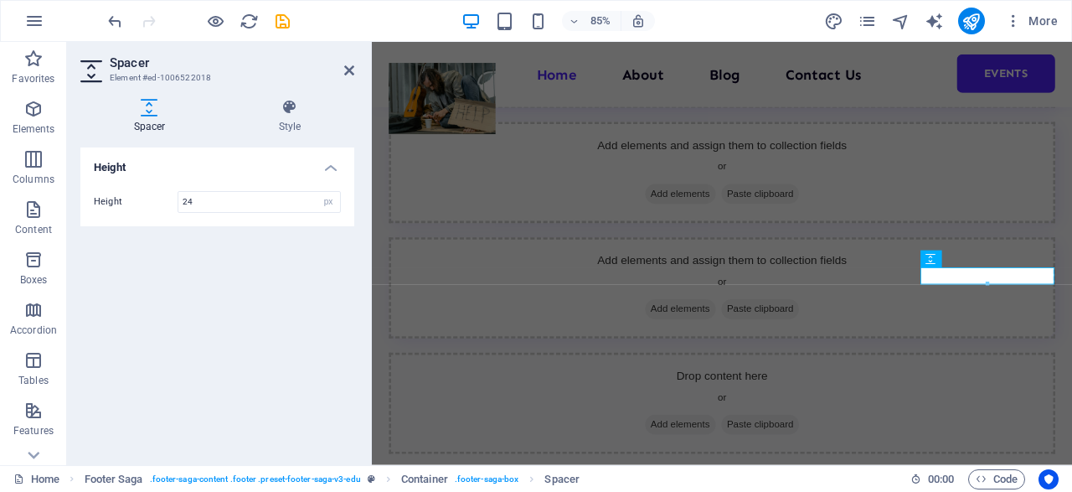
drag, startPoint x: 359, startPoint y: 195, endPoint x: 670, endPoint y: 200, distance: 310.9
click at [670, 200] on div "Spacer Element #ed-1006522018 Spacer Style Height Height 24 px rem vh vw Footer…" at bounding box center [569, 253] width 1005 height 423
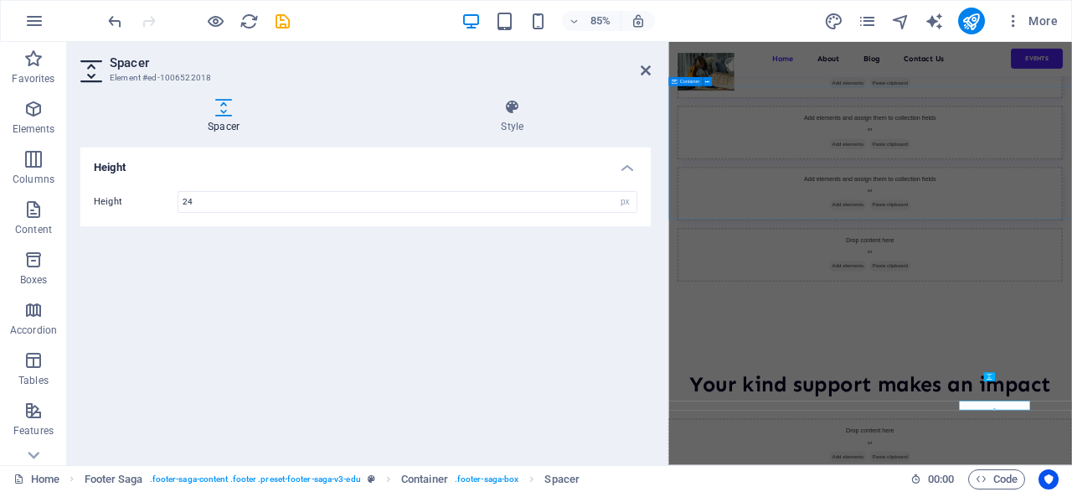
scroll to position [2325, 0]
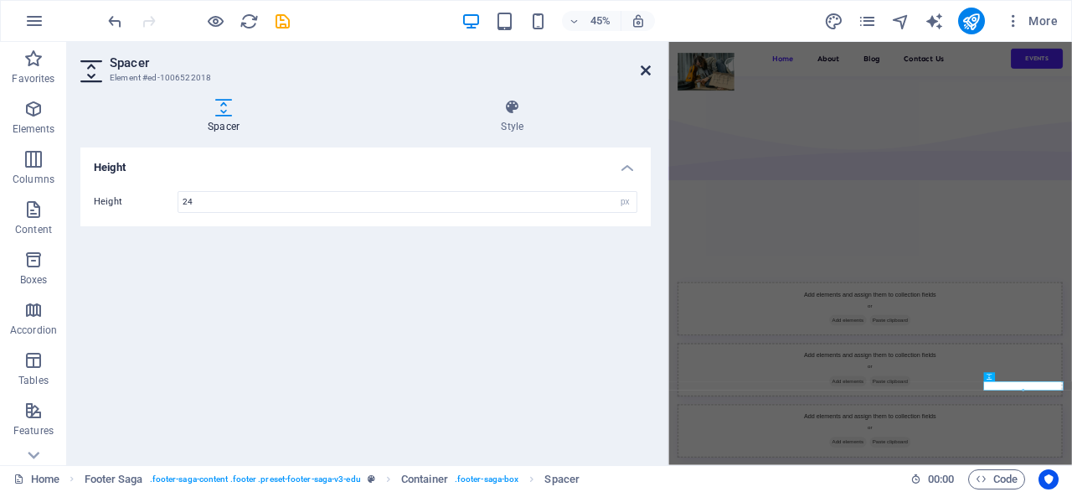
click at [646, 70] on icon at bounding box center [646, 70] width 10 height 13
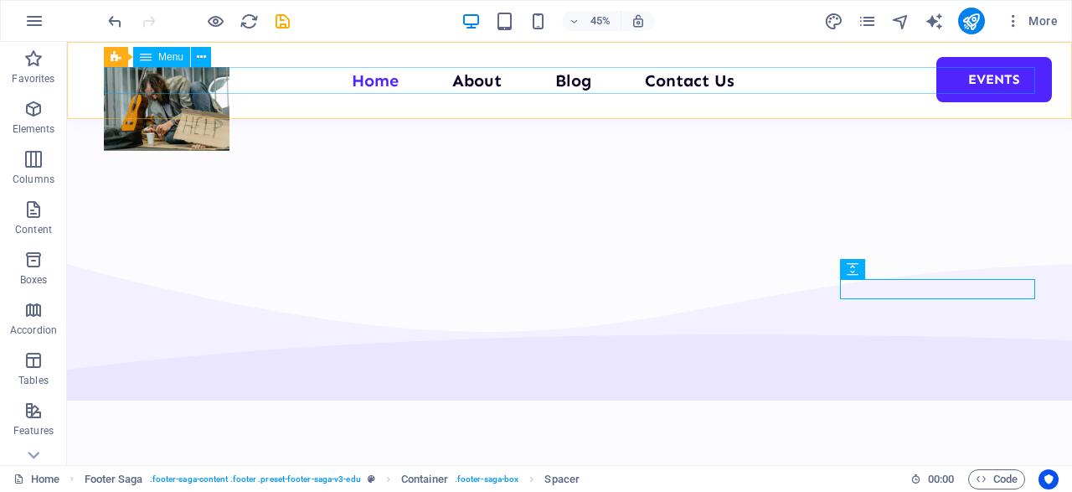
scroll to position [2824, 0]
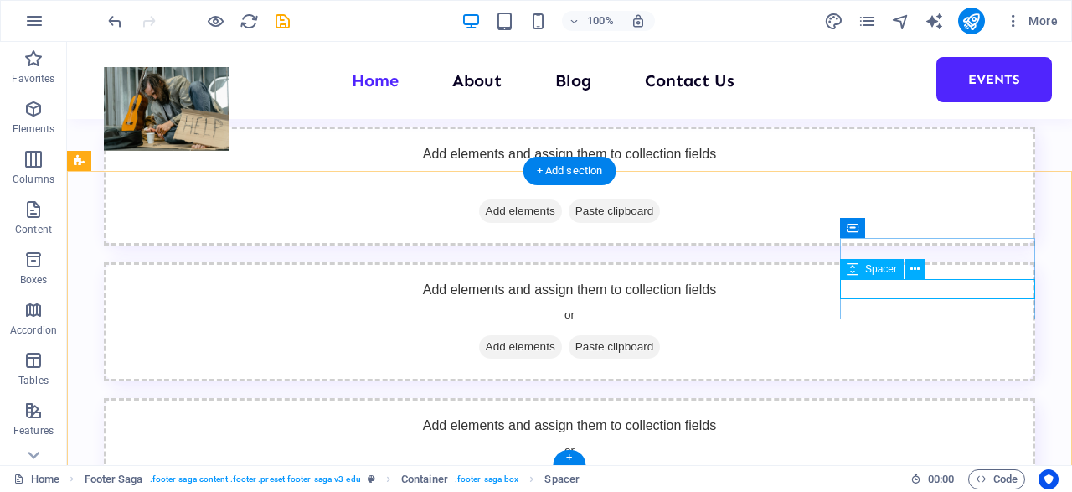
click at [918, 271] on icon at bounding box center [915, 270] width 9 height 18
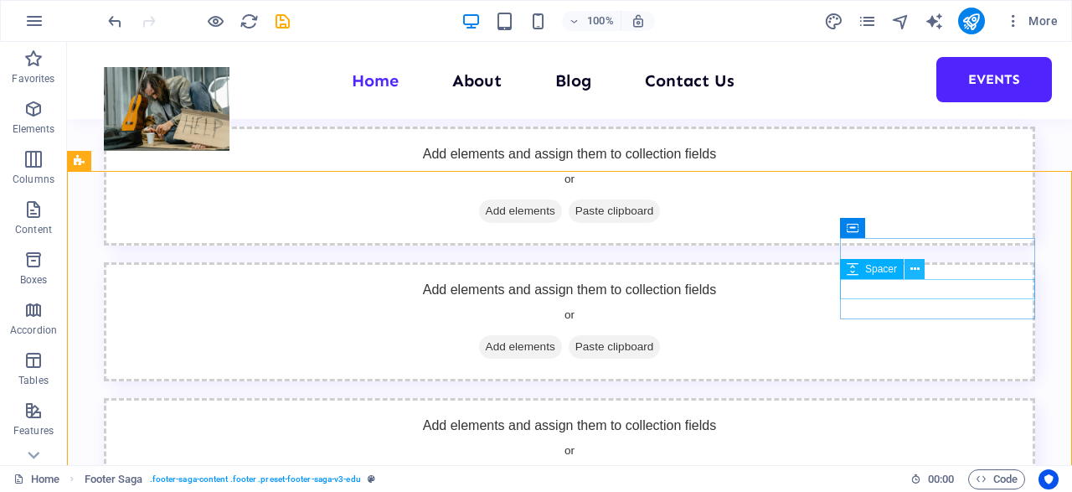
click at [923, 271] on button at bounding box center [915, 269] width 20 height 20
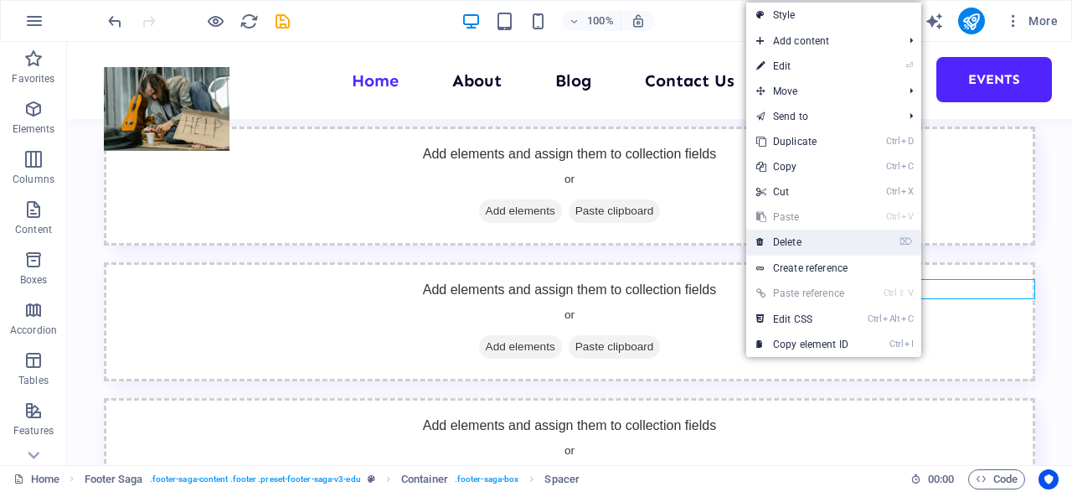
click at [854, 244] on link "⌦ Delete" at bounding box center [803, 242] width 112 height 25
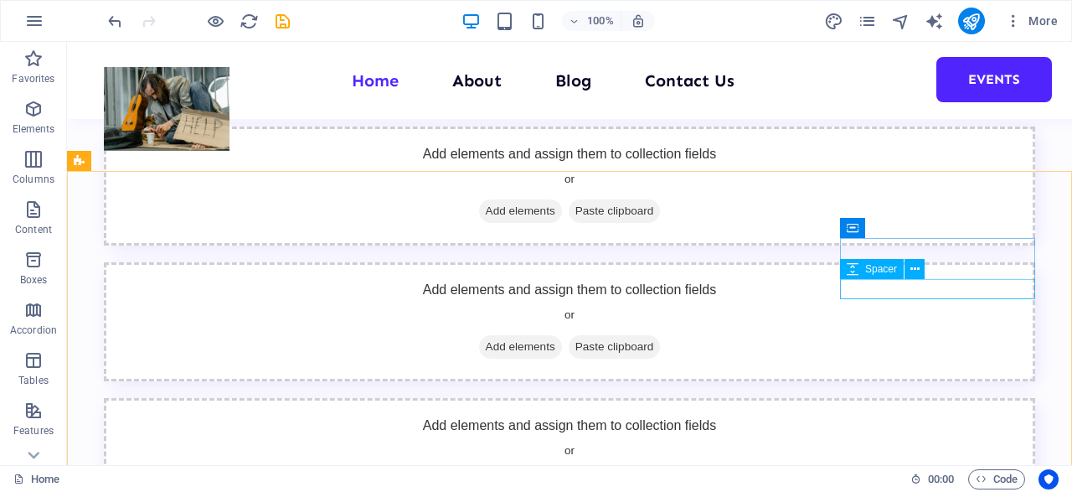
click at [877, 271] on span "Spacer" at bounding box center [882, 269] width 32 height 10
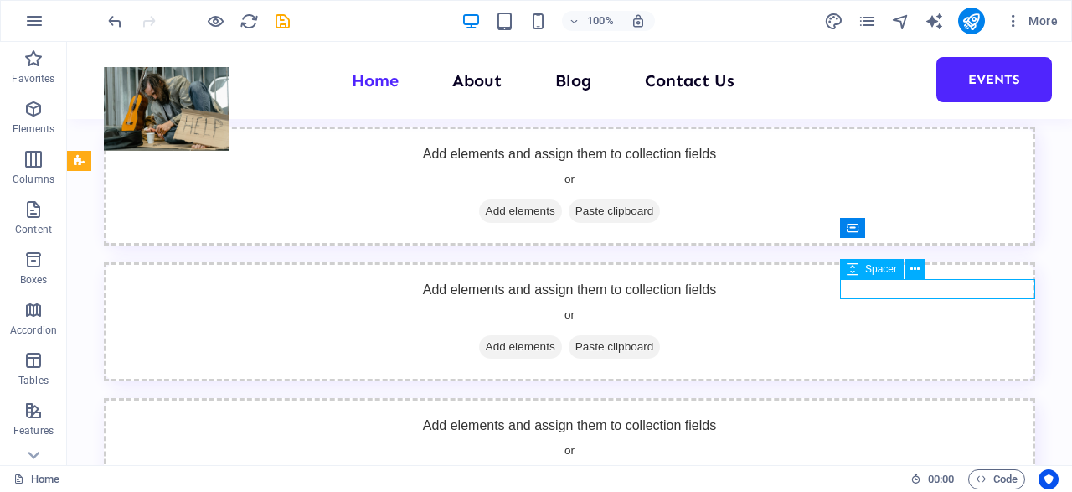
click at [877, 271] on span "Spacer" at bounding box center [882, 269] width 32 height 10
select select "px"
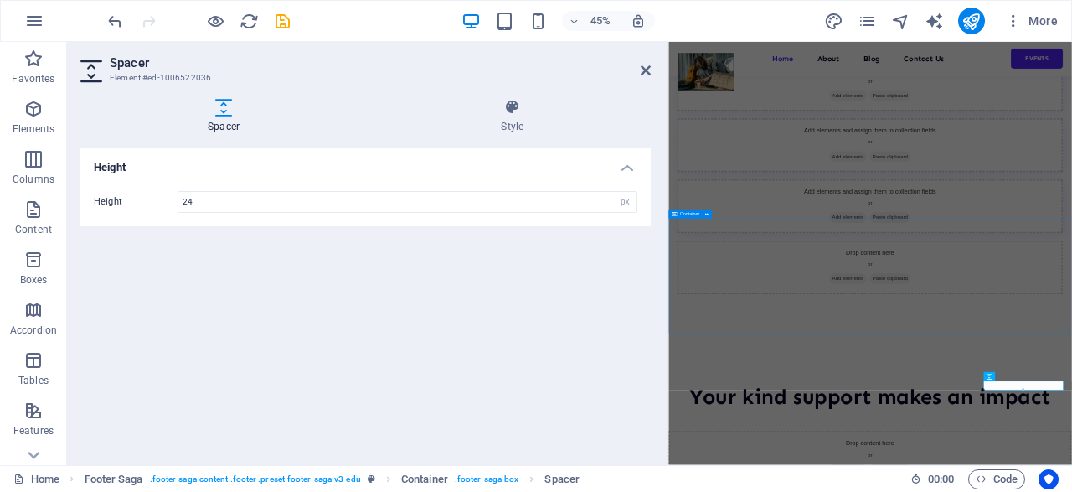
scroll to position [2325, 0]
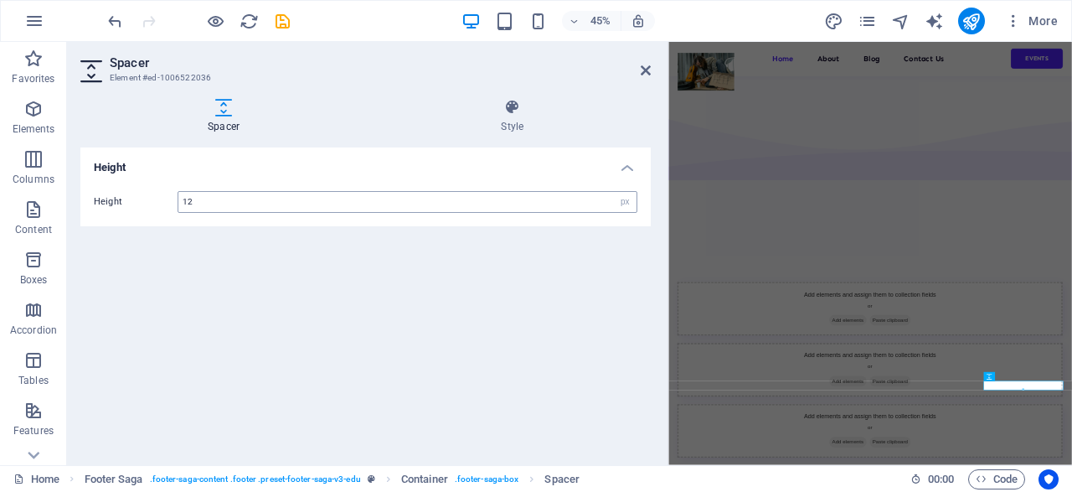
type input "12"
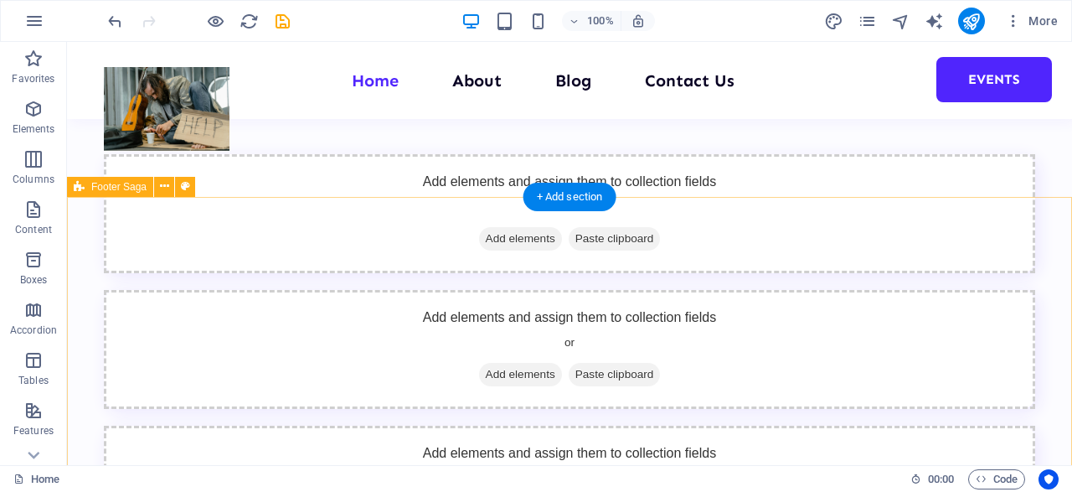
scroll to position [2798, 0]
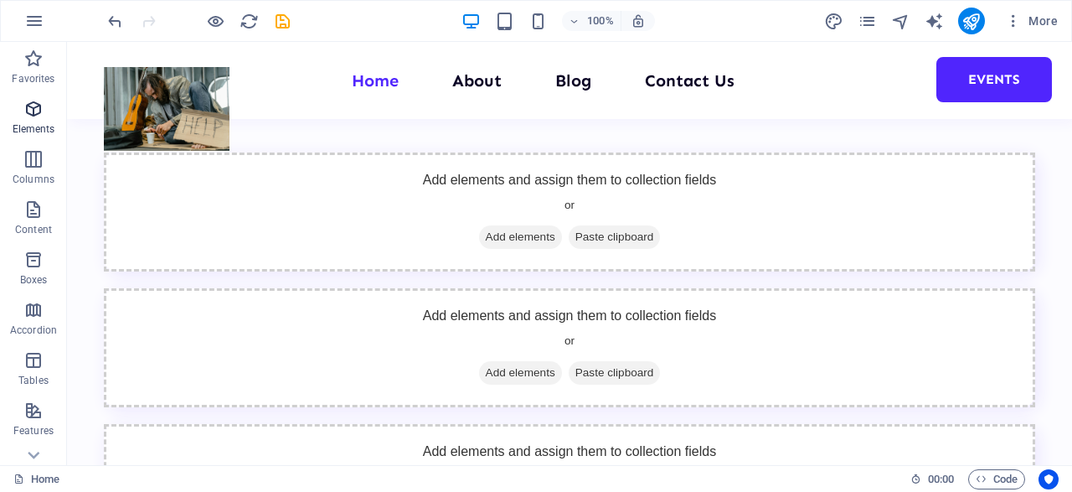
click at [41, 119] on icon "button" at bounding box center [33, 109] width 20 height 20
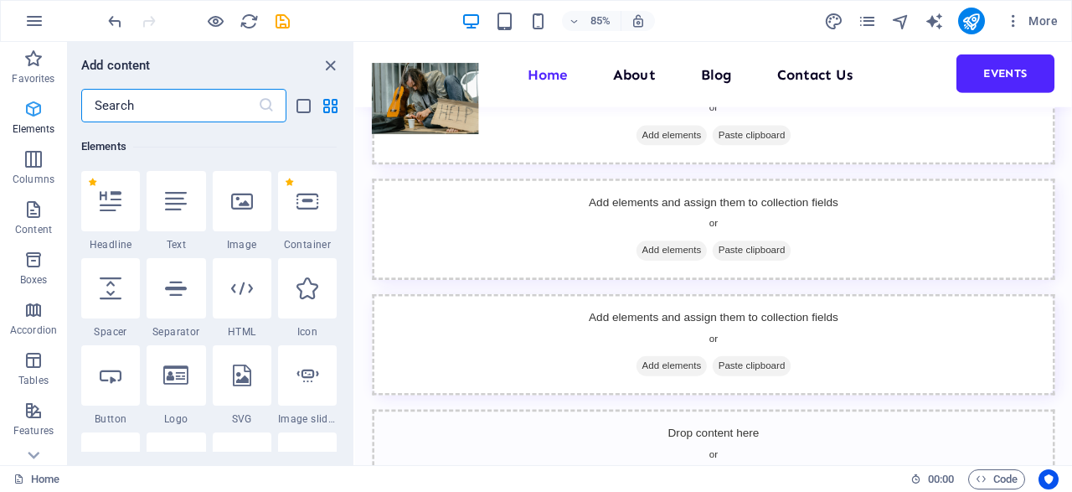
scroll to position [178, 0]
click at [165, 207] on div at bounding box center [176, 201] width 59 height 60
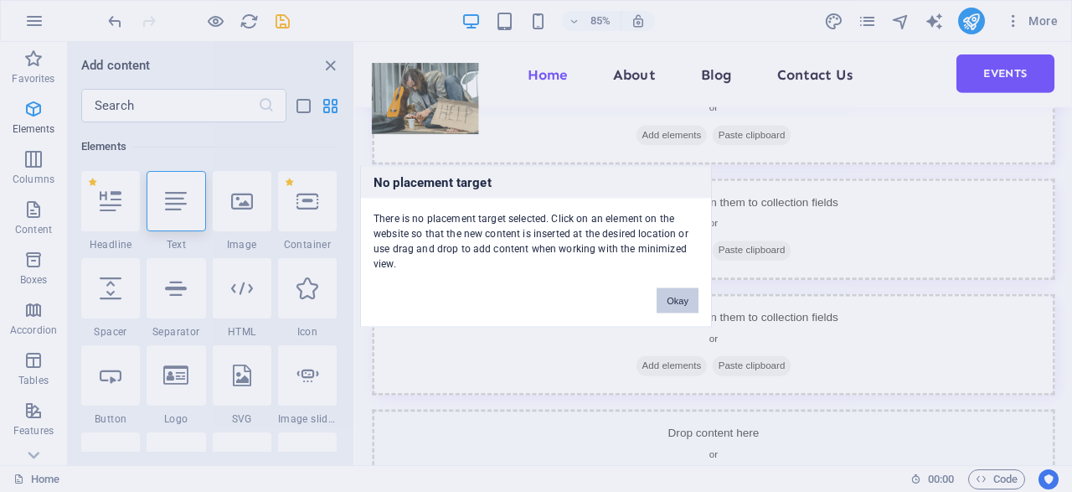
click at [679, 299] on button "Okay" at bounding box center [678, 299] width 42 height 25
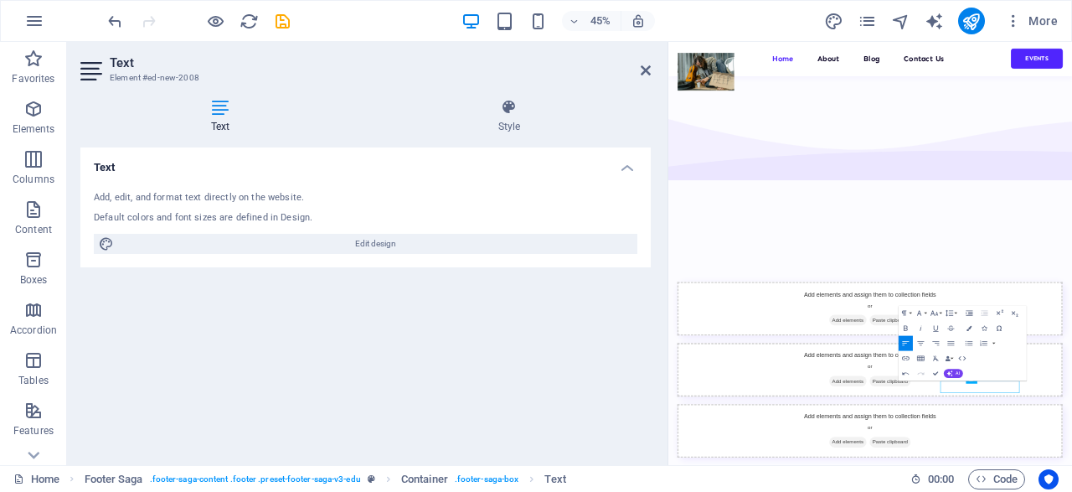
scroll to position [0, 96]
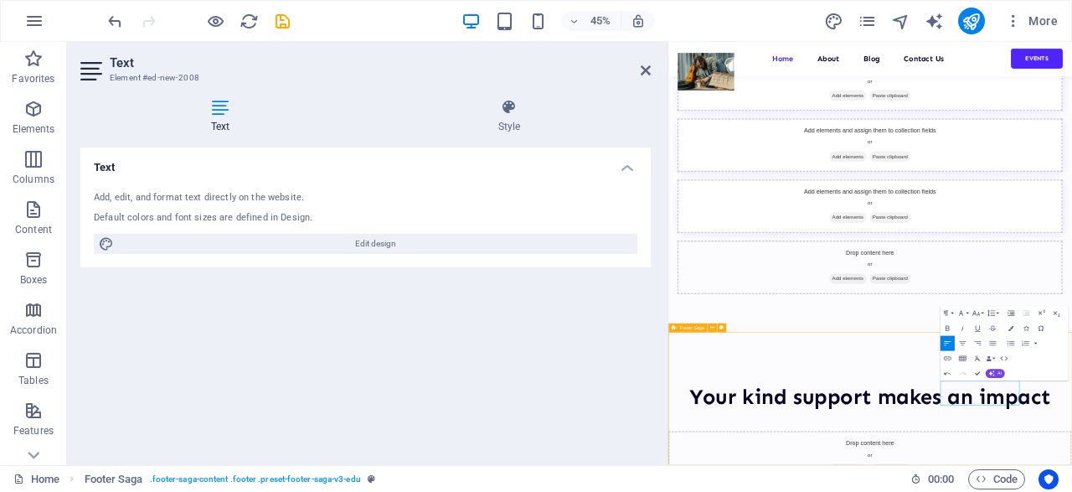
scroll to position [0, 77]
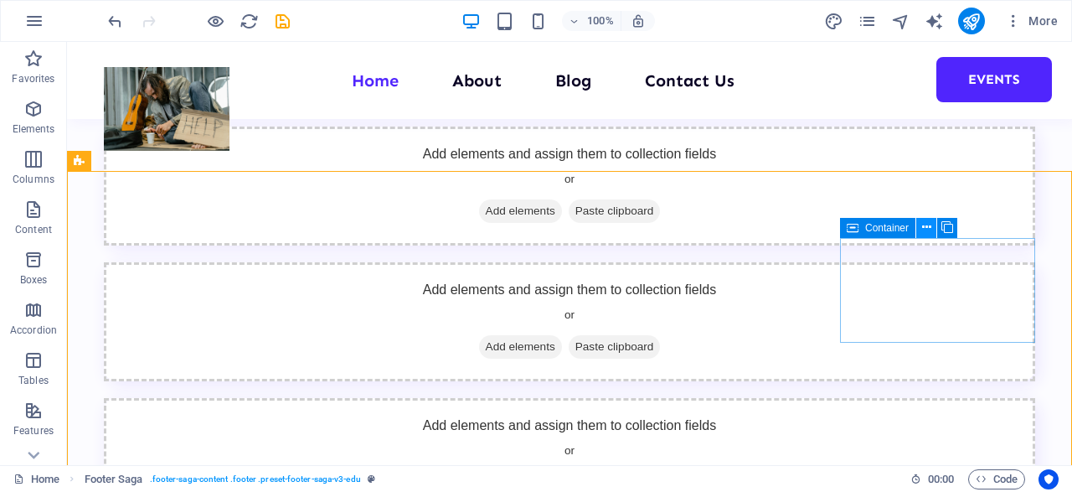
click at [929, 228] on icon at bounding box center [926, 228] width 9 height 18
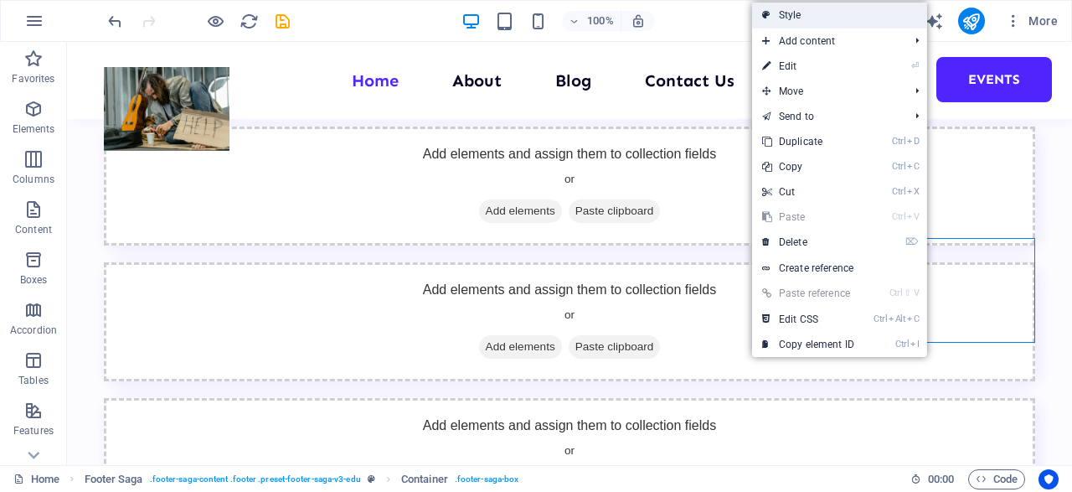
click at [818, 14] on link "Style" at bounding box center [839, 15] width 175 height 25
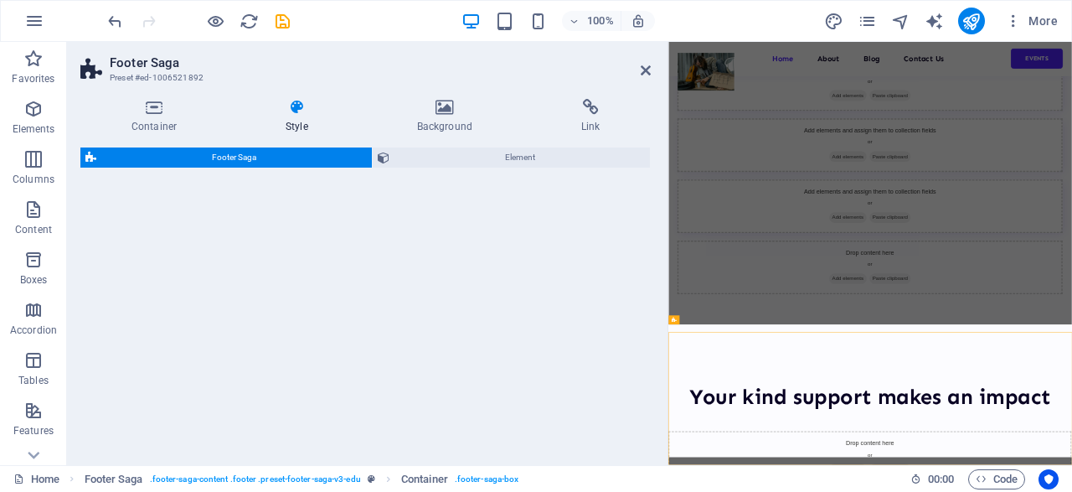
select select "rem"
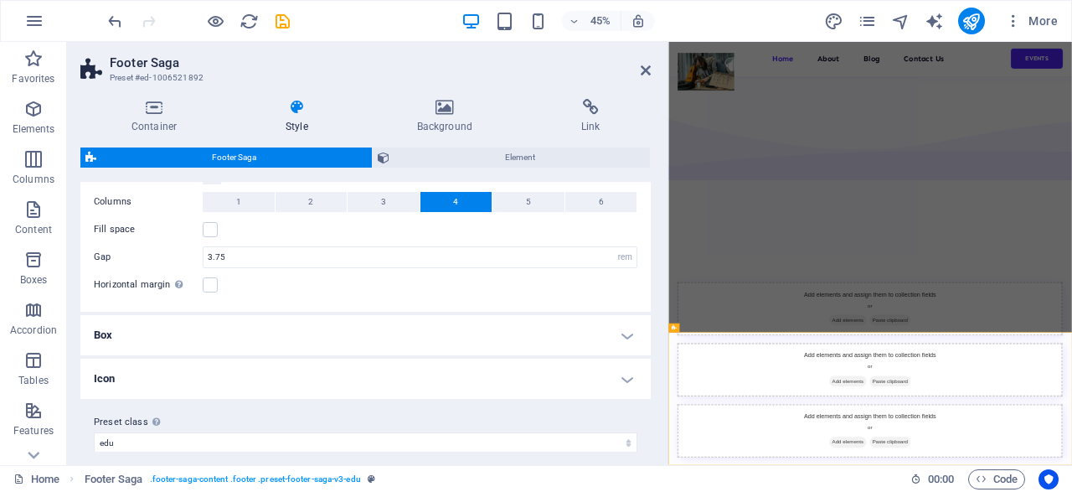
scroll to position [0, 0]
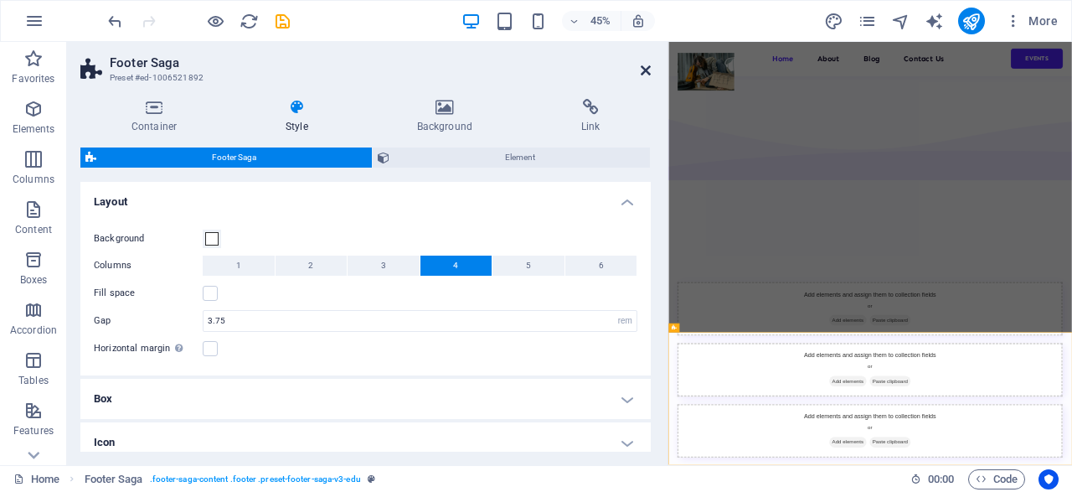
click at [648, 71] on icon at bounding box center [646, 70] width 10 height 13
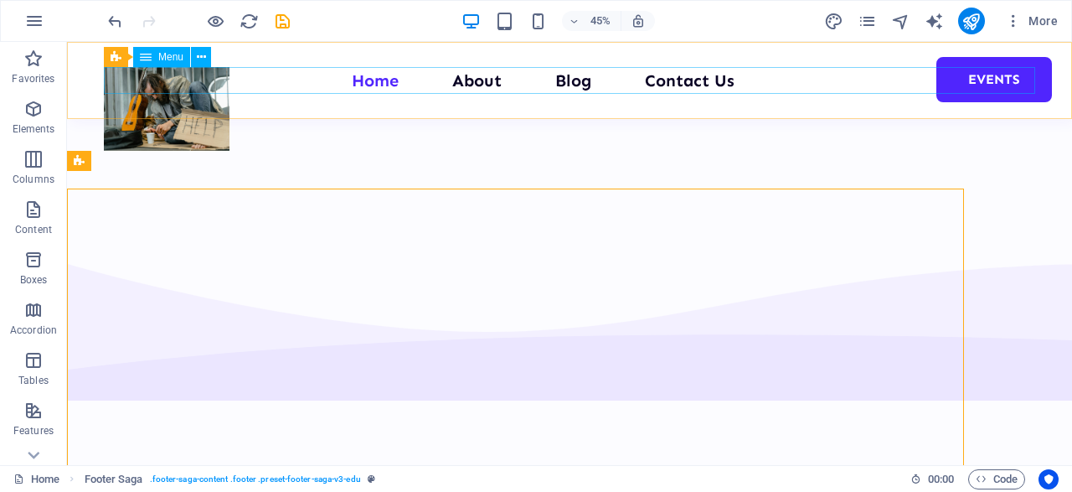
scroll to position [2824, 0]
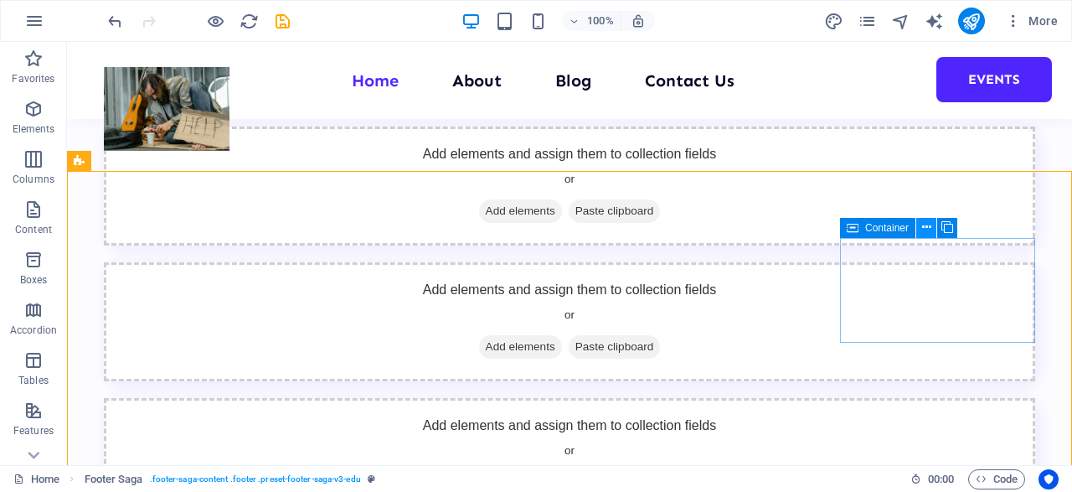
click at [930, 226] on icon at bounding box center [926, 228] width 9 height 18
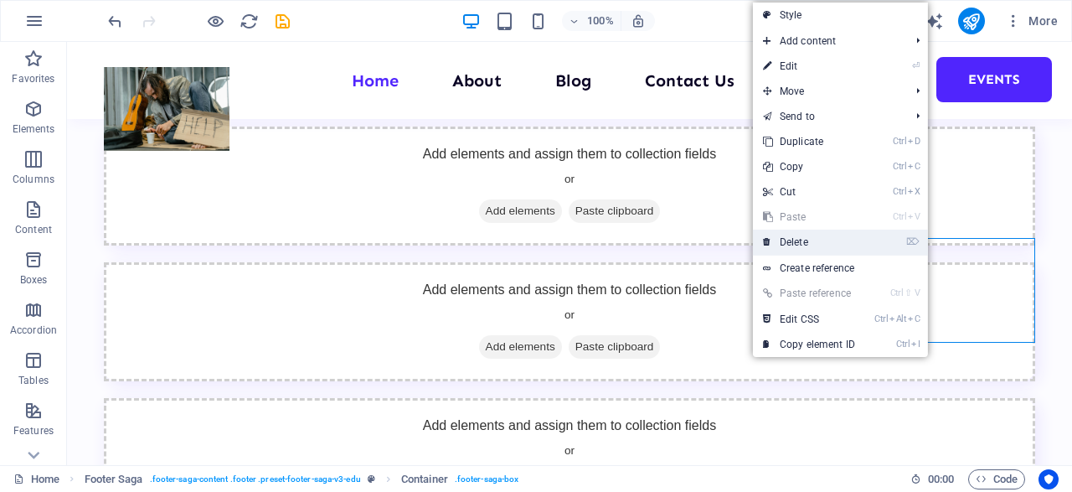
click at [859, 240] on link "⌦ Delete" at bounding box center [809, 242] width 112 height 25
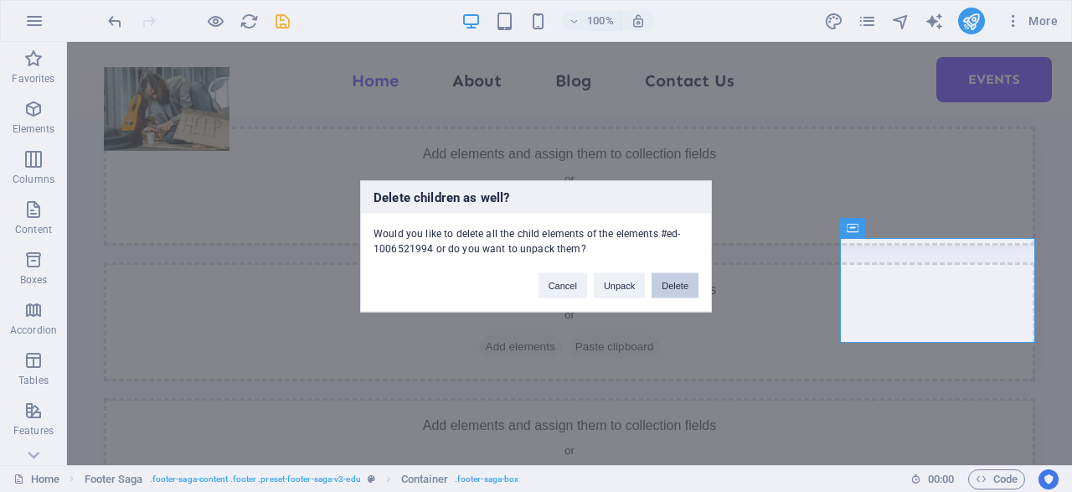
click at [667, 287] on button "Delete" at bounding box center [675, 284] width 47 height 25
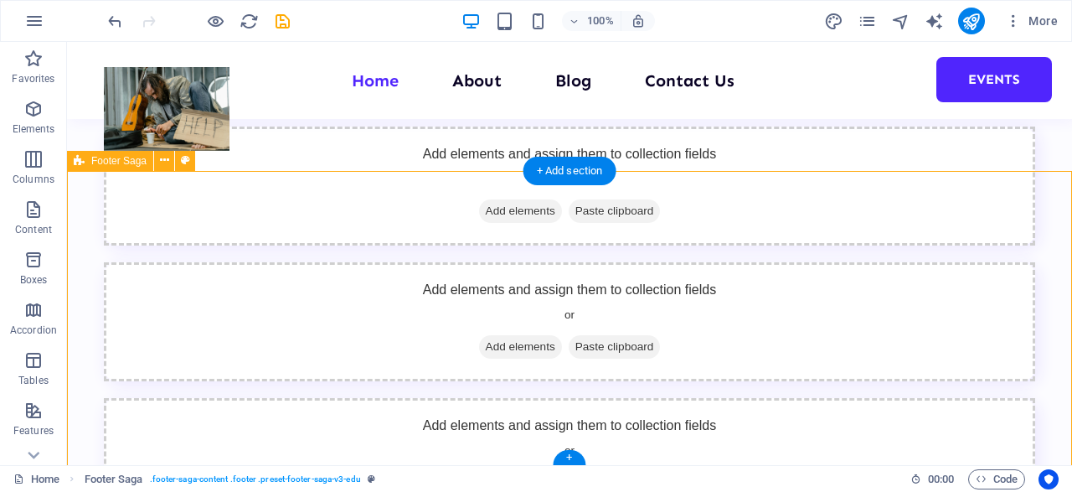
select select "rem"
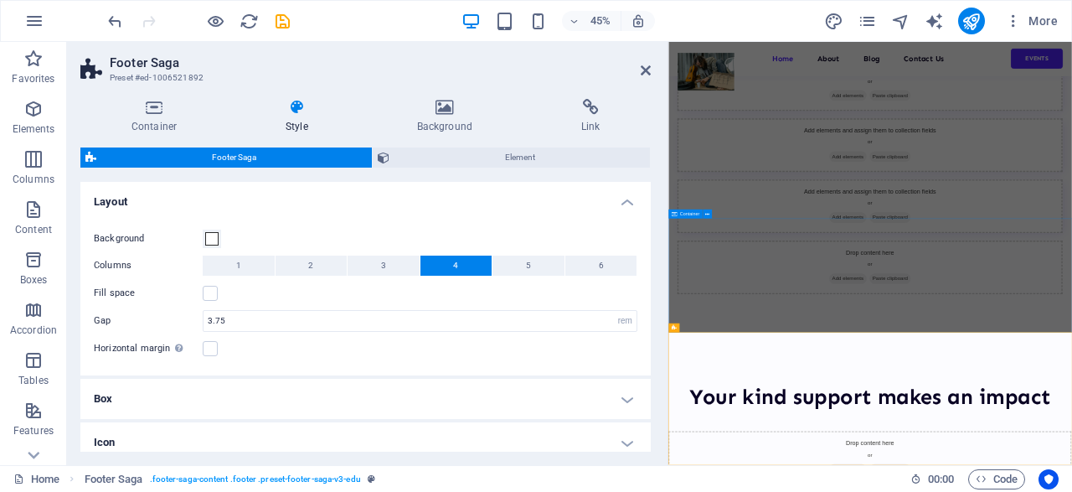
scroll to position [2325, 0]
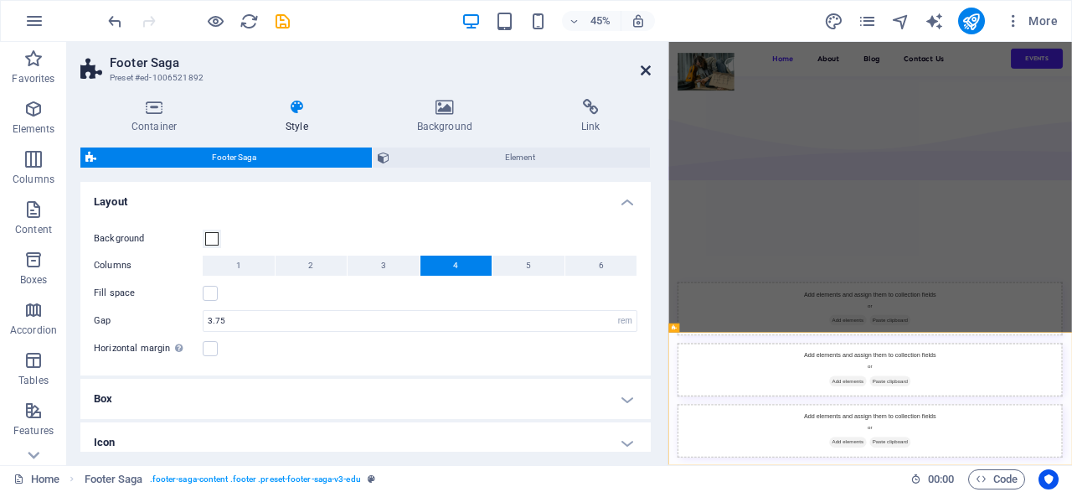
click at [646, 73] on icon at bounding box center [646, 70] width 10 height 13
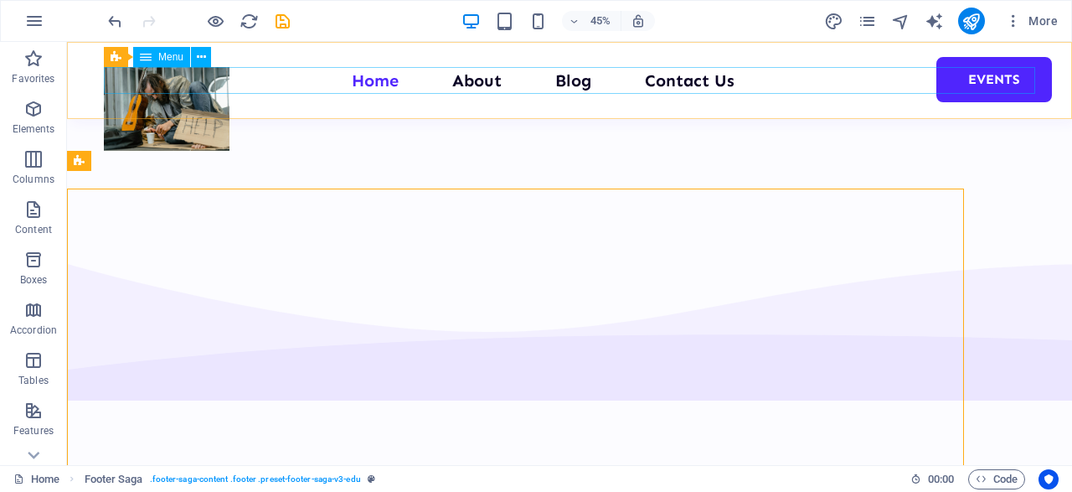
scroll to position [2824, 0]
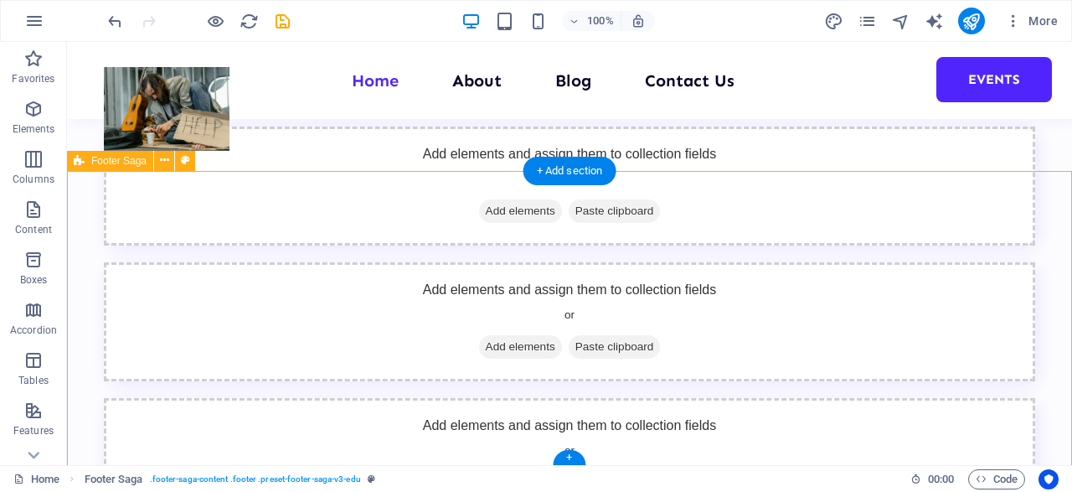
drag, startPoint x: 943, startPoint y: 380, endPoint x: 925, endPoint y: 270, distance: 112.0
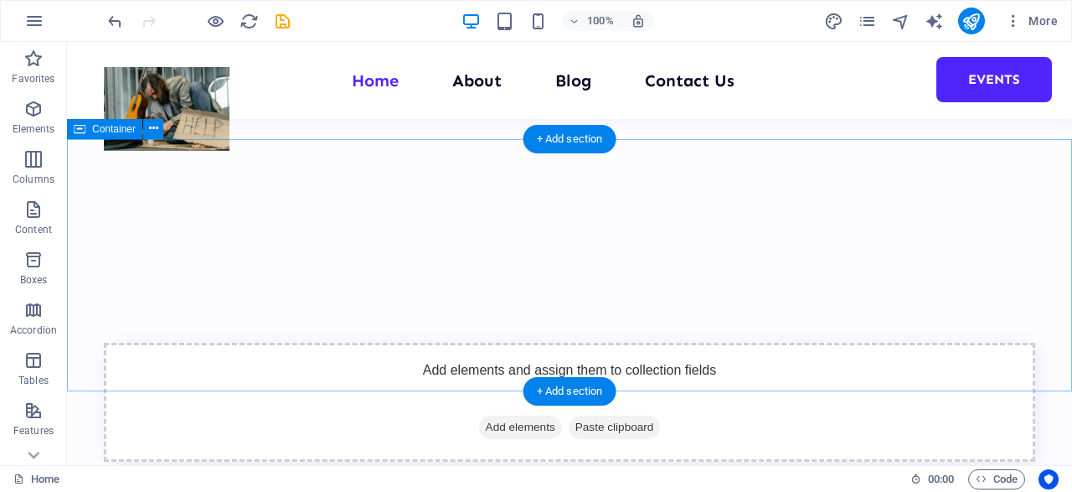
scroll to position [2609, 0]
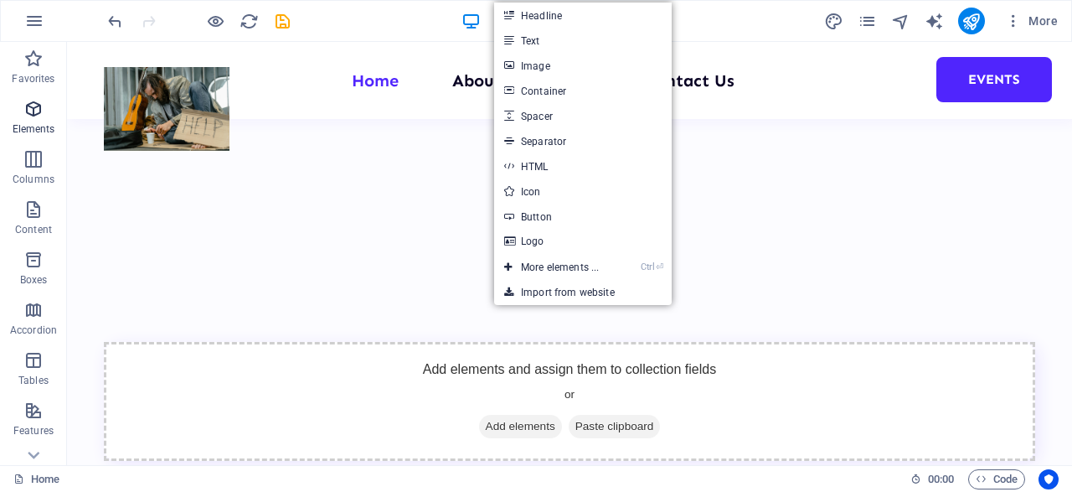
click at [34, 114] on icon "button" at bounding box center [33, 109] width 20 height 20
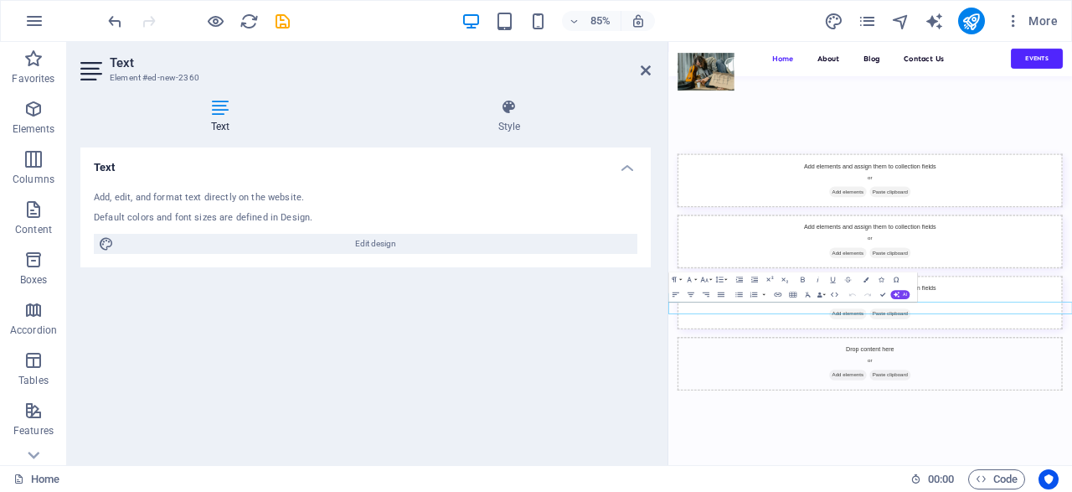
scroll to position [2207, 0]
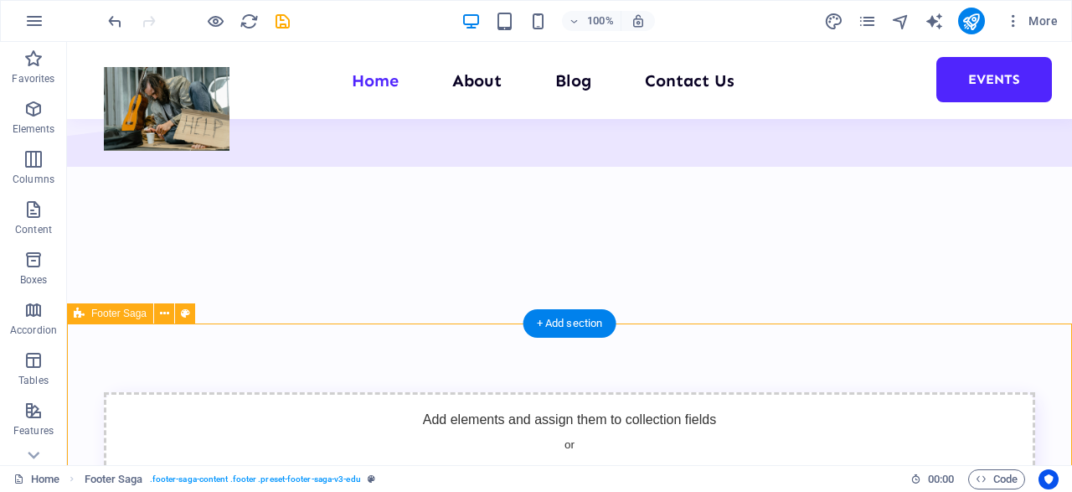
scroll to position [2532, 0]
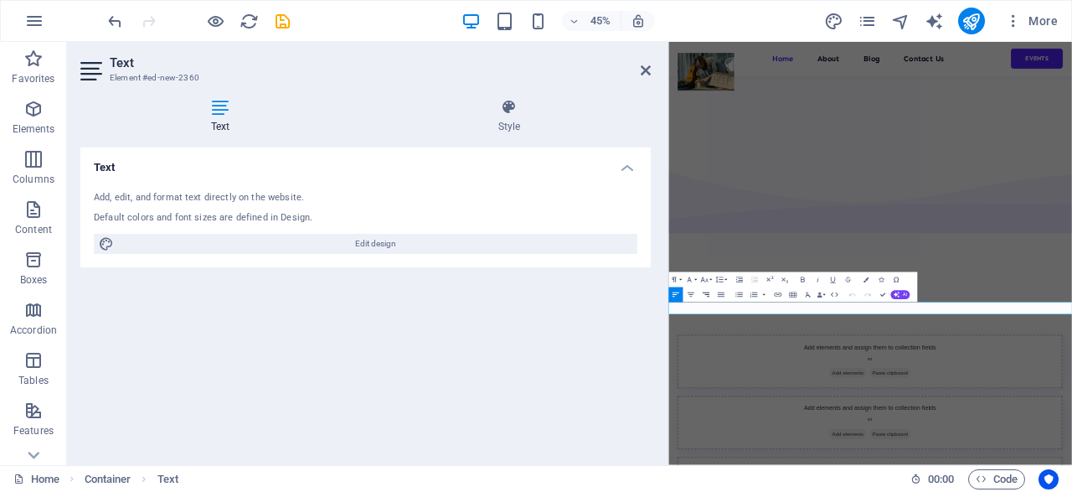
click at [712, 296] on button "Align Right" at bounding box center [706, 294] width 14 height 15
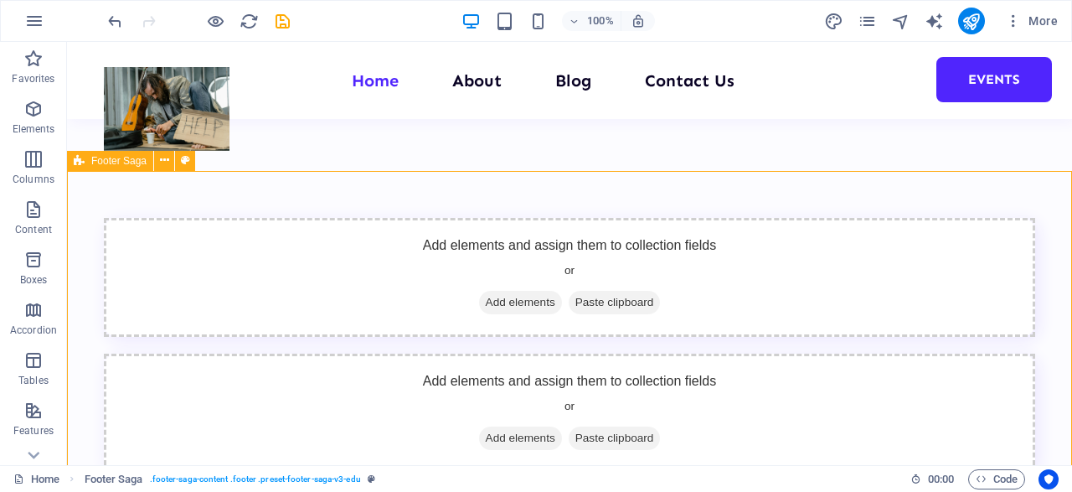
scroll to position [2595, 0]
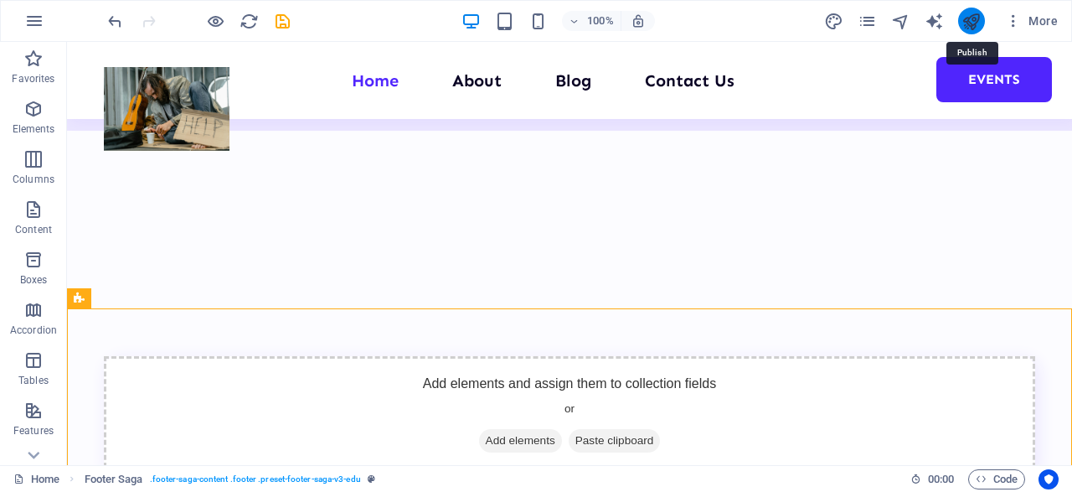
click at [979, 12] on icon "publish" at bounding box center [971, 21] width 19 height 19
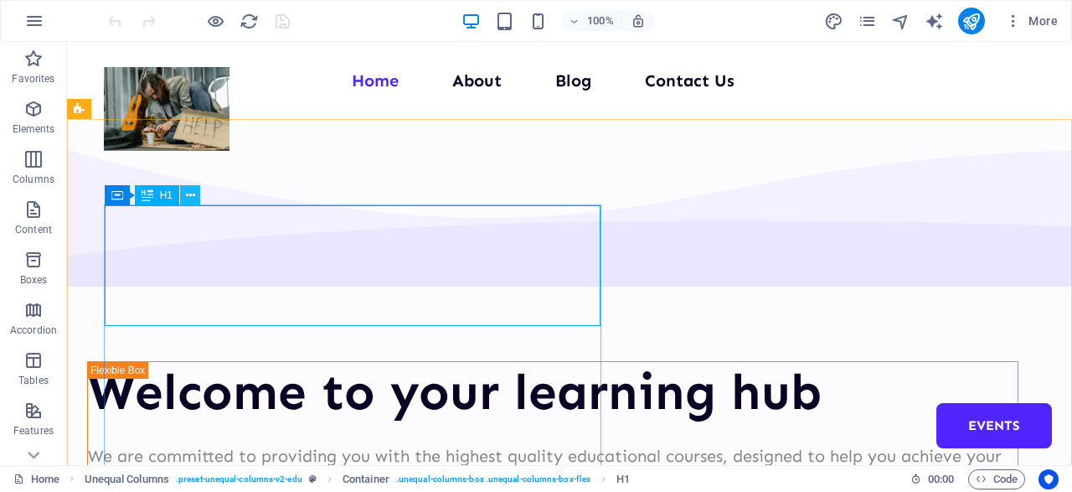
click at [191, 197] on icon at bounding box center [190, 196] width 9 height 18
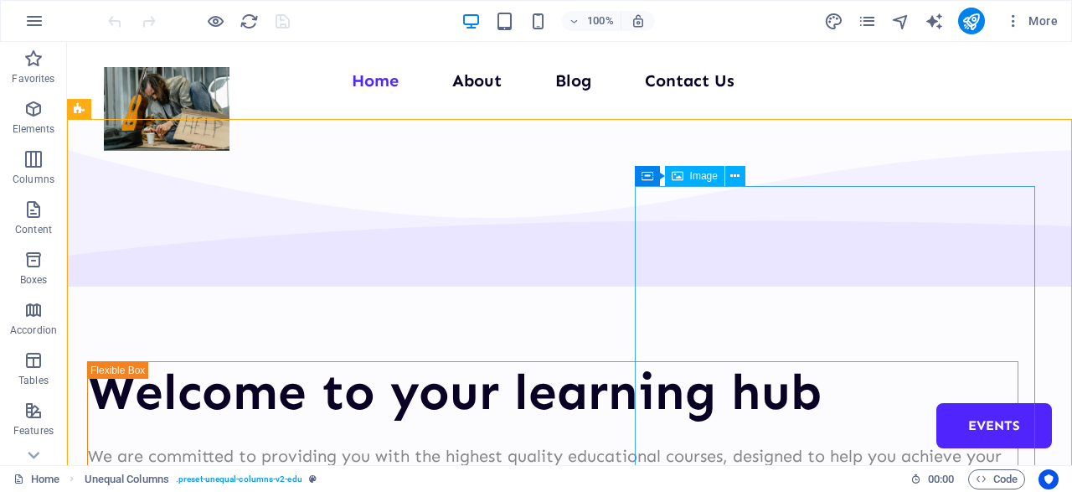
click at [695, 176] on span "Image" at bounding box center [704, 176] width 28 height 10
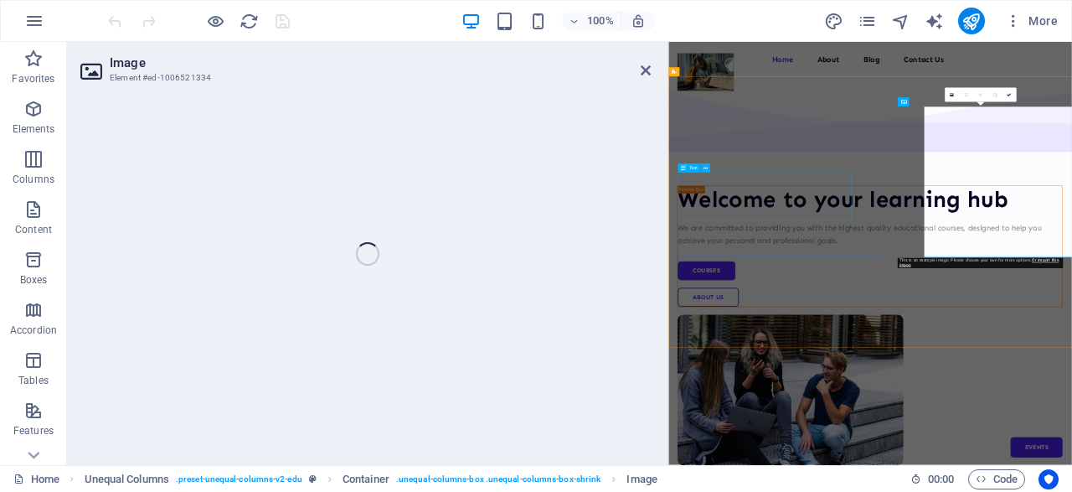
select select "px"
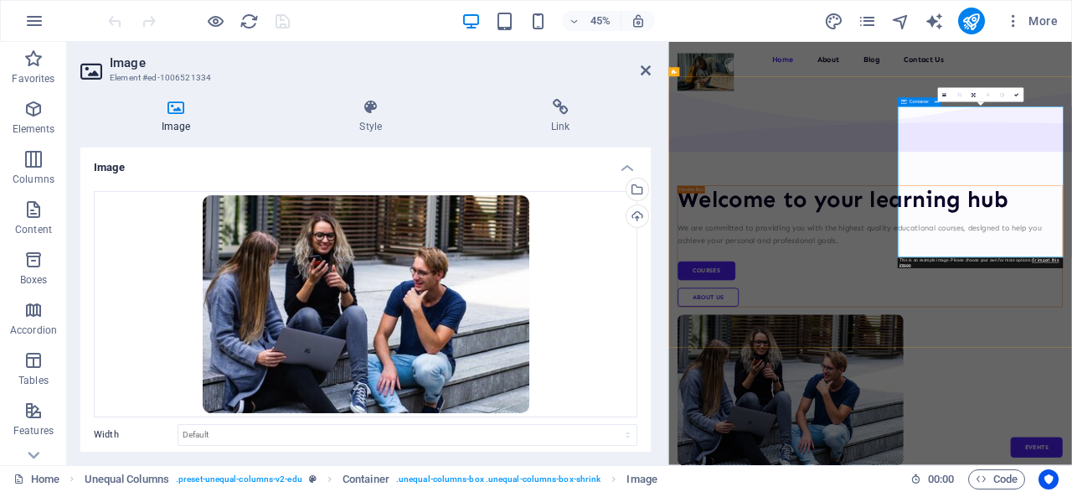
click at [907, 102] on div "Container" at bounding box center [915, 102] width 34 height 9
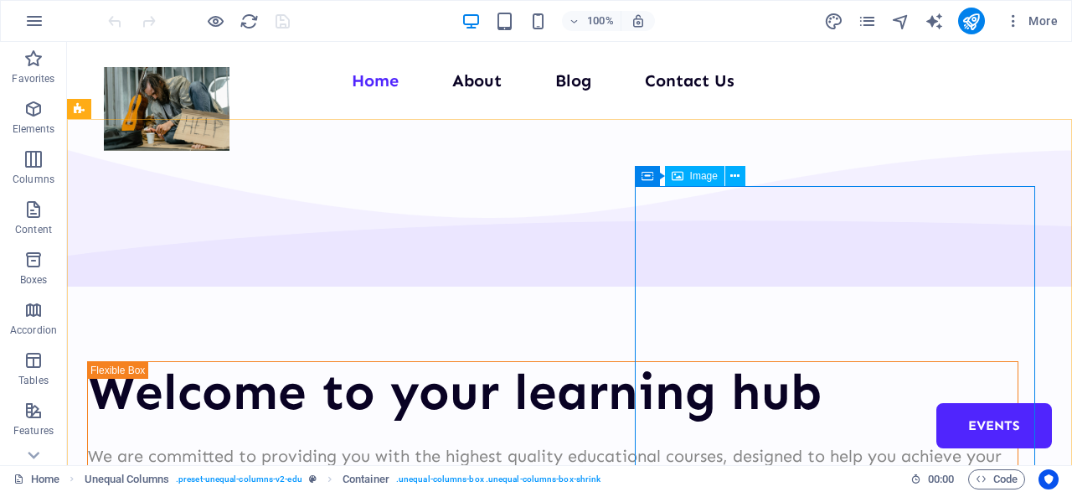
click at [690, 180] on span "Image" at bounding box center [704, 176] width 28 height 10
click at [738, 175] on icon at bounding box center [735, 177] width 9 height 18
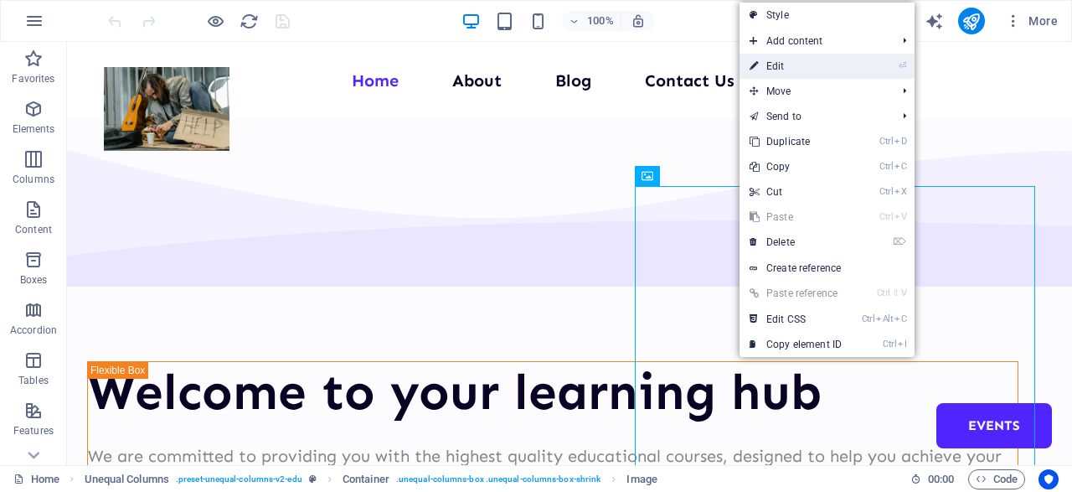
click at [788, 70] on link "⏎ Edit" at bounding box center [796, 66] width 112 height 25
select select "px"
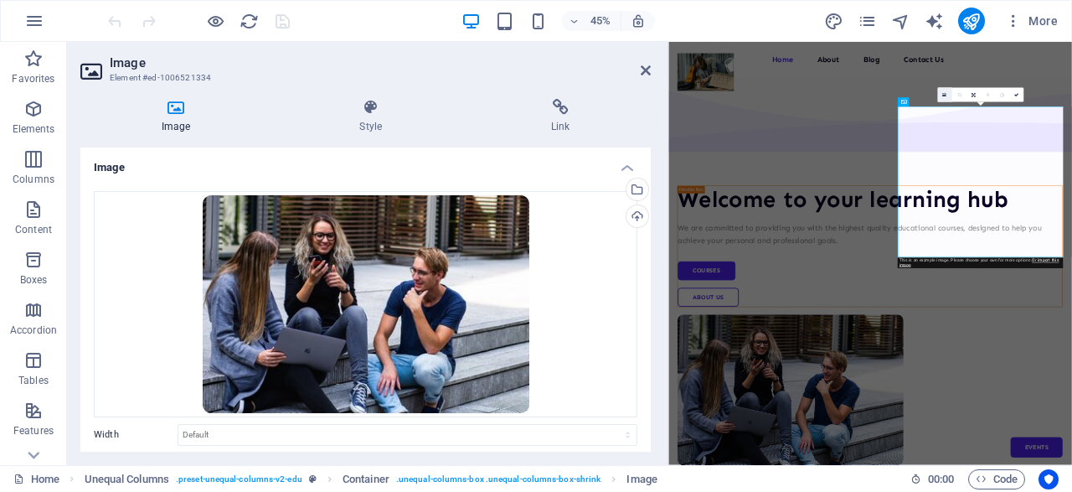
click at [945, 91] on link at bounding box center [945, 95] width 14 height 14
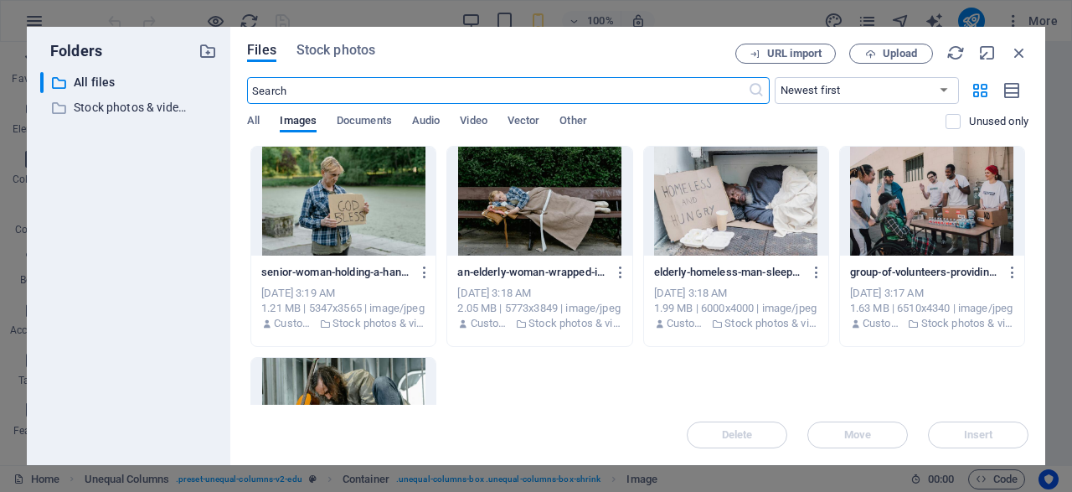
type input "100"
select select "vw"
type input "300"
click at [497, 80] on input "text" at bounding box center [497, 90] width 500 height 27
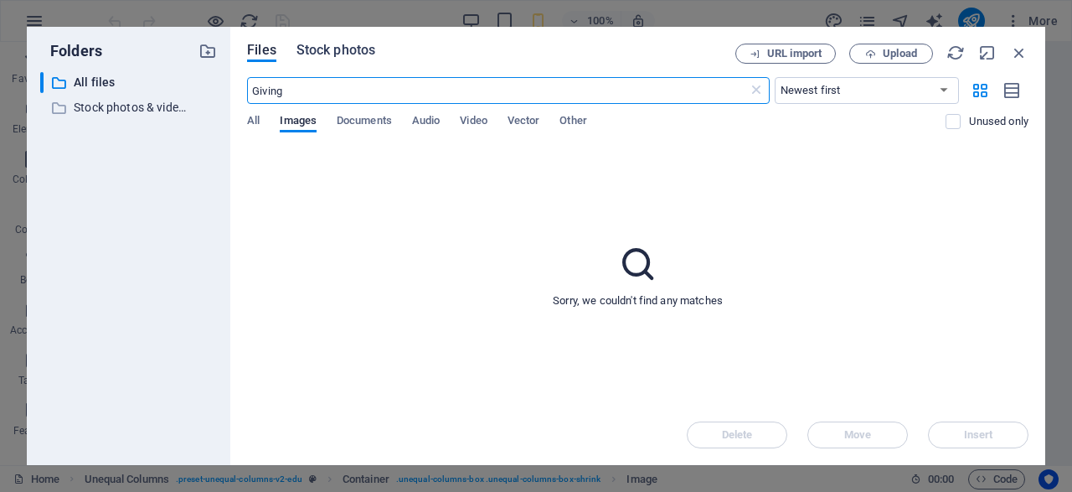
type input "Giving"
click at [340, 51] on span "Stock photos" at bounding box center [336, 50] width 79 height 20
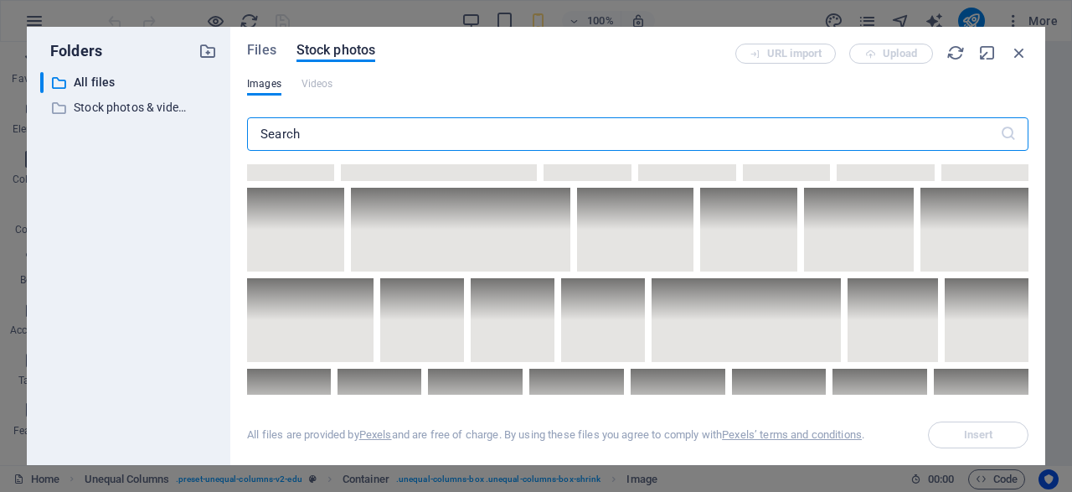
scroll to position [1842, 0]
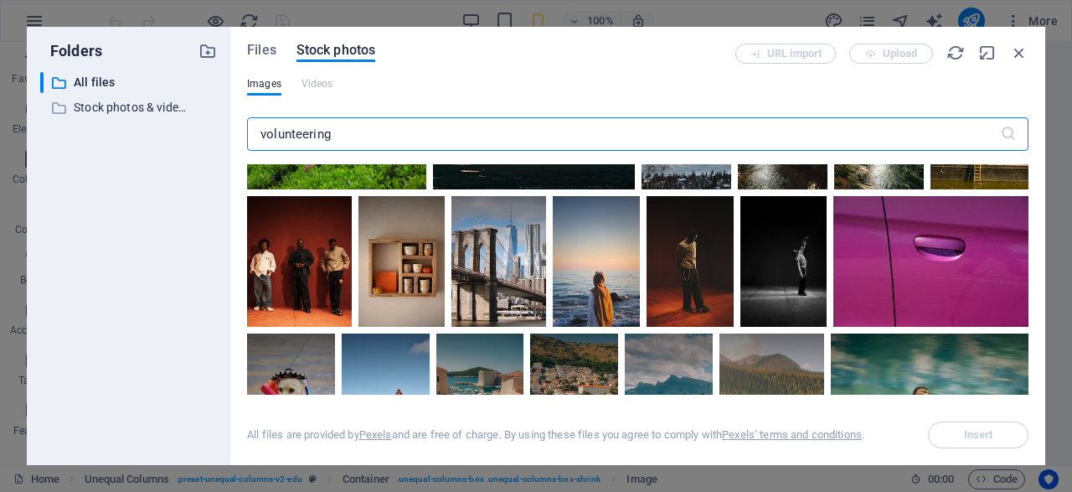
type input "volunteering"
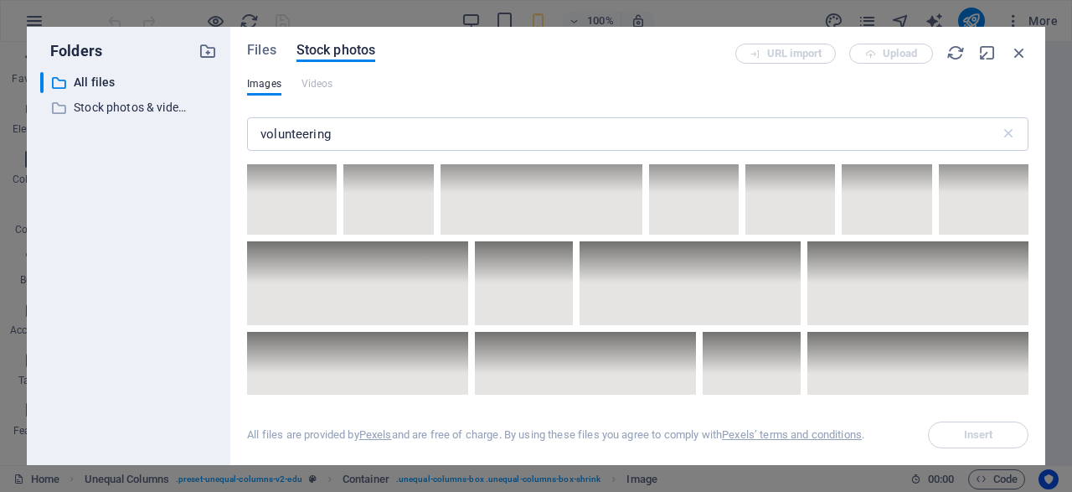
scroll to position [7534, 0]
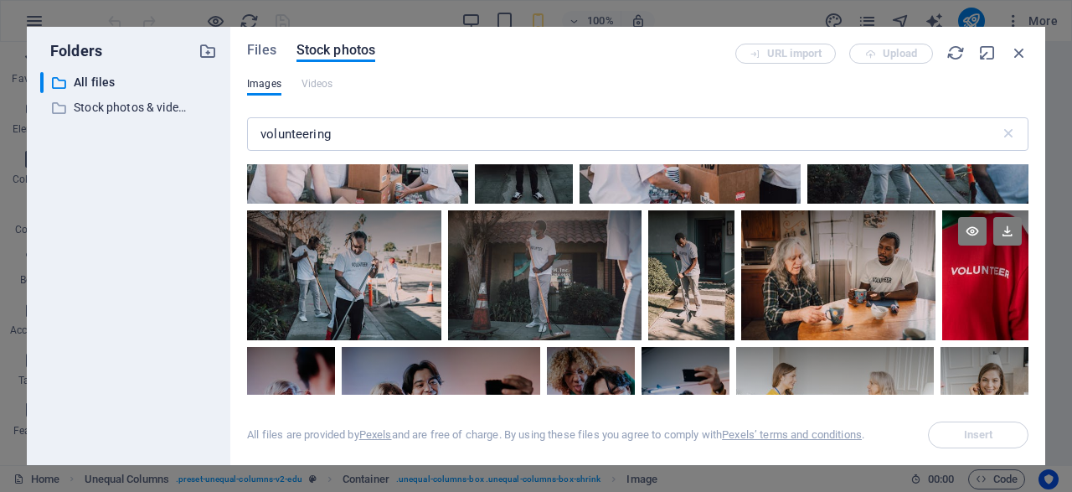
click at [964, 276] on div at bounding box center [986, 274] width 86 height 129
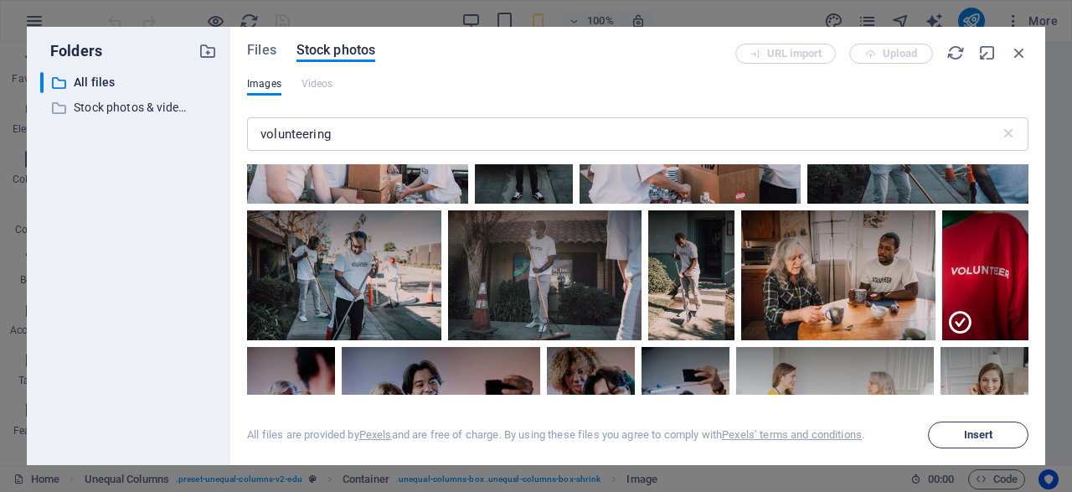
click at [970, 444] on button "Insert" at bounding box center [978, 434] width 101 height 27
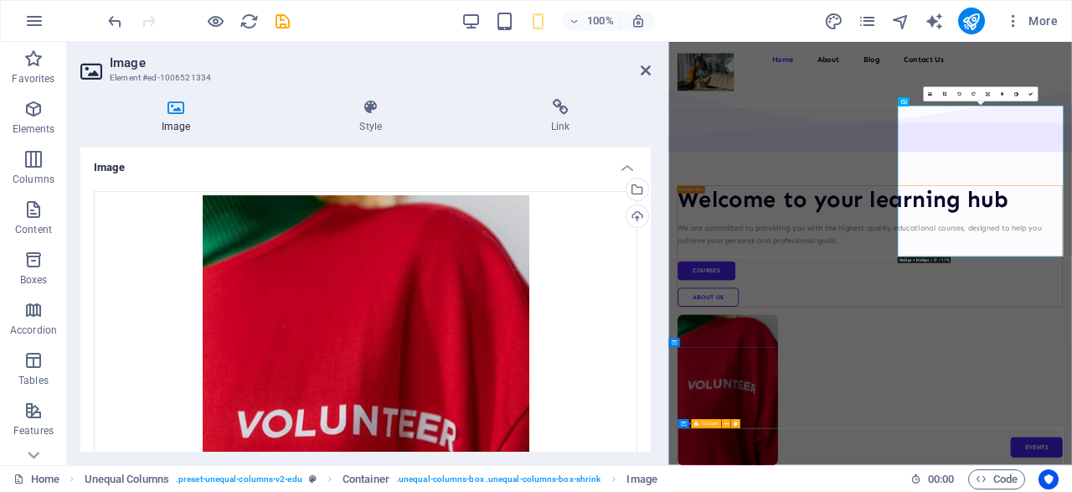
select select "DISABLED_OPTION_VALUE"
type input "400"
click at [646, 68] on icon at bounding box center [646, 70] width 10 height 13
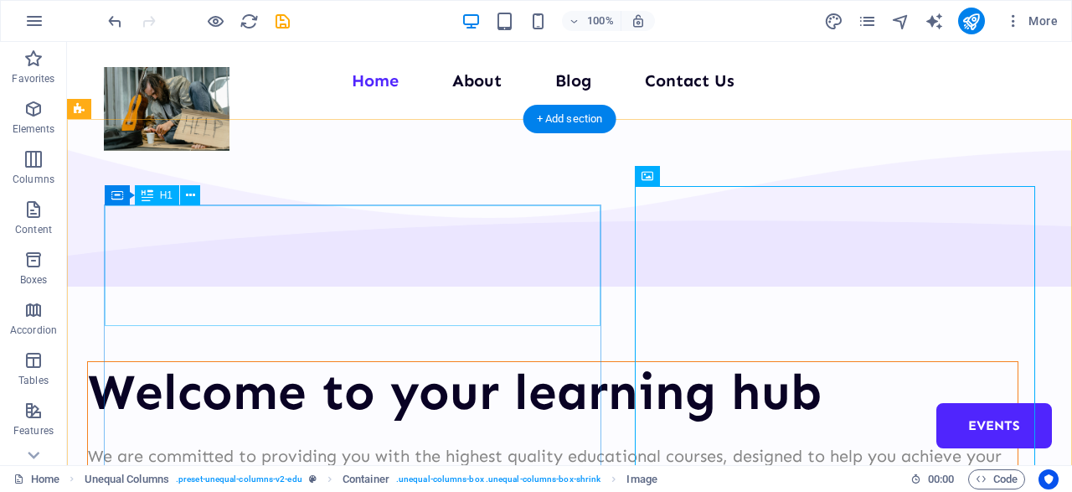
click at [269, 362] on div "Welcome to your learning hub" at bounding box center [553, 392] width 930 height 60
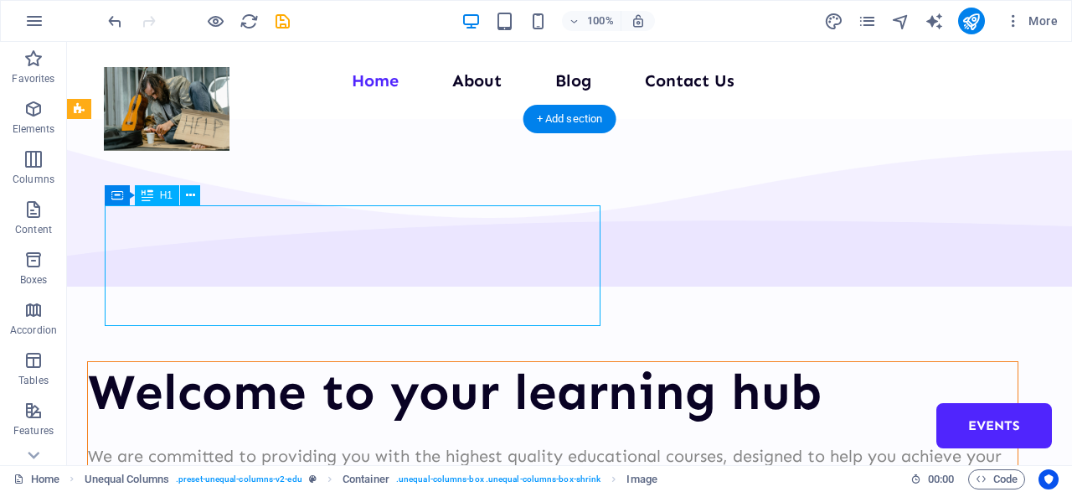
click at [269, 362] on div "Welcome to your learning hub" at bounding box center [553, 392] width 930 height 60
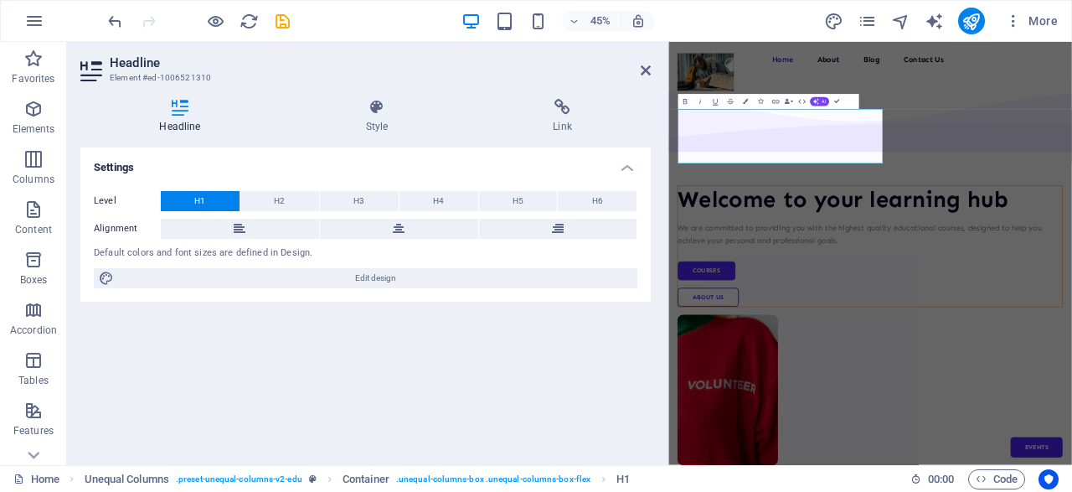
click at [269, 286] on span "Edit design" at bounding box center [376, 278] width 514 height 20
select select "px"
select select "400"
select select "px"
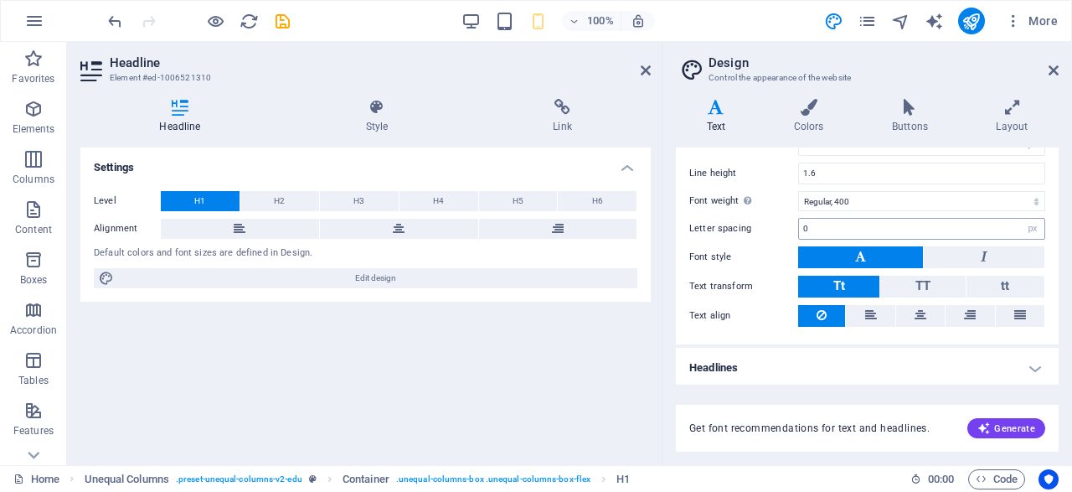
scroll to position [0, 0]
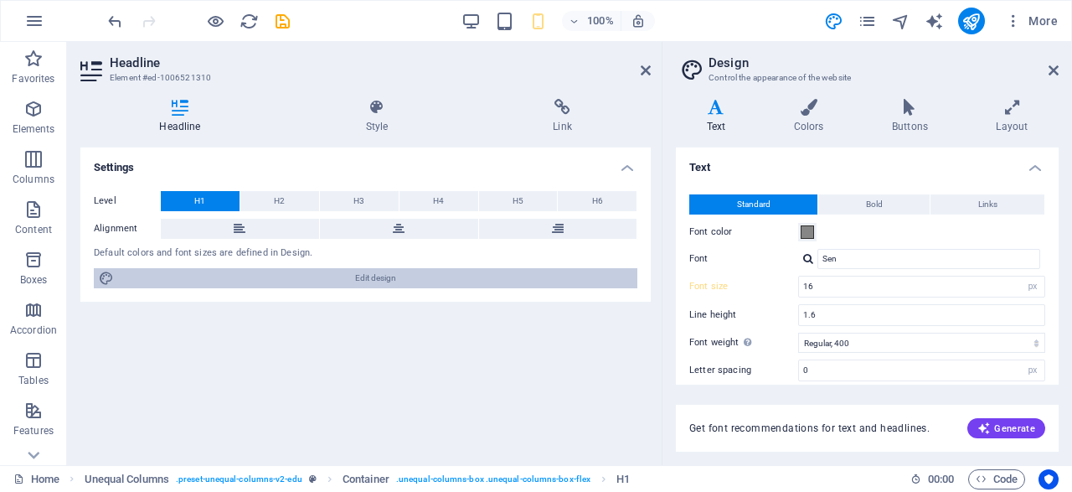
click at [328, 275] on span "Edit design" at bounding box center [376, 278] width 514 height 20
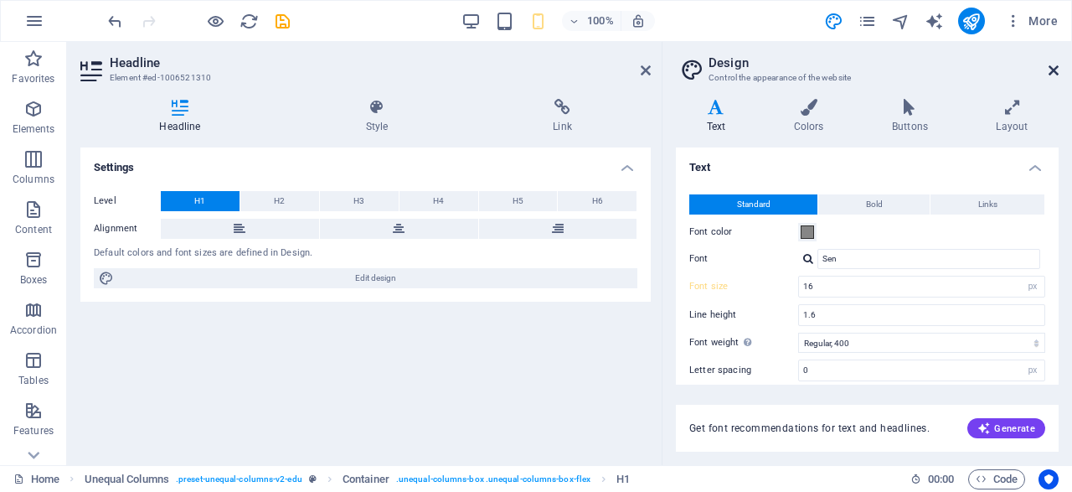
click at [1057, 73] on icon at bounding box center [1054, 70] width 10 height 13
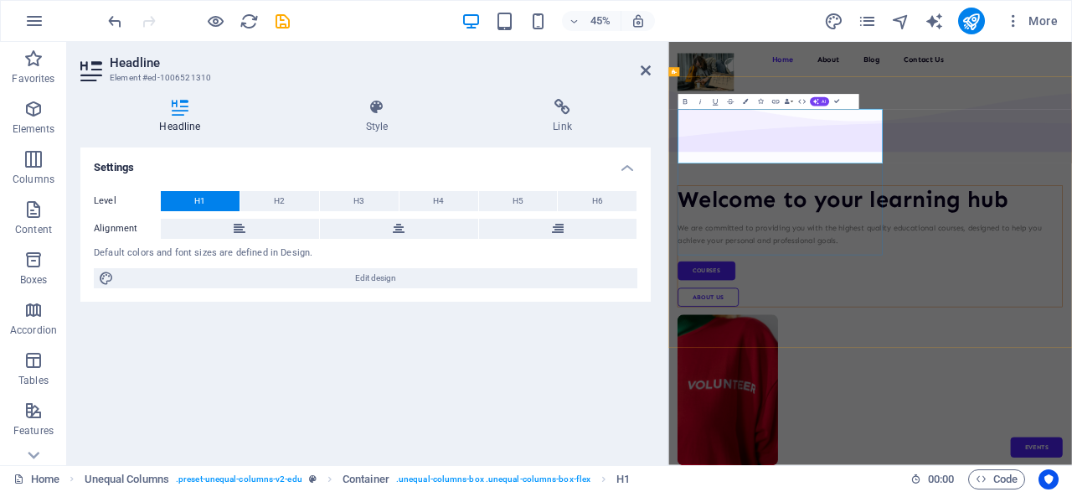
drag, startPoint x: 1043, startPoint y: 282, endPoint x: 621, endPoint y: 191, distance: 431.9
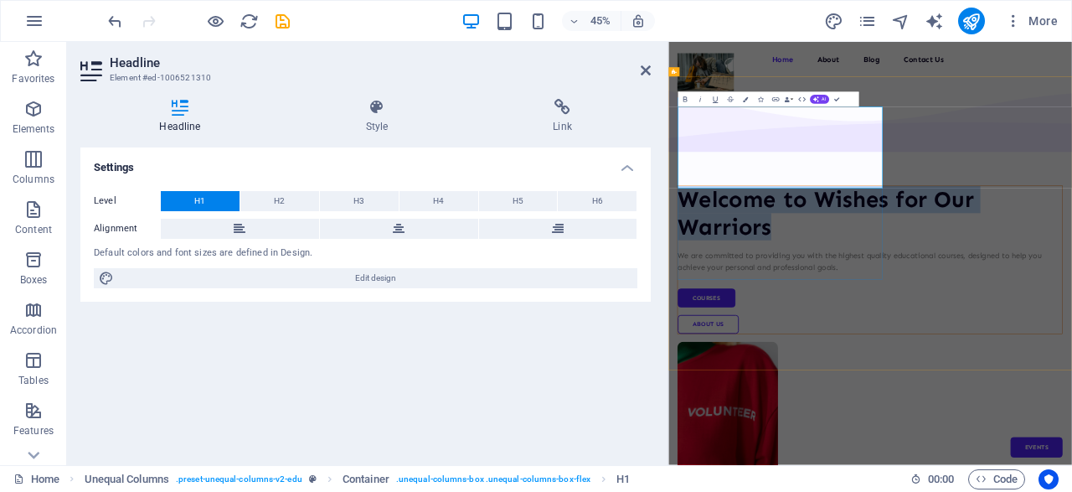
drag, startPoint x: 948, startPoint y: 333, endPoint x: 677, endPoint y: 209, distance: 297.7
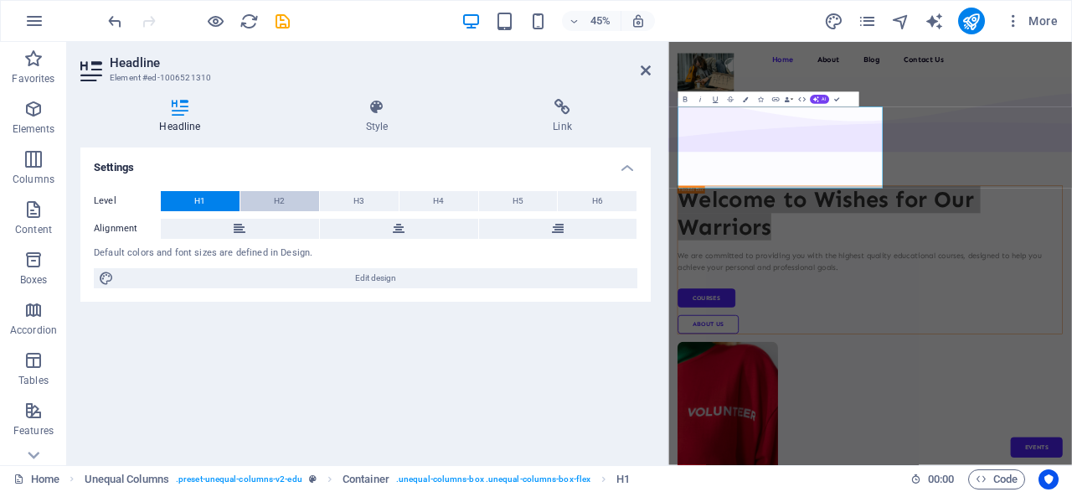
click at [267, 194] on button "H2" at bounding box center [279, 201] width 79 height 20
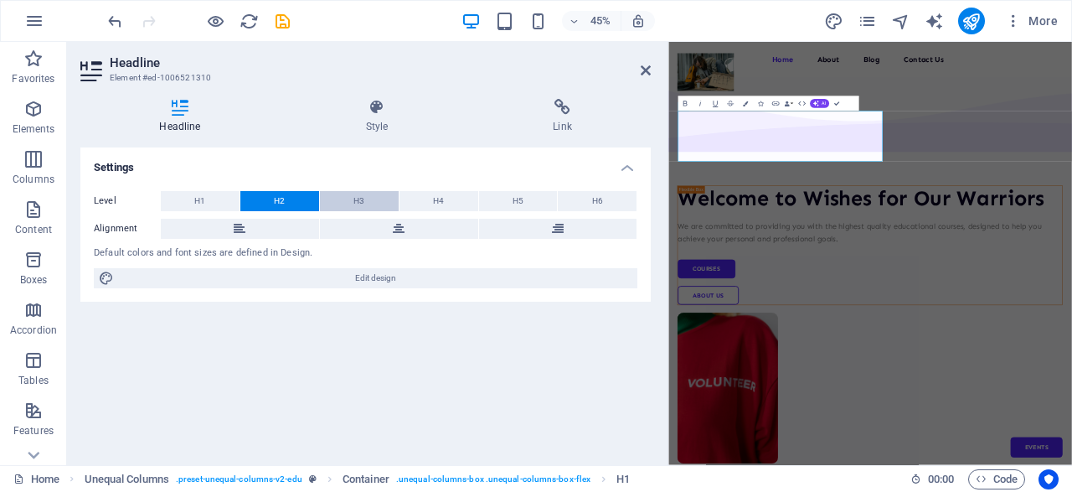
click at [339, 203] on button "H3" at bounding box center [359, 201] width 79 height 20
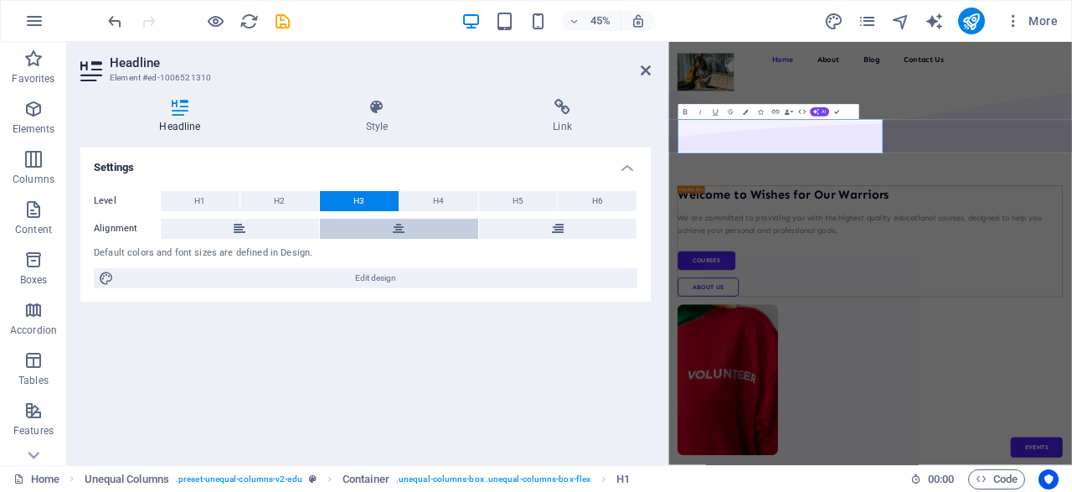
click at [400, 228] on icon at bounding box center [399, 229] width 12 height 20
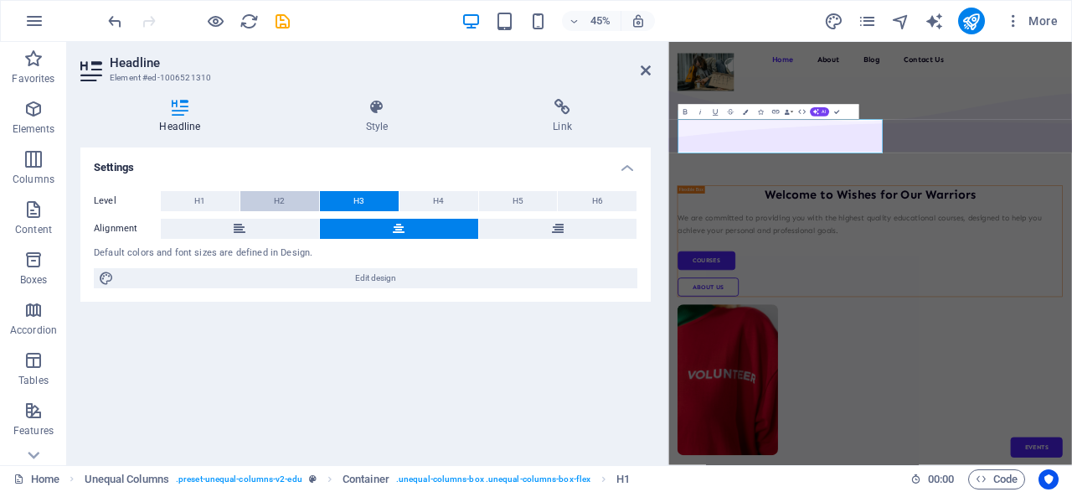
click at [297, 196] on button "H2" at bounding box center [279, 201] width 79 height 20
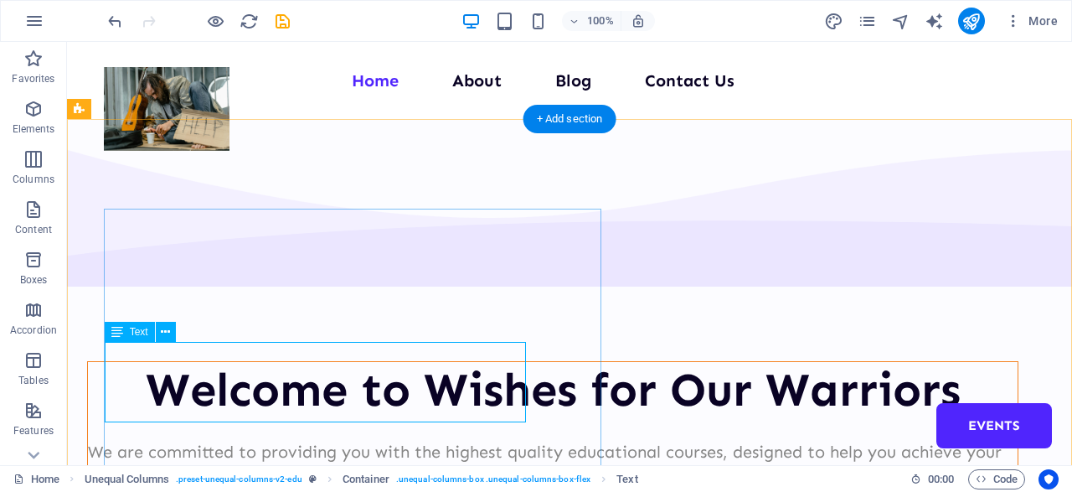
click at [229, 438] on div "We are committed to providing you with the highest quality educational courses,…" at bounding box center [553, 465] width 930 height 54
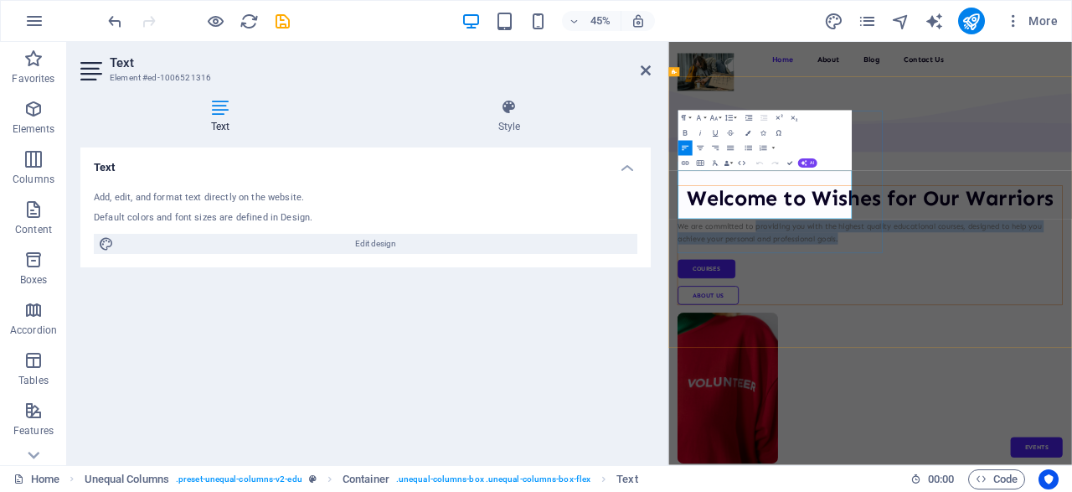
drag, startPoint x: 866, startPoint y: 346, endPoint x: 876, endPoint y: 421, distance: 75.2
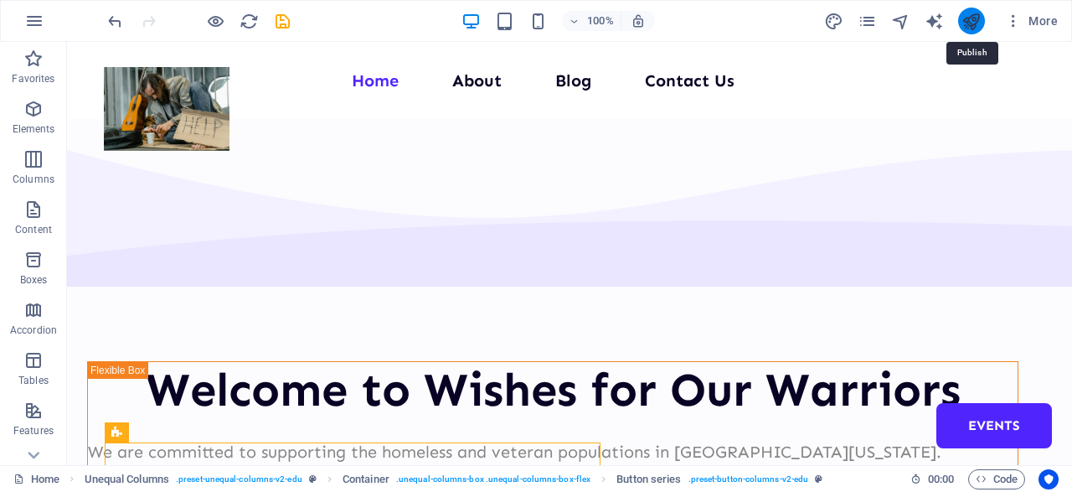
click at [971, 25] on icon "publish" at bounding box center [971, 21] width 19 height 19
